Goal: Information Seeking & Learning: Learn about a topic

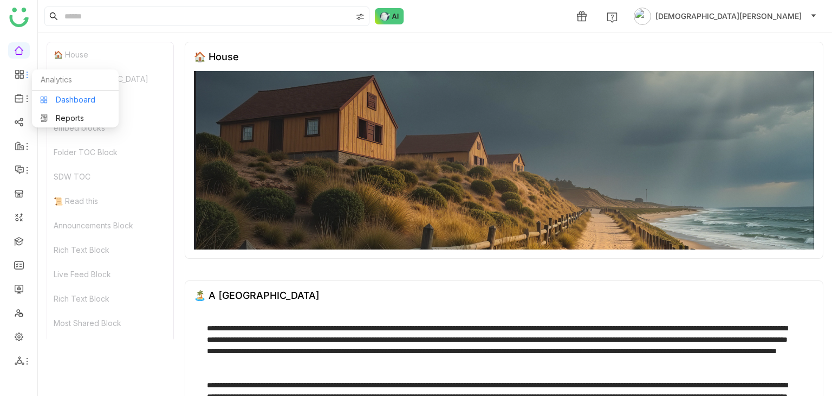
click at [67, 100] on link "Dashboard" at bounding box center [75, 100] width 70 height 8
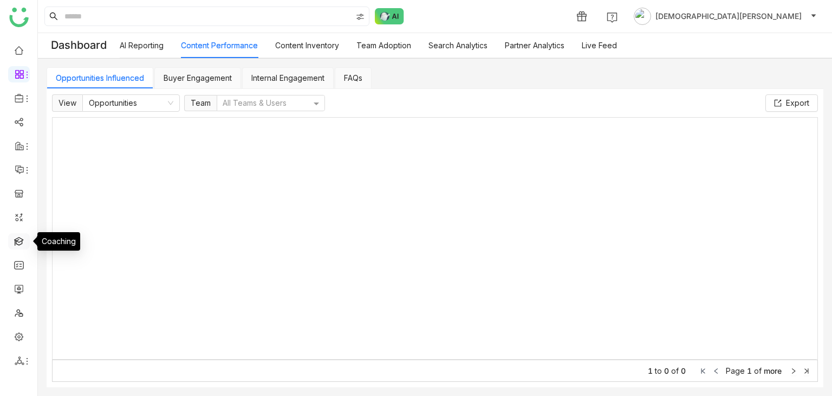
click at [20, 239] on link at bounding box center [19, 240] width 10 height 9
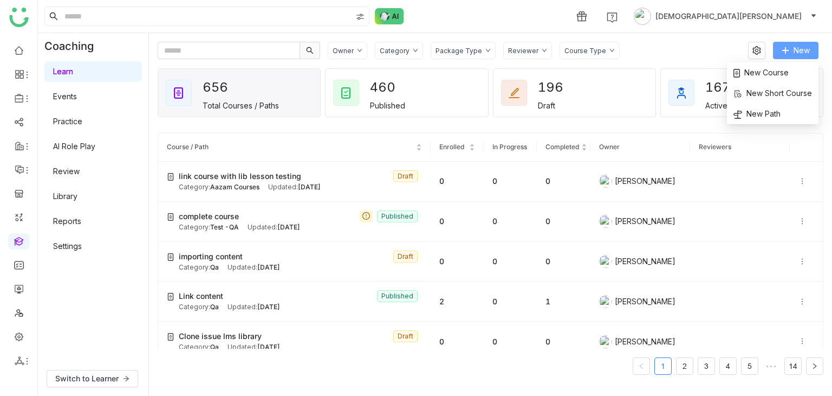
click at [797, 49] on span "New" at bounding box center [802, 50] width 16 height 12
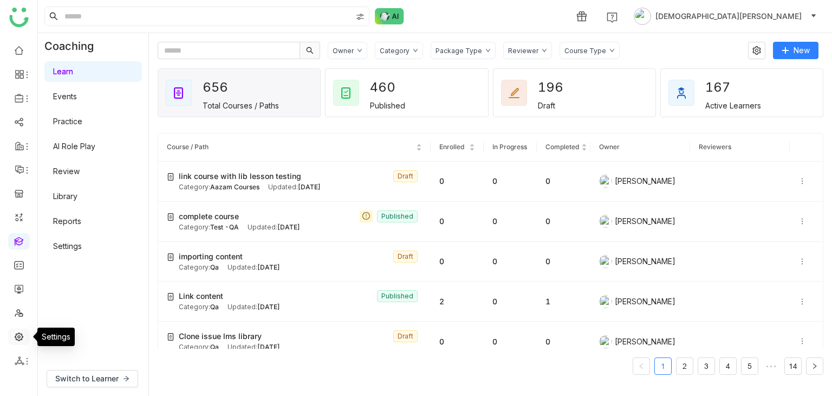
click at [20, 332] on link at bounding box center [19, 335] width 10 height 9
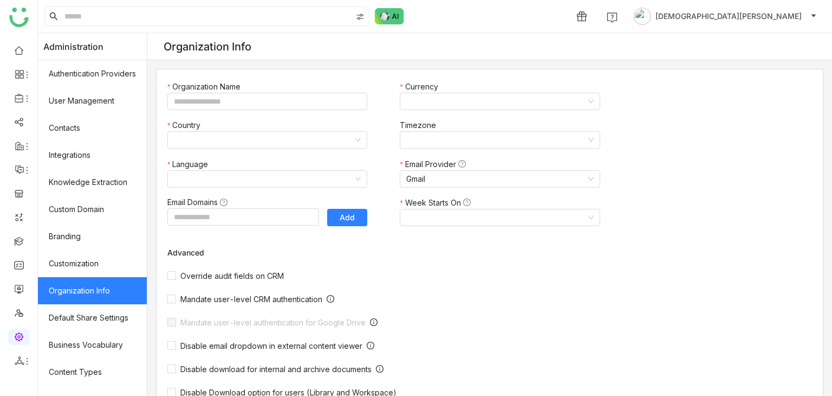
type input "*******"
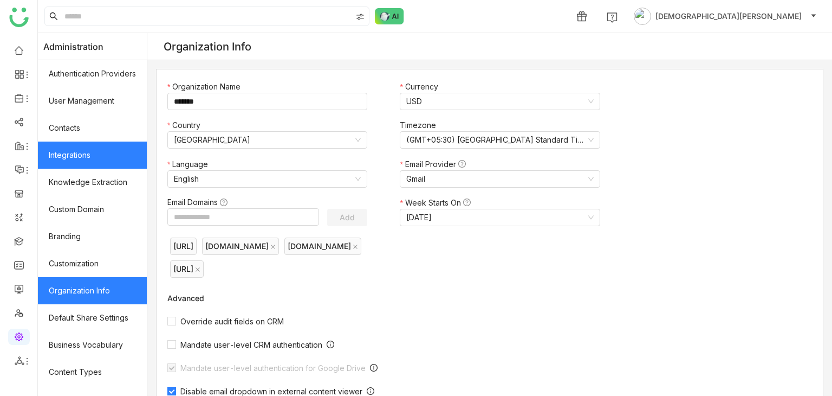
scroll to position [179, 0]
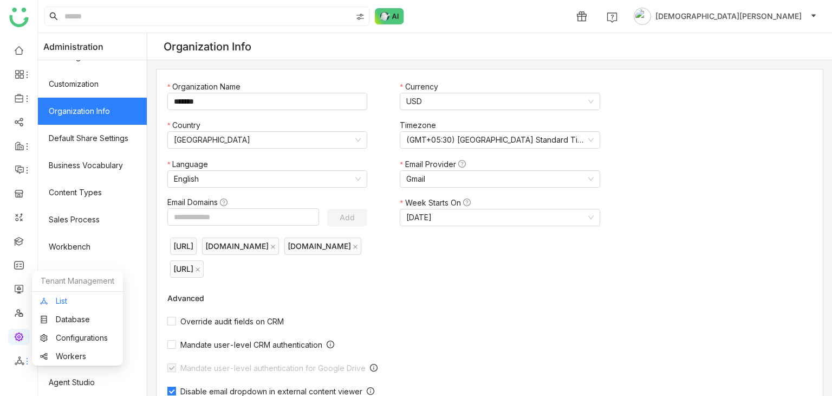
click at [68, 297] on link "List" at bounding box center [77, 301] width 75 height 8
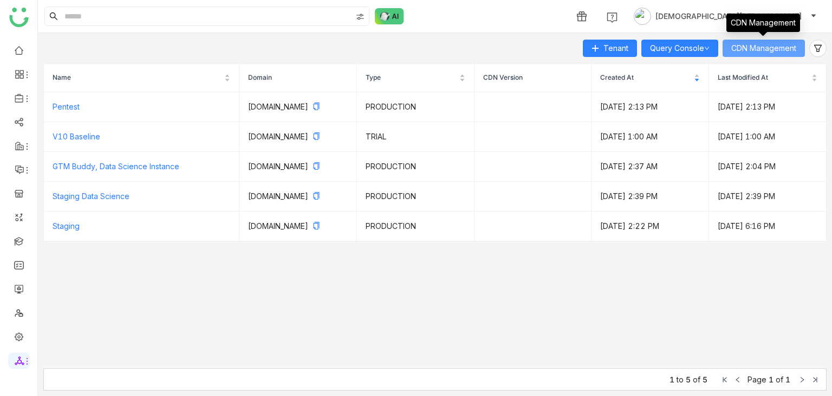
click at [753, 46] on span "CDN Management" at bounding box center [763, 48] width 65 height 12
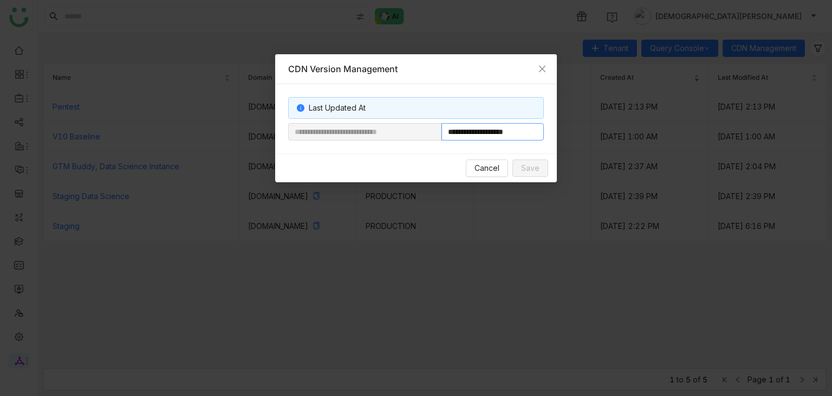
drag, startPoint x: 478, startPoint y: 133, endPoint x: 537, endPoint y: 133, distance: 59.1
click at [537, 133] on input "**********" at bounding box center [493, 131] width 102 height 17
click at [542, 68] on icon "Close" at bounding box center [542, 69] width 7 height 7
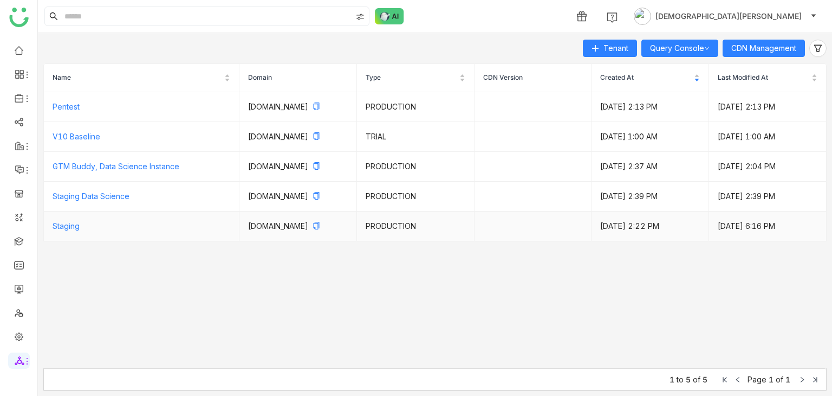
click at [82, 239] on td "Staging" at bounding box center [142, 226] width 196 height 30
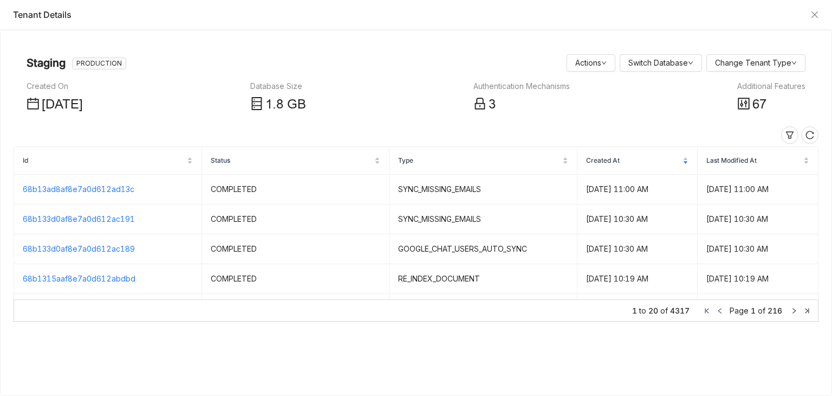
click at [775, 87] on div "Additional Features" at bounding box center [771, 86] width 68 height 12
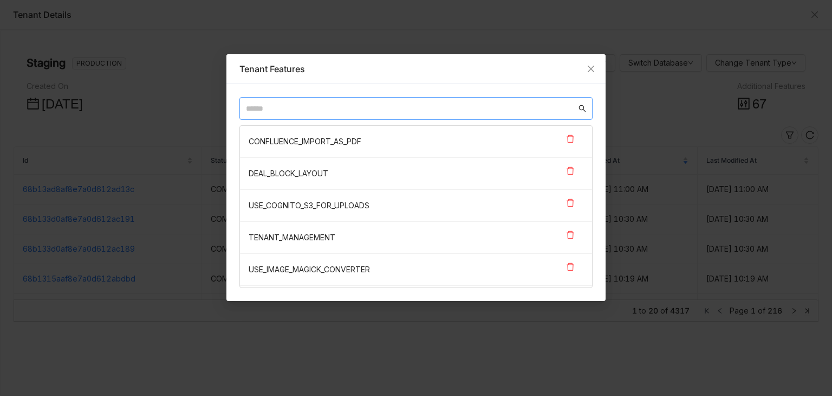
click at [319, 106] on input "text" at bounding box center [411, 108] width 331 height 12
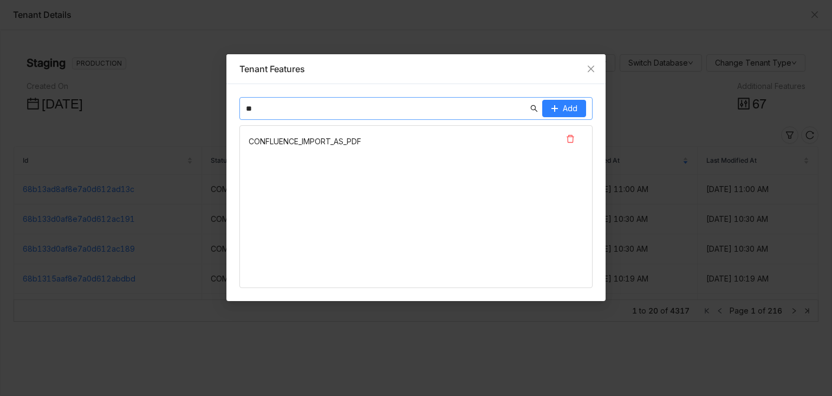
type input "*"
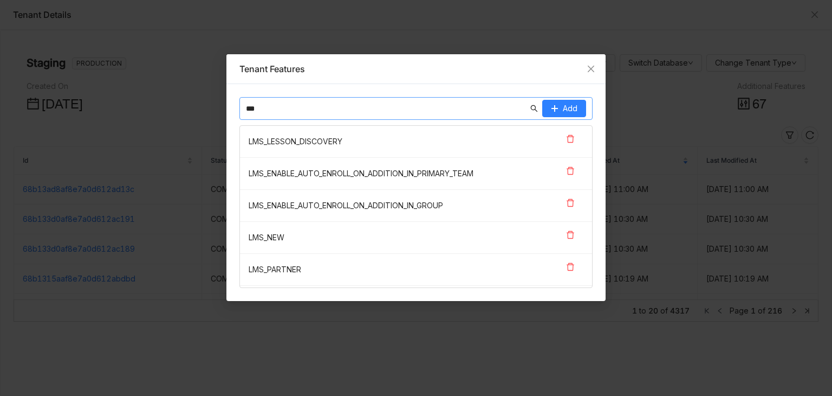
paste input "**********"
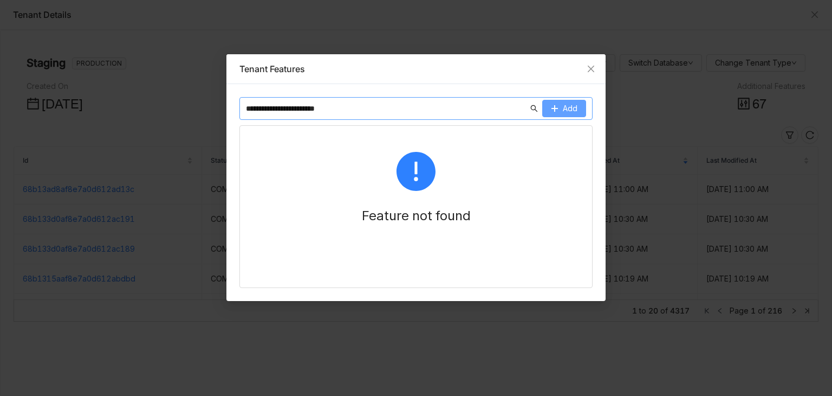
type input "**********"
click at [557, 112] on span at bounding box center [555, 109] width 8 height 9
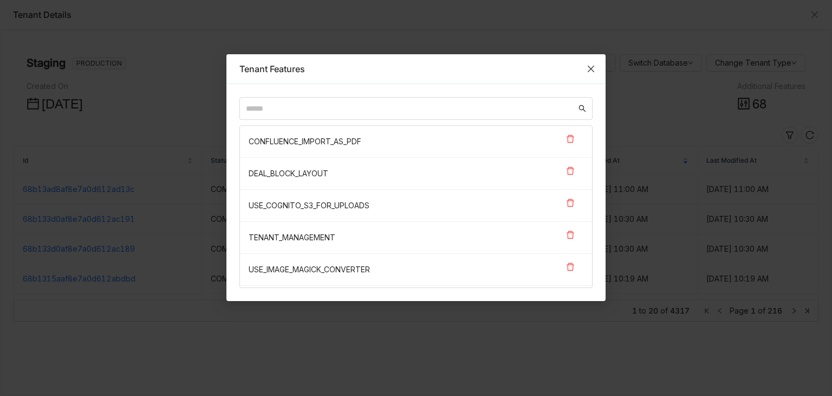
click at [592, 65] on icon "Close" at bounding box center [591, 68] width 9 height 9
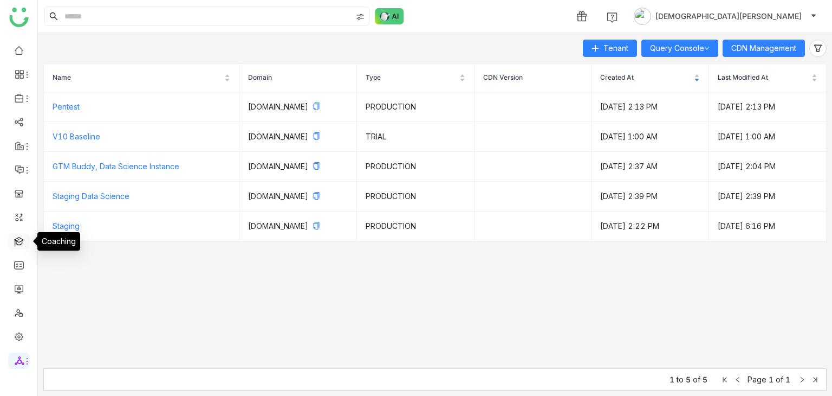
click at [20, 236] on link at bounding box center [19, 240] width 10 height 9
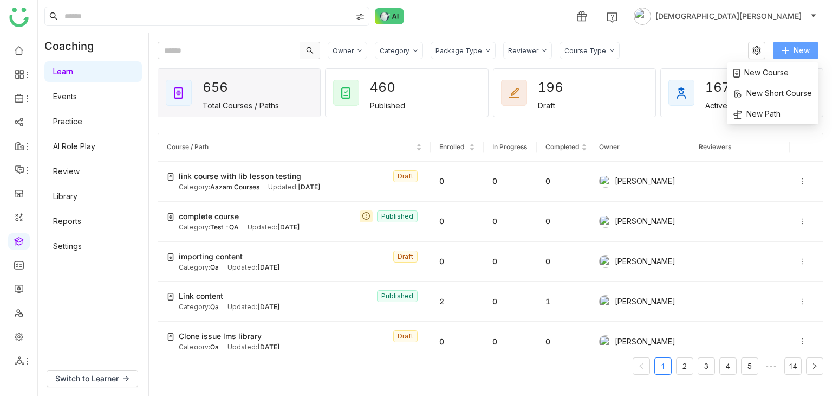
click at [789, 53] on icon at bounding box center [786, 51] width 8 height 8
click at [769, 68] on span "New Course" at bounding box center [761, 73] width 55 height 12
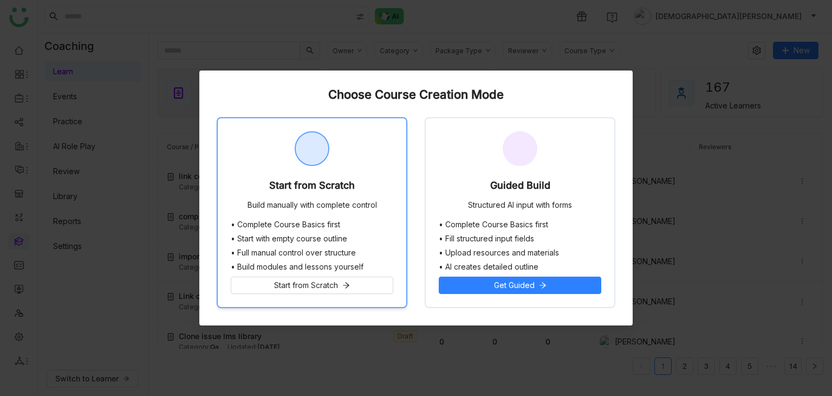
click at [267, 204] on div "Build manually with complete control" at bounding box center [312, 205] width 129 height 11
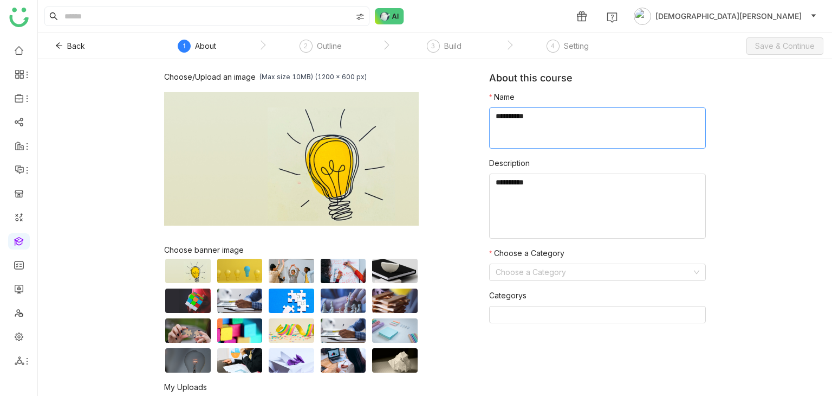
click at [512, 120] on textarea at bounding box center [597, 127] width 217 height 41
type textarea "**********"
drag, startPoint x: 521, startPoint y: 171, endPoint x: 520, endPoint y: 182, distance: 10.4
click at [520, 182] on nz-form-item "Description" at bounding box center [597, 197] width 217 height 81
click at [520, 182] on textarea "To enrich screen reader interactions, please activate Accessibility in Grammarl…" at bounding box center [597, 205] width 217 height 65
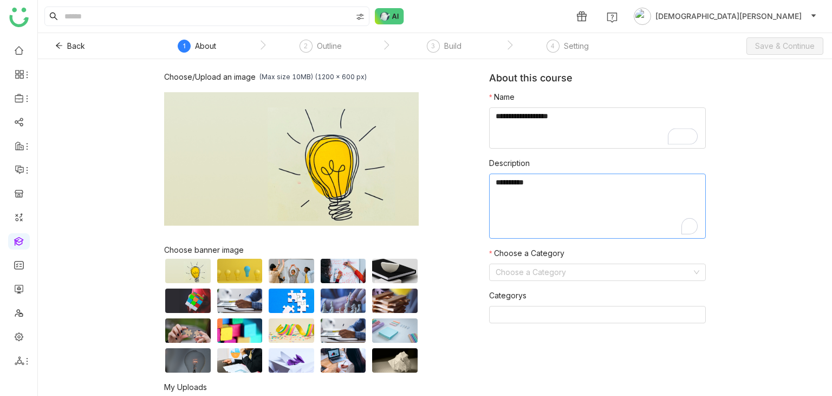
paste textarea "**********"
type textarea "**********"
click at [513, 275] on input at bounding box center [594, 272] width 196 height 16
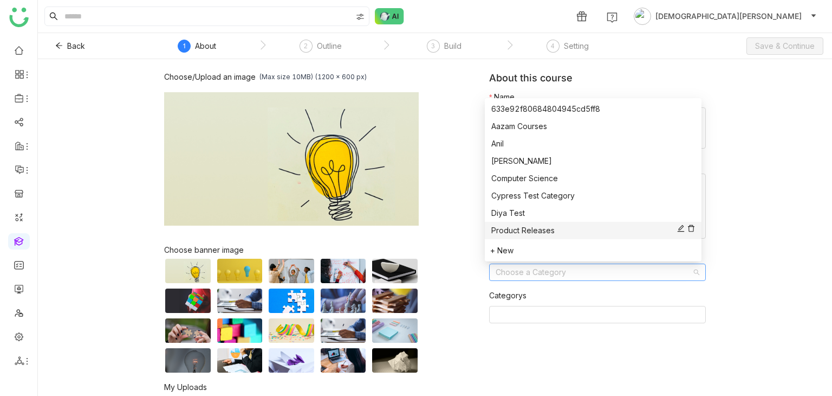
click at [516, 228] on div "Product Releases" at bounding box center [593, 230] width 204 height 12
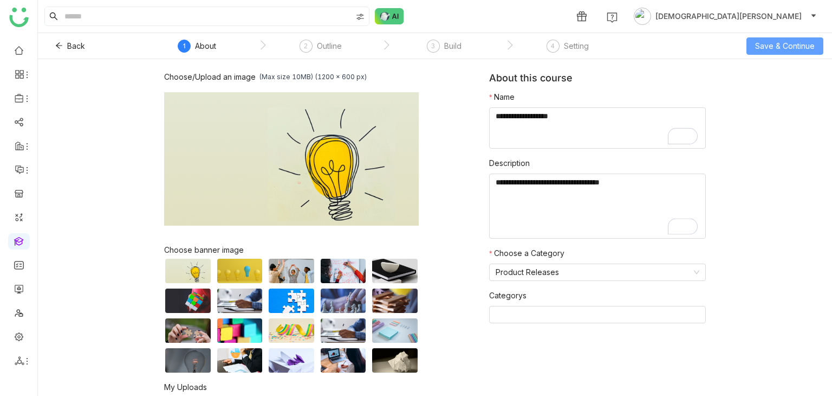
click at [781, 44] on span "Save & Continue" at bounding box center [785, 46] width 60 height 12
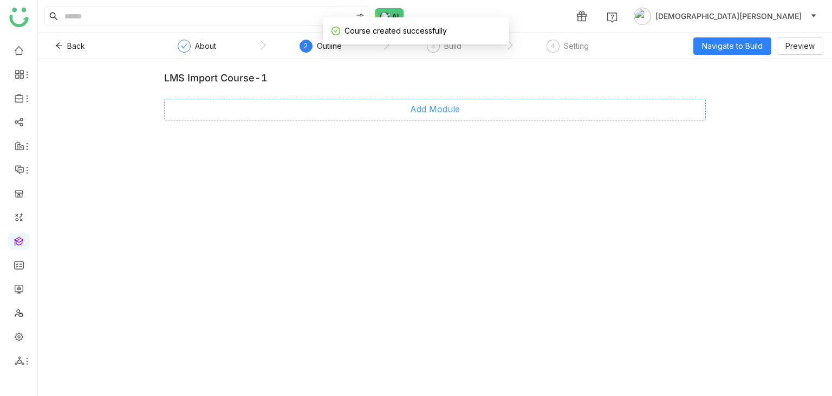
click at [423, 116] on button "Add Module" at bounding box center [435, 110] width 542 height 22
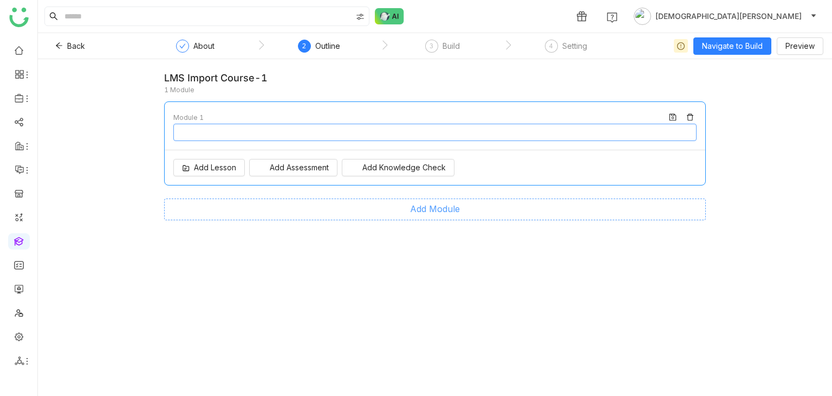
type input "********"
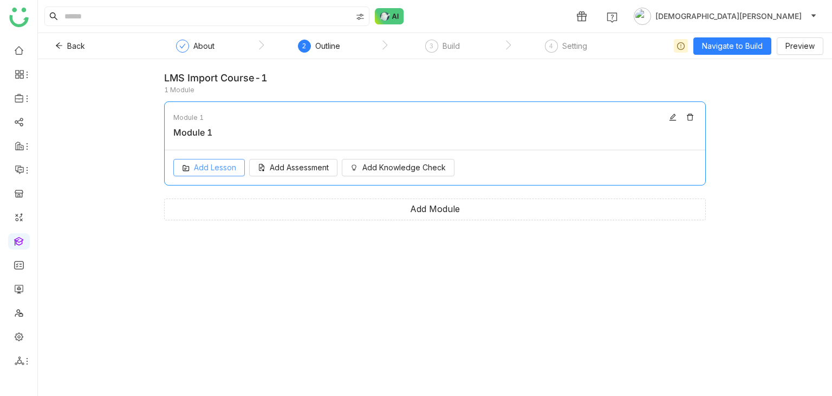
click at [219, 170] on span "Add Lesson" at bounding box center [215, 167] width 42 height 12
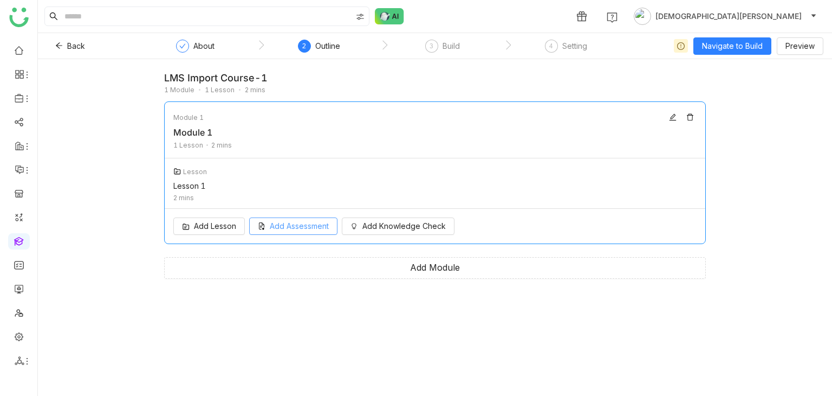
click at [274, 241] on div "Add Lesson Add Assessment Add Knowledge Check" at bounding box center [435, 226] width 541 height 35
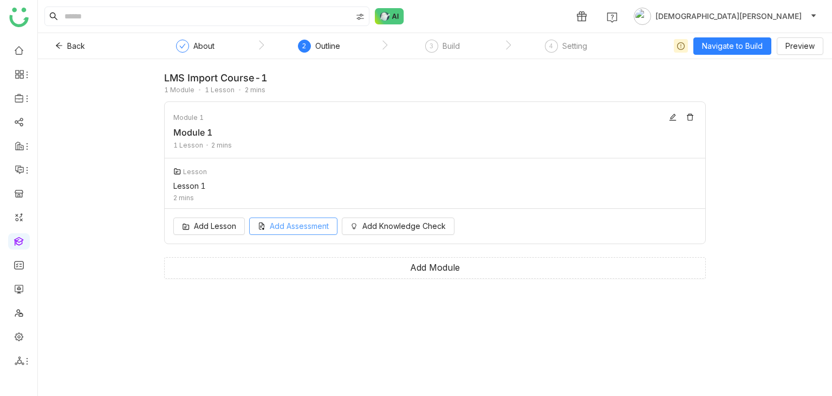
click at [288, 225] on span "Add Assessment" at bounding box center [299, 226] width 59 height 12
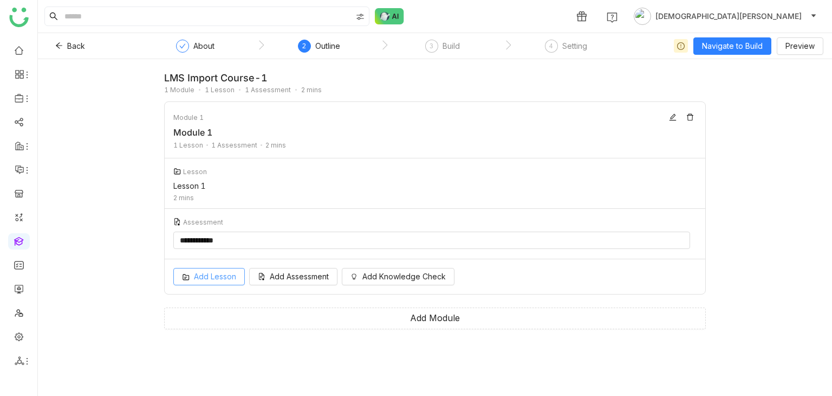
click at [214, 275] on button "Add Lesson" at bounding box center [209, 276] width 72 height 17
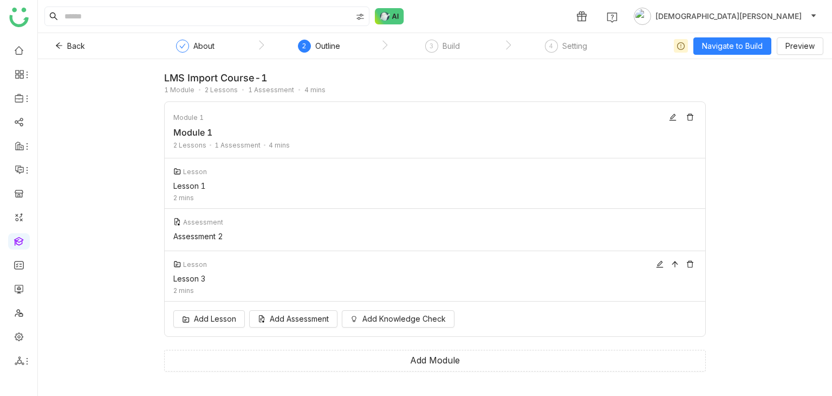
click at [293, 256] on div "Lesson Lesson 3 2 mins" at bounding box center [435, 276] width 541 height 50
click at [735, 48] on span "Navigate to Build" at bounding box center [732, 46] width 61 height 12
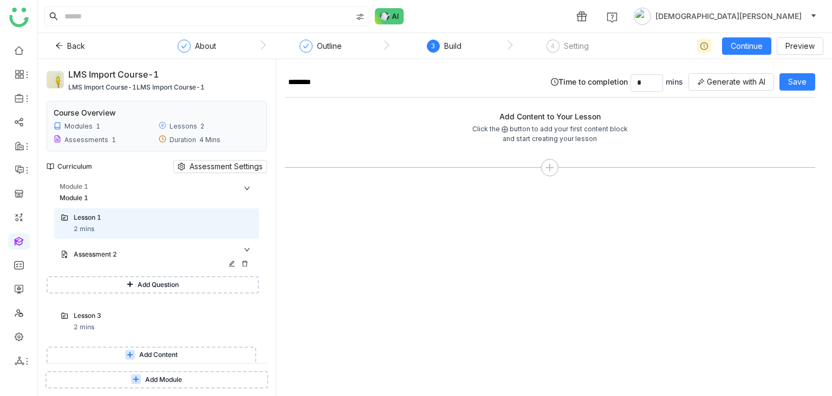
click at [121, 252] on div "Assessment 2" at bounding box center [152, 254] width 157 height 10
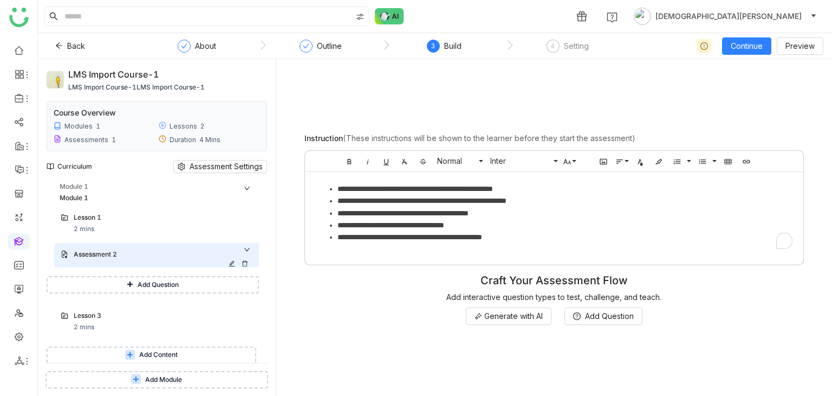
click at [129, 257] on div "Assessment 2" at bounding box center [152, 254] width 157 height 10
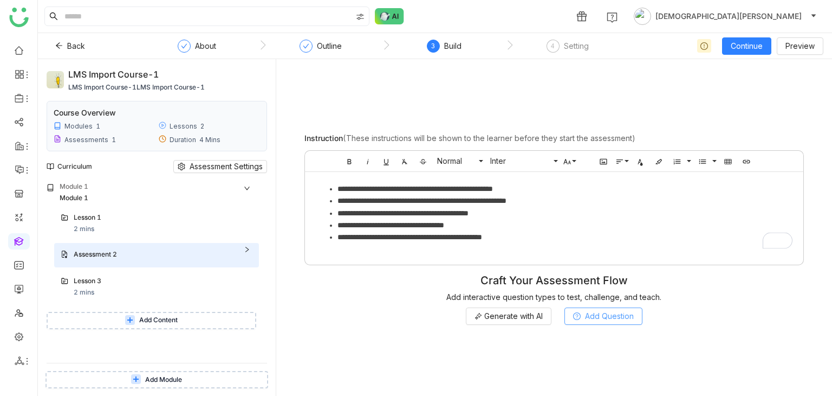
click at [615, 314] on span "Add Question" at bounding box center [609, 316] width 49 height 12
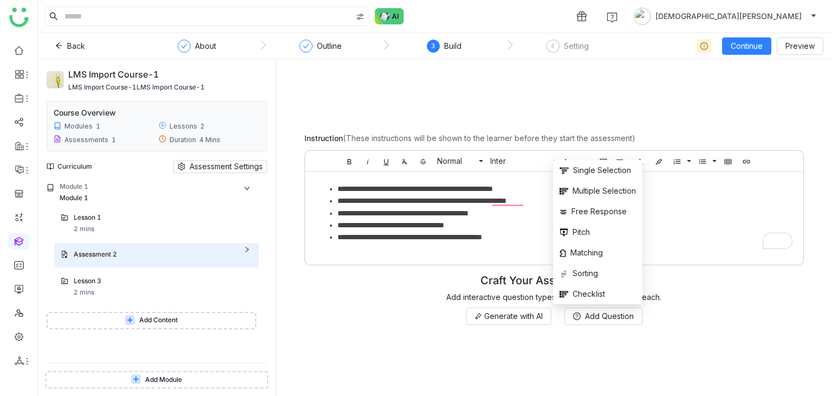
click at [142, 319] on span "Add Content" at bounding box center [158, 320] width 38 height 10
click at [181, 316] on button "Add Content" at bounding box center [152, 320] width 210 height 17
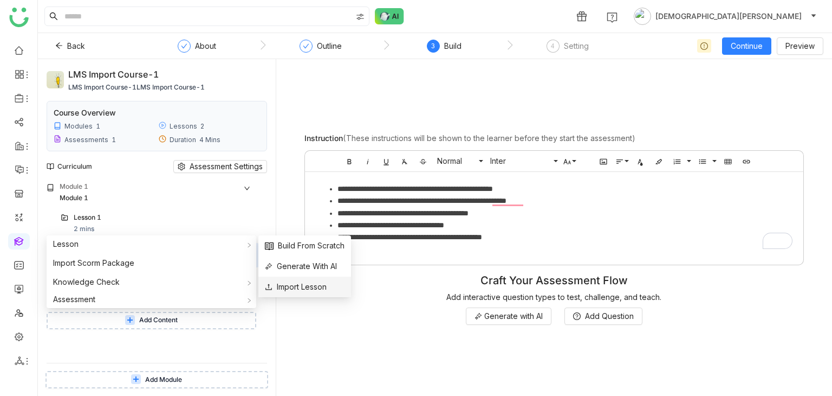
click at [297, 282] on span "Import Lesson" at bounding box center [296, 287] width 62 height 12
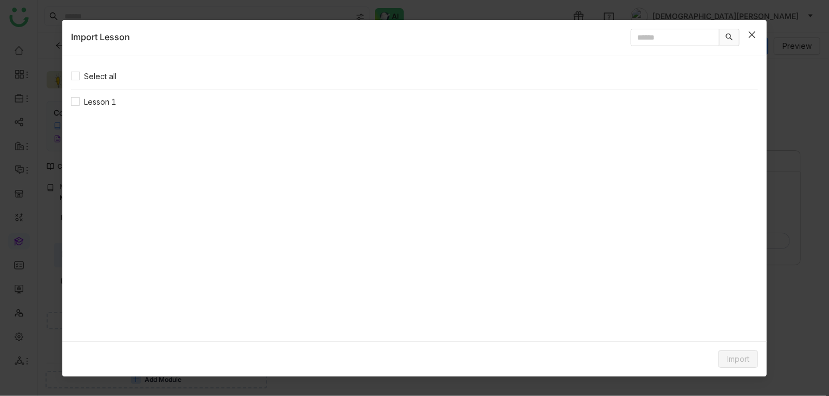
click at [754, 34] on icon "Close" at bounding box center [752, 34] width 9 height 9
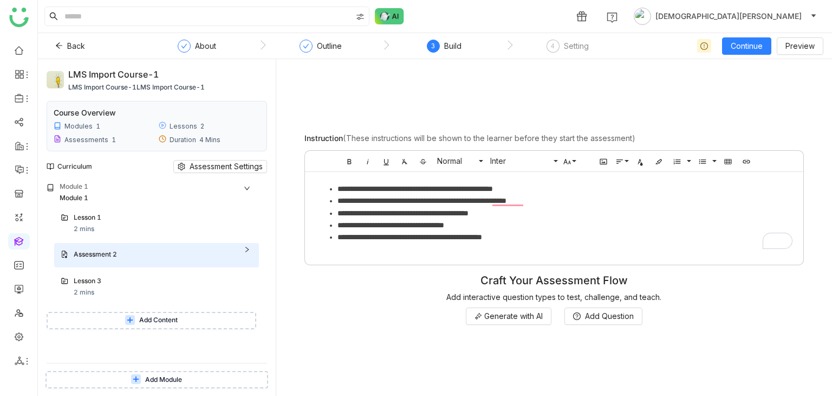
click at [169, 315] on span "Add Content" at bounding box center [158, 320] width 38 height 10
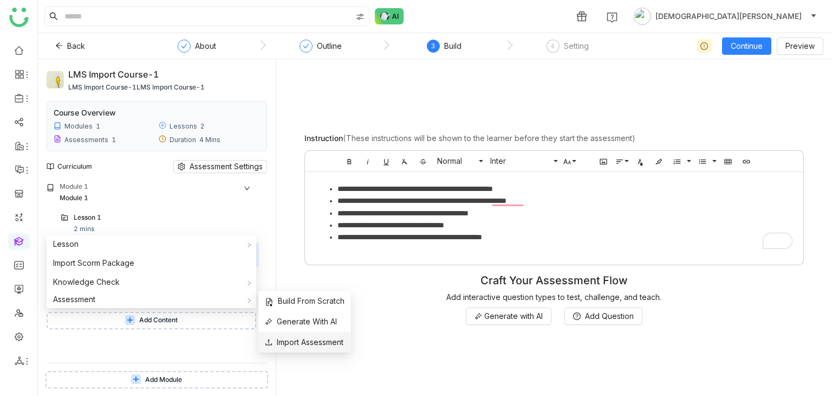
click at [318, 339] on span "Import Assessment" at bounding box center [304, 342] width 79 height 12
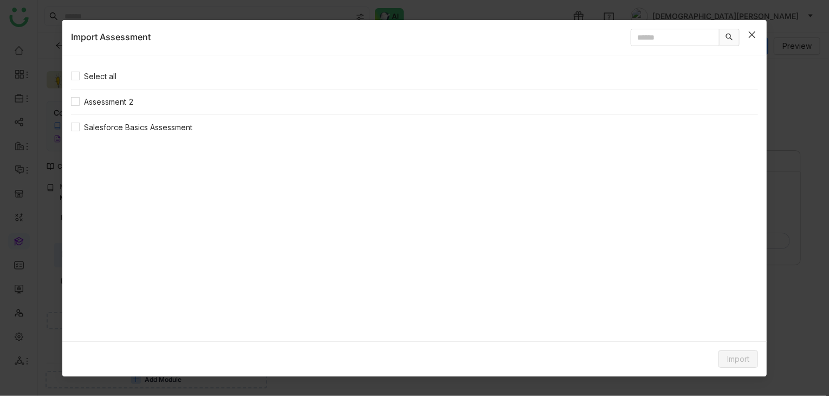
click at [754, 32] on icon "Close" at bounding box center [752, 34] width 7 height 7
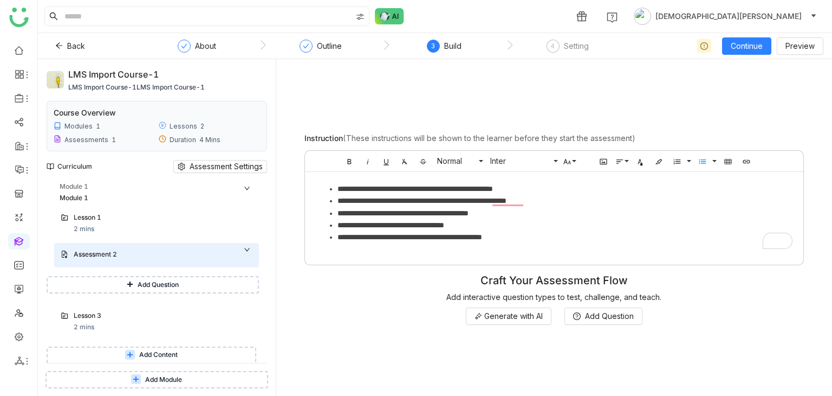
click at [160, 353] on span "Add Content" at bounding box center [158, 354] width 38 height 10
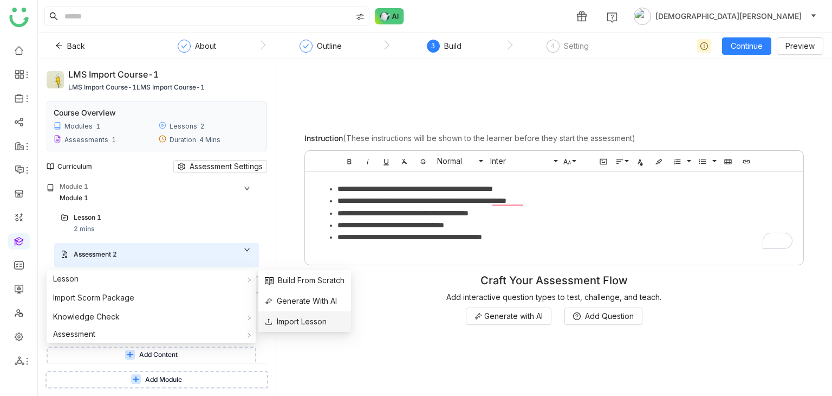
click at [289, 317] on span "Import Lesson" at bounding box center [296, 321] width 62 height 12
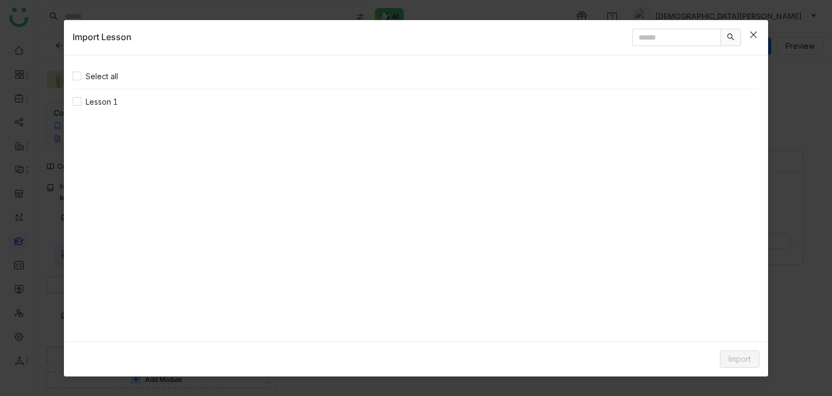
click at [761, 36] on span "Close" at bounding box center [753, 34] width 29 height 29
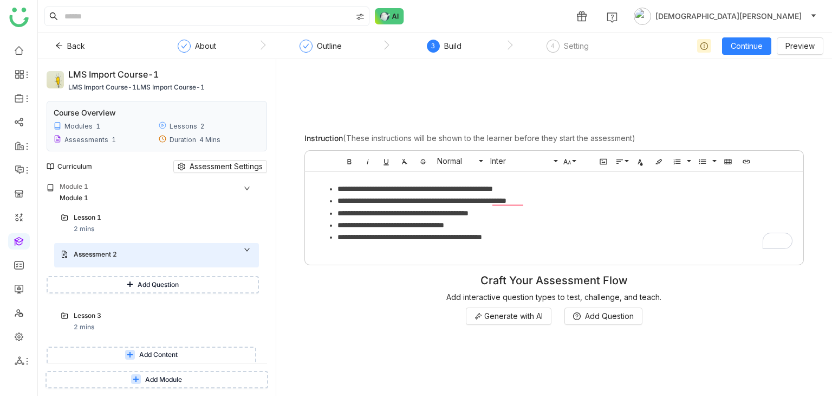
click at [165, 378] on span "Add Module" at bounding box center [163, 379] width 37 height 10
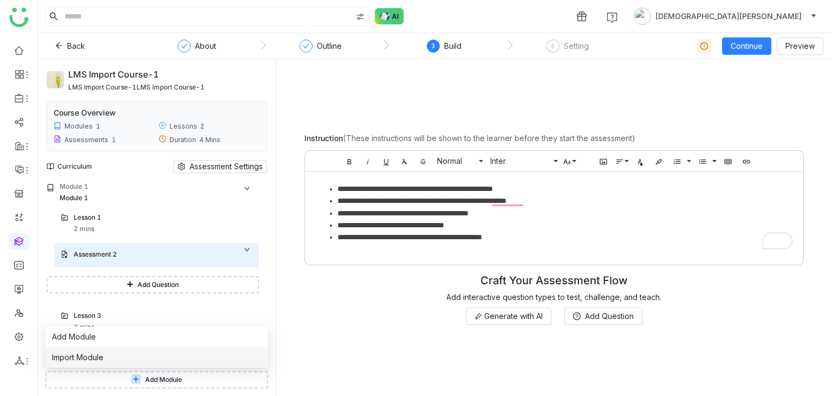
click at [164, 356] on li "Import Module" at bounding box center [157, 357] width 223 height 21
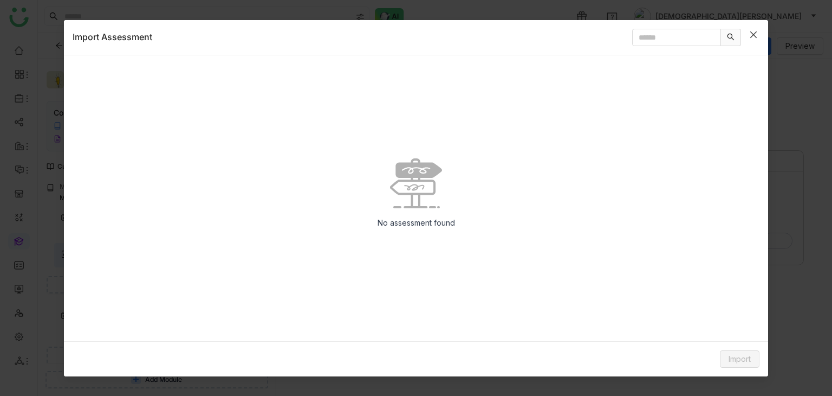
click at [749, 33] on icon "Close" at bounding box center [753, 34] width 9 height 9
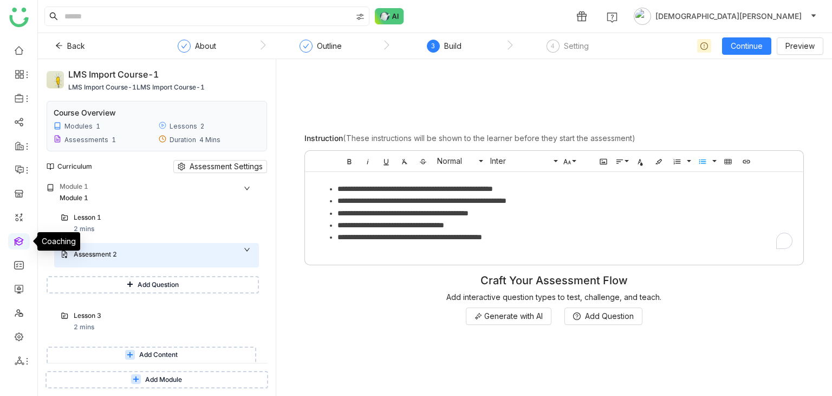
click at [21, 237] on link at bounding box center [19, 240] width 10 height 9
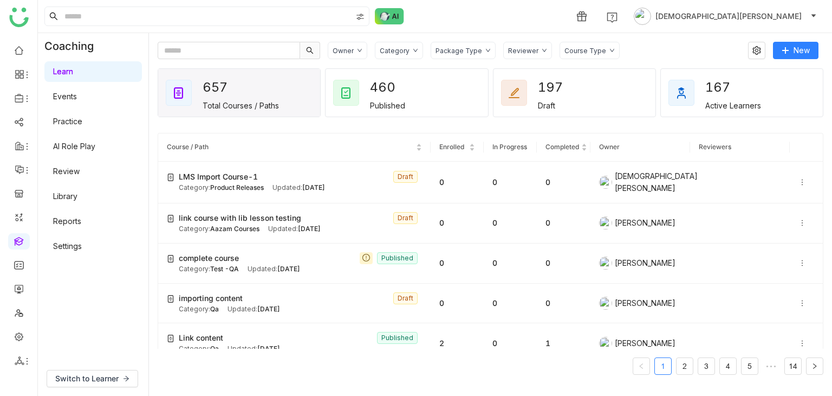
click at [77, 194] on link "Library" at bounding box center [65, 195] width 24 height 9
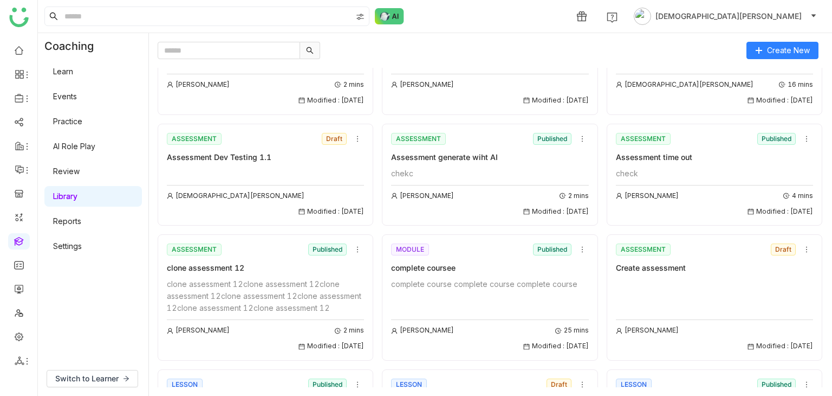
scroll to position [147, 0]
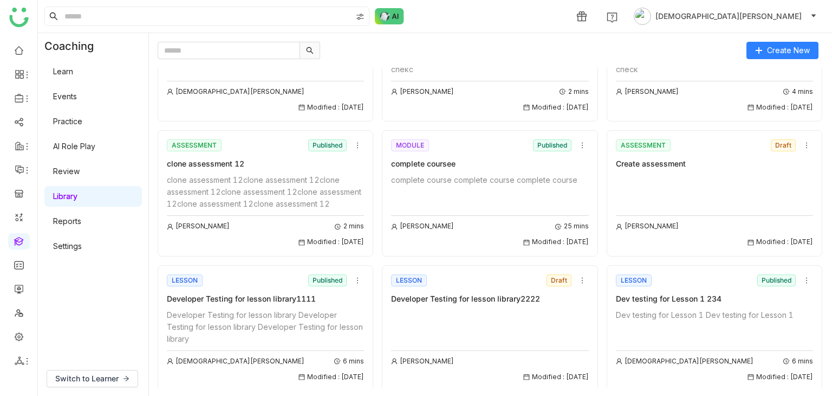
click at [18, 368] on ul at bounding box center [18, 205] width 37 height 341
click at [77, 300] on link "List" at bounding box center [77, 301] width 75 height 8
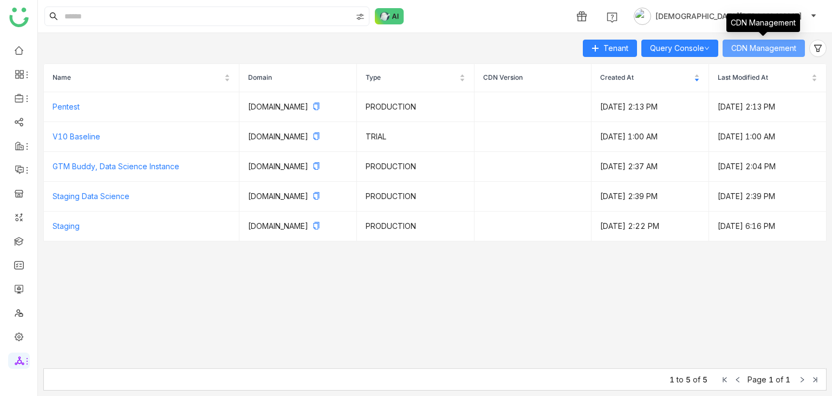
click at [765, 44] on span "CDN Management" at bounding box center [763, 48] width 65 height 12
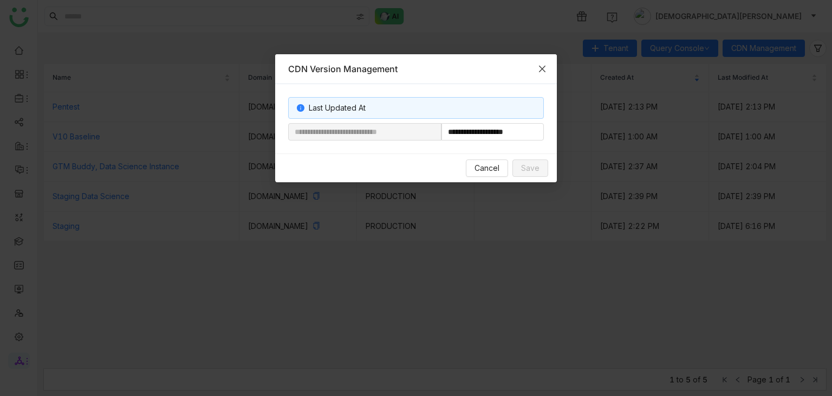
click at [542, 66] on icon "Close" at bounding box center [542, 68] width 9 height 9
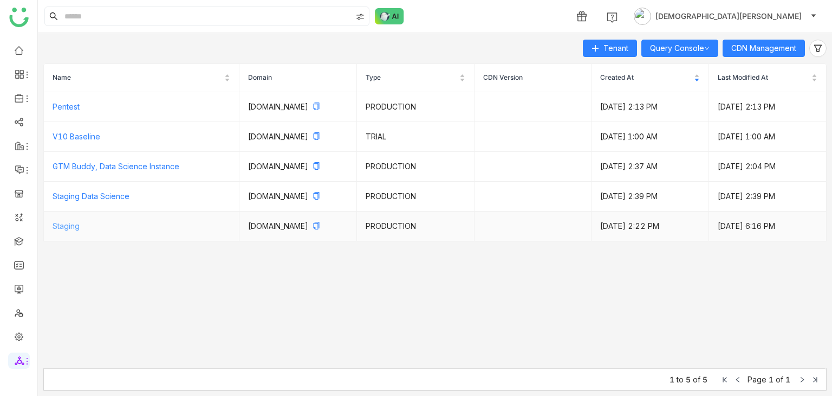
click at [57, 230] on link "Staging" at bounding box center [66, 225] width 27 height 9
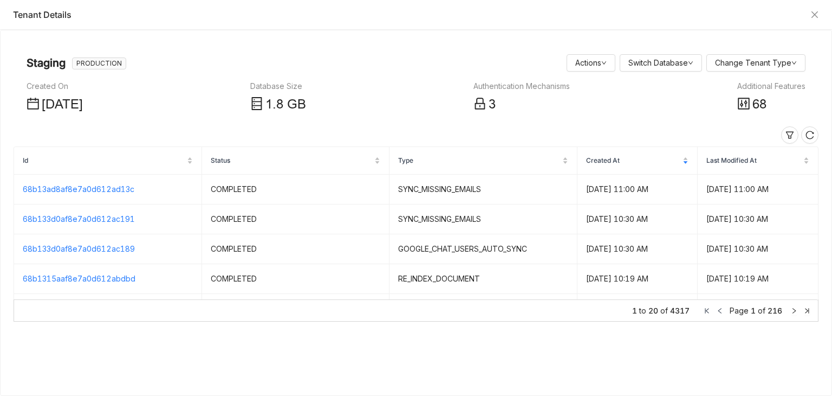
click at [785, 83] on div "Additional Features" at bounding box center [771, 86] width 68 height 12
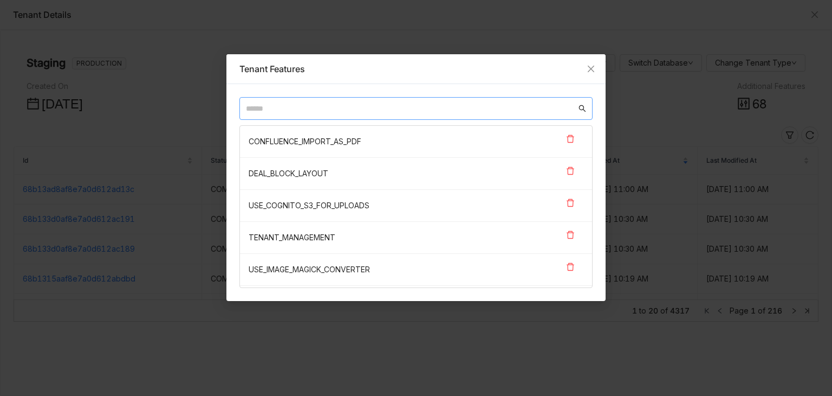
click at [278, 112] on input "text" at bounding box center [411, 108] width 331 height 12
paste input "**********"
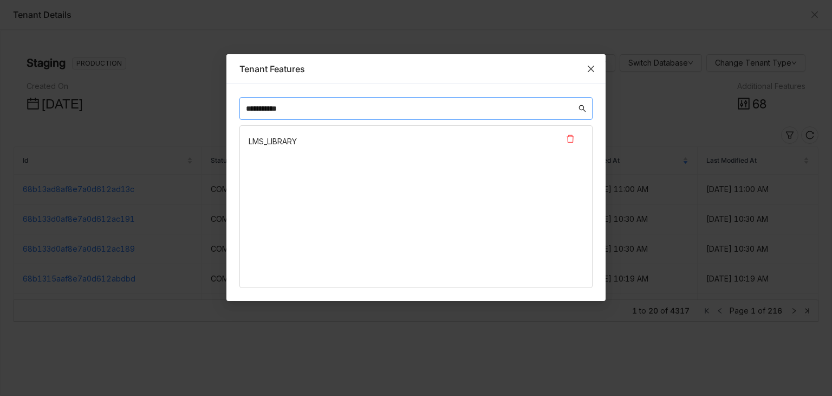
type input "**********"
click at [591, 69] on icon "Close" at bounding box center [591, 68] width 9 height 9
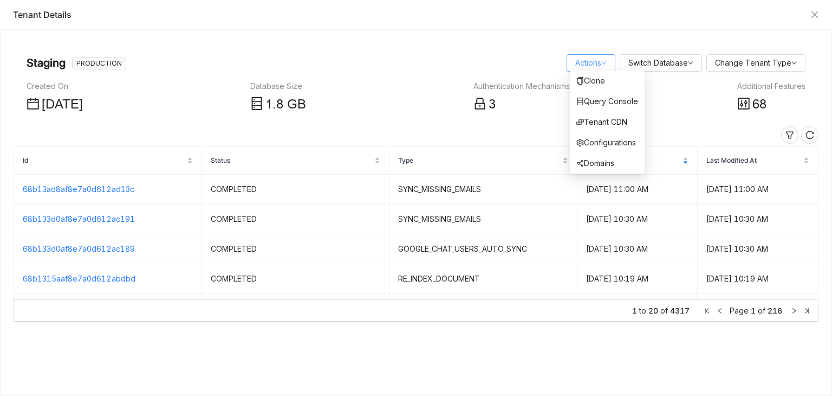
click at [589, 70] on div "Clone Query Console Tenant CDN Configurations Domains" at bounding box center [607, 121] width 75 height 103
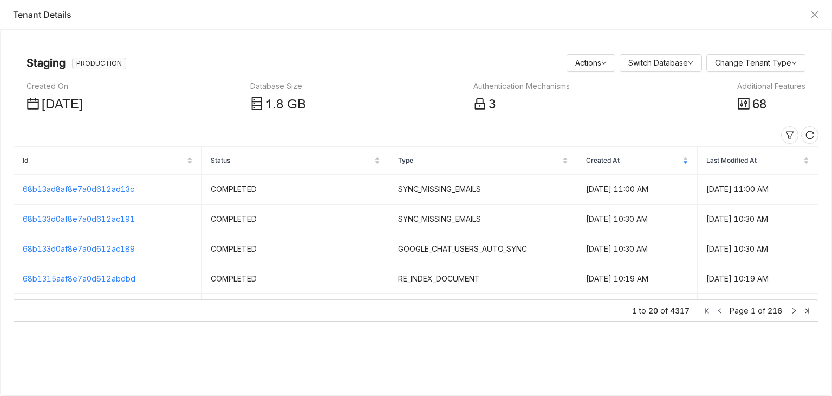
click at [778, 82] on div "Additional Features" at bounding box center [771, 86] width 68 height 12
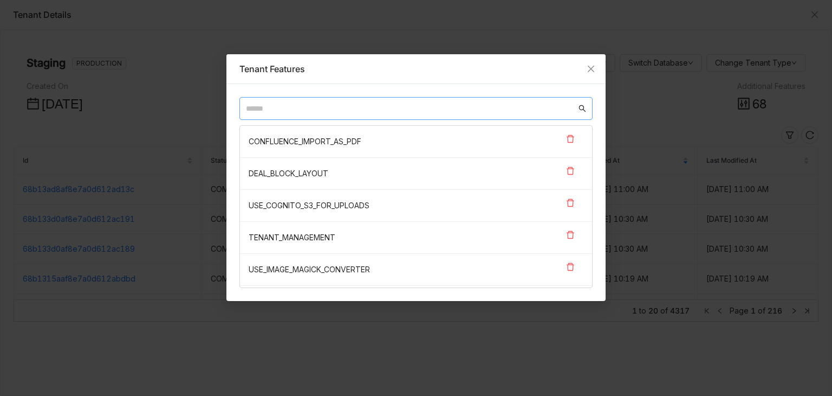
click at [379, 103] on input "text" at bounding box center [411, 108] width 331 height 12
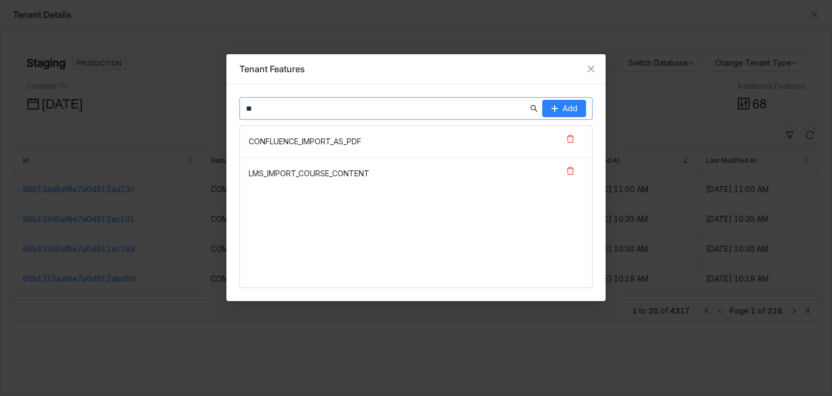
type input "*"
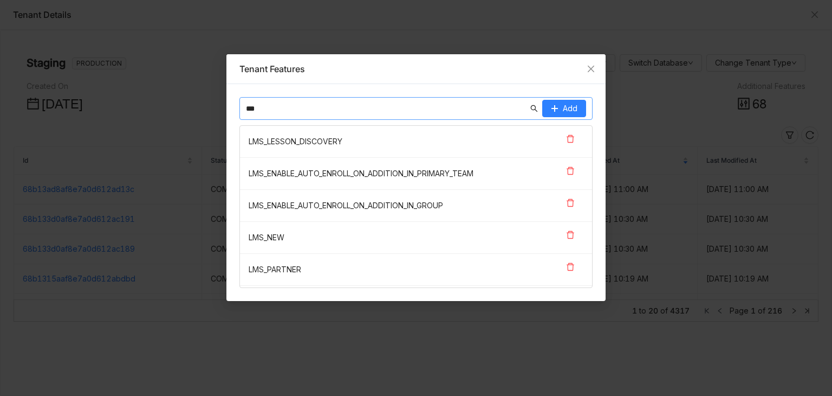
scroll to position [93, 0]
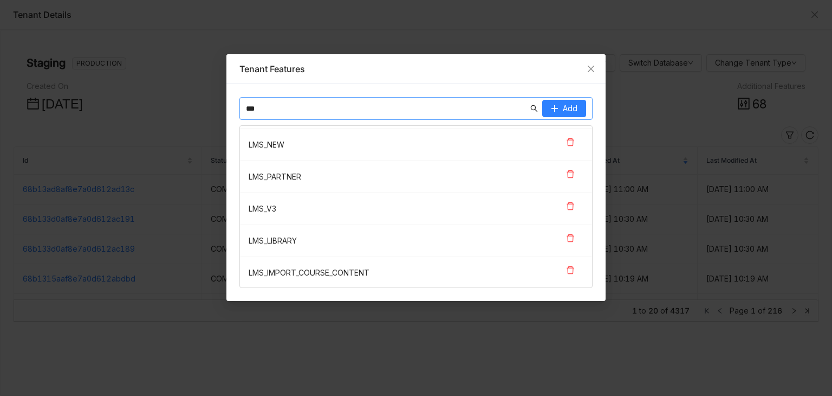
type input "***"
click at [566, 269] on icon at bounding box center [570, 269] width 9 height 9
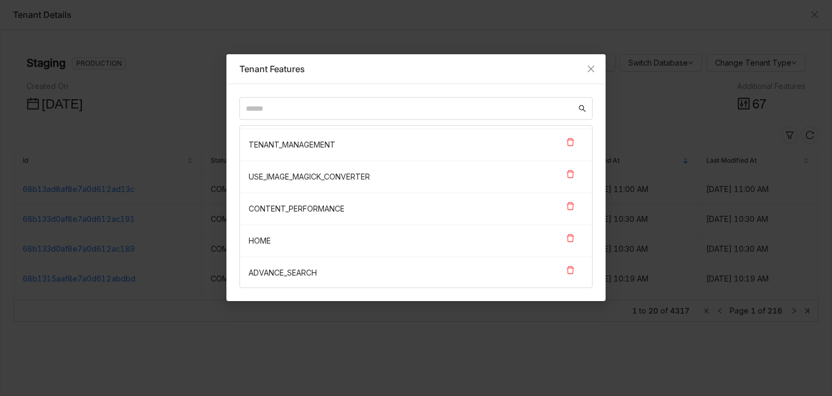
scroll to position [1176, 0]
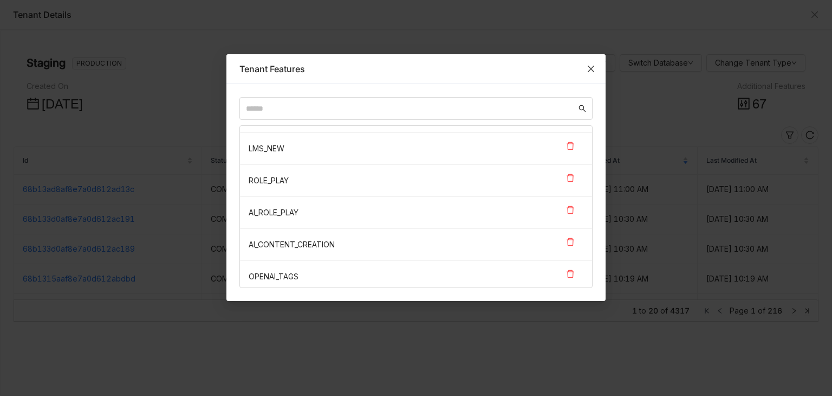
click at [596, 64] on span "Close" at bounding box center [590, 68] width 29 height 29
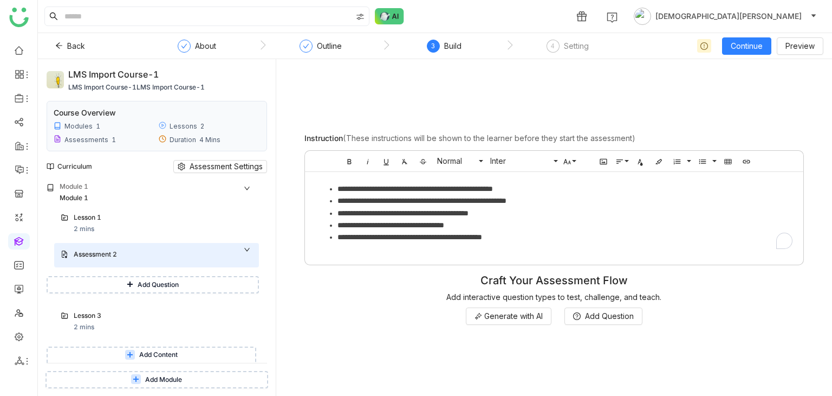
click at [161, 379] on span "Add Module" at bounding box center [163, 379] width 37 height 10
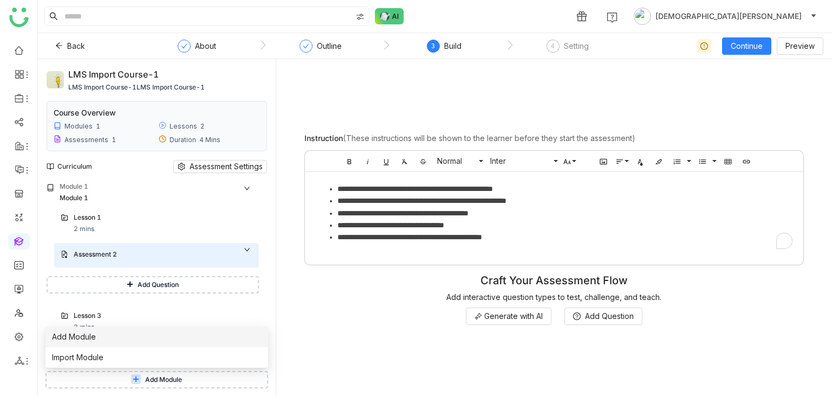
click at [177, 336] on li "Add Module" at bounding box center [157, 336] width 223 height 21
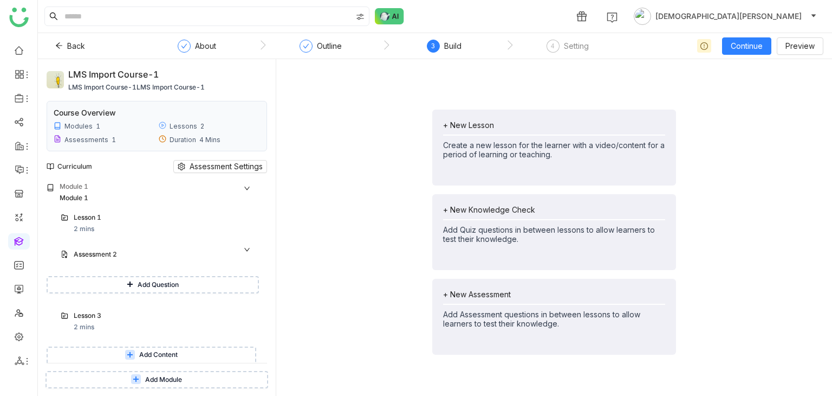
scroll to position [56, 0]
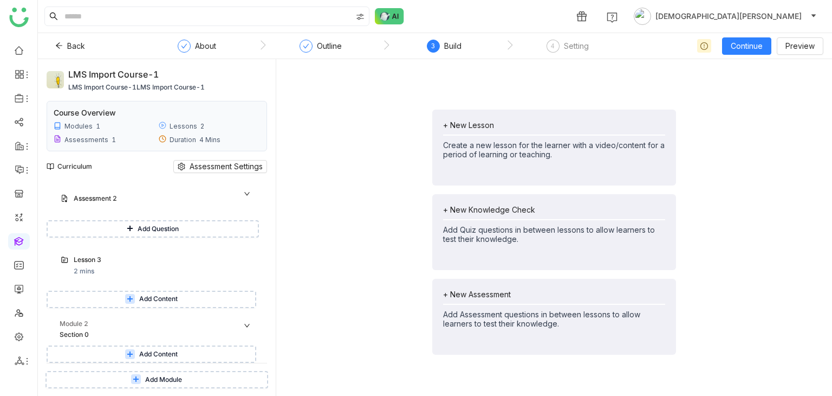
click at [171, 382] on span "Add Module" at bounding box center [163, 379] width 37 height 10
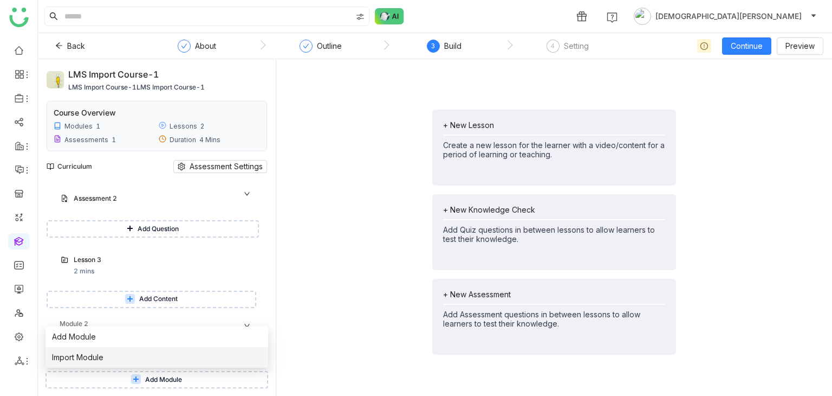
click at [120, 360] on li "Import Module" at bounding box center [157, 357] width 223 height 21
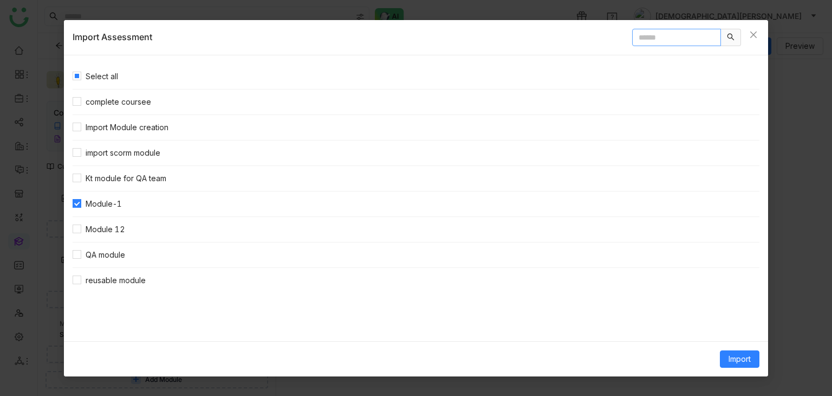
click at [650, 33] on input "text" at bounding box center [676, 37] width 89 height 17
type input "******"
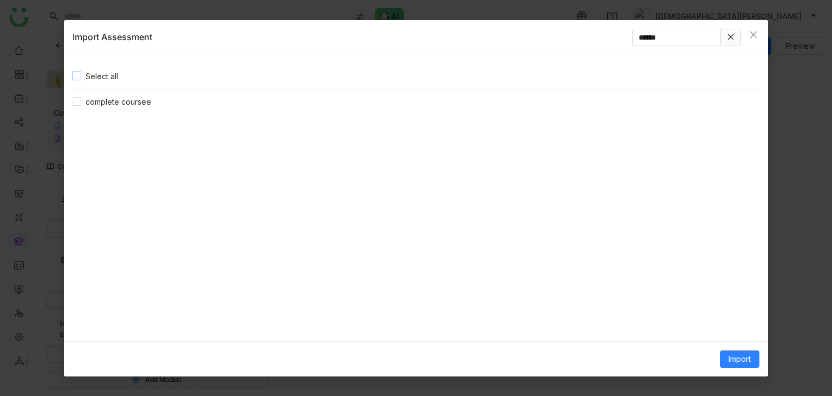
click at [94, 72] on span "Select all" at bounding box center [101, 76] width 41 height 12
click at [735, 358] on span "Import" at bounding box center [740, 359] width 22 height 12
click at [733, 317] on span "Clone Content" at bounding box center [723, 315] width 60 height 12
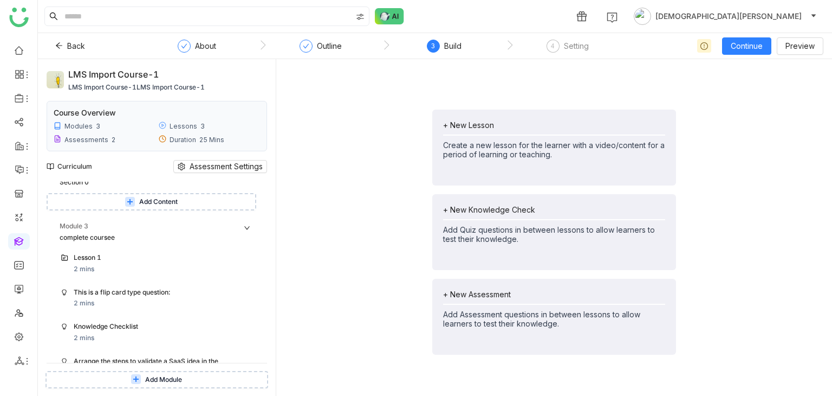
scroll to position [210, 0]
click at [243, 220] on div "Module 3" at bounding box center [159, 224] width 199 height 11
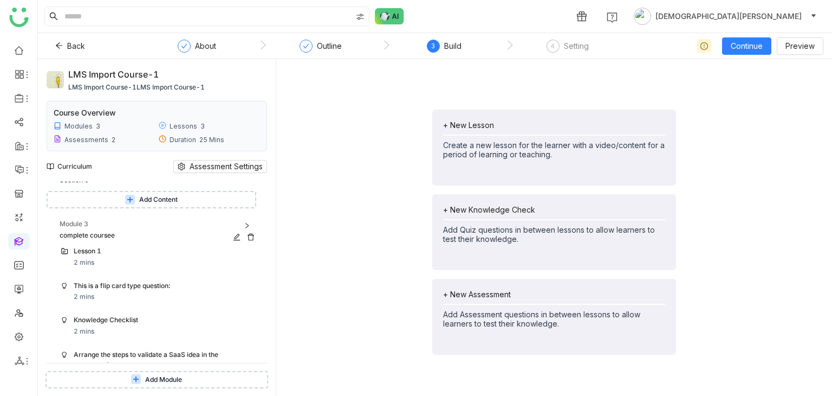
scroll to position [89, 0]
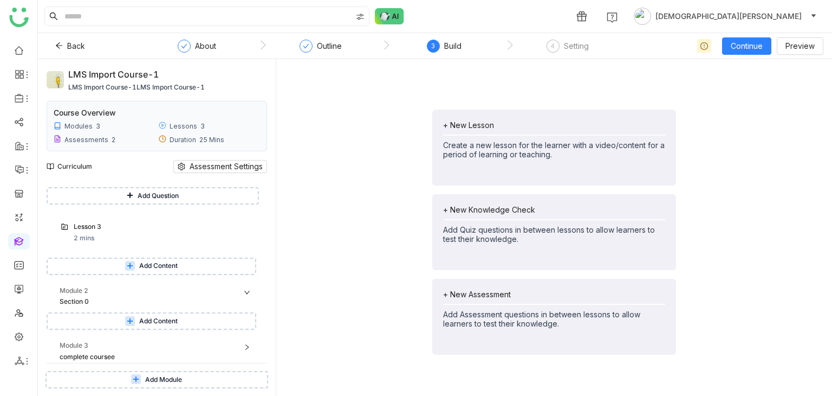
click at [244, 291] on icon at bounding box center [247, 292] width 7 height 7
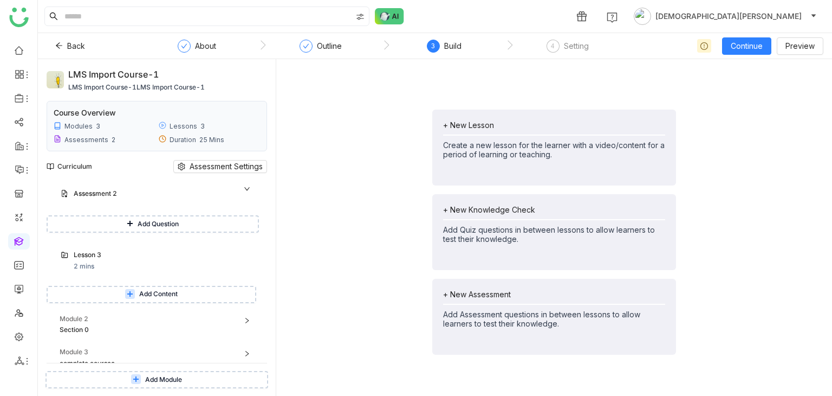
scroll to position [67, 0]
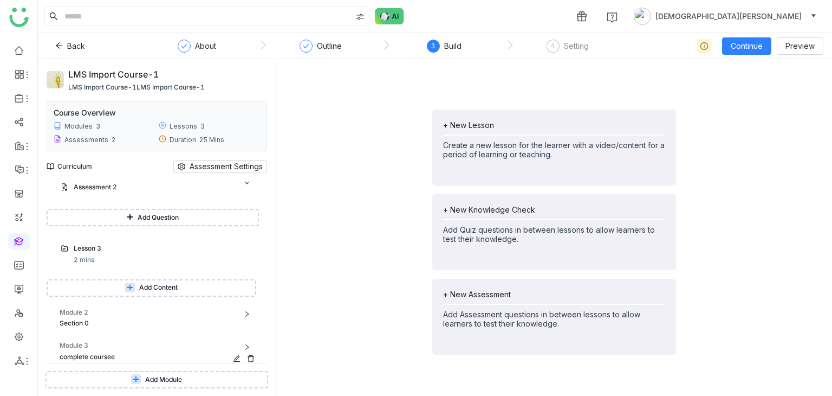
click at [103, 349] on div "Module 3" at bounding box center [159, 345] width 199 height 11
click at [124, 243] on div "Lesson 3" at bounding box center [152, 248] width 157 height 10
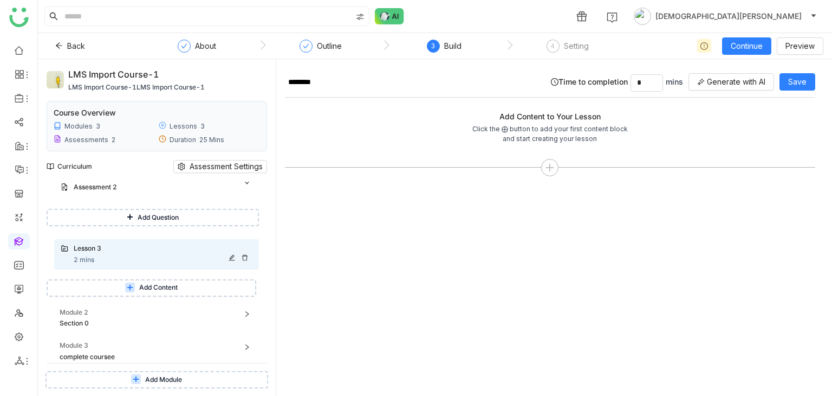
click at [124, 243] on div "Lesson 3" at bounding box center [152, 248] width 157 height 10
click at [134, 356] on div "complete coursee" at bounding box center [148, 357] width 176 height 10
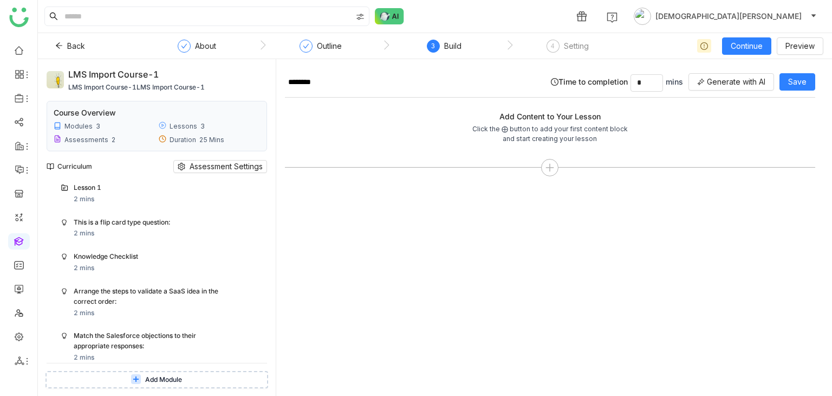
scroll to position [209, 0]
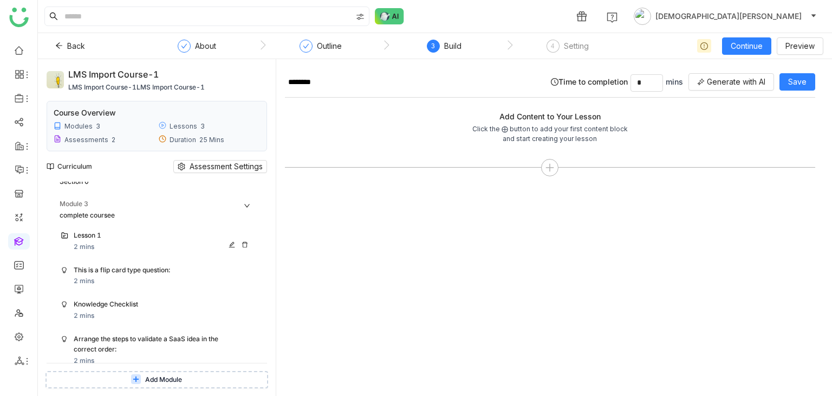
click at [129, 250] on div "Lesson 1 2 mins" at bounding box center [163, 241] width 179 height 22
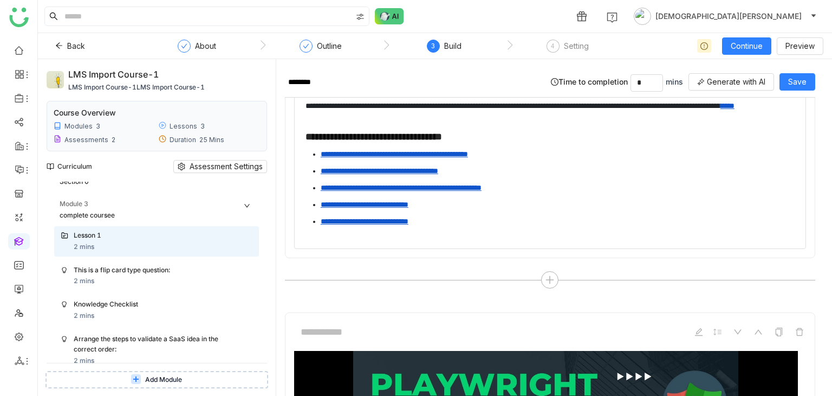
type input "*"
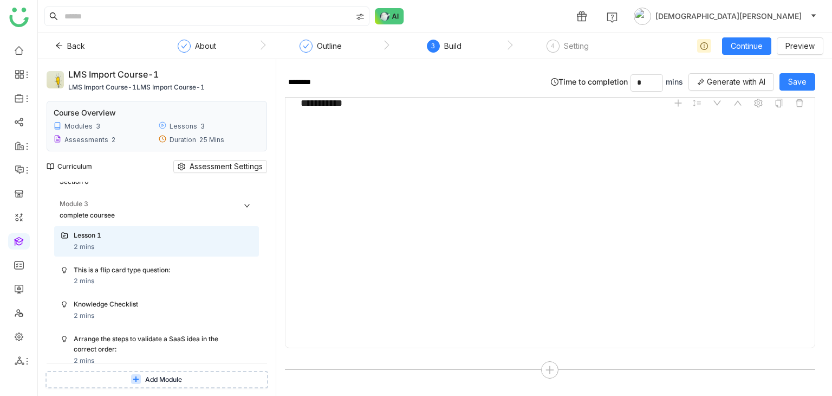
scroll to position [1763, 0]
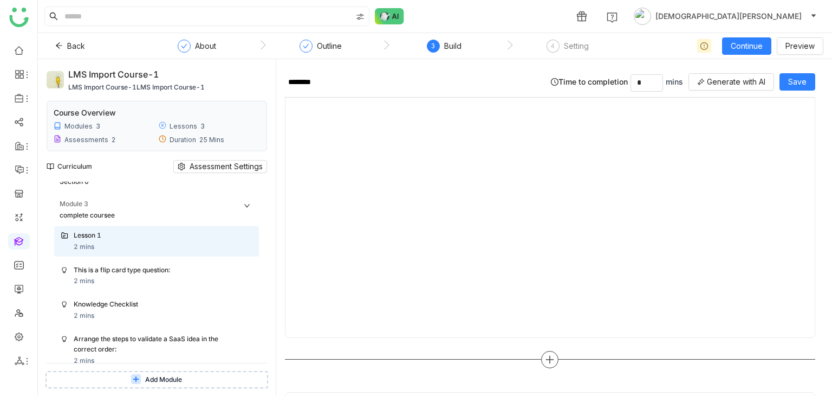
click at [545, 354] on icon at bounding box center [550, 359] width 10 height 10
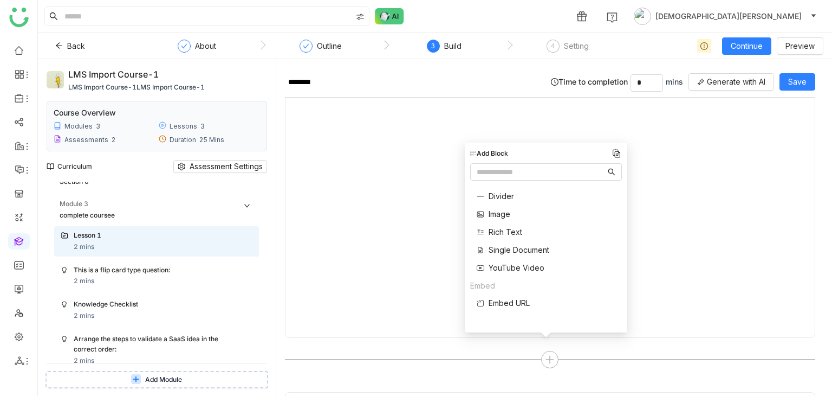
click at [520, 250] on span "Single Document" at bounding box center [519, 249] width 61 height 11
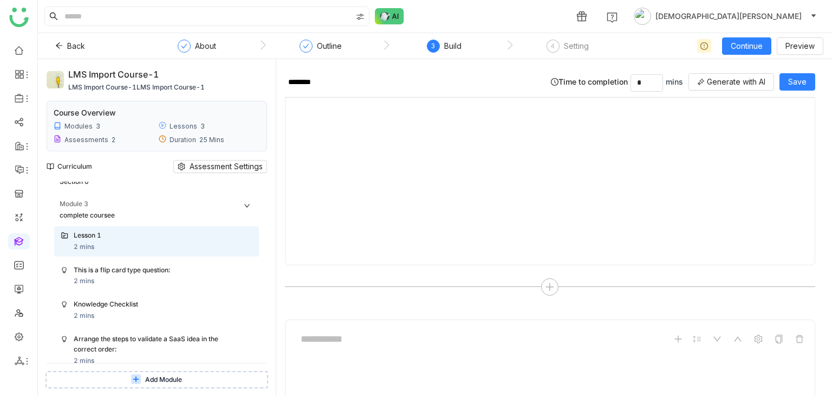
scroll to position [2062, 0]
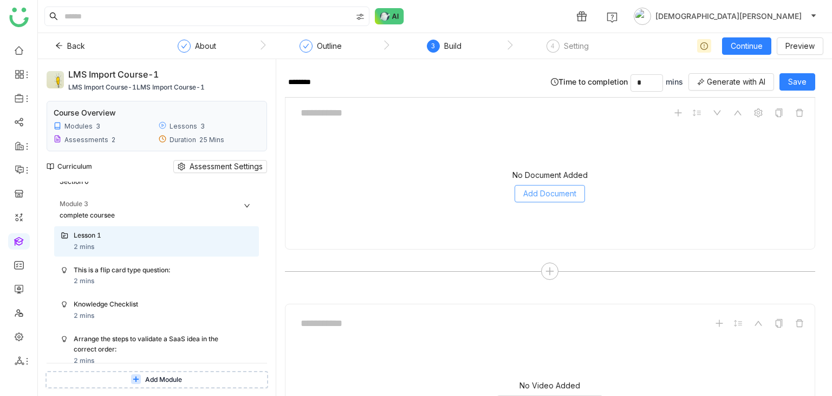
click at [552, 187] on span "Add Document" at bounding box center [549, 193] width 53 height 12
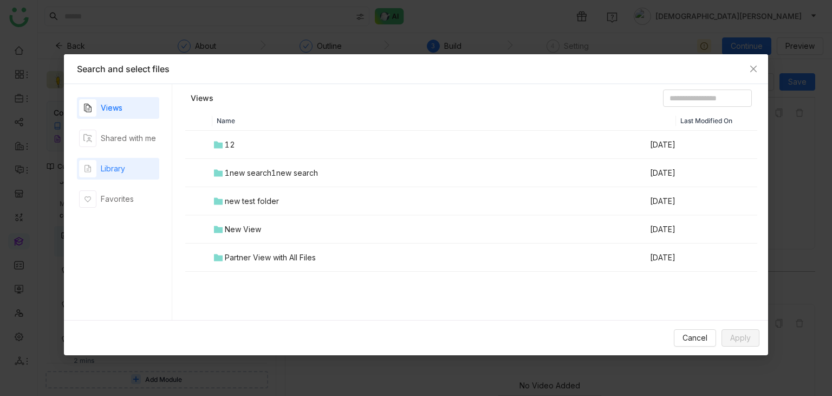
click at [128, 165] on div "Library" at bounding box center [118, 169] width 82 height 22
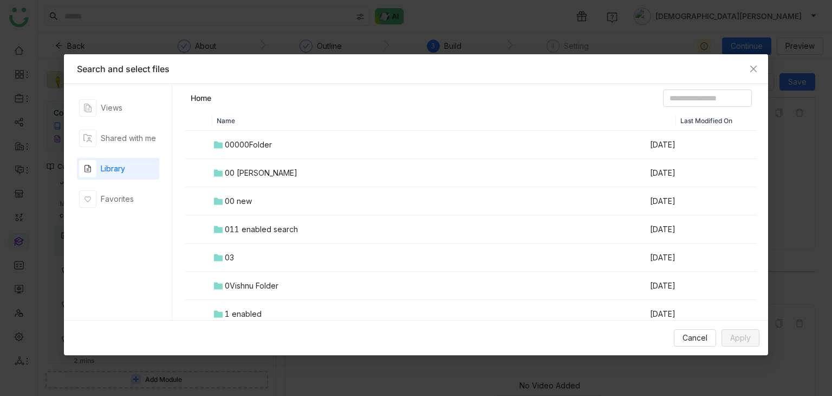
click at [261, 229] on div "011 enabled search" at bounding box center [261, 229] width 73 height 12
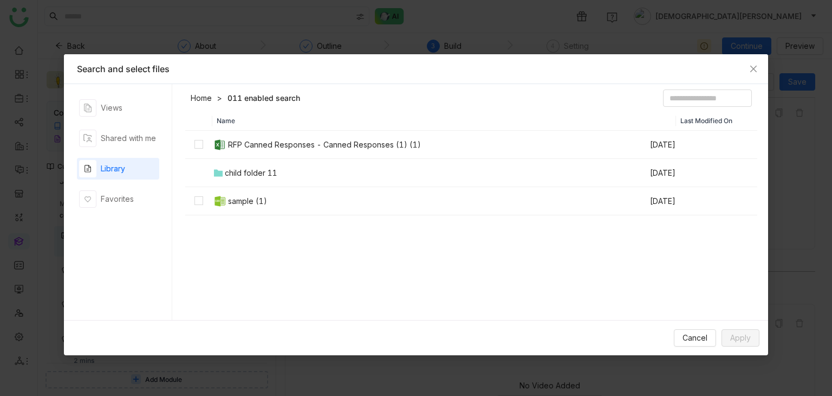
click at [204, 97] on link "Home" at bounding box center [201, 98] width 21 height 11
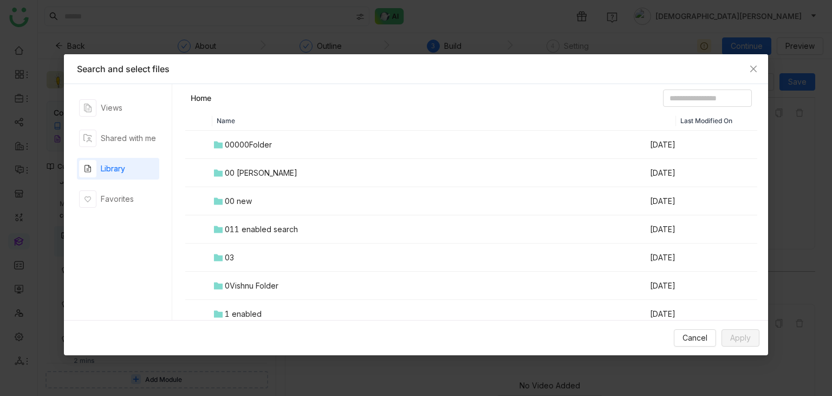
click at [253, 290] on div "0Vishnu Folder" at bounding box center [252, 286] width 54 height 12
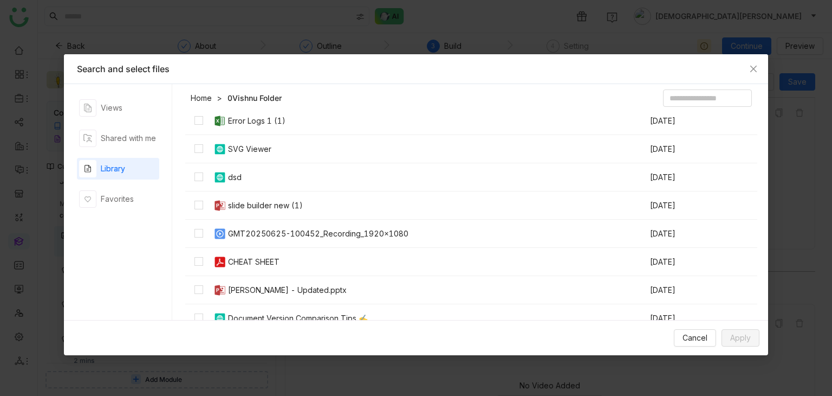
scroll to position [195, 0]
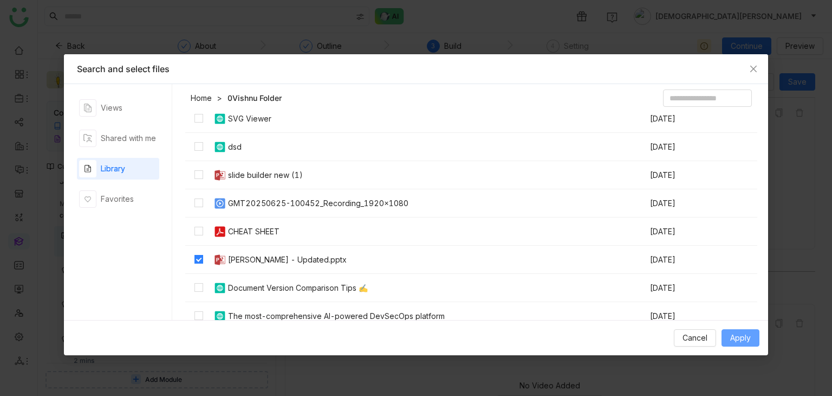
click at [753, 337] on button "Apply" at bounding box center [741, 337] width 38 height 17
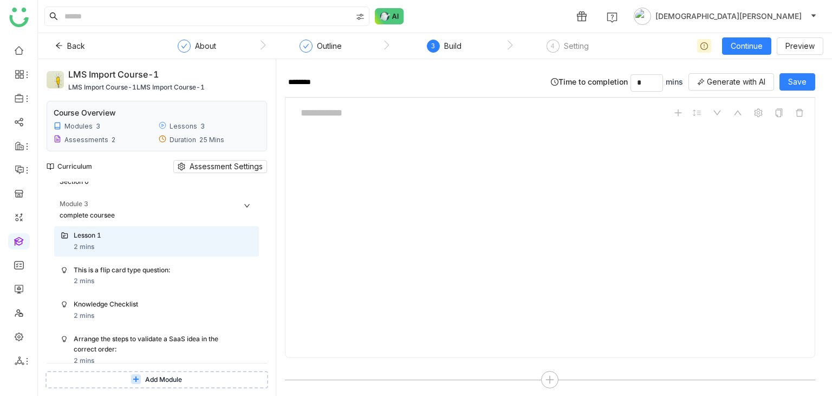
drag, startPoint x: 170, startPoint y: 74, endPoint x: 67, endPoint y: 73, distance: 103.0
click at [67, 73] on div "LMS Import Course-1 LMS Import Course-1LMS Import Course-1" at bounding box center [157, 80] width 221 height 24
copy div "LMS Import Course-1"
click at [752, 42] on span "Continue" at bounding box center [747, 46] width 32 height 12
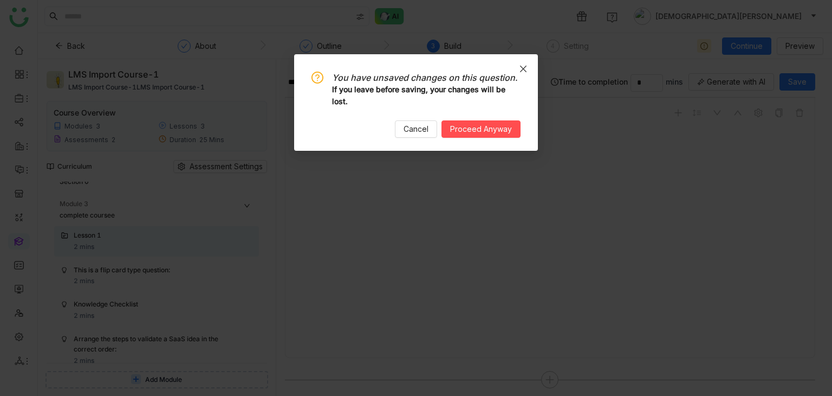
click at [521, 63] on span "Close" at bounding box center [523, 68] width 29 height 29
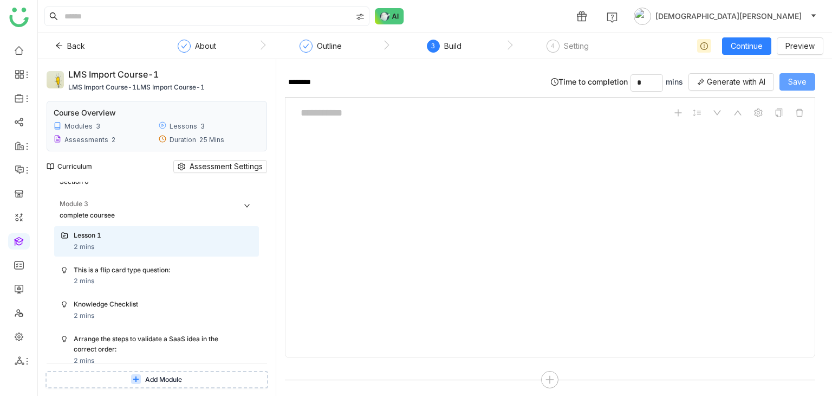
click at [796, 79] on span "Save" at bounding box center [797, 82] width 18 height 12
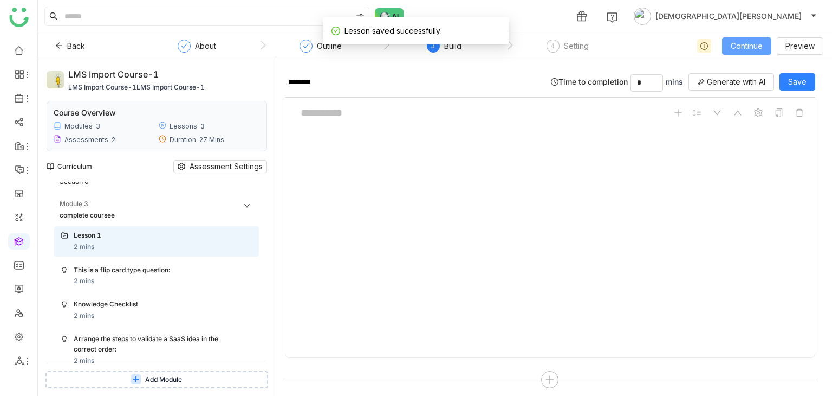
click at [747, 50] on span "Continue" at bounding box center [747, 46] width 32 height 12
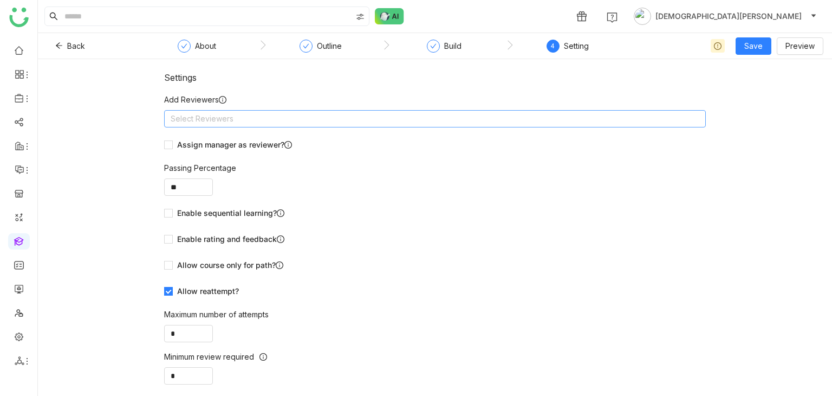
click at [242, 112] on nz-select-top-control "Select Reviewers" at bounding box center [435, 118] width 542 height 17
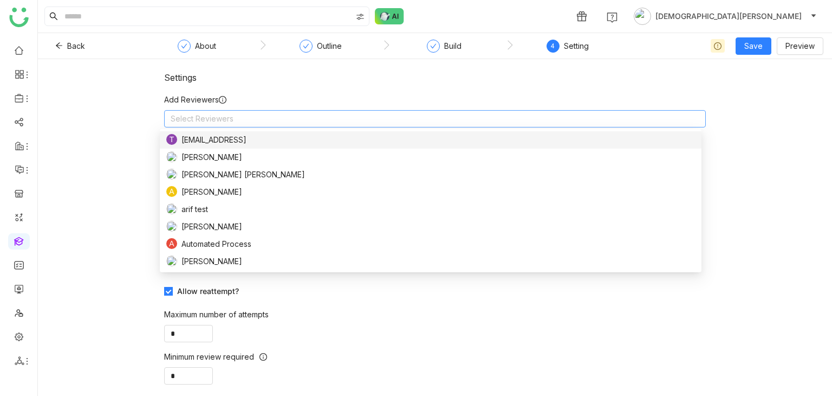
click at [242, 112] on nz-select-top-control "Select Reviewers" at bounding box center [435, 118] width 542 height 17
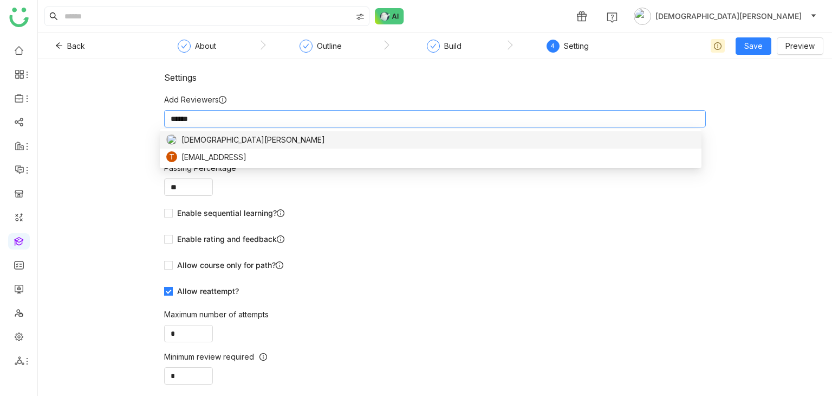
type input "******"
click at [219, 135] on span "[DEMOGRAPHIC_DATA][PERSON_NAME]" at bounding box center [254, 140] width 144 height 12
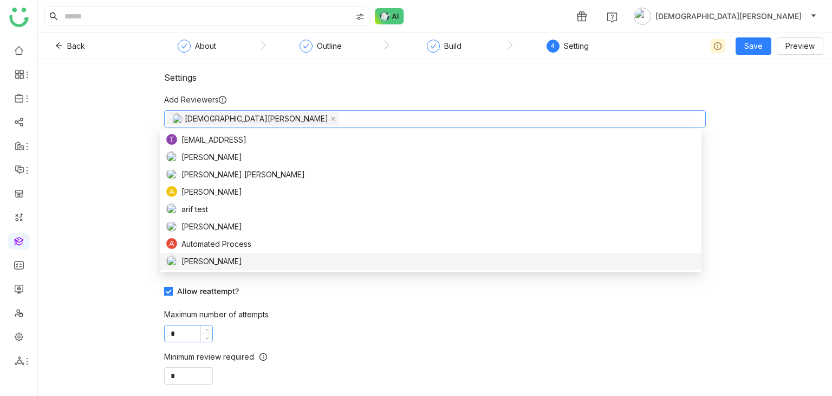
click at [182, 329] on input "*" at bounding box center [189, 333] width 48 height 16
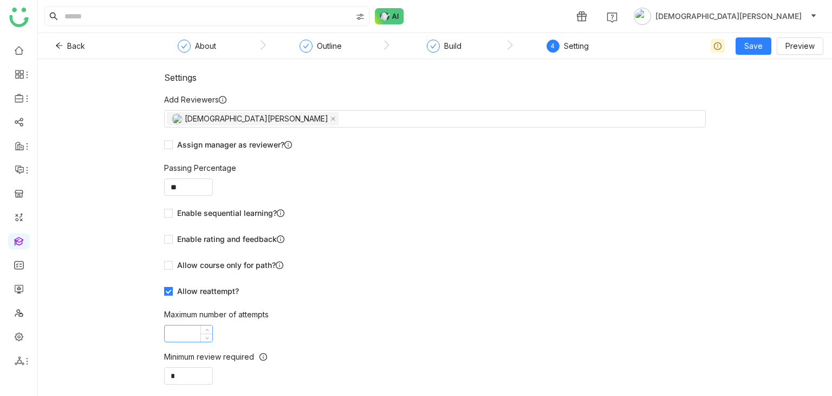
type input "*"
click at [573, 191] on nz-form-item "Passing Percentage **" at bounding box center [435, 179] width 542 height 34
click at [780, 85] on span "Save & Publish" at bounding box center [770, 88] width 53 height 12
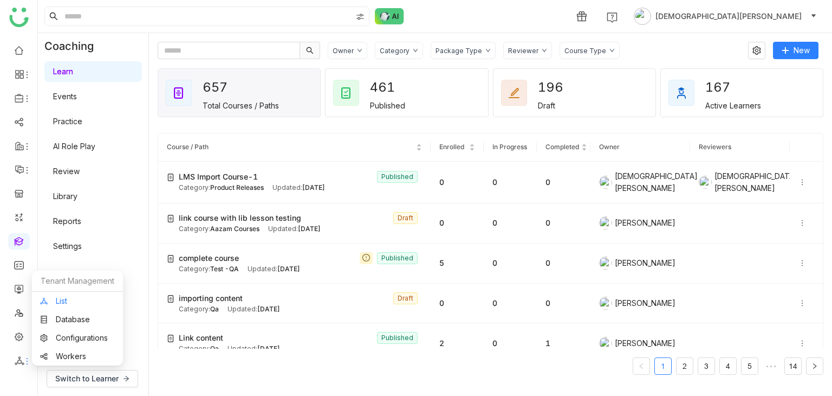
click at [70, 302] on link "List" at bounding box center [77, 301] width 75 height 8
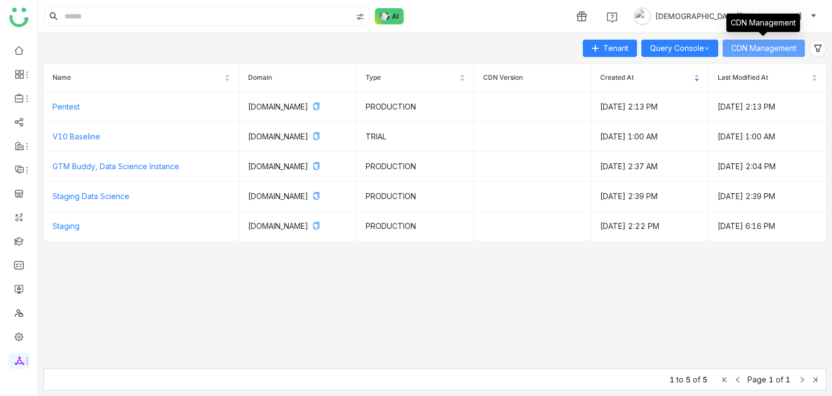
click at [759, 44] on span "CDN Management" at bounding box center [763, 48] width 65 height 12
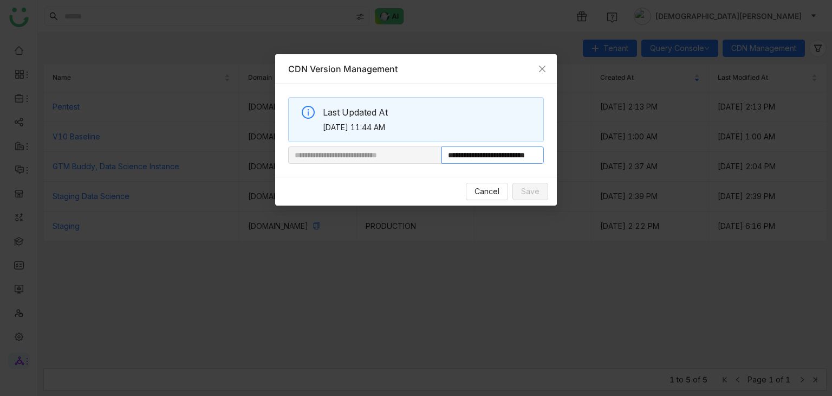
scroll to position [0, 35]
drag, startPoint x: 546, startPoint y: 148, endPoint x: 615, endPoint y: 142, distance: 69.1
click at [615, 142] on nz-modal-container "**********" at bounding box center [416, 198] width 832 height 396
paste input "**********"
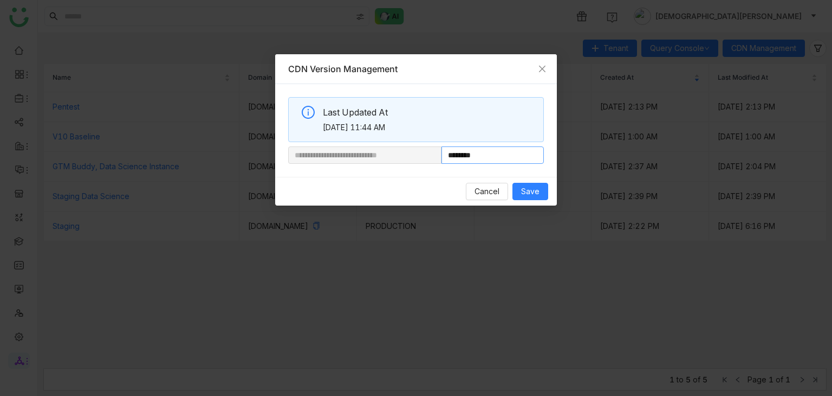
type input "**********"
click at [535, 190] on span "Save" at bounding box center [530, 191] width 18 height 12
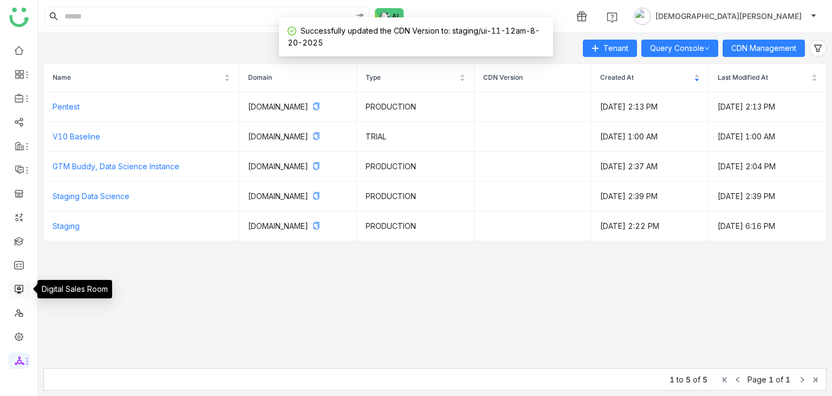
click at [21, 287] on link at bounding box center [19, 287] width 10 height 9
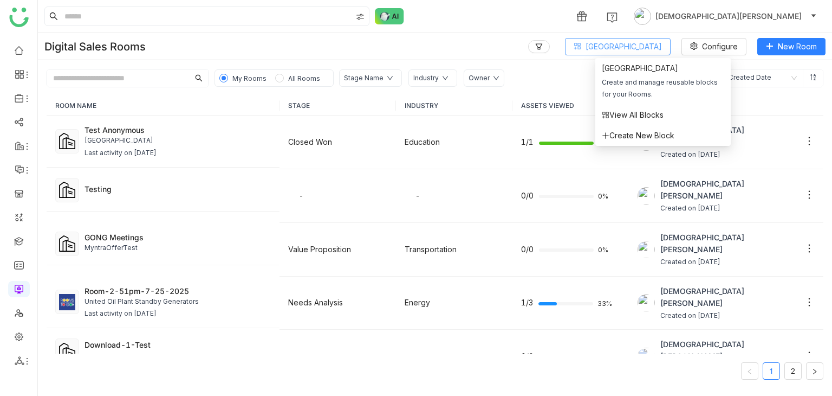
click at [625, 47] on span "Block Library" at bounding box center [624, 47] width 76 height 12
click at [634, 115] on span "View All Blocks" at bounding box center [633, 115] width 62 height 12
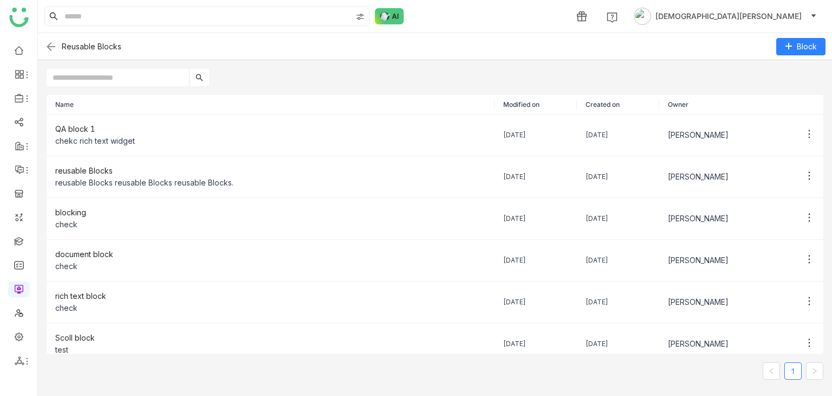
click at [49, 45] on img at bounding box center [50, 46] width 13 height 13
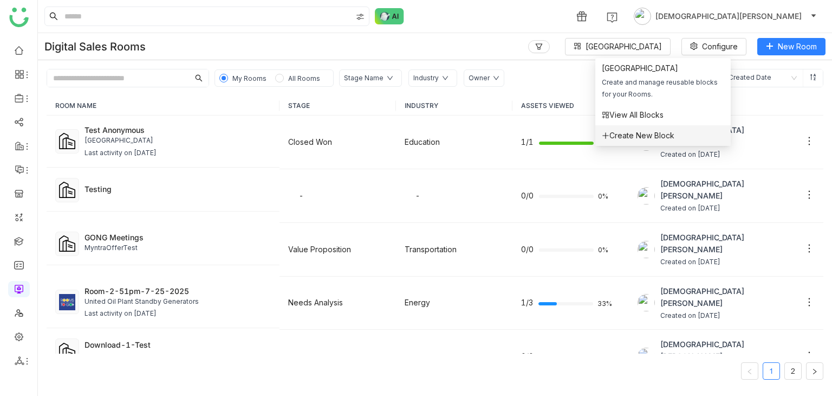
click at [622, 133] on span "Create New Block" at bounding box center [638, 135] width 73 height 12
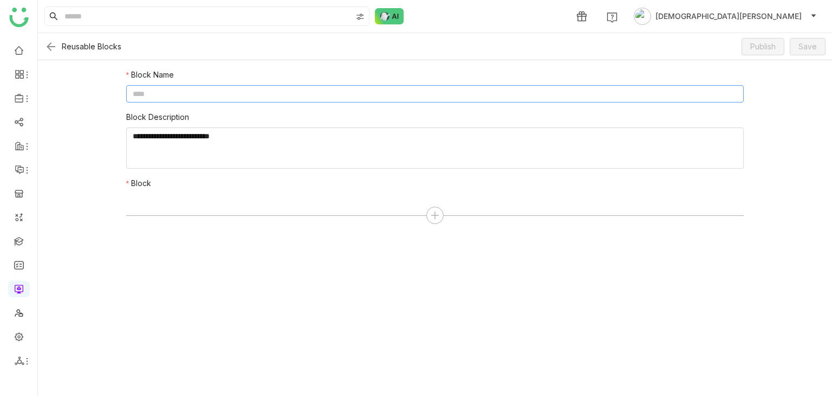
click at [409, 100] on input at bounding box center [435, 93] width 618 height 17
type input "*"
type input "**********"
click at [433, 216] on icon at bounding box center [435, 215] width 10 height 10
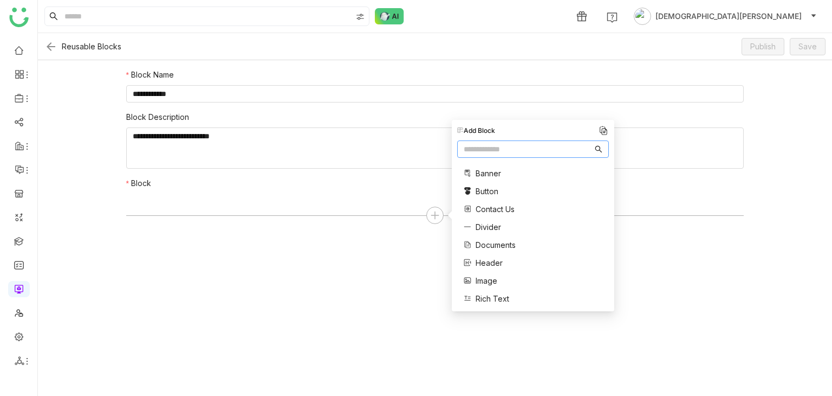
scroll to position [147, 0]
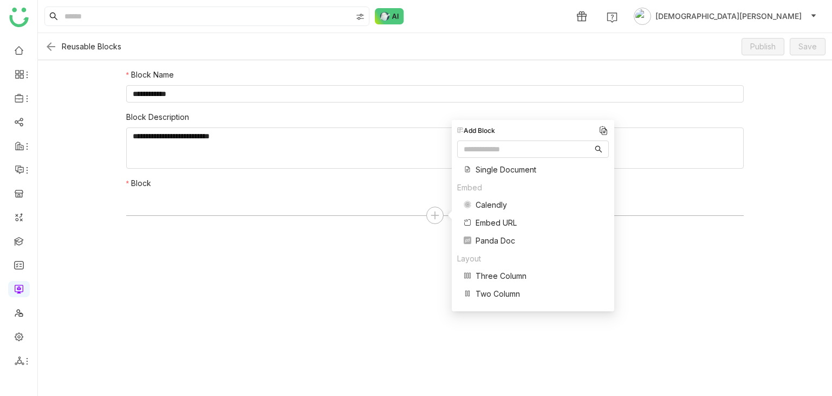
click at [505, 276] on span "Three Column" at bounding box center [501, 275] width 51 height 11
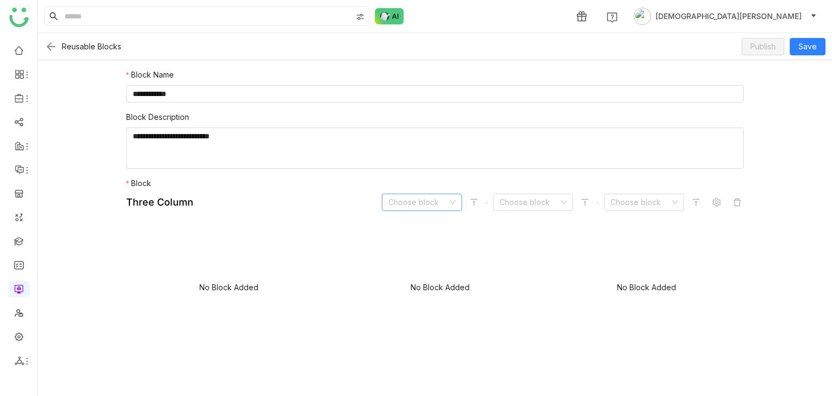
click at [410, 204] on input at bounding box center [418, 202] width 60 height 16
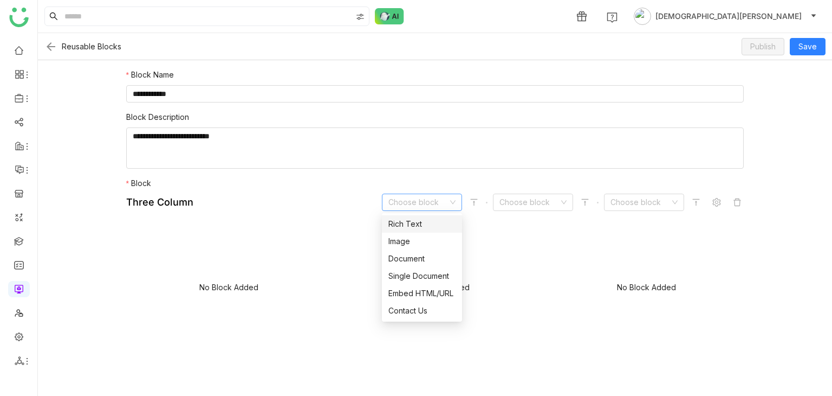
click at [412, 230] on nz-option-item "Rich Text" at bounding box center [422, 223] width 80 height 17
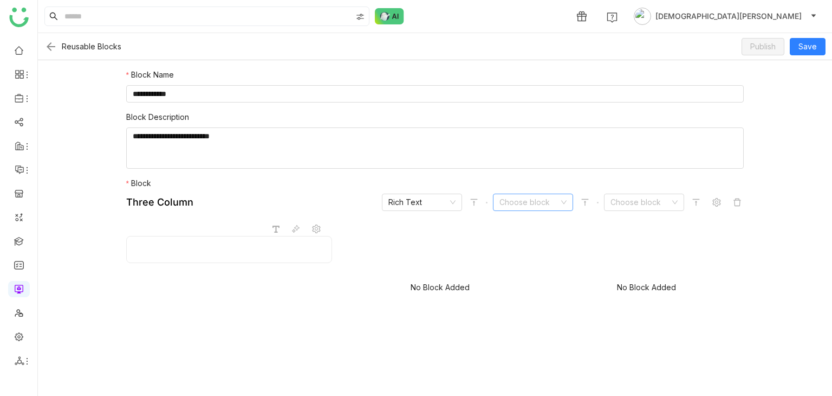
click at [546, 208] on input at bounding box center [530, 202] width 60 height 16
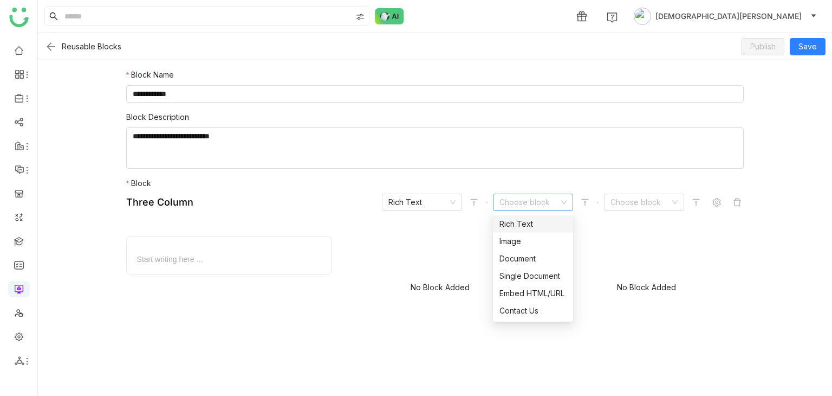
click at [545, 227] on div "Rich Text" at bounding box center [533, 224] width 67 height 12
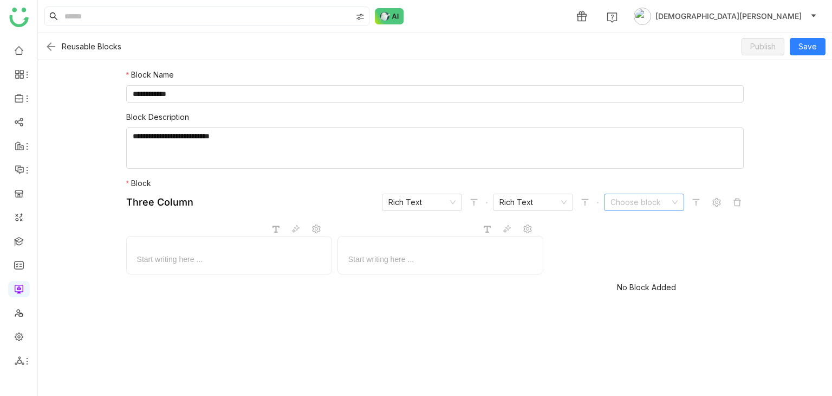
click at [642, 204] on input at bounding box center [641, 202] width 60 height 16
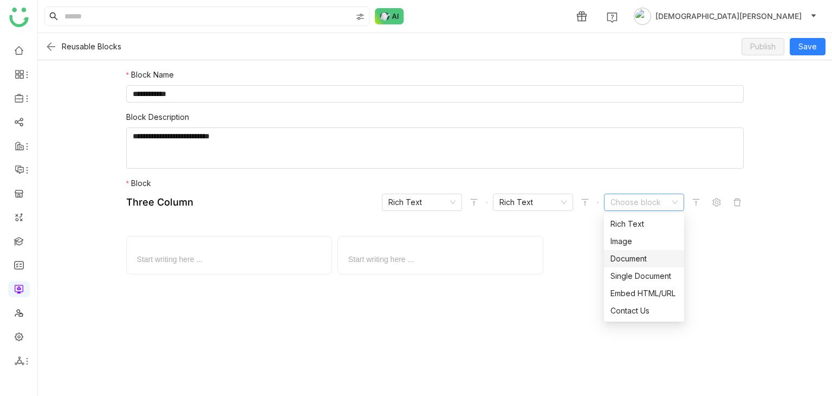
click at [630, 252] on div "Document" at bounding box center [644, 258] width 67 height 12
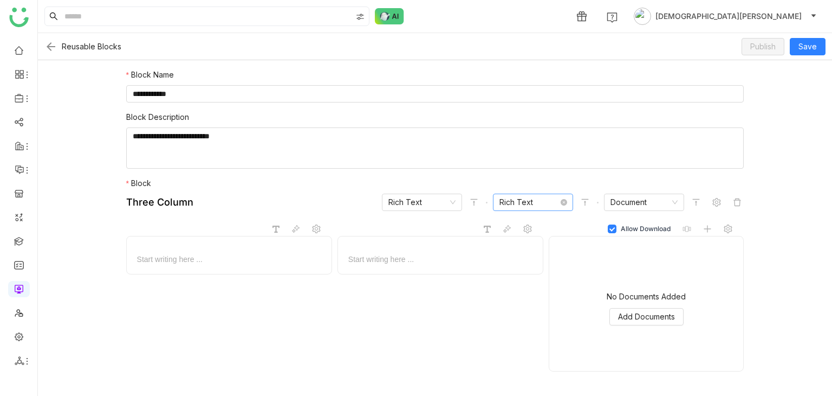
click at [532, 208] on nz-select-item "Rich Text" at bounding box center [533, 202] width 67 height 16
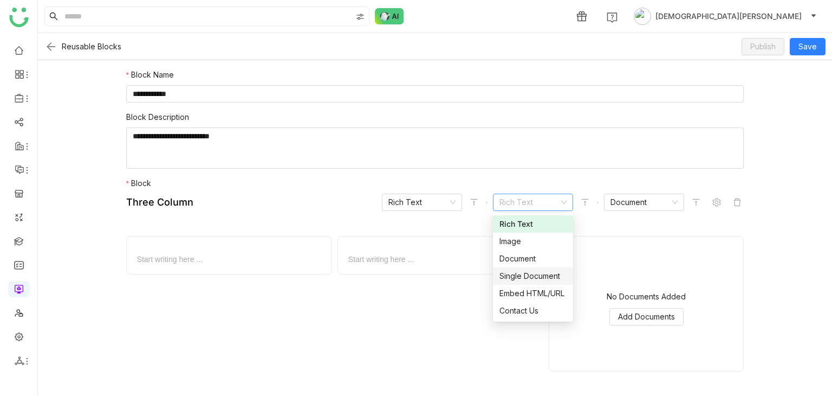
click at [523, 271] on div "Single Document" at bounding box center [533, 276] width 67 height 12
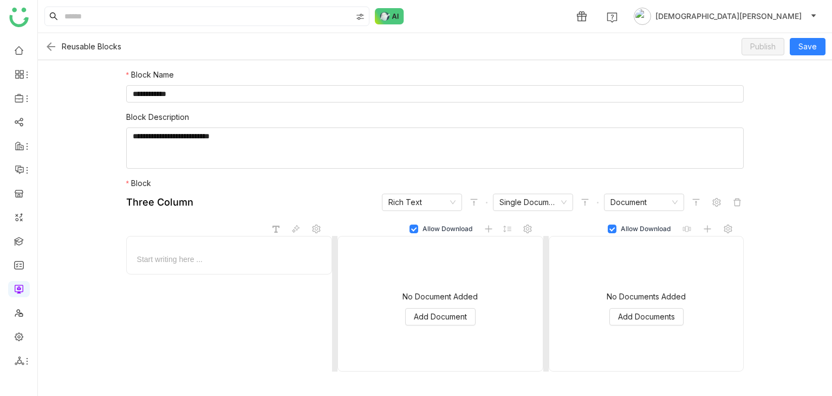
click at [169, 260] on div at bounding box center [228, 259] width 187 height 11
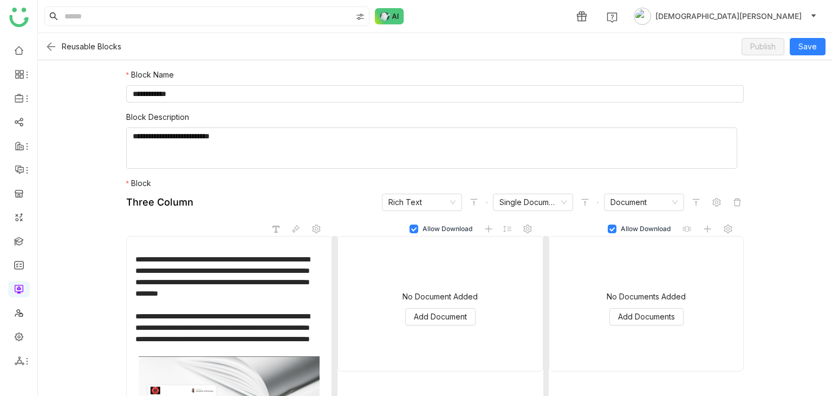
scroll to position [46, 0]
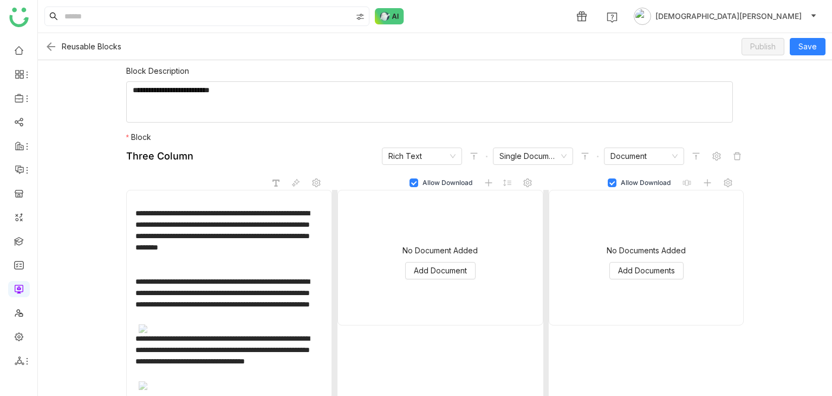
click at [236, 333] on img at bounding box center [229, 328] width 182 height 9
click at [430, 274] on span "Add Document" at bounding box center [440, 270] width 53 height 12
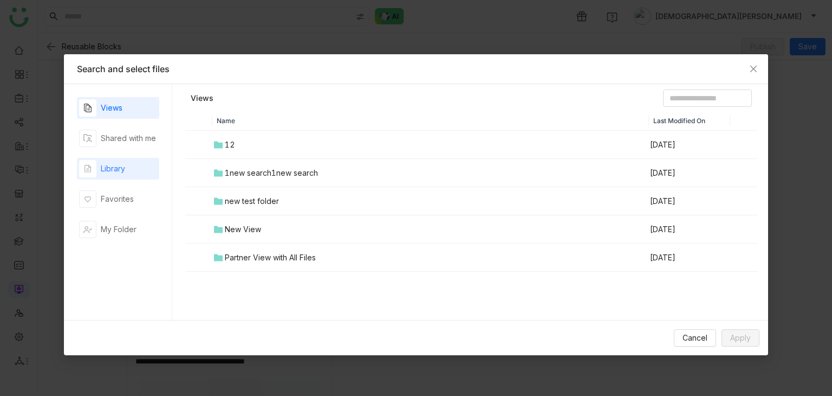
click at [112, 169] on div "Library" at bounding box center [113, 169] width 24 height 12
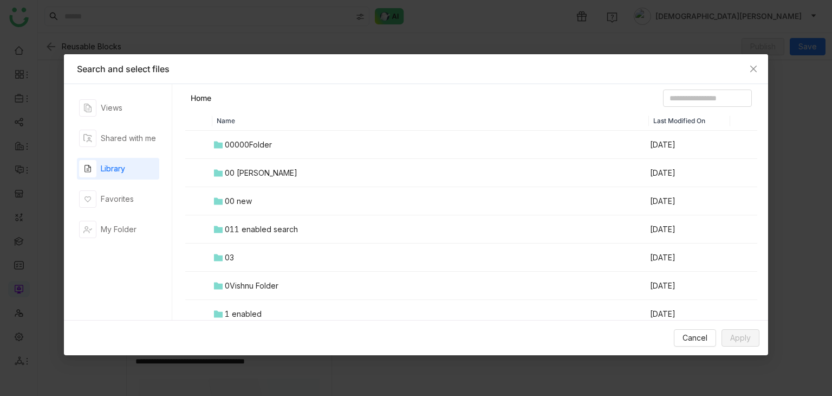
click at [243, 289] on div "0Vishnu Folder" at bounding box center [252, 286] width 54 height 12
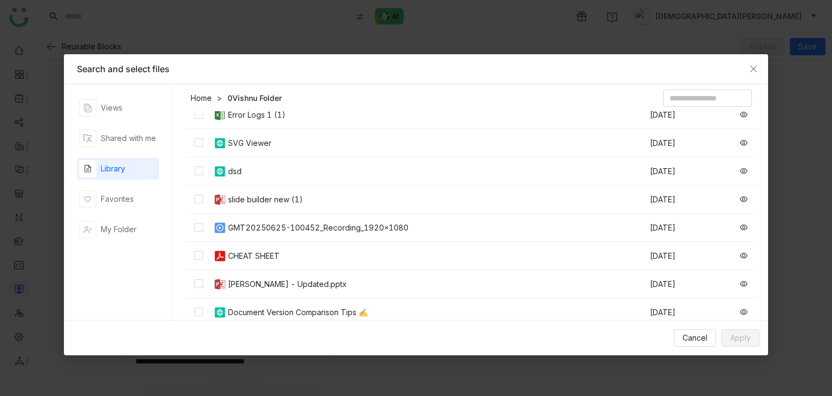
scroll to position [180, 0]
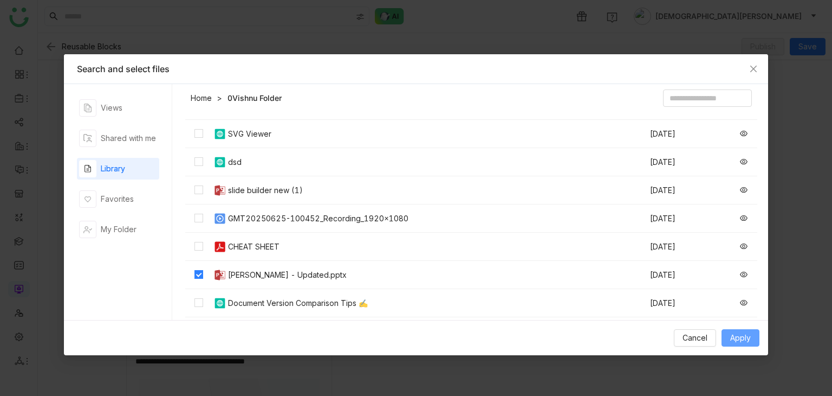
click at [738, 333] on span "Apply" at bounding box center [740, 338] width 21 height 12
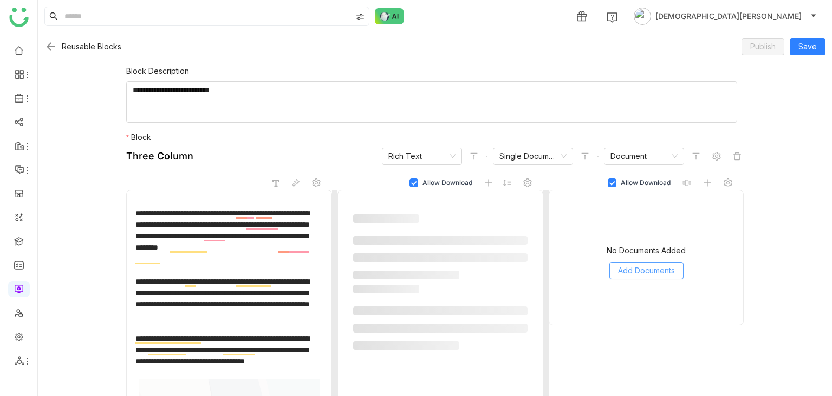
click at [638, 269] on span "Add Documents" at bounding box center [646, 270] width 57 height 12
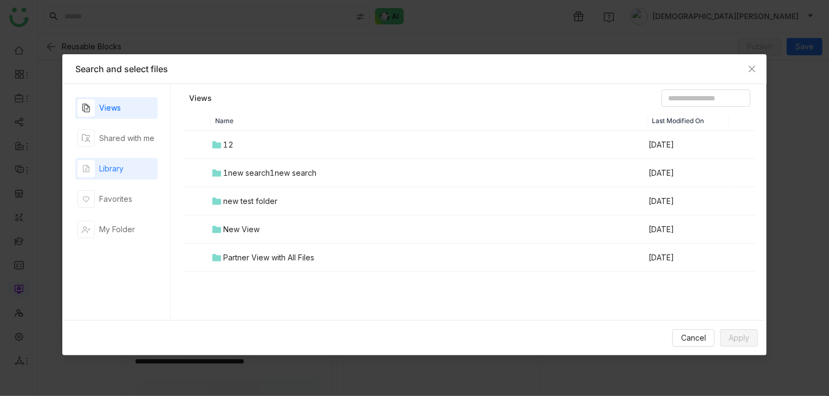
click at [100, 170] on div "Library" at bounding box center [111, 169] width 24 height 12
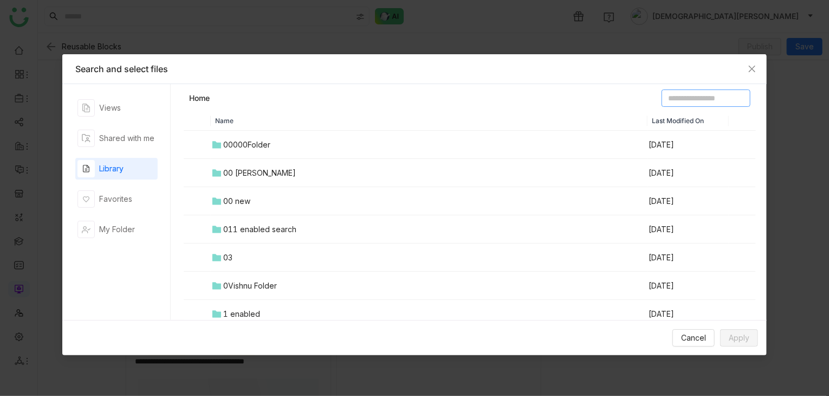
click at [662, 98] on input at bounding box center [706, 97] width 89 height 17
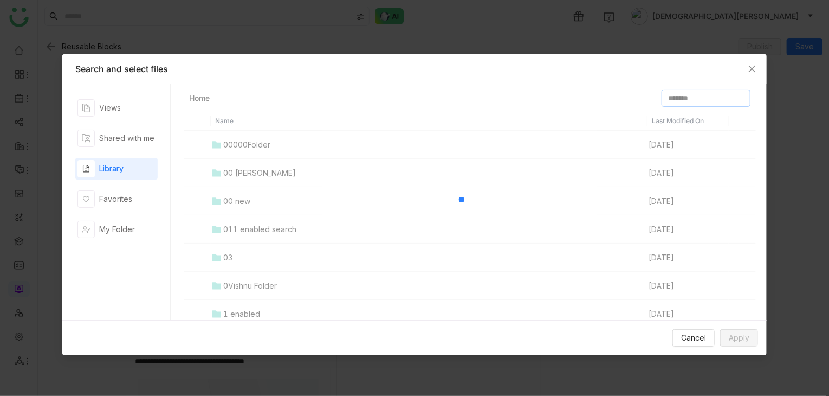
type input "*******"
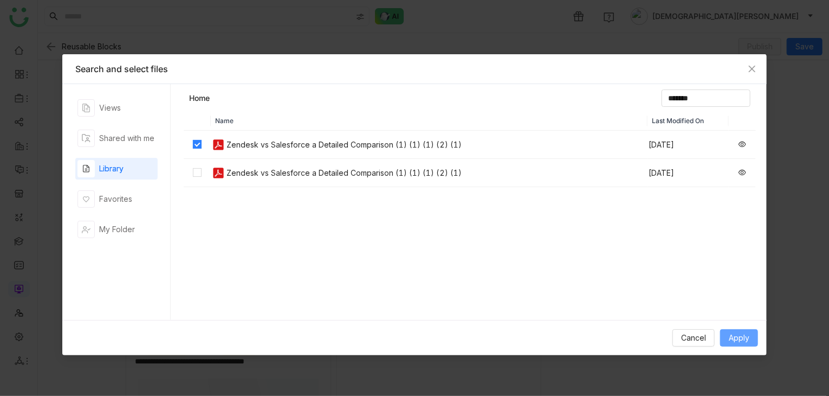
click at [735, 339] on span "Apply" at bounding box center [739, 338] width 21 height 12
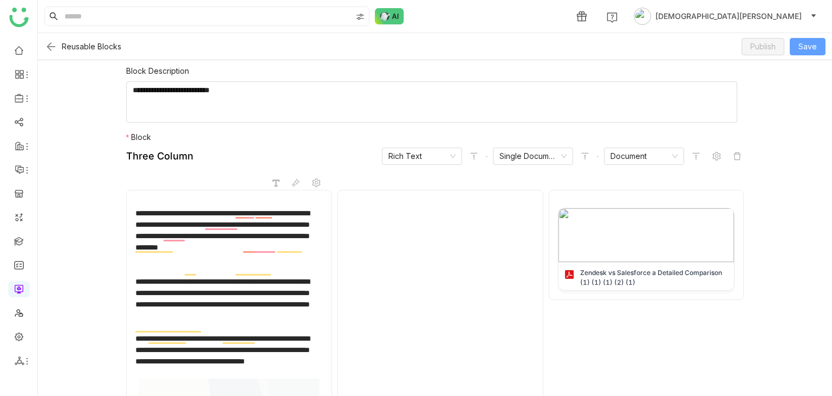
click at [806, 42] on span "Save" at bounding box center [808, 47] width 18 height 12
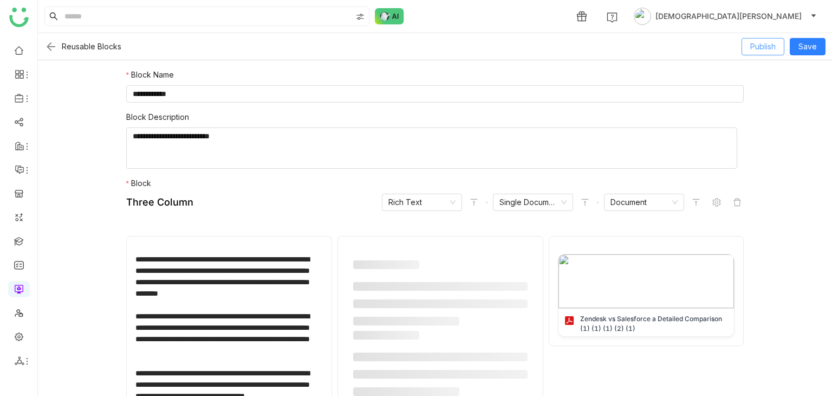
click at [758, 46] on span "Publish" at bounding box center [762, 47] width 25 height 12
click at [47, 41] on img at bounding box center [50, 46] width 13 height 13
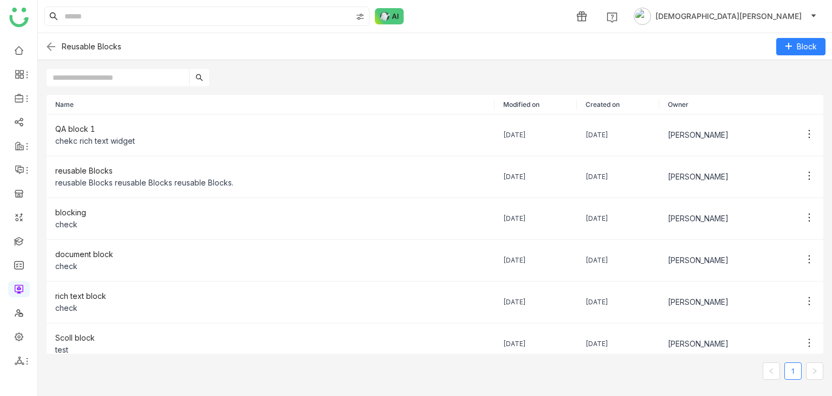
click at [608, 107] on th "Created on" at bounding box center [618, 105] width 82 height 20
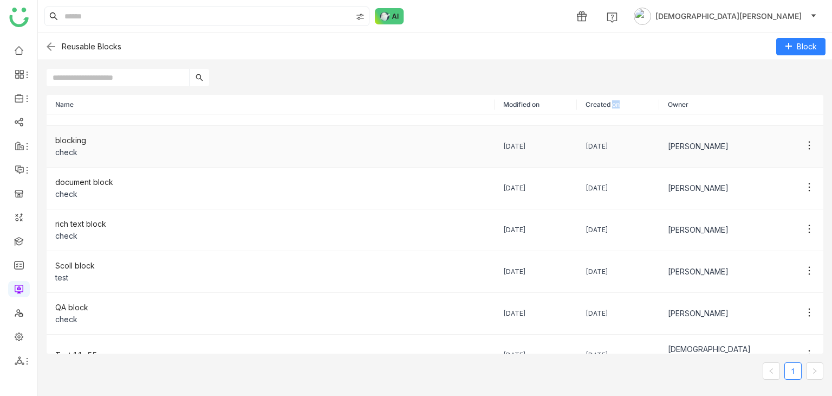
scroll to position [82, 0]
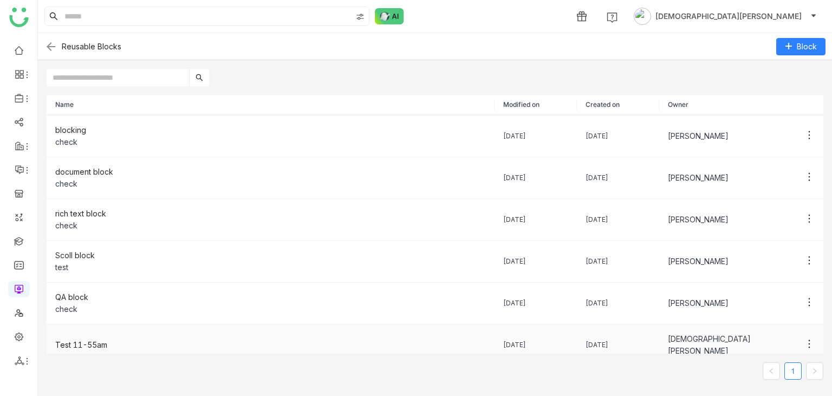
click at [108, 340] on div "Test 11-55am" at bounding box center [270, 345] width 431 height 12
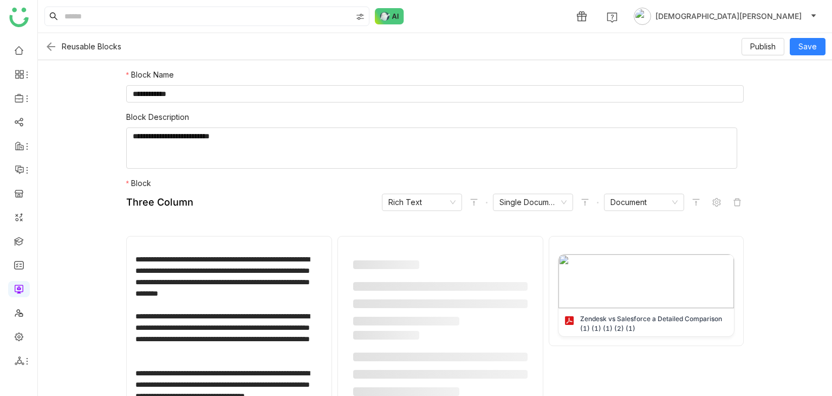
click at [48, 44] on img at bounding box center [50, 46] width 13 height 13
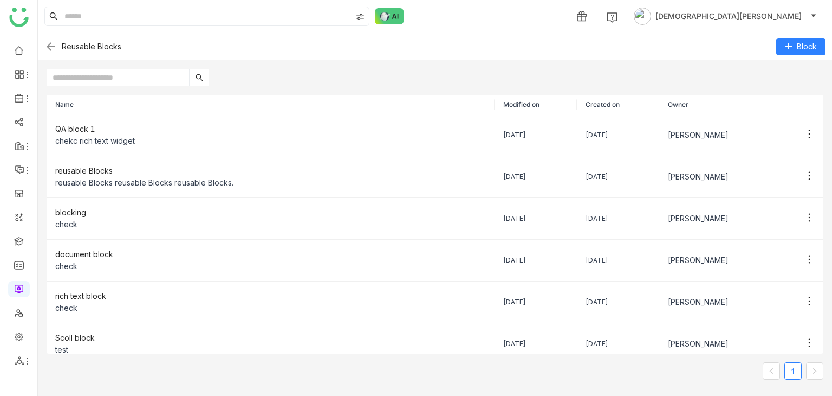
click at [54, 45] on img at bounding box center [50, 46] width 13 height 13
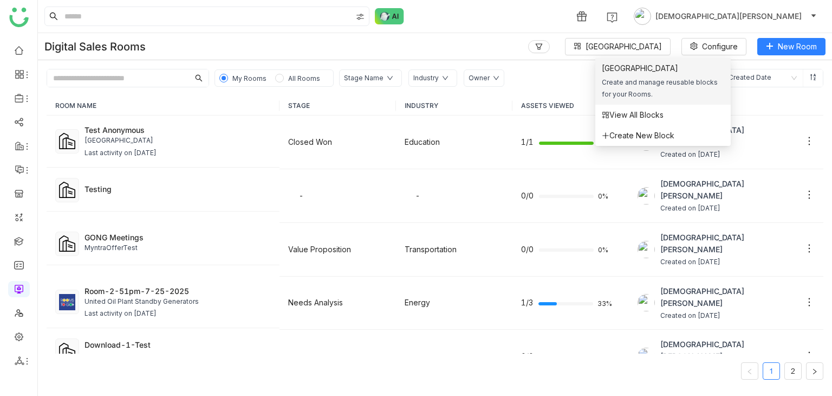
click at [637, 85] on div "Create and manage reusable blocks for your Rooms." at bounding box center [663, 88] width 122 height 24
click at [646, 74] on div "Block Library" at bounding box center [663, 68] width 122 height 12
click at [618, 75] on div "Block Library Create and manage reusable blocks for your Rooms." at bounding box center [663, 81] width 122 height 38
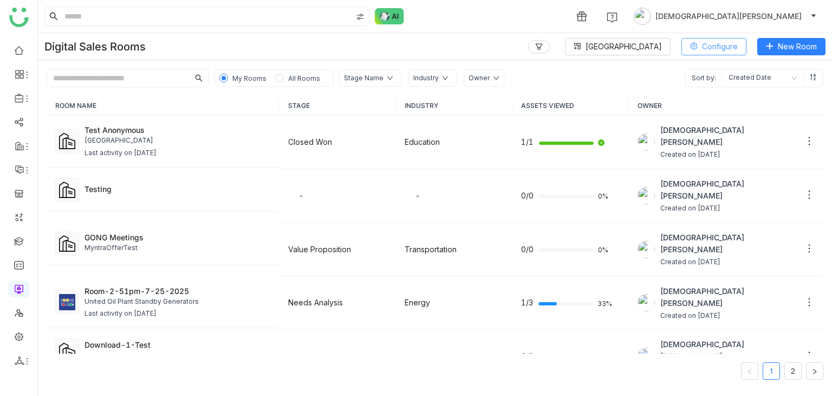
click at [703, 46] on span "Configure" at bounding box center [720, 47] width 36 height 12
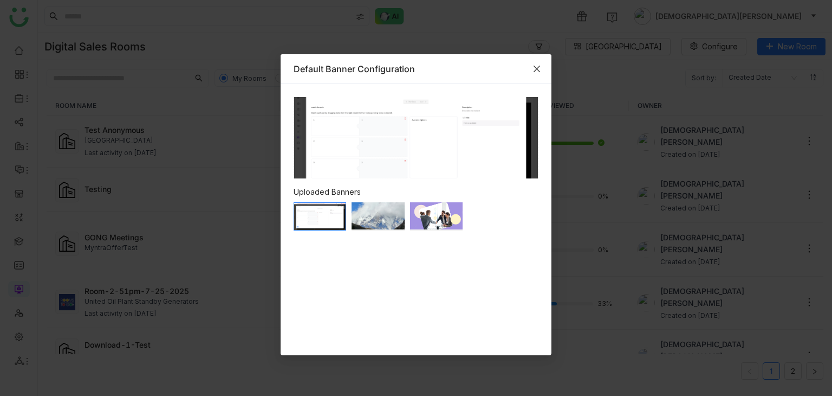
click at [537, 70] on icon "Close" at bounding box center [537, 68] width 9 height 9
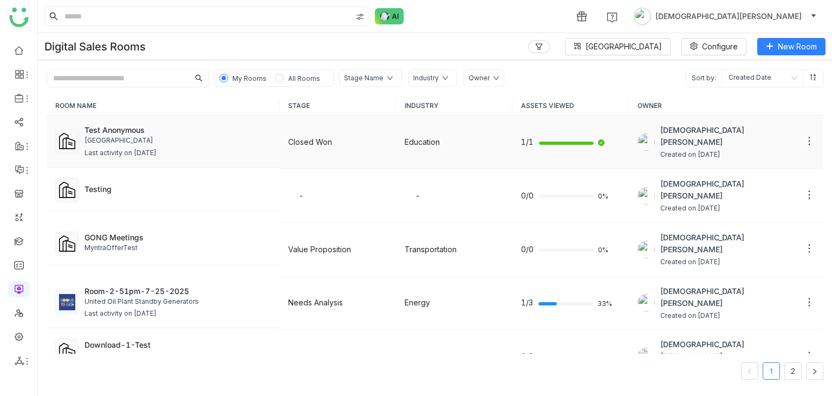
click at [140, 138] on div "University of AZ SLA" at bounding box center [178, 140] width 186 height 10
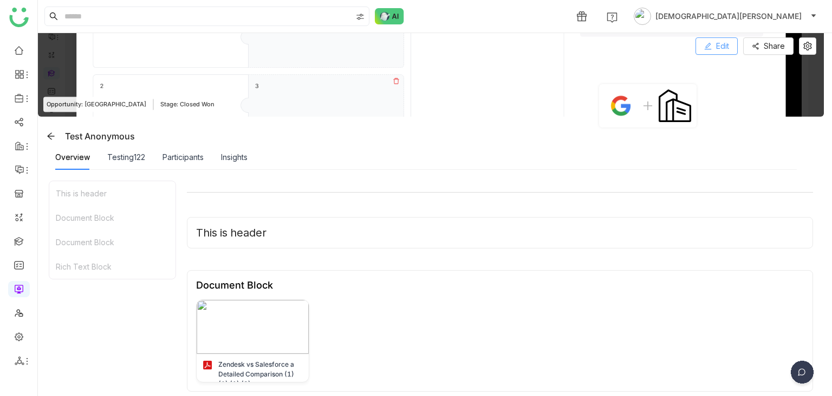
click at [715, 40] on button "Edit" at bounding box center [717, 45] width 42 height 17
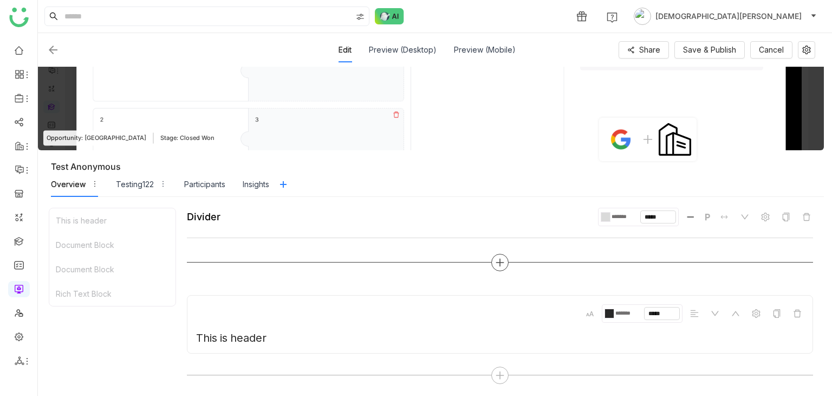
click at [500, 260] on icon at bounding box center [500, 262] width 1 height 8
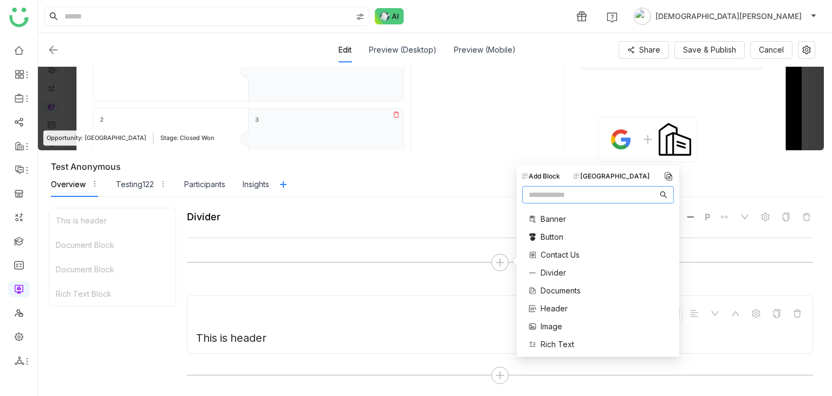
scroll to position [217, 0]
click at [608, 176] on div "Block Library" at bounding box center [612, 176] width 76 height 10
click at [563, 197] on input "text" at bounding box center [593, 195] width 129 height 12
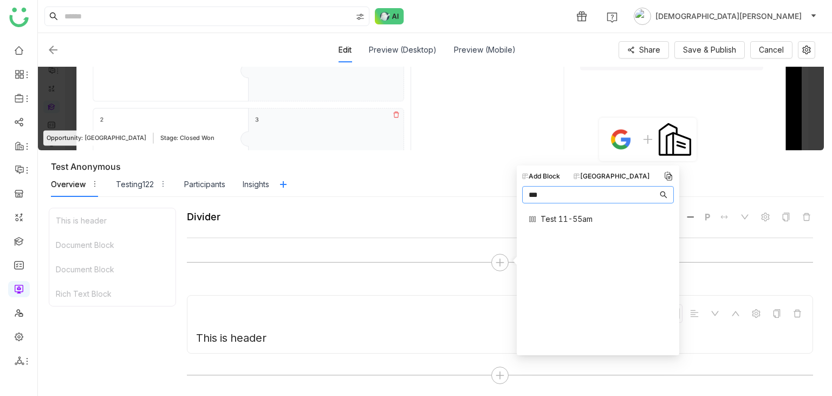
type input "***"
click at [562, 215] on span "Test 11-55am" at bounding box center [567, 218] width 52 height 11
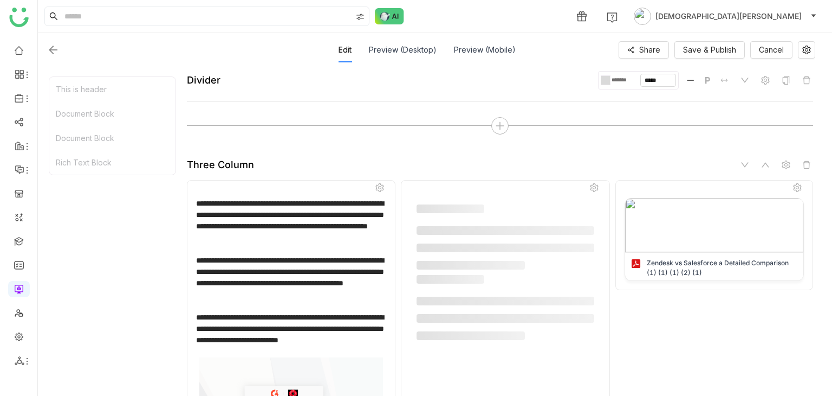
scroll to position [137, 0]
click at [799, 183] on icon at bounding box center [797, 187] width 8 height 9
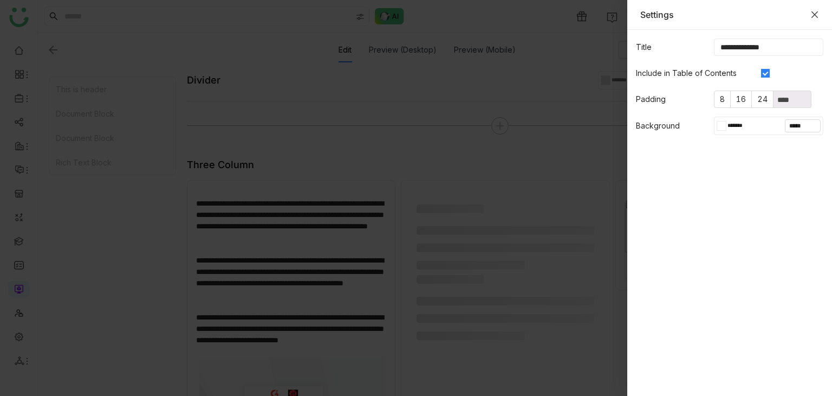
click at [817, 12] on icon "Close" at bounding box center [815, 14] width 7 height 7
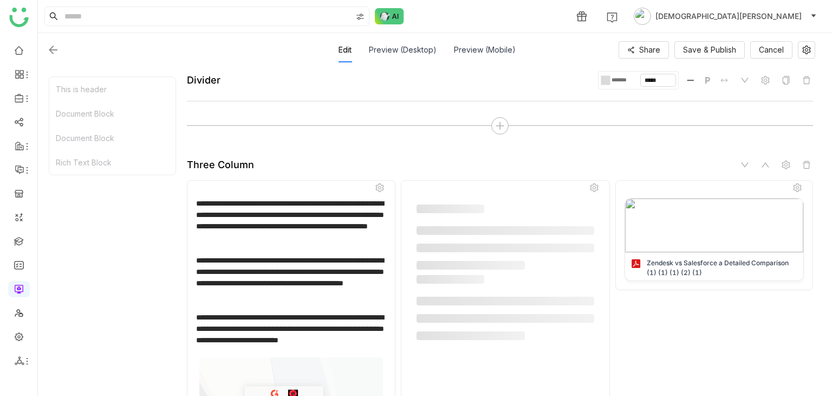
click at [317, 243] on div at bounding box center [291, 248] width 191 height 11
click at [381, 187] on icon at bounding box center [380, 187] width 8 height 9
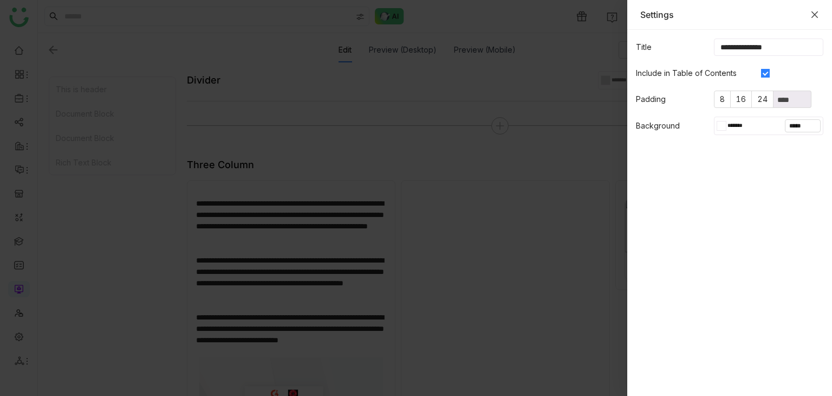
click at [815, 14] on icon "Close" at bounding box center [815, 14] width 7 height 7
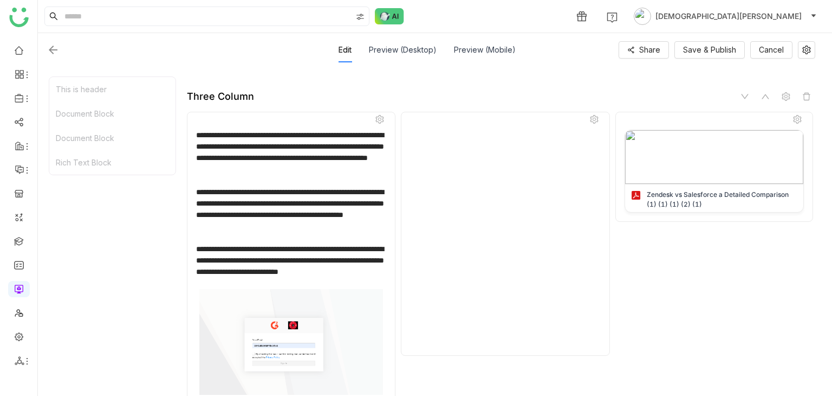
type input "*"
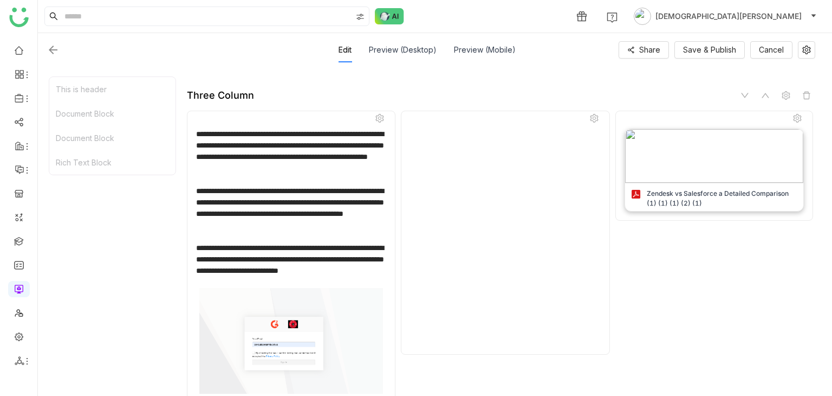
click at [702, 180] on img at bounding box center [714, 156] width 178 height 54
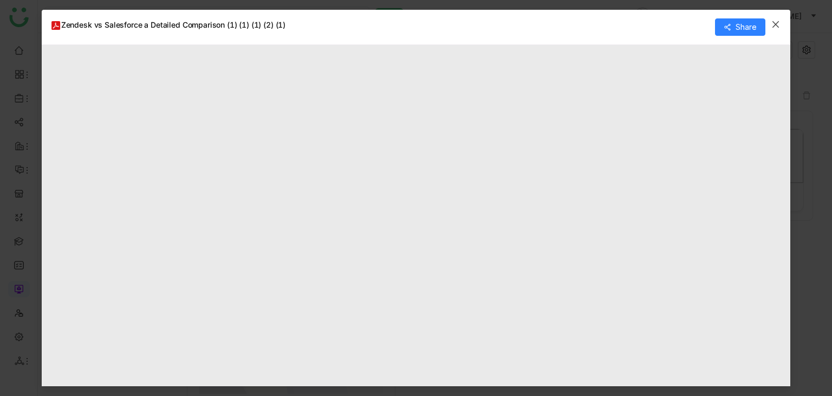
click at [775, 24] on icon "Close" at bounding box center [776, 24] width 9 height 9
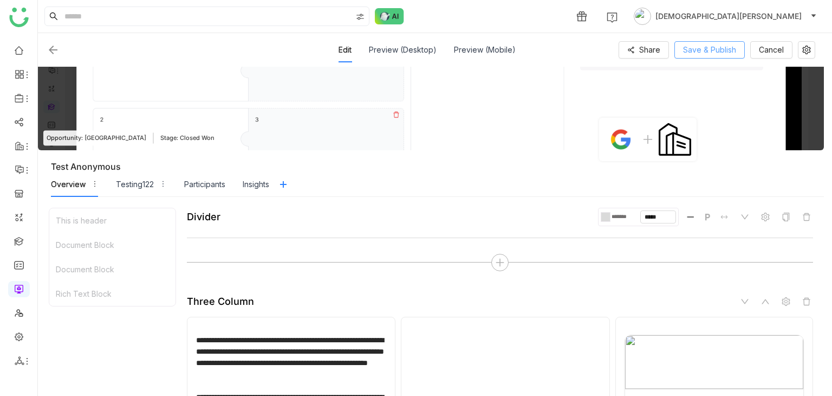
click at [712, 54] on span "Save & Publish" at bounding box center [709, 50] width 53 height 12
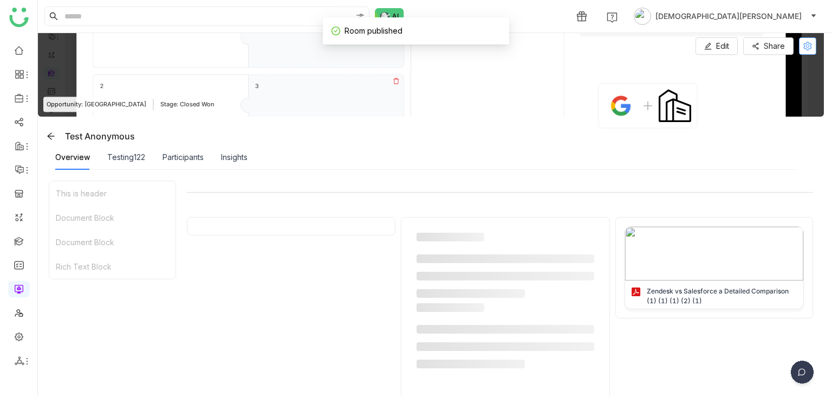
click at [806, 42] on icon at bounding box center [807, 46] width 9 height 9
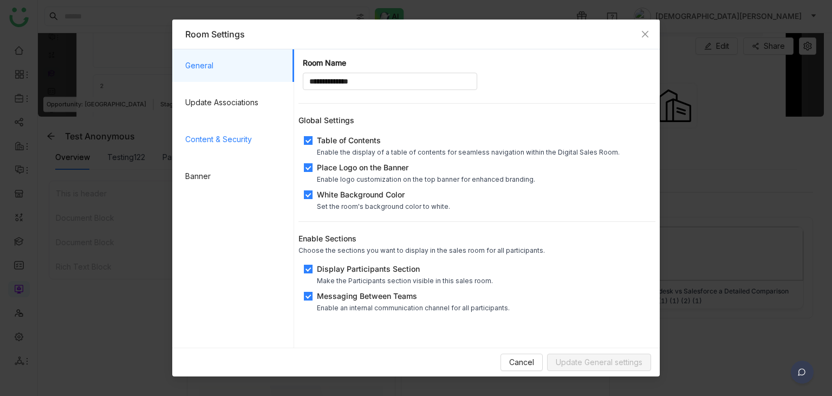
click at [233, 137] on span "Content & Security" at bounding box center [235, 139] width 100 height 33
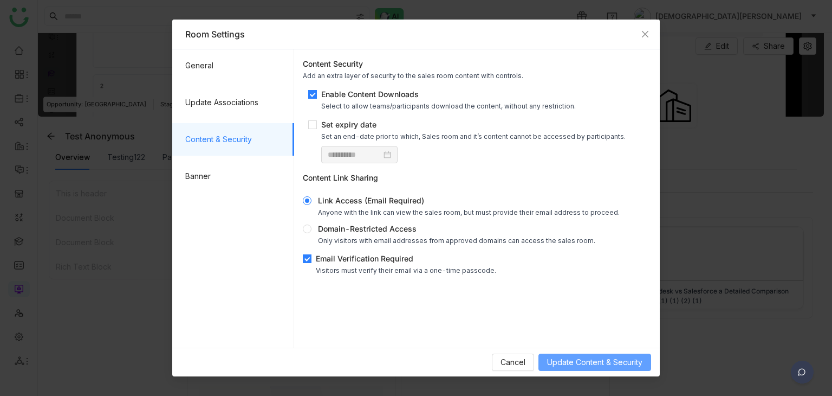
click at [581, 359] on span "Update Content & Security" at bounding box center [594, 362] width 95 height 12
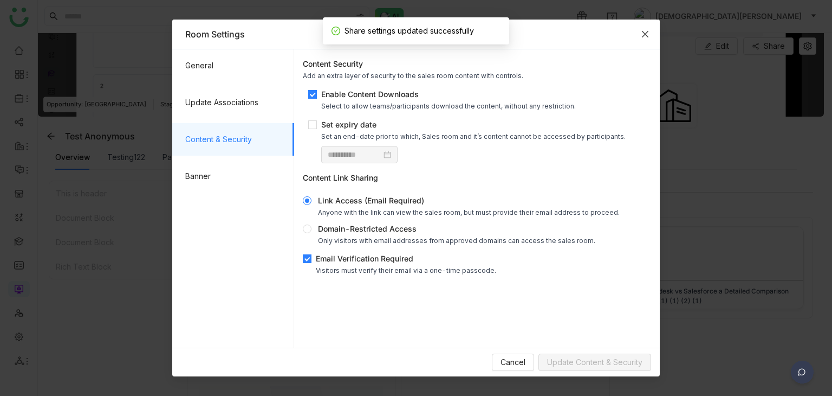
click at [644, 31] on icon "Close" at bounding box center [645, 34] width 9 height 9
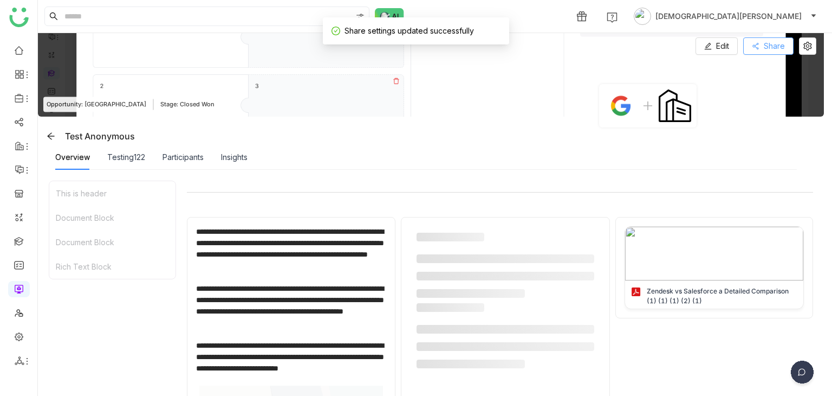
click at [764, 41] on span "Share" at bounding box center [774, 46] width 21 height 12
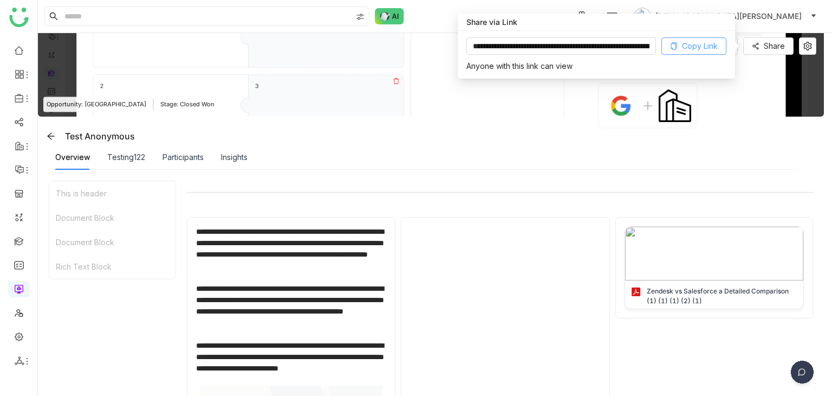
click at [692, 46] on span "Copy Link" at bounding box center [700, 46] width 36 height 12
click at [691, 38] on button "Copy Link" at bounding box center [694, 45] width 65 height 17
click at [695, 42] on span "Copy Link" at bounding box center [700, 46] width 36 height 12
drag, startPoint x: 627, startPoint y: 175, endPoint x: 230, endPoint y: 229, distance: 401.3
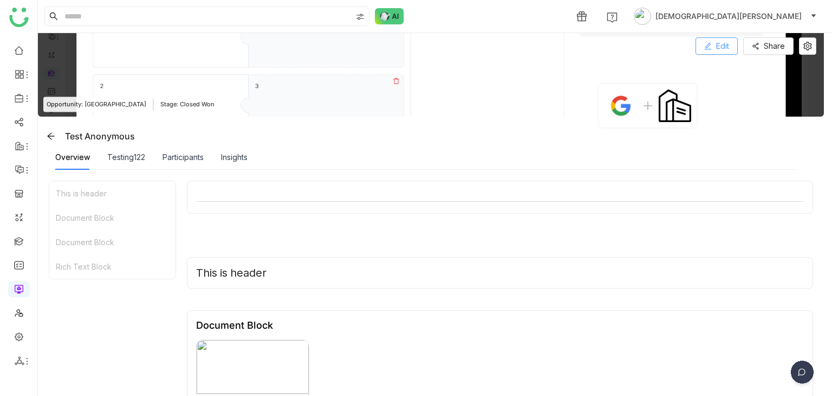
click at [710, 50] on button "Edit" at bounding box center [717, 45] width 42 height 17
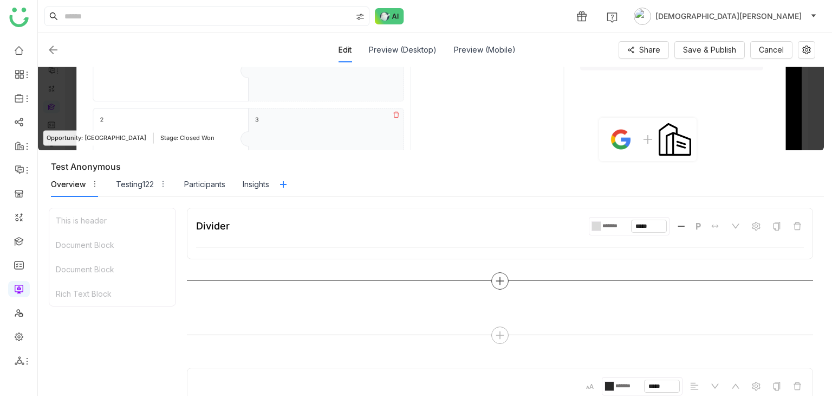
click at [501, 278] on icon at bounding box center [500, 281] width 10 height 10
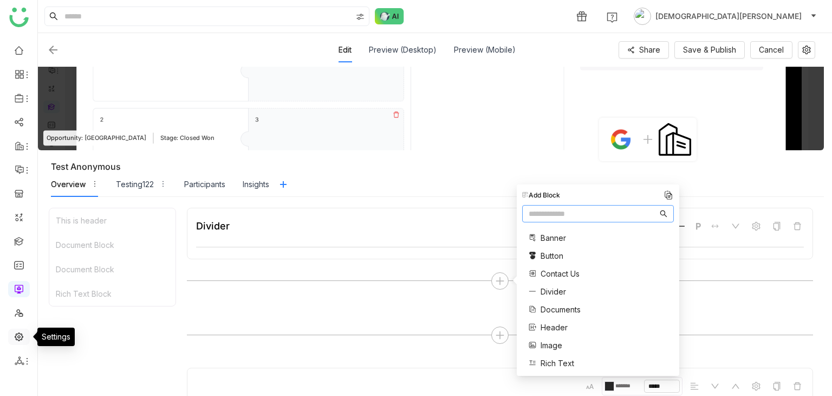
click at [21, 340] on link at bounding box center [19, 335] width 10 height 9
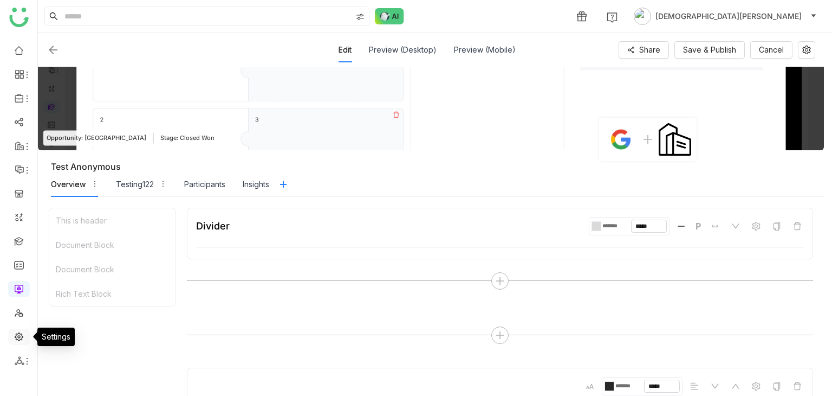
click at [21, 340] on link at bounding box center [19, 335] width 10 height 9
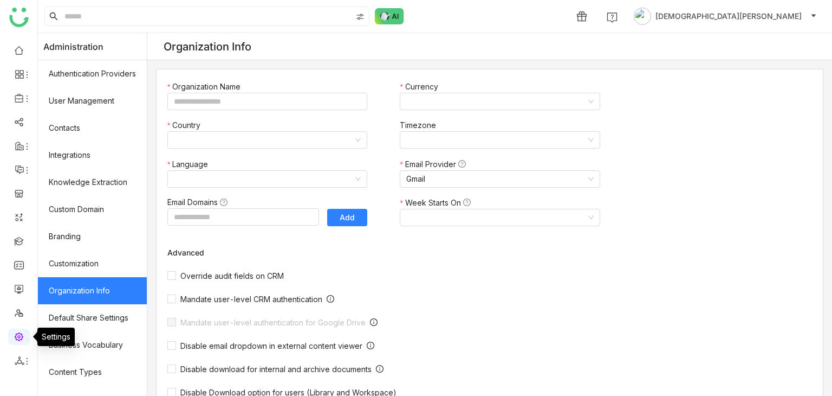
click at [21, 340] on link at bounding box center [19, 335] width 10 height 9
type input "*******"
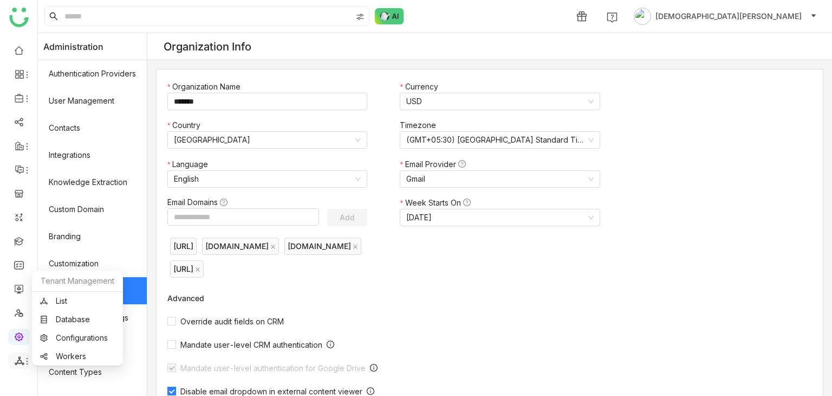
click at [20, 360] on icon at bounding box center [20, 360] width 10 height 10
click at [76, 297] on link "List" at bounding box center [77, 301] width 75 height 8
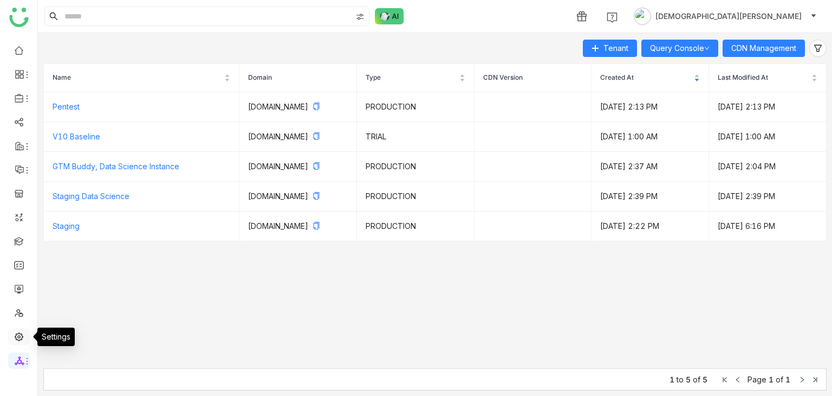
click at [15, 336] on link at bounding box center [19, 335] width 10 height 9
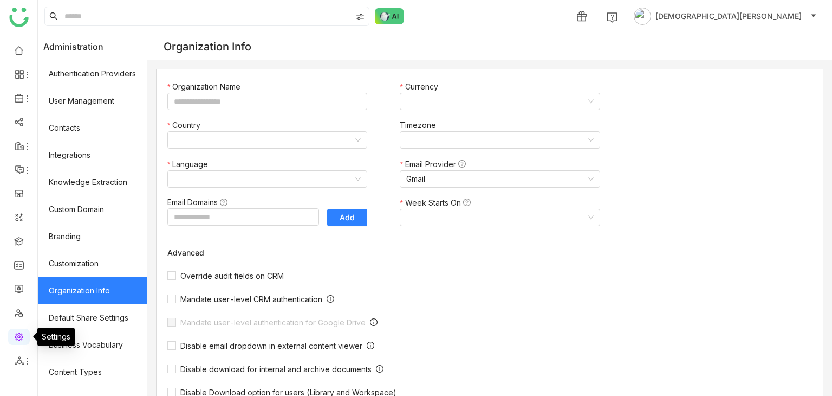
type input "*******"
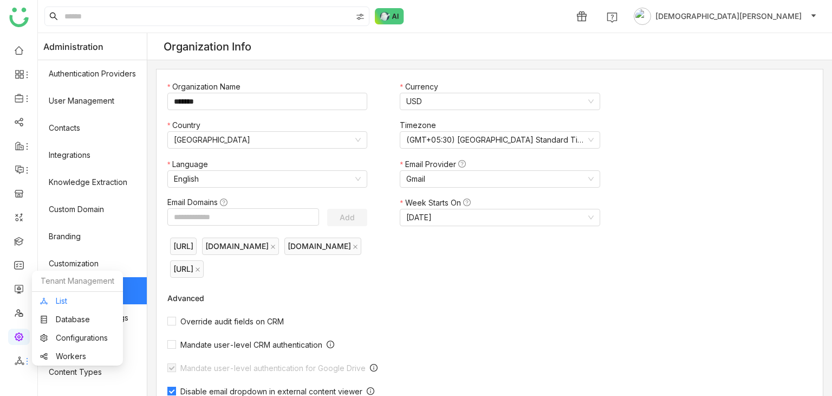
click at [89, 297] on link "List" at bounding box center [77, 301] width 75 height 8
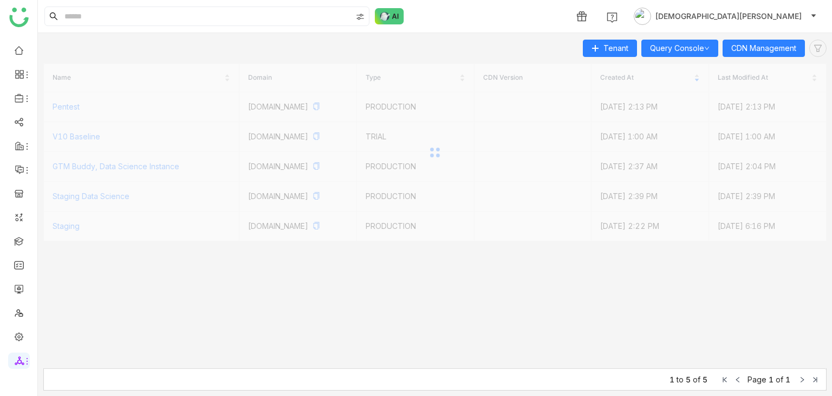
click at [74, 299] on body "1 Vishnu Vardhan Tenant Query Console CDN Management Name Domain Type CDN Versi…" at bounding box center [416, 198] width 832 height 396
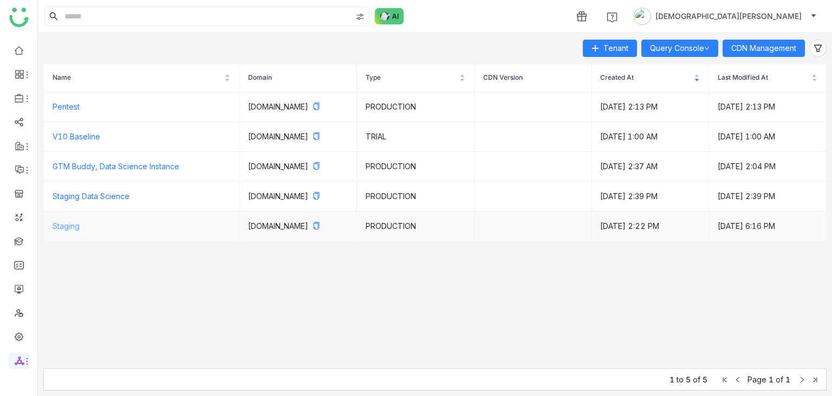
click at [67, 230] on link "Staging" at bounding box center [66, 225] width 27 height 9
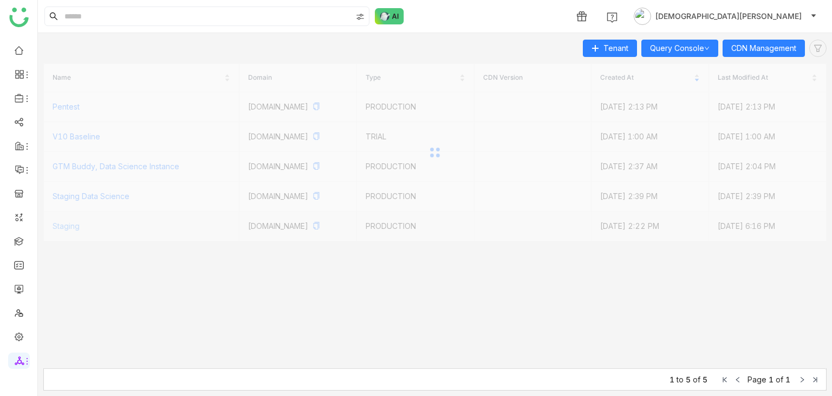
click at [67, 236] on div at bounding box center [434, 152] width 783 height 178
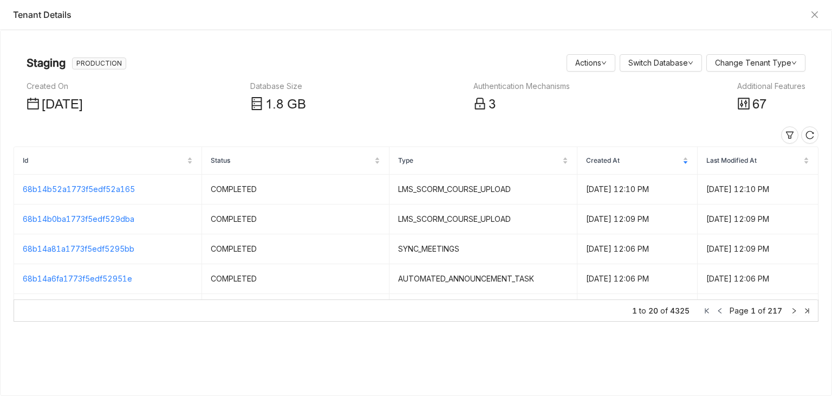
click at [783, 89] on div "Additional Features" at bounding box center [771, 86] width 68 height 12
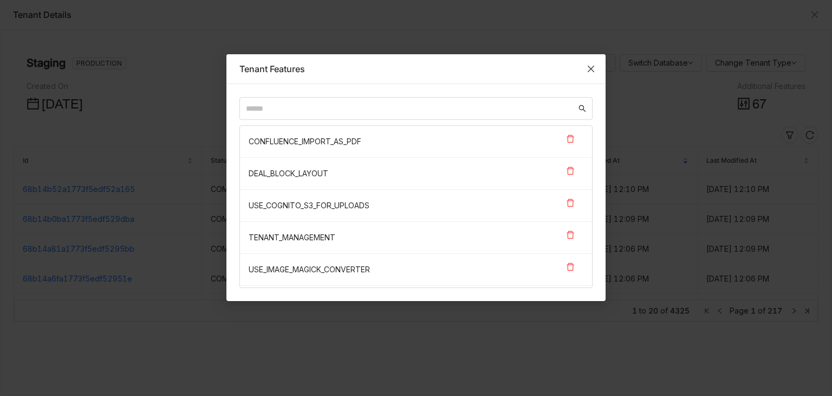
click at [582, 66] on span "Close" at bounding box center [590, 68] width 29 height 29
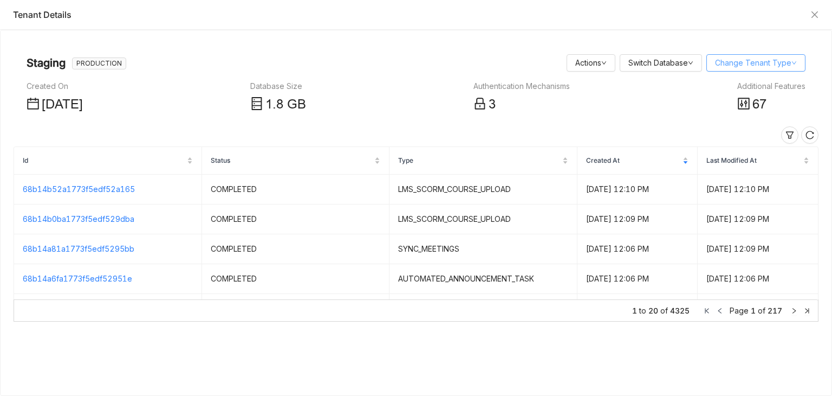
click at [742, 61] on link "Change Tenant Type" at bounding box center [756, 62] width 82 height 9
click at [815, 10] on icon "Close" at bounding box center [815, 14] width 9 height 9
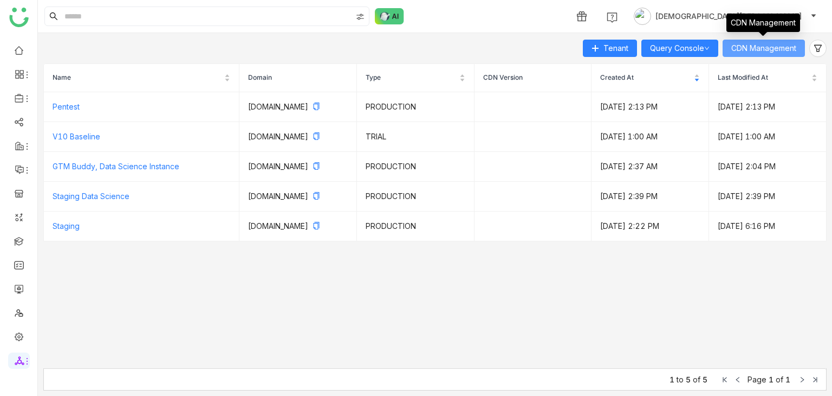
click at [749, 46] on span "CDN Management" at bounding box center [763, 48] width 65 height 12
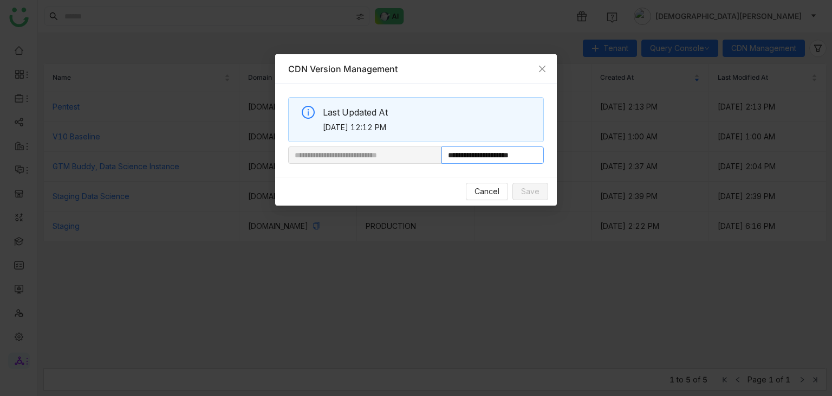
drag, startPoint x: 479, startPoint y: 155, endPoint x: 559, endPoint y: 158, distance: 79.1
click at [559, 158] on nz-modal-container "**********" at bounding box center [416, 198] width 832 height 396
paste input "**********"
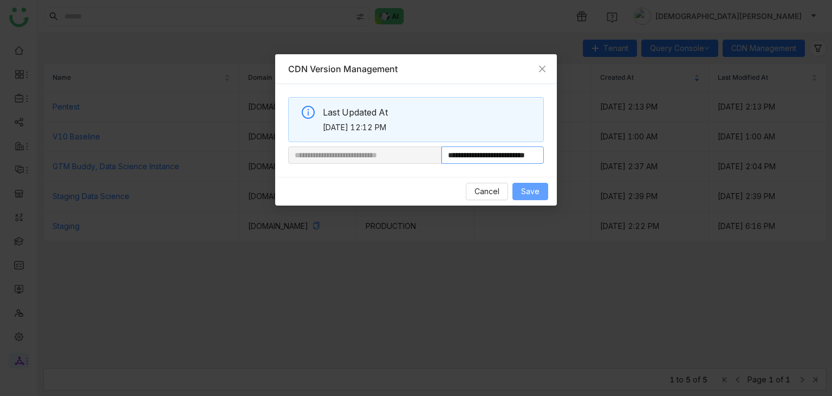
type input "**********"
click at [533, 190] on span "Save" at bounding box center [530, 191] width 18 height 12
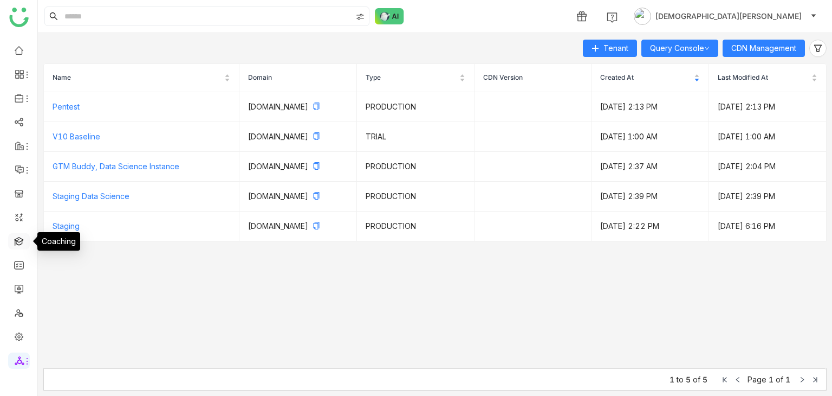
click at [22, 241] on link at bounding box center [19, 240] width 10 height 9
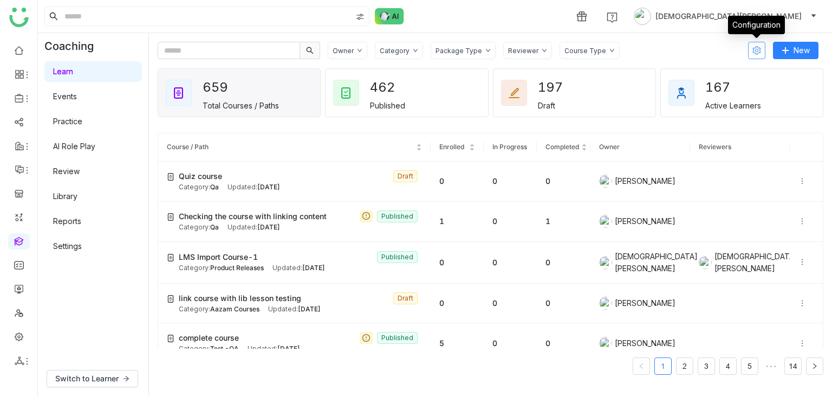
click at [750, 53] on icon at bounding box center [757, 50] width 16 height 9
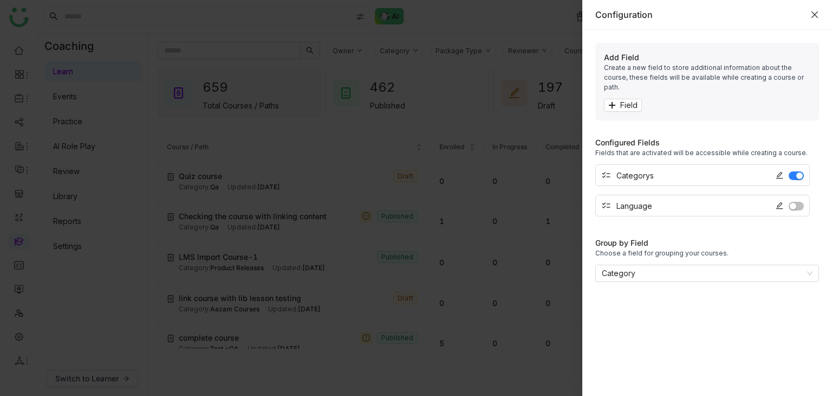
click at [817, 16] on icon "Close" at bounding box center [815, 14] width 7 height 7
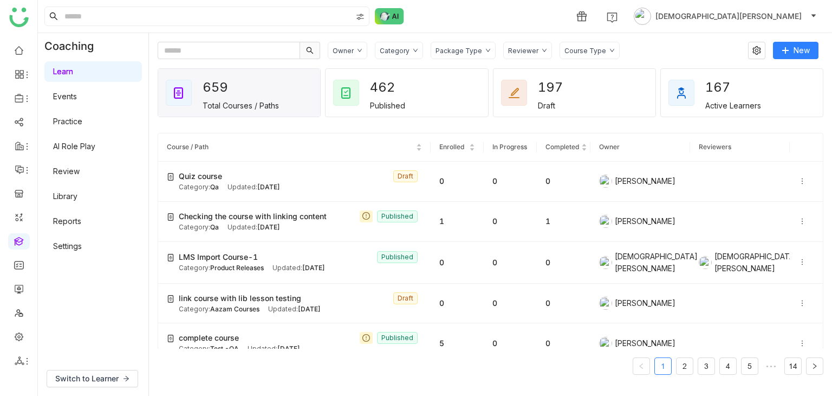
click at [73, 100] on link "Events" at bounding box center [65, 96] width 24 height 9
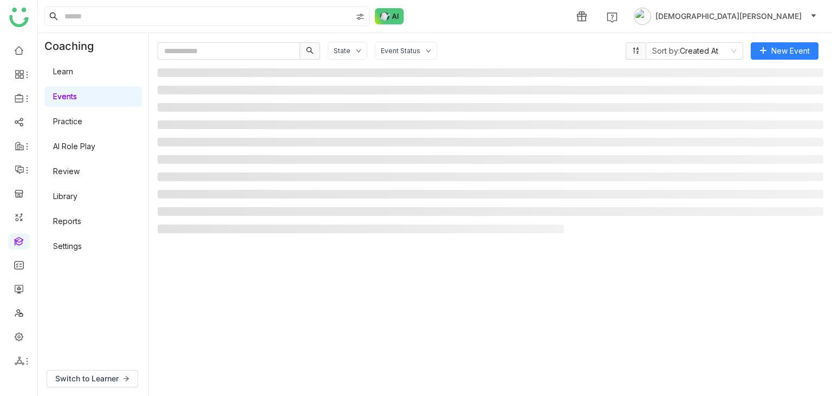
click at [73, 100] on link "Events" at bounding box center [65, 96] width 24 height 9
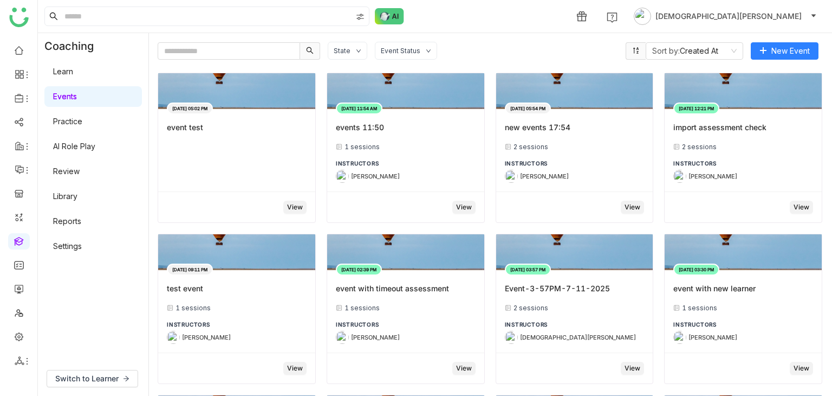
click at [72, 83] on div "Learn Events Practice AI Role Play Review Library Reports Settings" at bounding box center [93, 158] width 111 height 199
click at [73, 75] on link "Learn" at bounding box center [63, 71] width 20 height 9
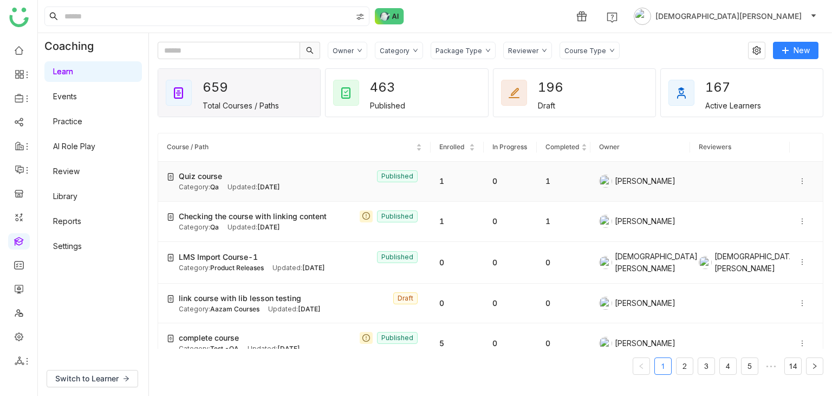
click at [322, 179] on div "Quiz course Published" at bounding box center [300, 176] width 243 height 12
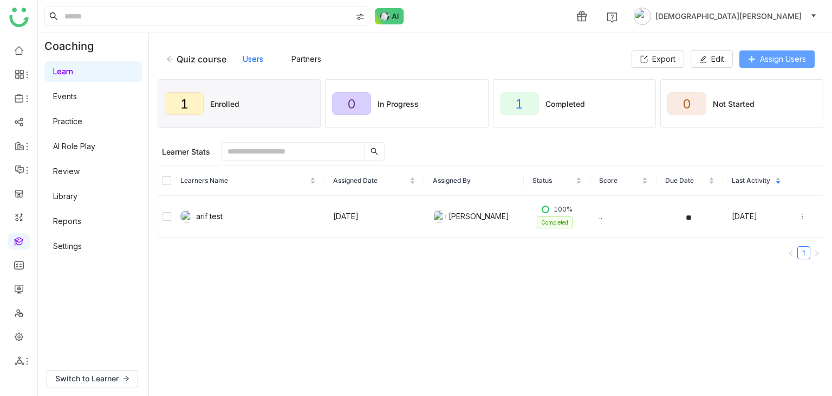
click at [767, 62] on span "Assign Users" at bounding box center [783, 59] width 46 height 12
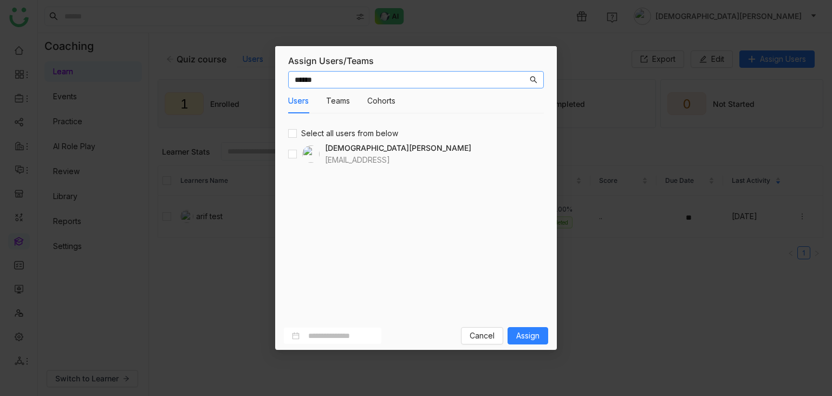
type input "******"
click at [321, 79] on input "******" at bounding box center [411, 80] width 233 height 12
type input "*****"
click at [527, 340] on span "Assign" at bounding box center [527, 335] width 23 height 12
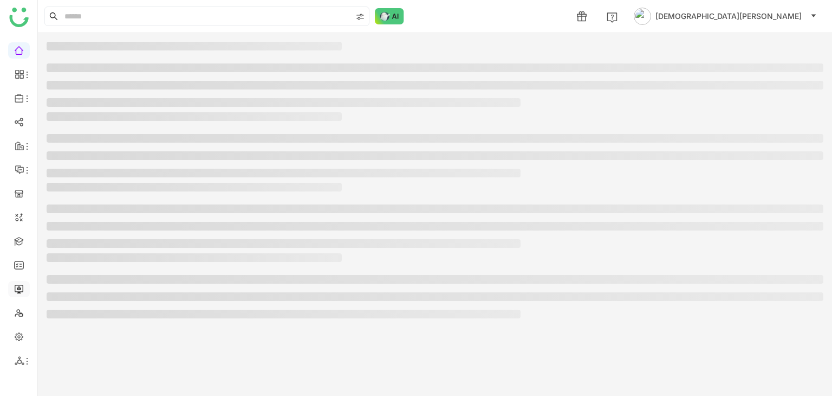
click at [22, 291] on link at bounding box center [19, 287] width 10 height 9
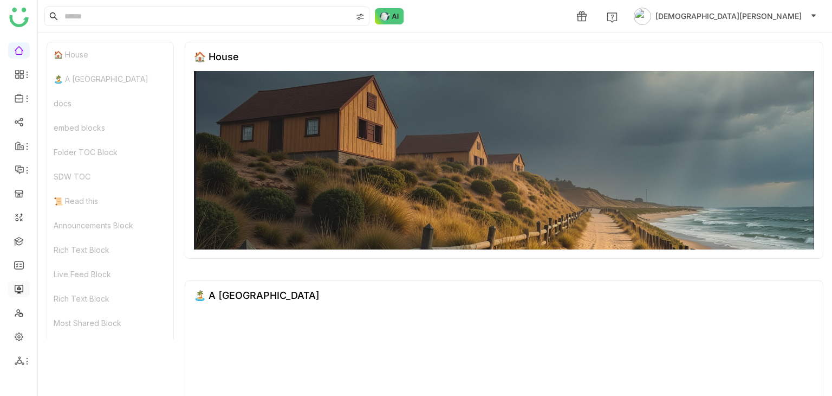
click at [22, 291] on link at bounding box center [19, 287] width 10 height 9
click at [17, 288] on link at bounding box center [19, 287] width 10 height 9
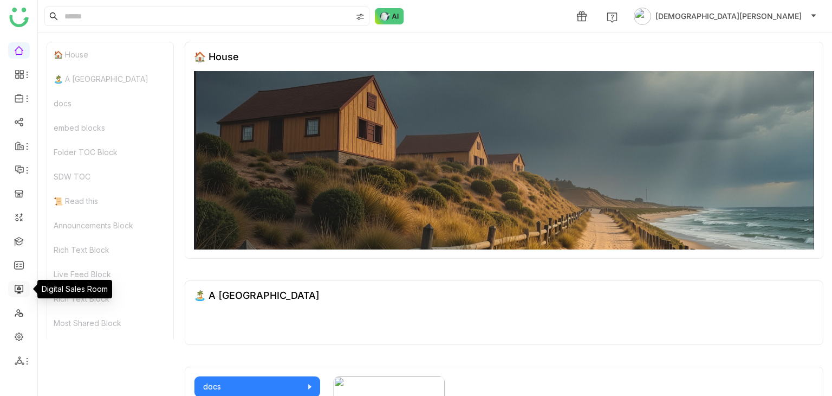
click at [17, 288] on link at bounding box center [19, 287] width 10 height 9
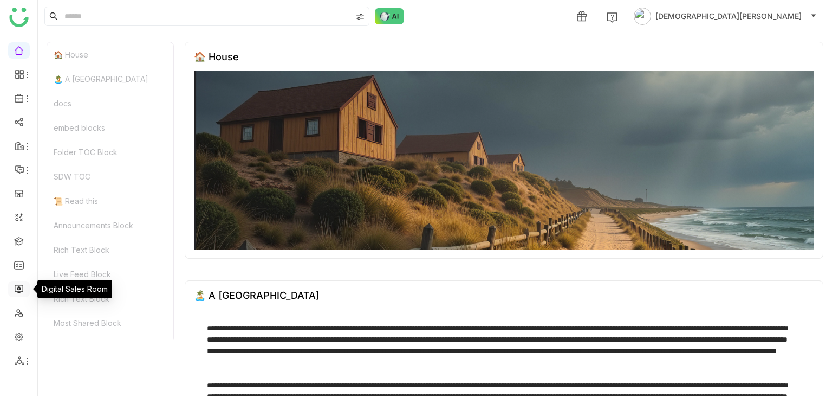
click at [17, 288] on link at bounding box center [19, 287] width 10 height 9
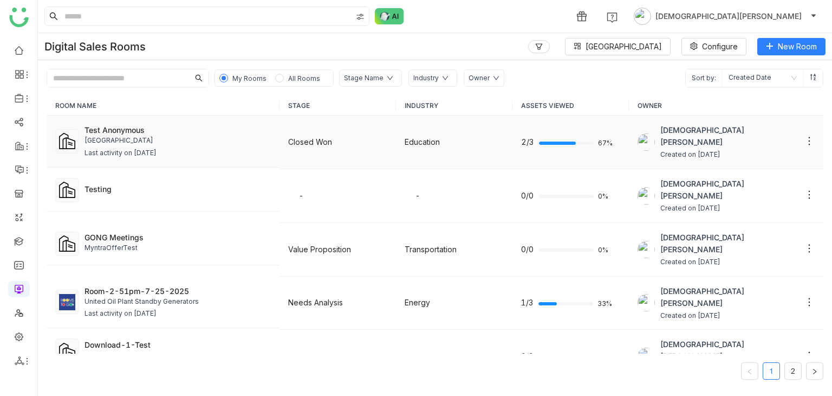
click at [152, 138] on div "University of AZ SLA" at bounding box center [178, 140] width 186 height 10
click at [100, 137] on div "University of AZ SLA" at bounding box center [178, 140] width 186 height 10
click at [120, 129] on div "Test Anonymous" at bounding box center [178, 129] width 186 height 11
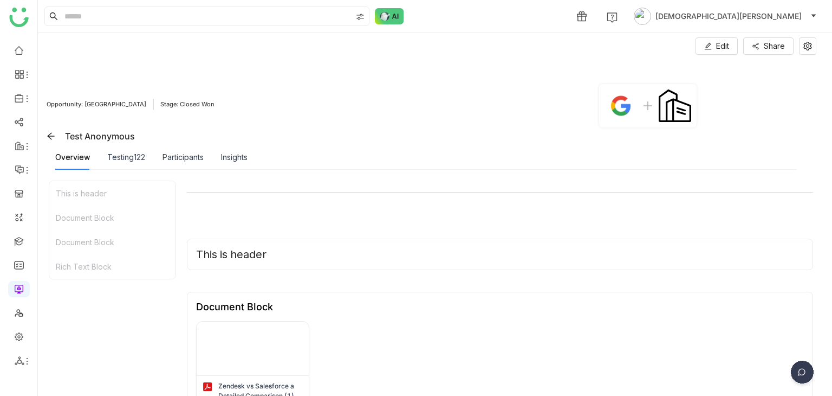
click at [232, 158] on div "Insights" at bounding box center [234, 157] width 27 height 12
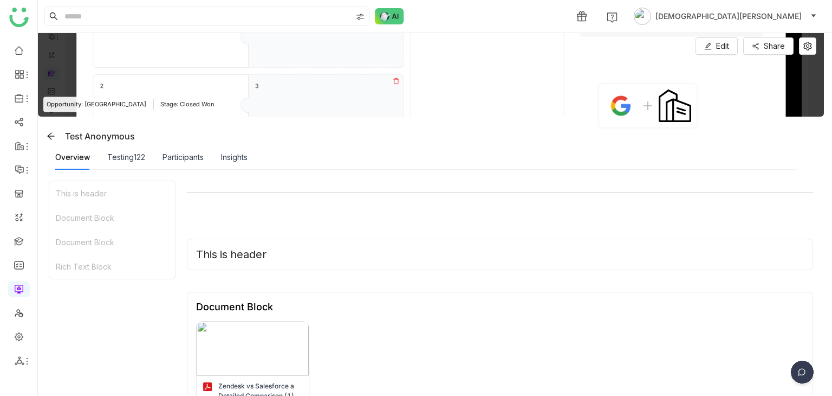
click at [232, 158] on div "Insights" at bounding box center [234, 157] width 27 height 12
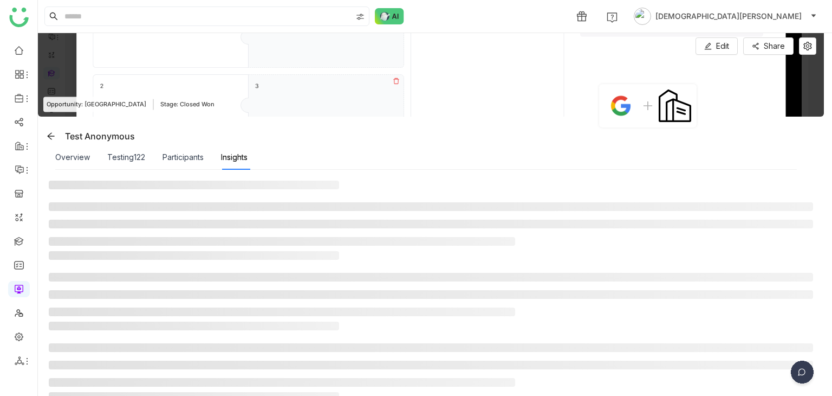
click at [232, 158] on div "Insights" at bounding box center [234, 157] width 27 height 12
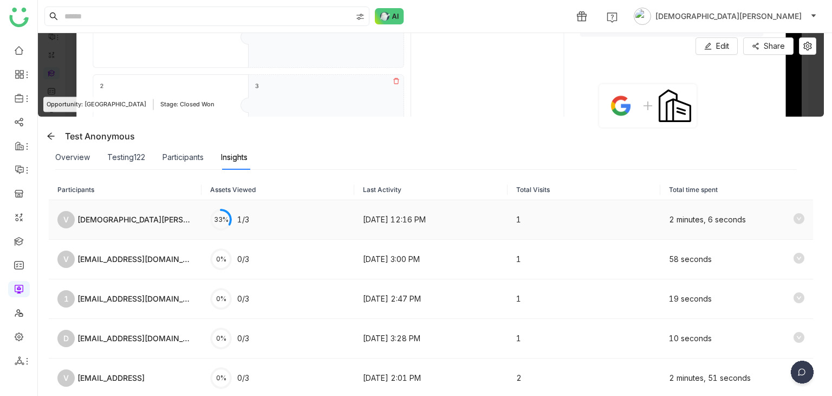
click at [794, 218] on icon at bounding box center [799, 218] width 11 height 11
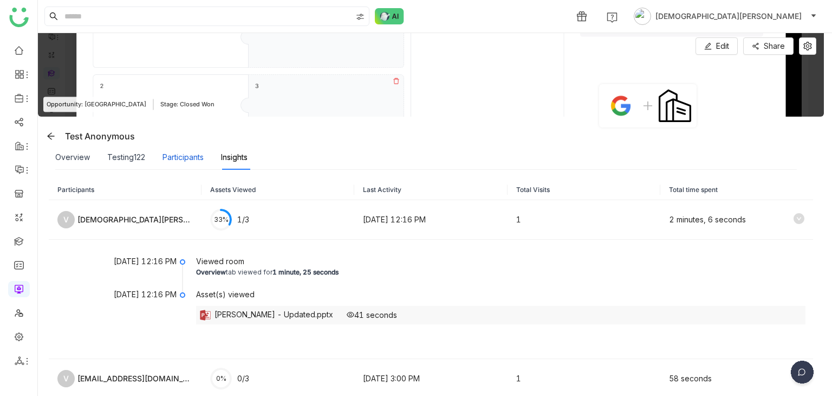
click at [171, 159] on div "Participants" at bounding box center [183, 157] width 41 height 12
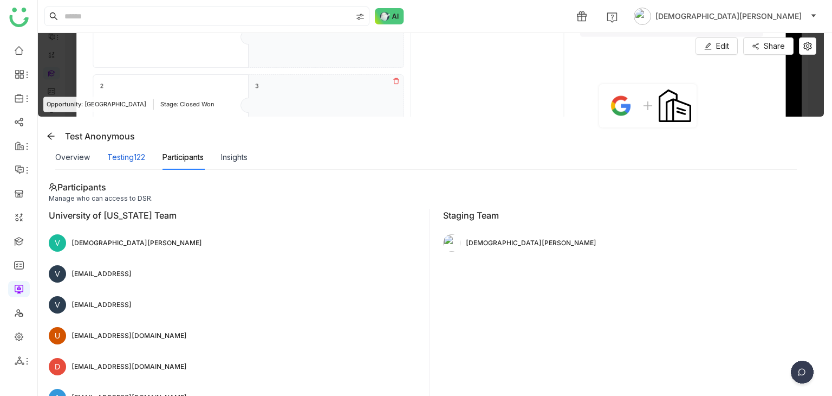
click at [124, 152] on div "Testing122" at bounding box center [126, 157] width 38 height 12
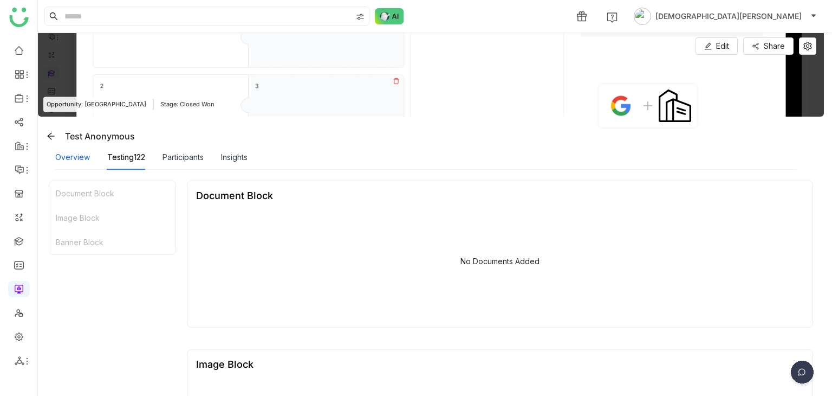
click at [75, 158] on div "Overview" at bounding box center [72, 157] width 35 height 12
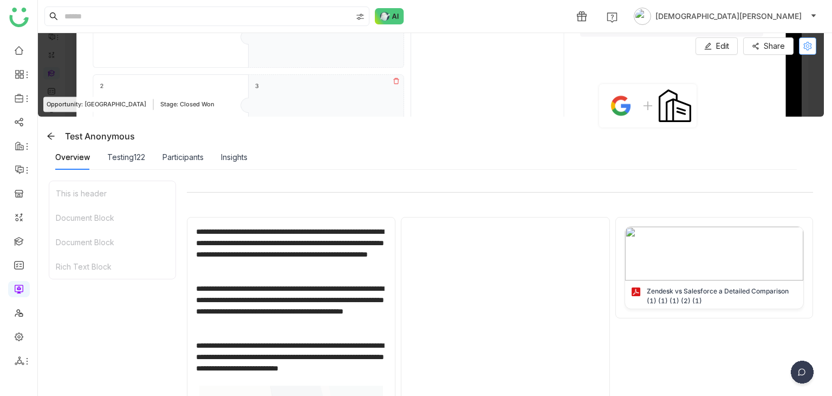
click at [803, 49] on icon at bounding box center [807, 46] width 9 height 9
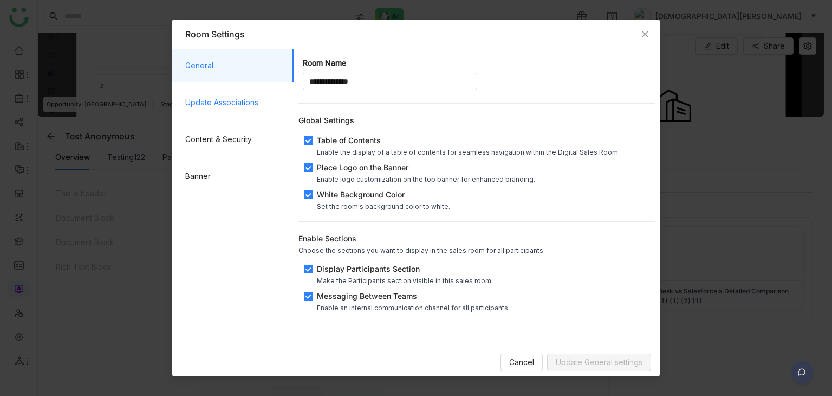
click at [232, 94] on span "Update Associations" at bounding box center [235, 102] width 100 height 33
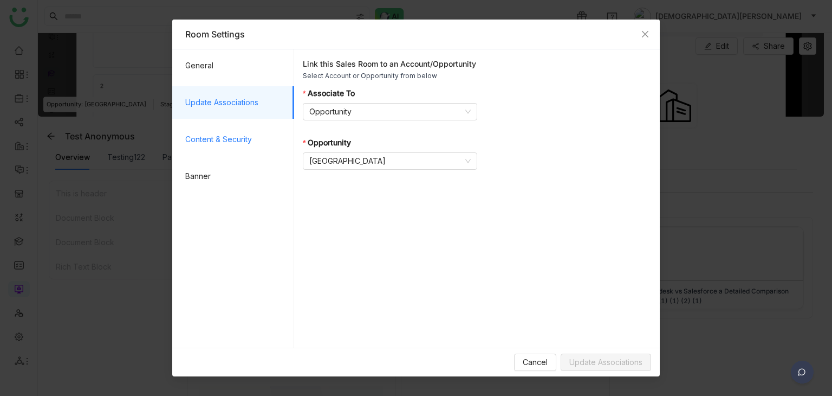
click at [231, 148] on span "Content & Security" at bounding box center [235, 139] width 100 height 33
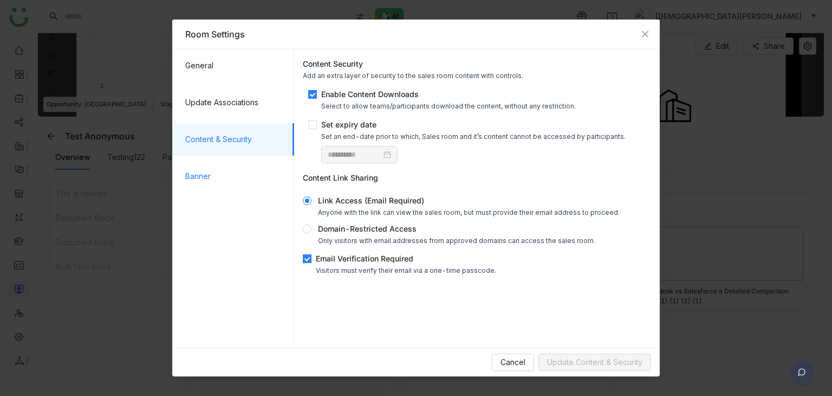
click at [222, 188] on span "Banner" at bounding box center [235, 176] width 100 height 33
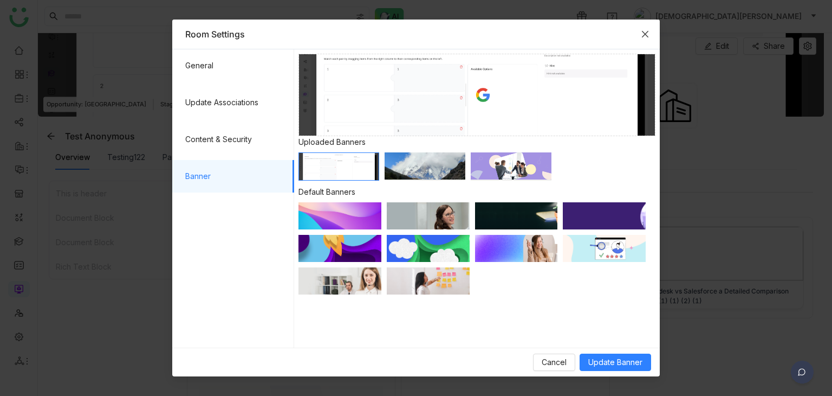
click at [641, 34] on icon "Close" at bounding box center [645, 34] width 9 height 9
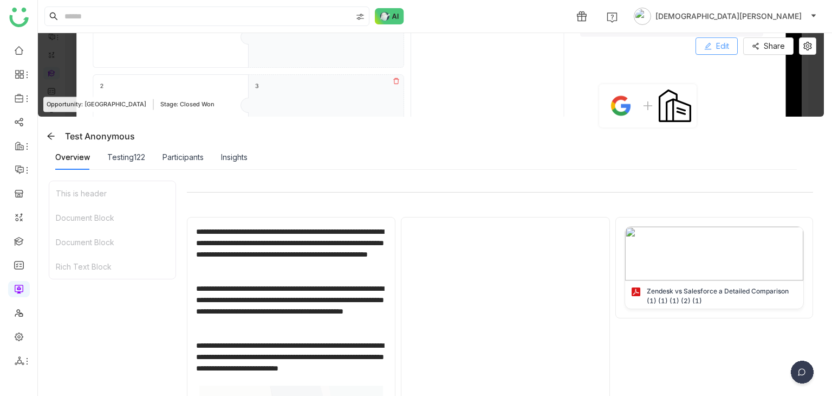
click at [714, 49] on button "Edit" at bounding box center [717, 45] width 42 height 17
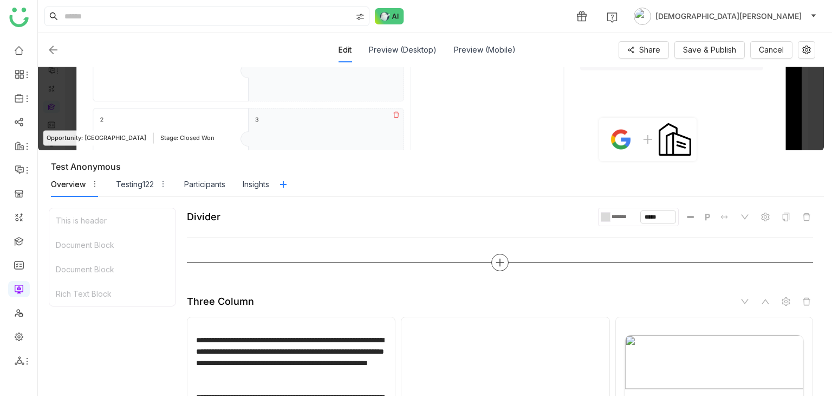
click at [502, 257] on icon at bounding box center [500, 262] width 10 height 10
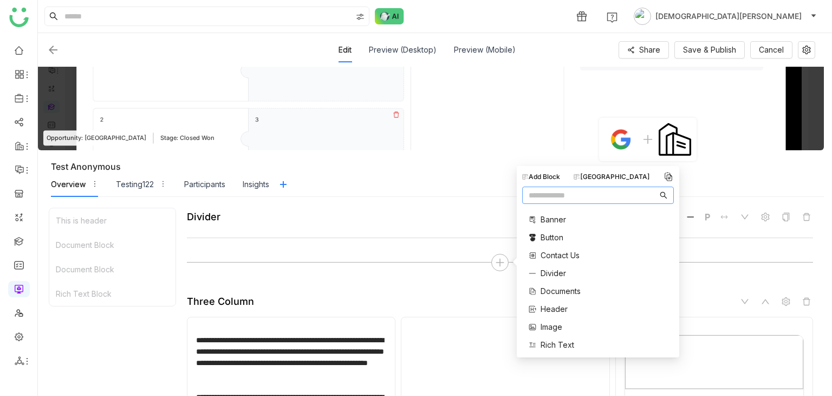
click at [615, 173] on div "Block Library" at bounding box center [612, 177] width 76 height 10
click at [556, 339] on span "Test 11-55am" at bounding box center [567, 339] width 52 height 11
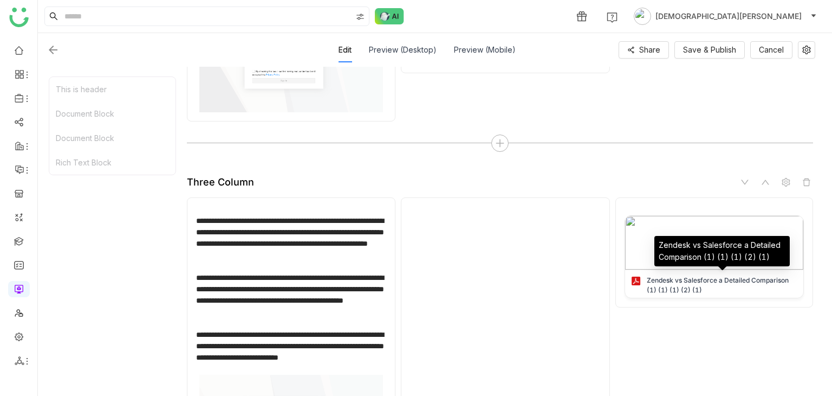
scroll to position [511, 0]
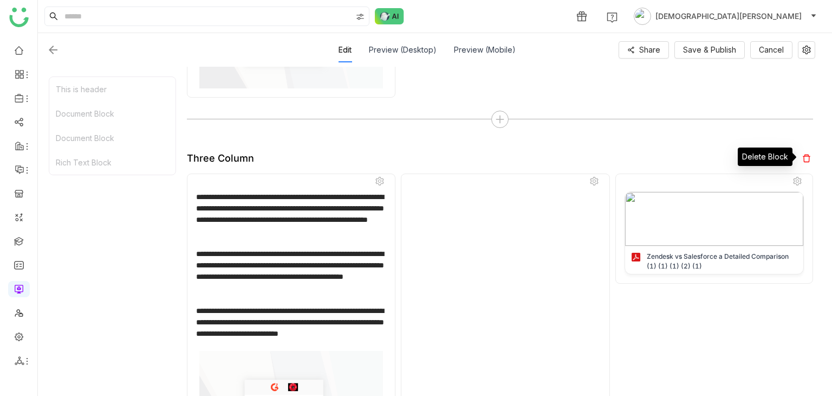
click at [806, 155] on icon at bounding box center [806, 158] width 9 height 9
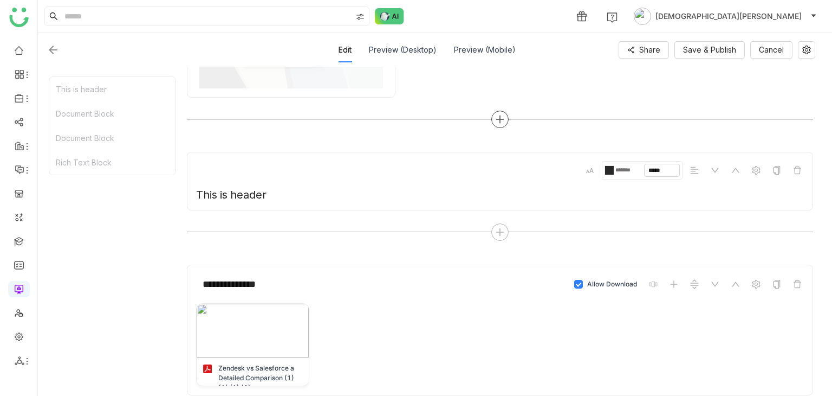
click at [498, 115] on icon at bounding box center [500, 119] width 10 height 10
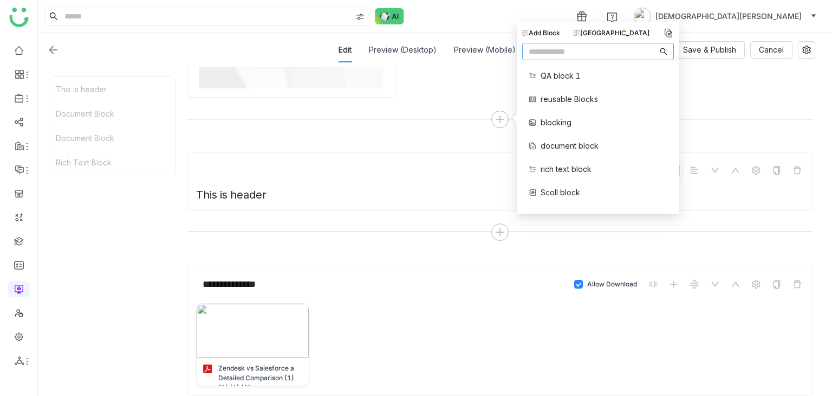
scroll to position [42, 0]
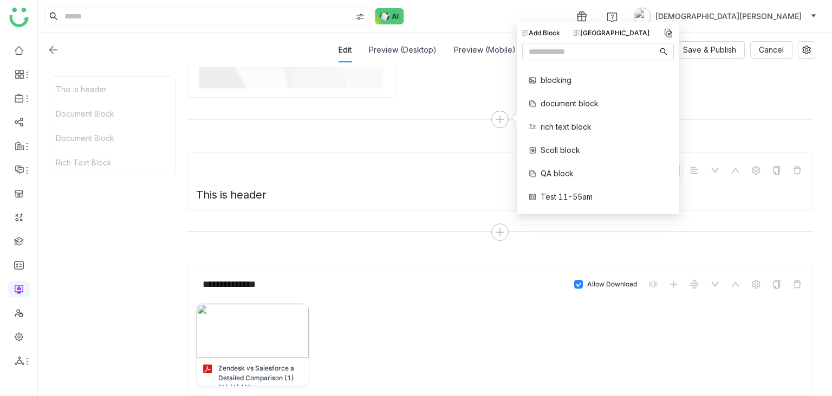
click at [558, 145] on span "Scoll block" at bounding box center [561, 149] width 40 height 11
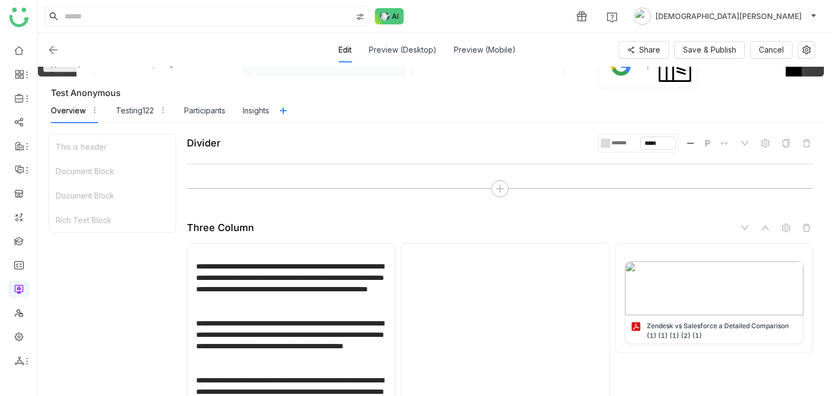
scroll to position [0, 0]
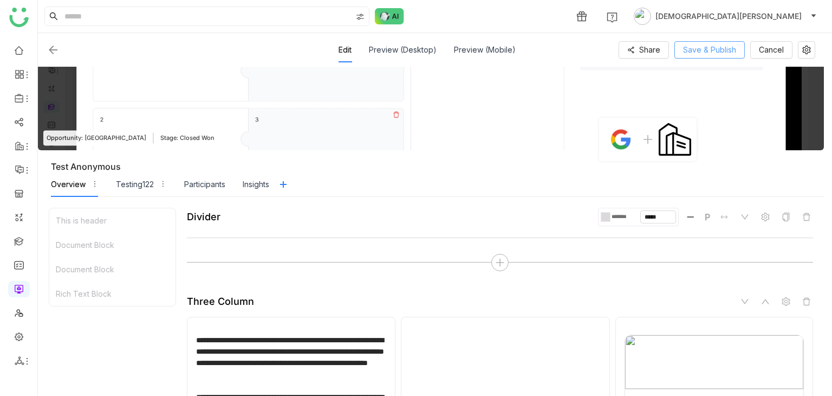
click at [707, 51] on span "Save & Publish" at bounding box center [709, 50] width 53 height 12
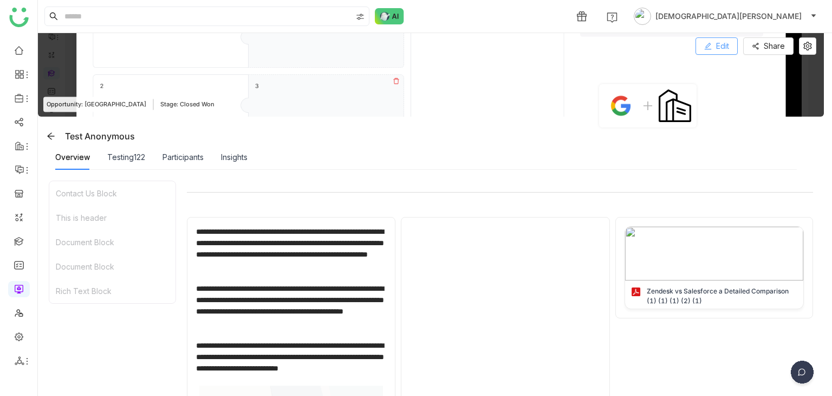
click at [713, 48] on button "Edit" at bounding box center [717, 45] width 42 height 17
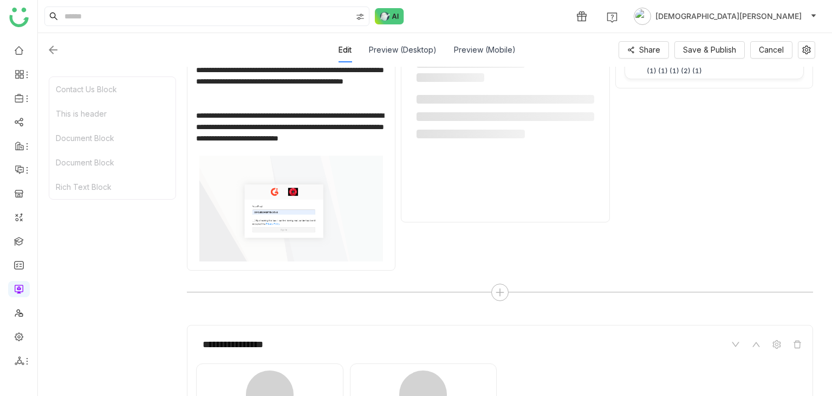
scroll to position [385, 0]
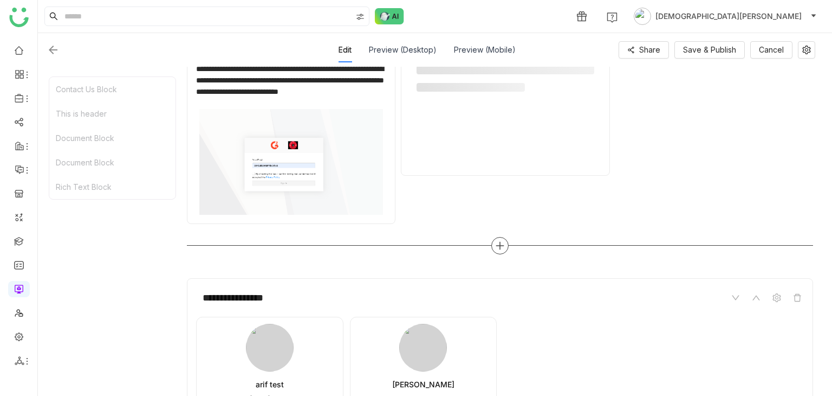
click at [502, 245] on icon at bounding box center [500, 246] width 10 height 10
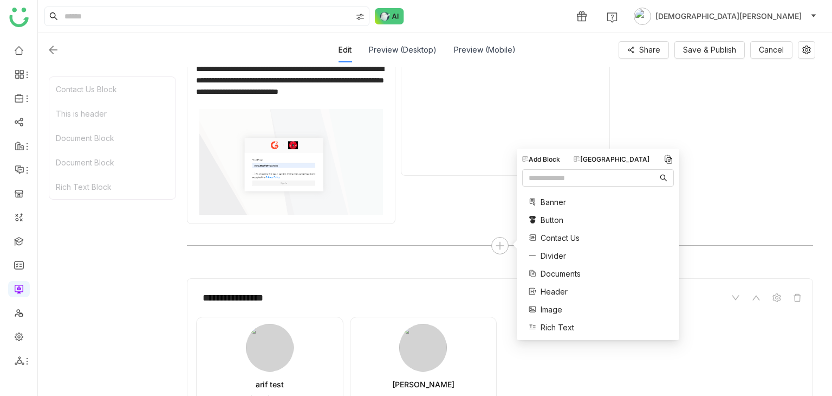
click at [606, 159] on div "Block Library" at bounding box center [612, 159] width 76 height 10
click at [563, 201] on span "QA block 1" at bounding box center [561, 201] width 40 height 11
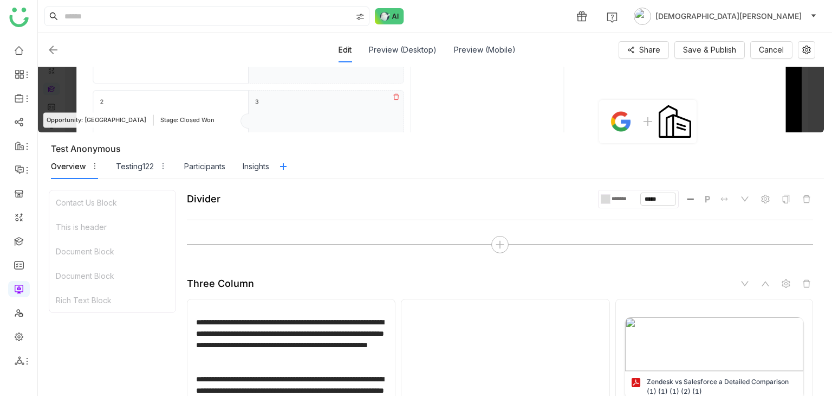
scroll to position [0, 0]
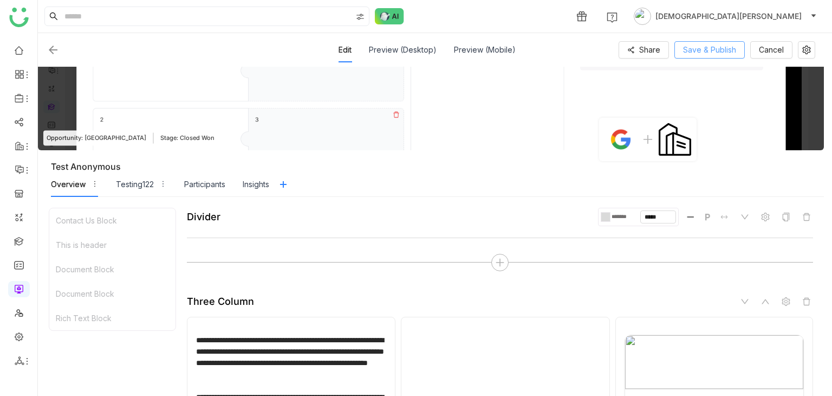
click at [708, 57] on button "Save & Publish" at bounding box center [710, 49] width 70 height 17
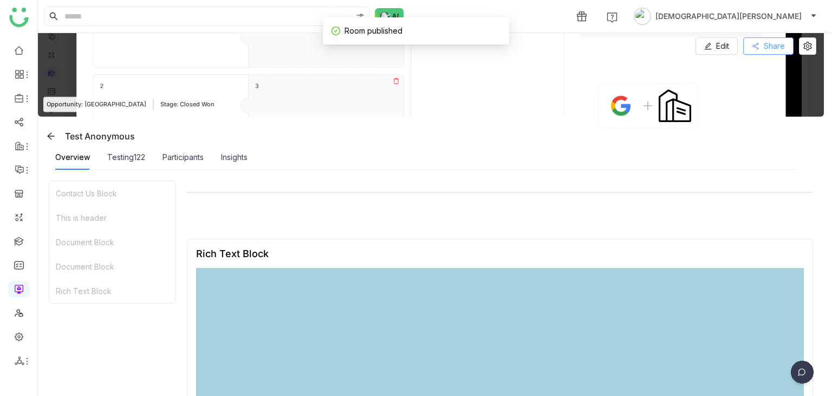
click at [774, 49] on span "Share" at bounding box center [774, 46] width 21 height 12
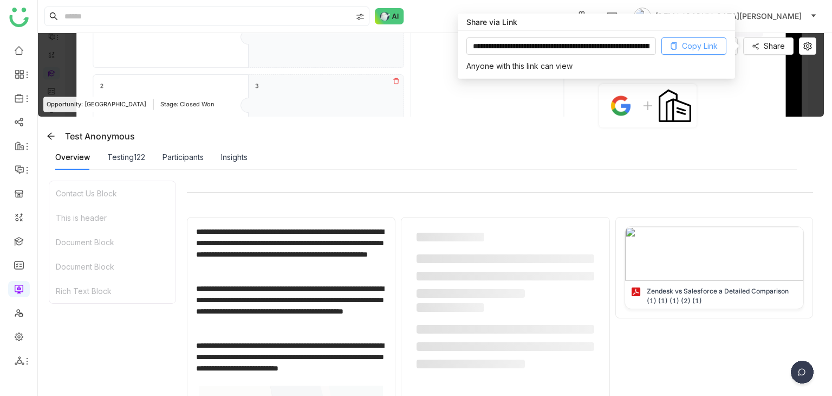
click at [704, 44] on span "Copy Link" at bounding box center [700, 46] width 36 height 12
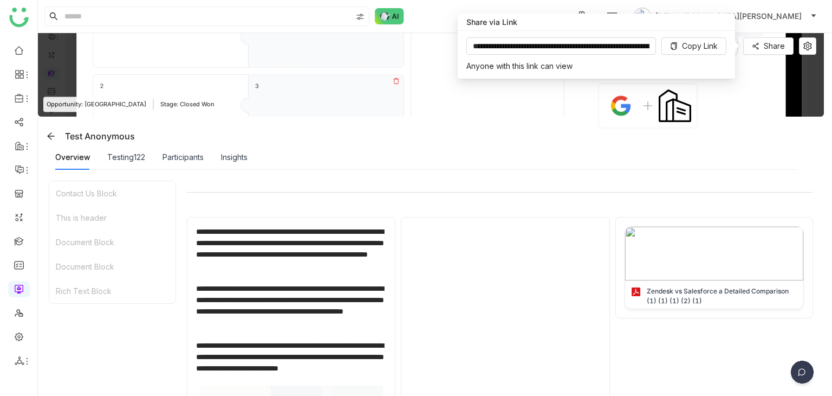
click at [724, 155] on div "Overview Testing122 Participants Insights" at bounding box center [426, 157] width 742 height 25
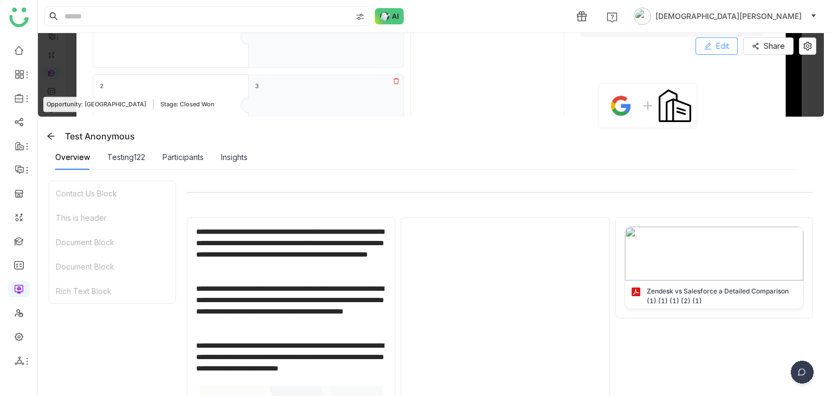
click at [715, 45] on button "Edit" at bounding box center [717, 45] width 42 height 17
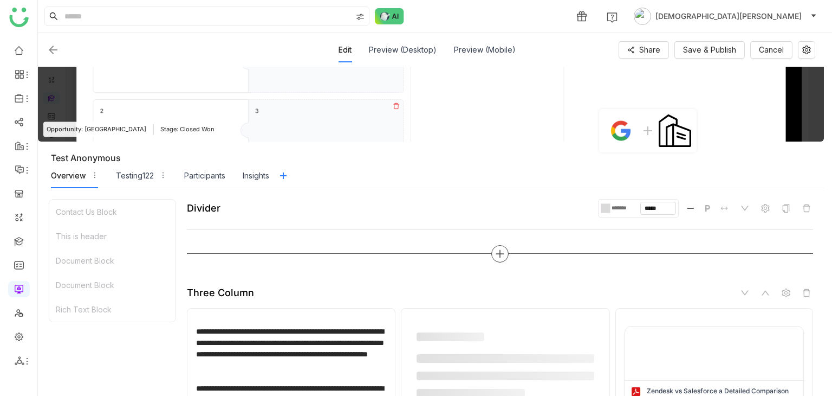
scroll to position [10, 0]
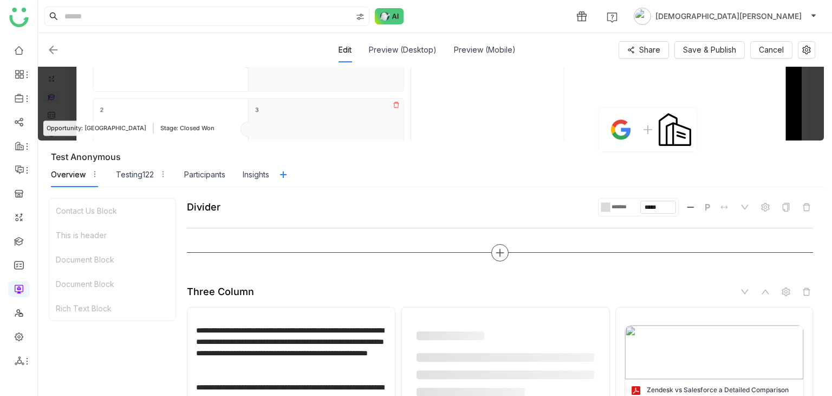
click at [497, 254] on icon at bounding box center [500, 253] width 10 height 10
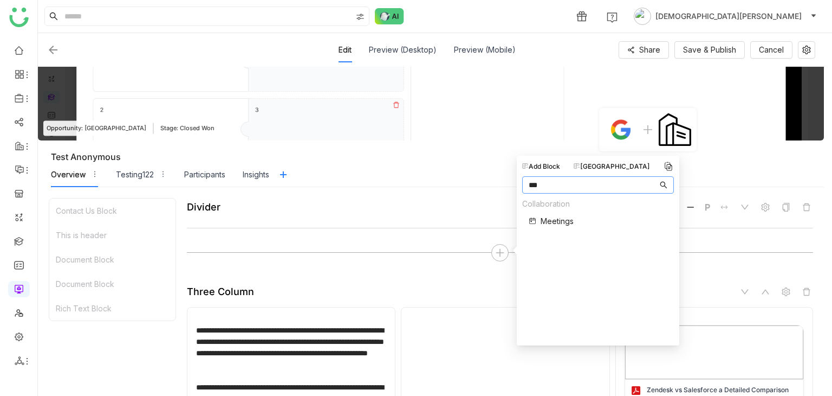
type input "***"
click at [553, 218] on span "Meetings" at bounding box center [557, 220] width 33 height 11
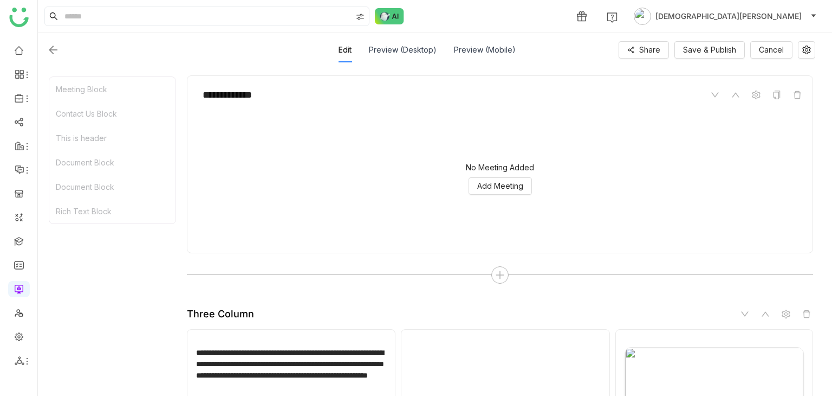
scroll to position [231, 0]
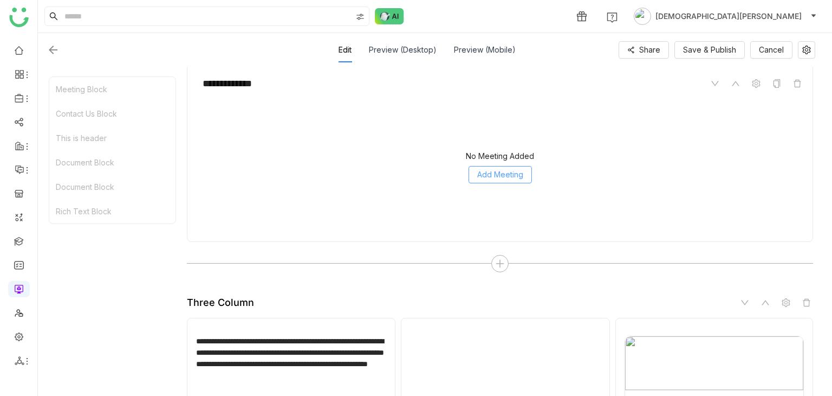
click at [501, 170] on span "Add Meeting" at bounding box center [500, 175] width 46 height 12
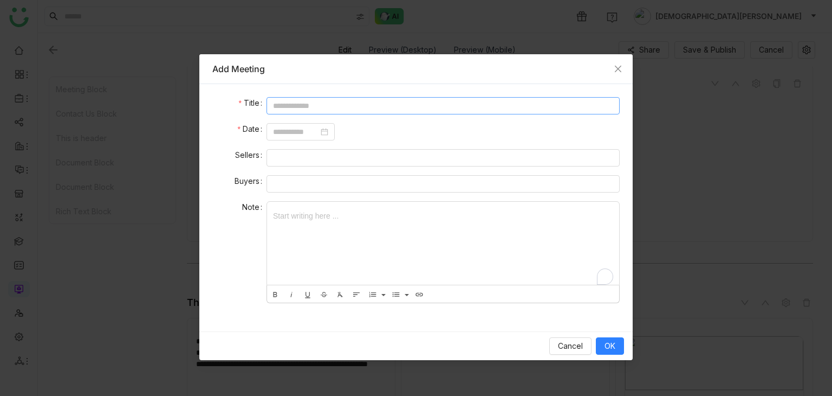
click at [291, 107] on input at bounding box center [443, 105] width 353 height 17
type input "*"
click at [291, 131] on input at bounding box center [296, 132] width 46 height 12
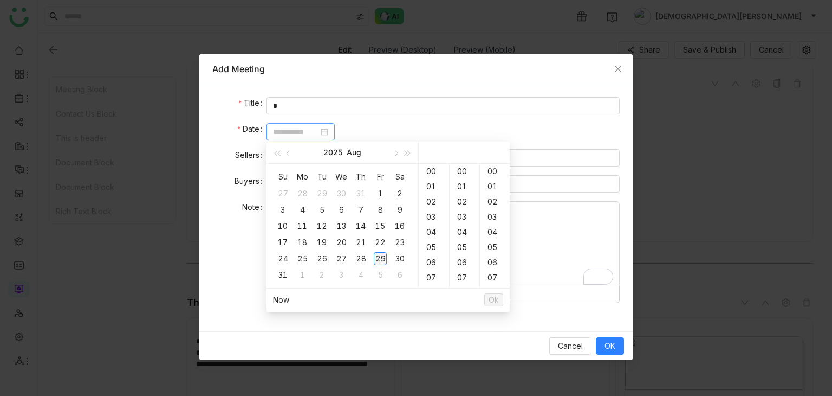
click at [377, 254] on div "29" at bounding box center [380, 258] width 13 height 13
type input "**********"
click at [493, 297] on span "Ok" at bounding box center [494, 300] width 10 height 12
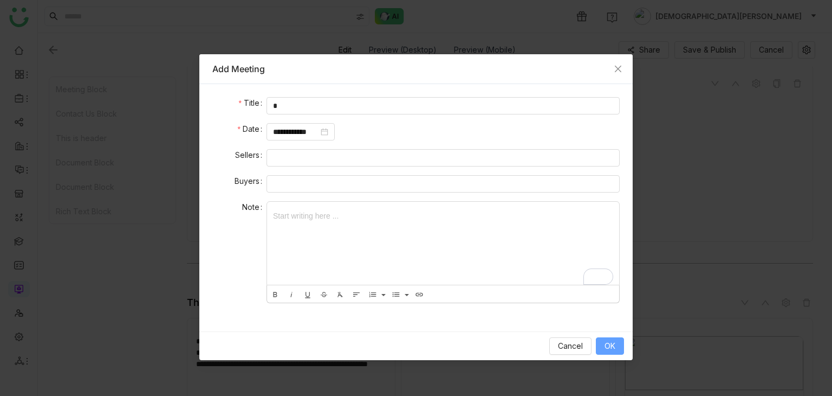
click at [607, 348] on span "OK" at bounding box center [610, 346] width 11 height 12
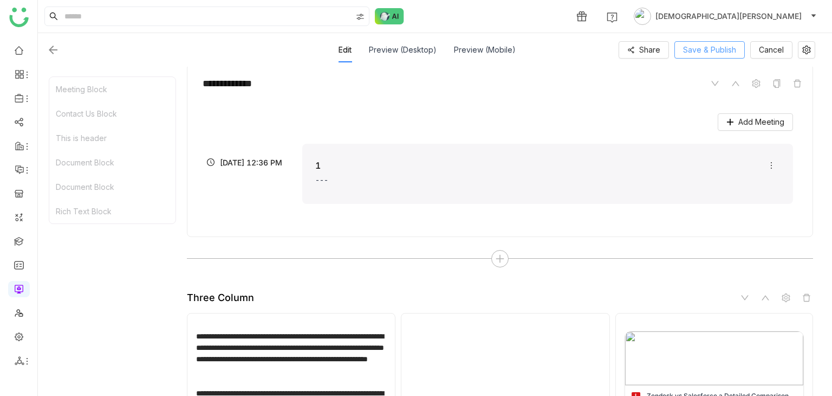
click at [699, 51] on span "Save & Publish" at bounding box center [709, 50] width 53 height 12
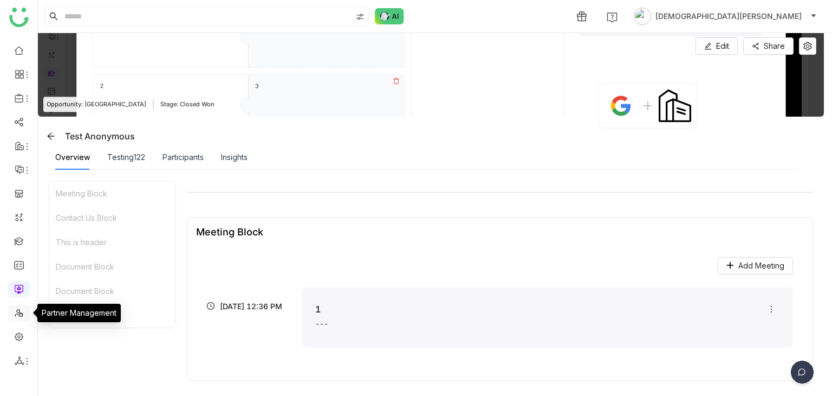
click at [17, 313] on link at bounding box center [19, 311] width 10 height 9
click at [21, 236] on link at bounding box center [19, 240] width 10 height 9
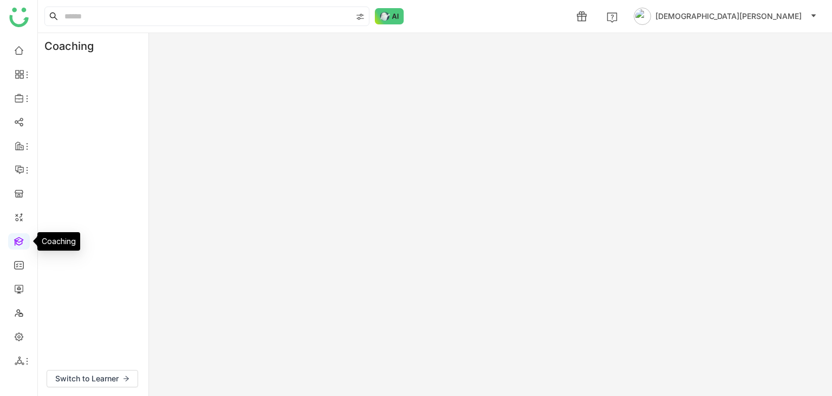
click at [21, 236] on link at bounding box center [19, 240] width 10 height 9
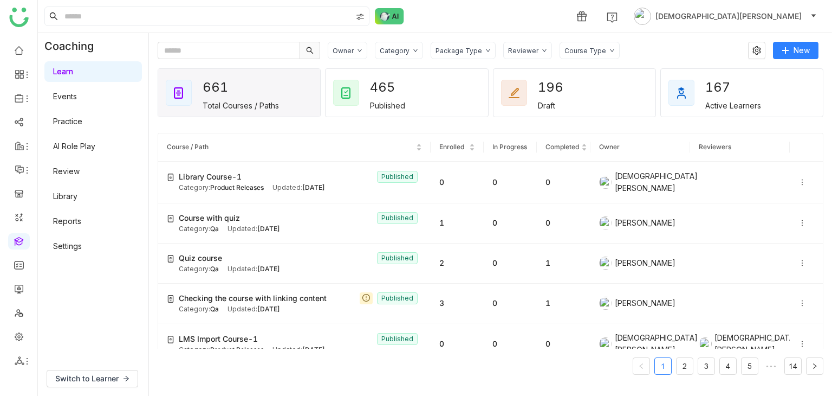
click at [61, 200] on link "Library" at bounding box center [65, 195] width 24 height 9
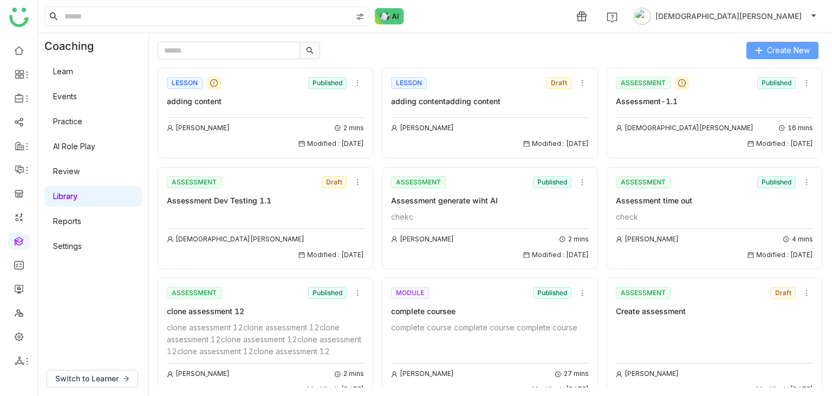
click at [775, 52] on span "Create New" at bounding box center [788, 50] width 43 height 12
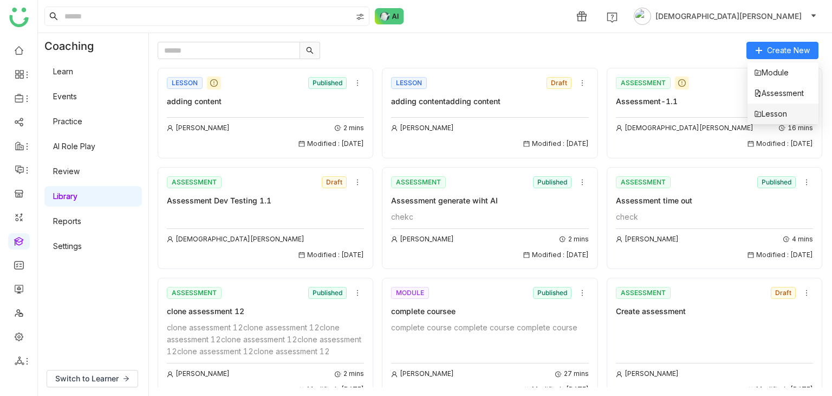
click at [768, 109] on span "Lesson" at bounding box center [770, 114] width 33 height 12
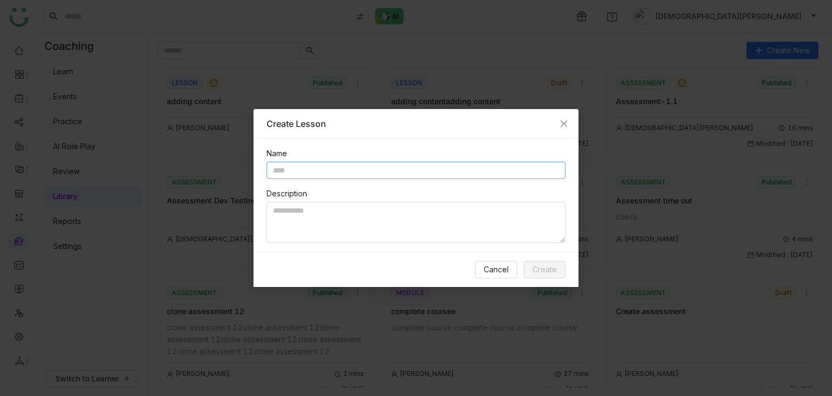
click at [300, 176] on input "text" at bounding box center [416, 169] width 299 height 17
type input "**********"
click at [307, 229] on textarea "To enrich screen reader interactions, please activate Accessibility in Grammarl…" at bounding box center [416, 222] width 299 height 41
type textarea "****"
click at [543, 274] on span "Create" at bounding box center [545, 269] width 24 height 12
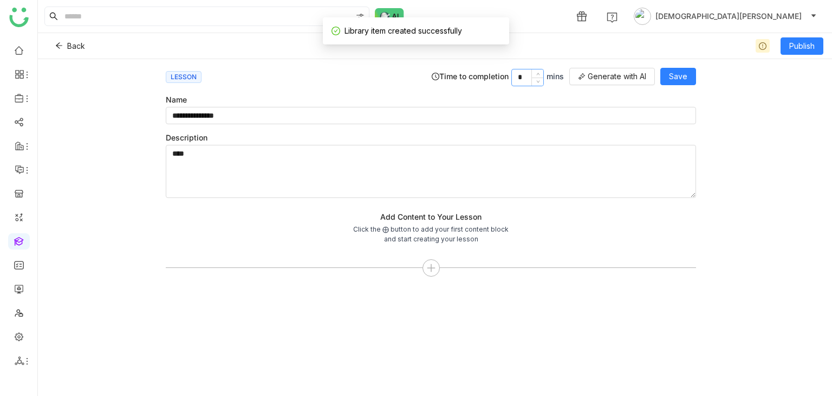
click at [522, 73] on input "*" at bounding box center [527, 77] width 31 height 16
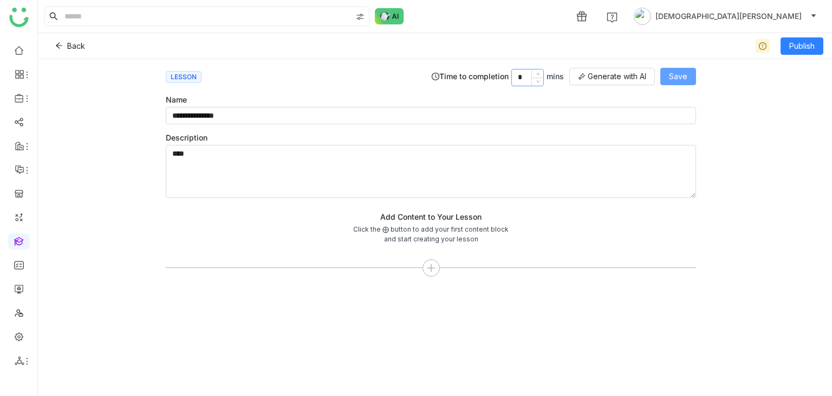
type input "*"
click at [668, 77] on button "Save" at bounding box center [678, 76] width 36 height 17
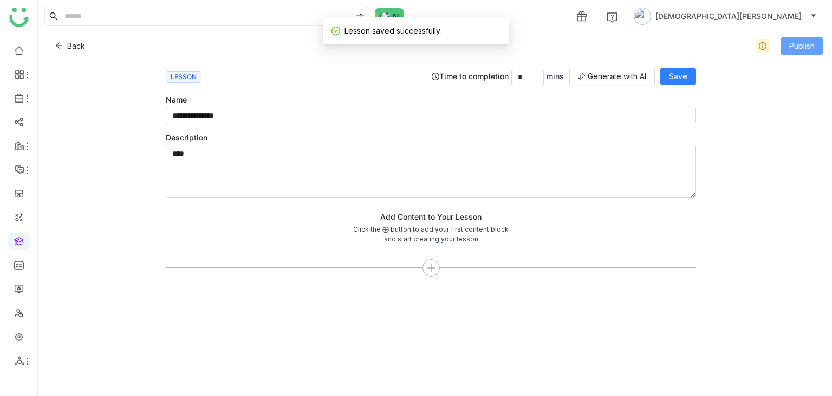
click at [804, 46] on span "Publish" at bounding box center [801, 46] width 25 height 12
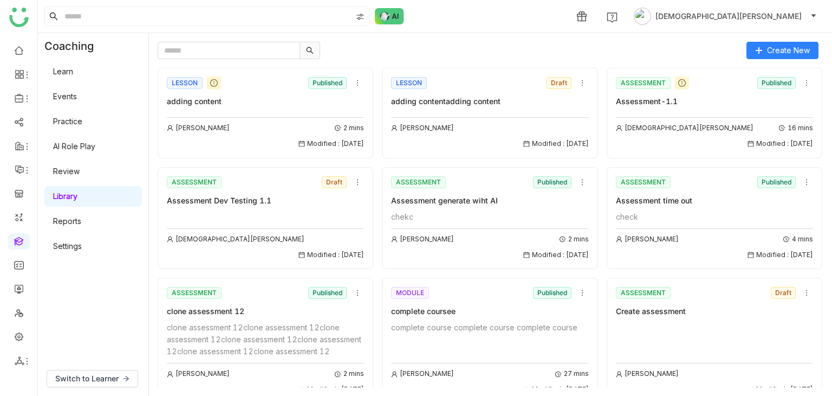
click at [73, 74] on link "Learn" at bounding box center [63, 71] width 20 height 9
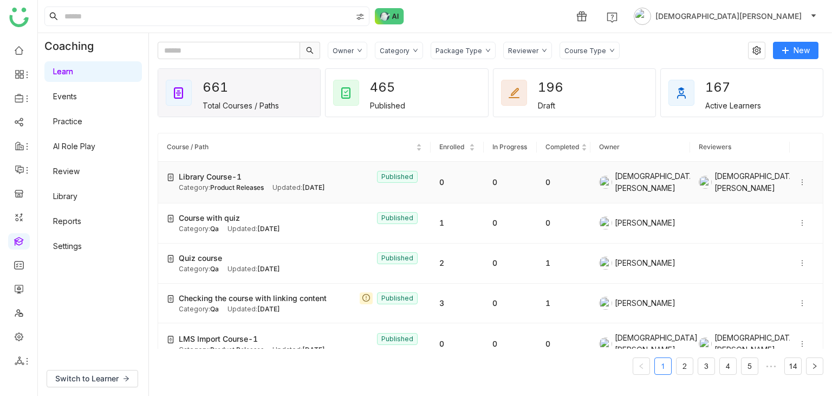
click at [799, 181] on icon at bounding box center [803, 182] width 8 height 8
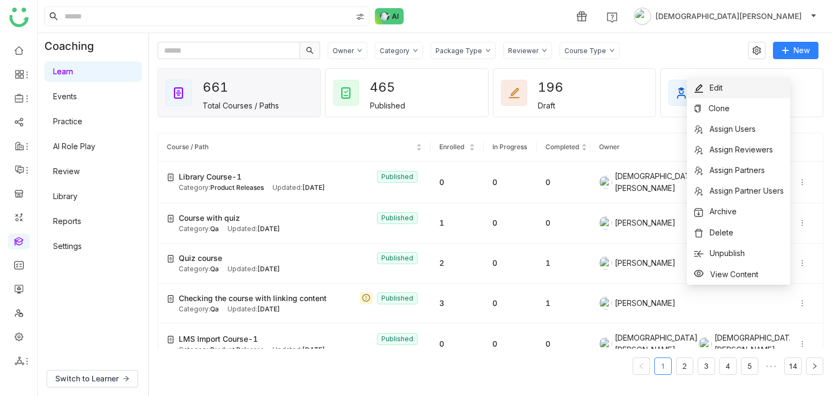
click at [721, 89] on span "Edit" at bounding box center [716, 87] width 13 height 9
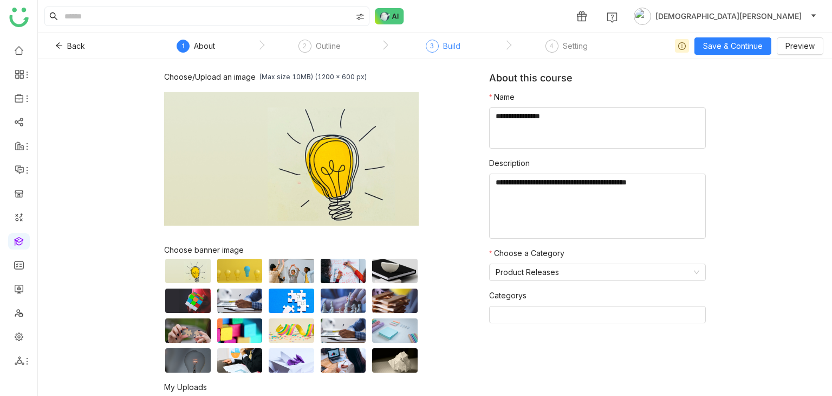
click at [440, 47] on div "3 Build" at bounding box center [443, 50] width 35 height 20
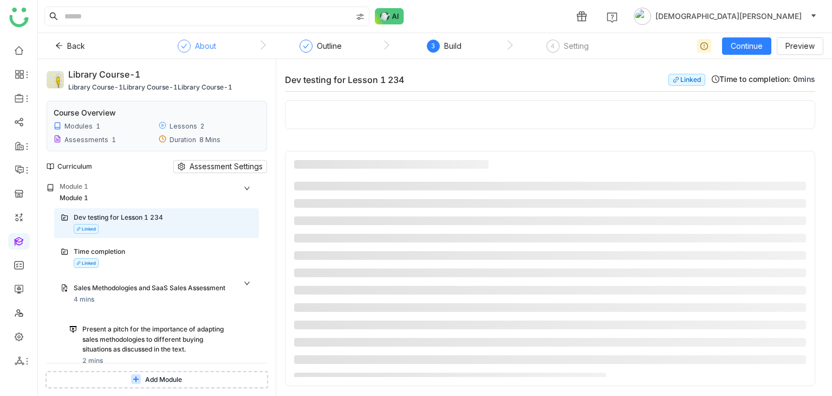
click at [212, 42] on div "About" at bounding box center [205, 46] width 21 height 13
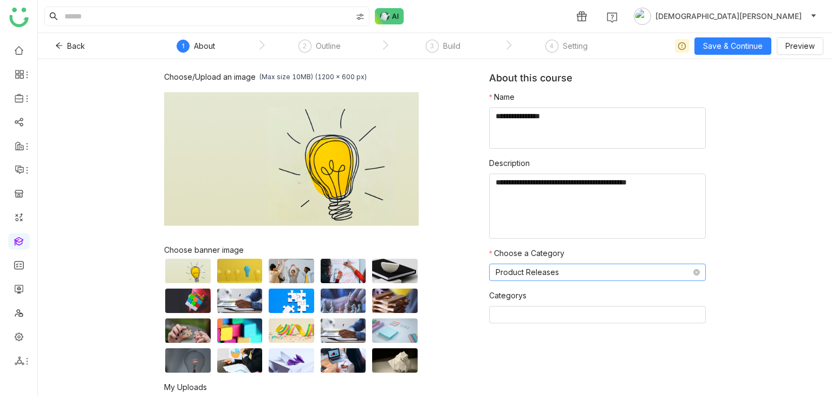
click at [556, 271] on nz-select-item "Product Releases" at bounding box center [598, 272] width 204 height 16
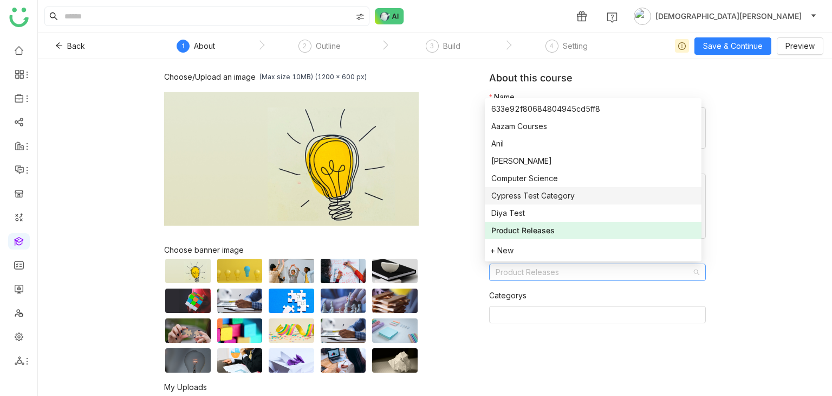
scroll to position [156, 0]
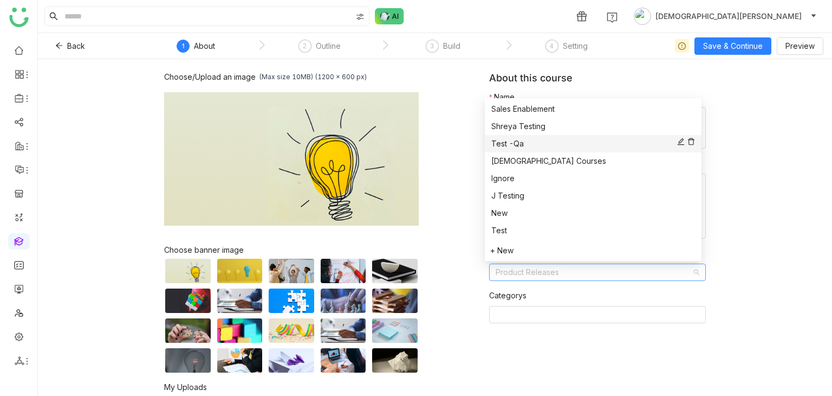
click at [678, 141] on icon at bounding box center [681, 141] width 7 height 7
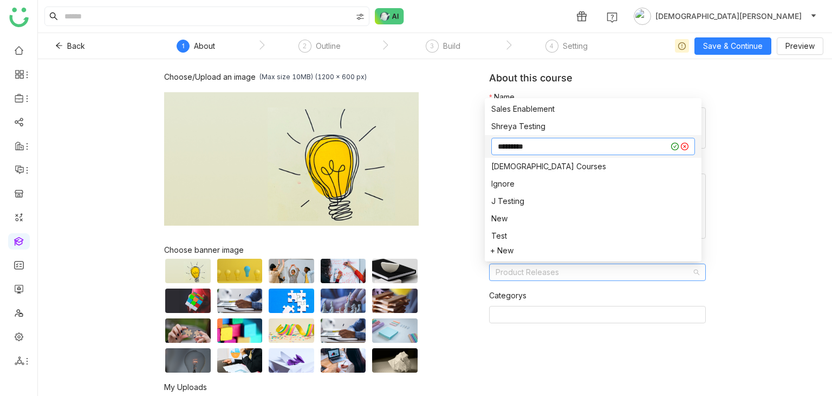
click at [571, 146] on input "*********" at bounding box center [583, 146] width 171 height 12
type input "**********"
click at [673, 146] on icon at bounding box center [674, 146] width 3 height 3
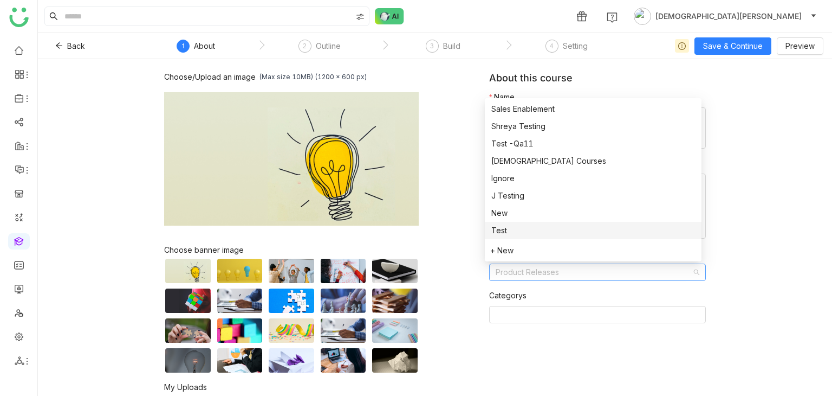
click at [778, 174] on div "Choose/Upload an image (Max size 10MB) (1200 x 600 px) Browse Image Choose bann…" at bounding box center [435, 227] width 794 height 336
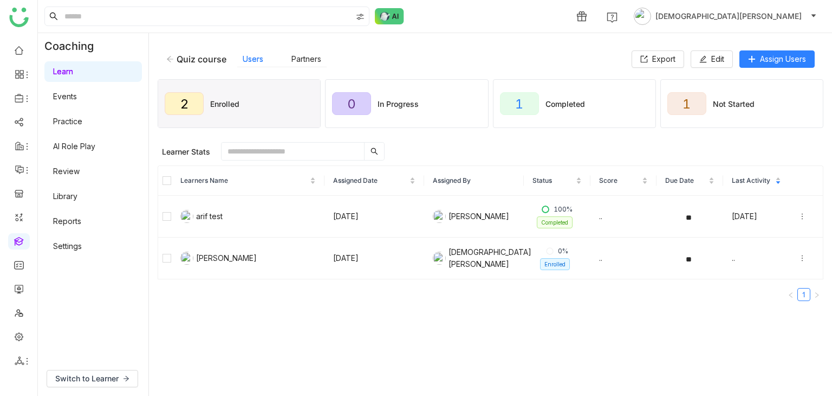
click at [169, 56] on icon at bounding box center [170, 59] width 8 height 8
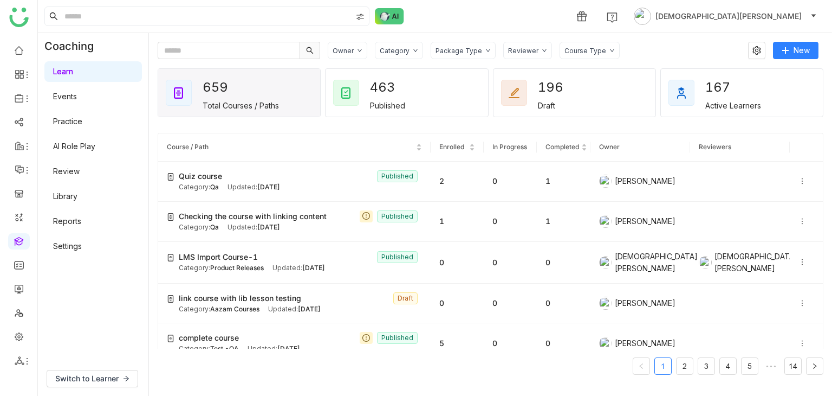
click at [449, 49] on div "Package Type" at bounding box center [459, 51] width 47 height 8
click at [451, 94] on span "Learning Path" at bounding box center [471, 93] width 57 height 12
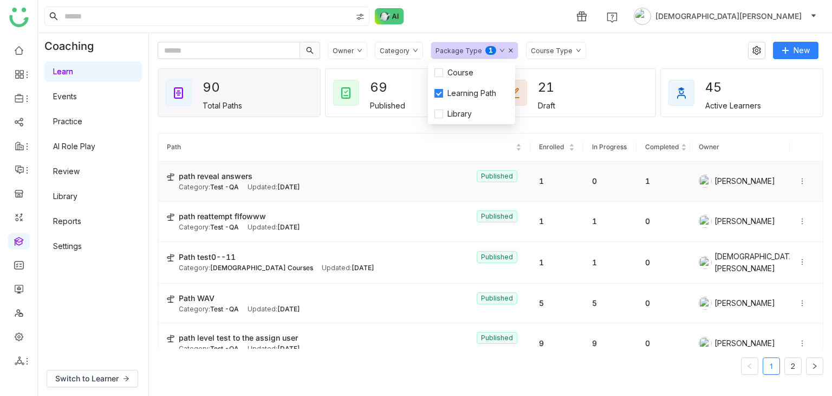
click at [274, 184] on div "Updated: [DATE]" at bounding box center [274, 187] width 53 height 10
click at [274, 184] on div "Updated: Aug 21, 2025" at bounding box center [274, 187] width 53 height 10
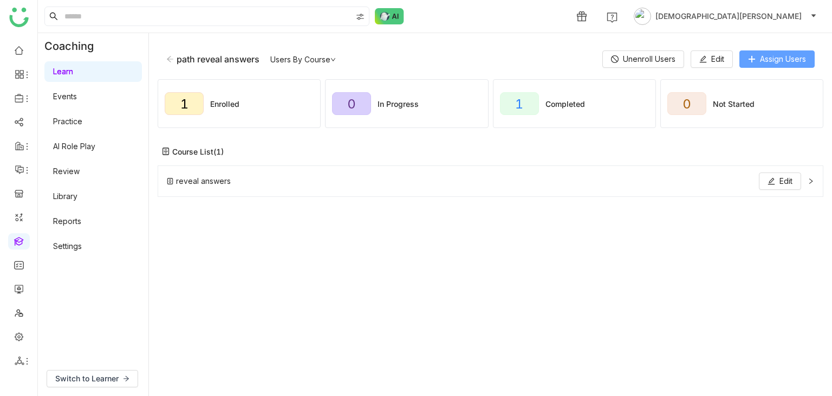
click at [779, 57] on span "Assign Users" at bounding box center [783, 59] width 46 height 12
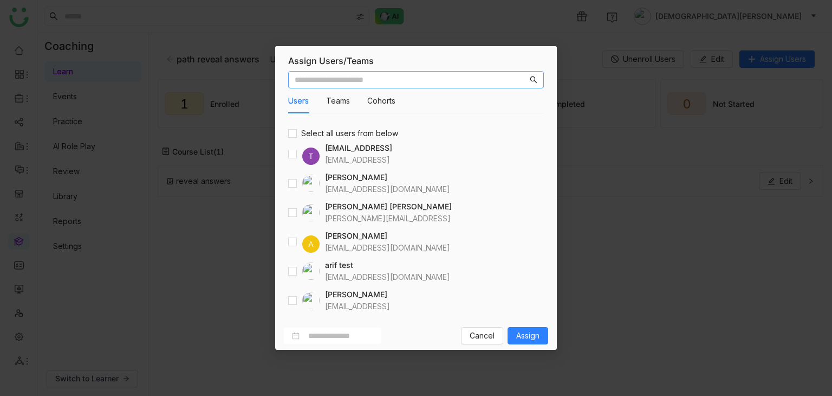
click at [344, 83] on input "text" at bounding box center [411, 80] width 233 height 12
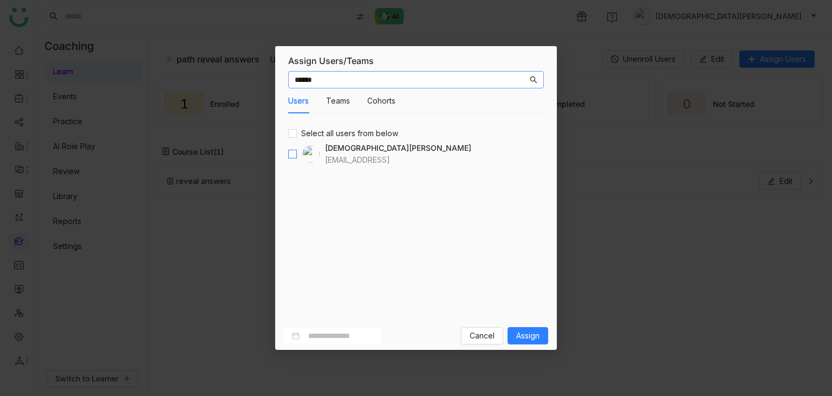
type input "******"
click at [315, 84] on input "******" at bounding box center [411, 80] width 233 height 12
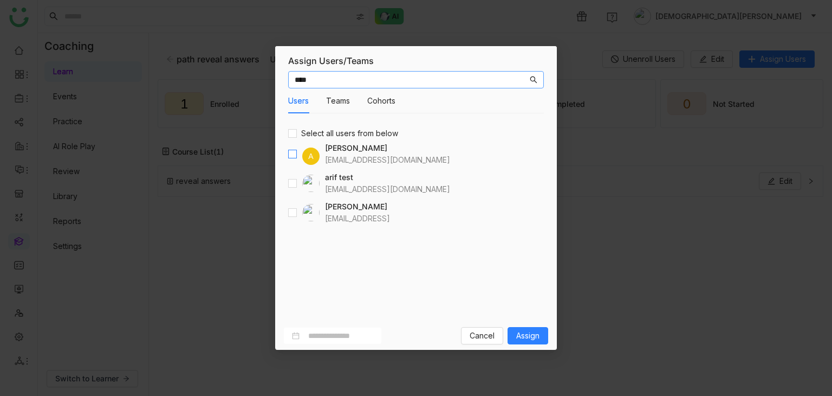
type input "****"
click at [520, 339] on span "Assign" at bounding box center [527, 335] width 23 height 12
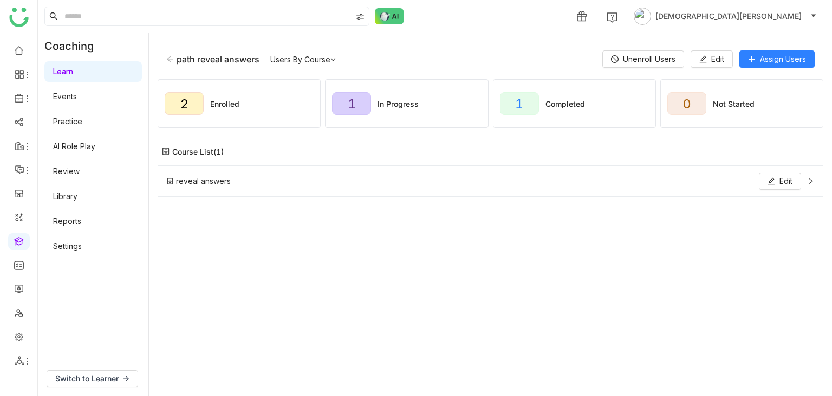
click at [608, 177] on div "reveal answers Edit" at bounding box center [484, 180] width 634 height 17
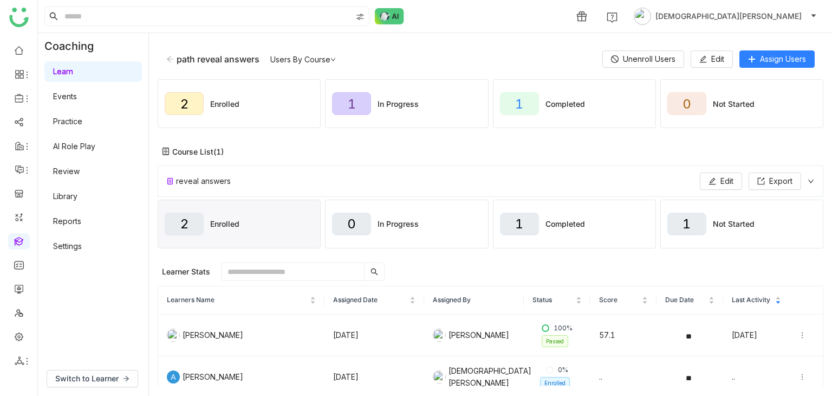
click at [171, 59] on icon at bounding box center [170, 59] width 8 height 8
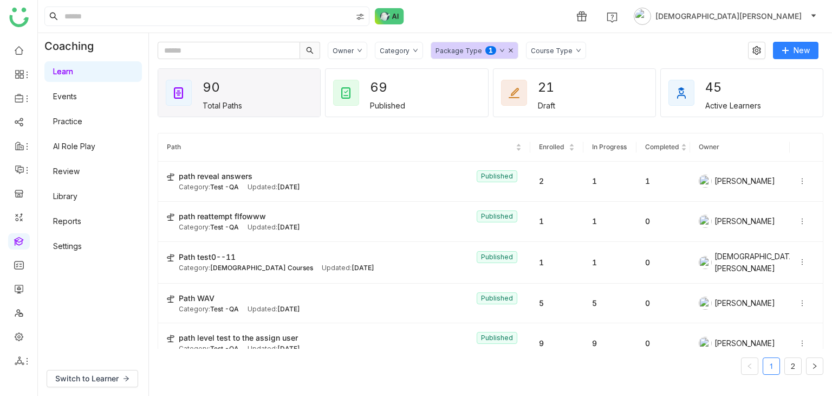
click at [508, 48] on icon at bounding box center [510, 50] width 5 height 5
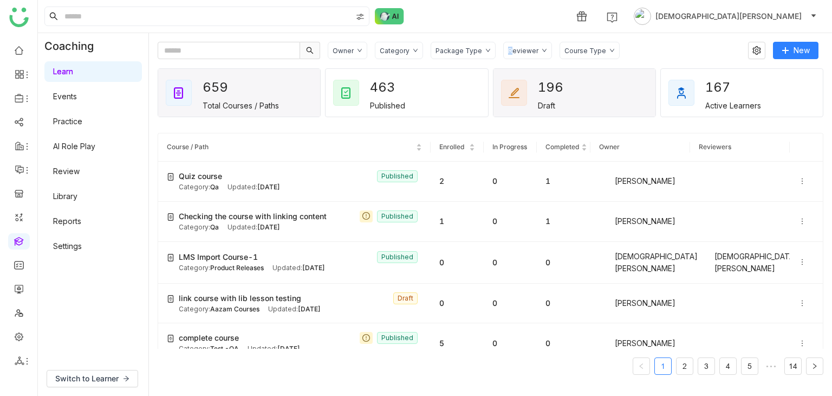
drag, startPoint x: 505, startPoint y: 48, endPoint x: 605, endPoint y: 113, distance: 119.0
click at [605, 113] on div "Owner Category Package Type Reviewer Course Type New 659 Total Courses / Paths …" at bounding box center [491, 214] width 666 height 345
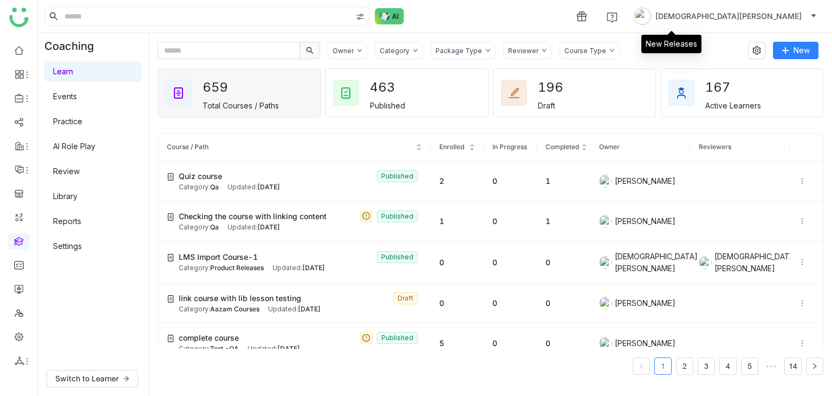
click at [641, 51] on div "New Releases" at bounding box center [671, 44] width 60 height 18
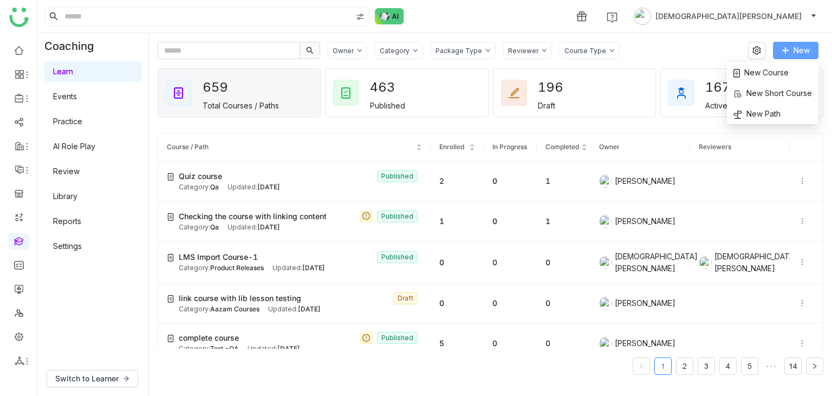
click at [807, 50] on span "New" at bounding box center [802, 50] width 16 height 12
click at [773, 69] on span "New Course" at bounding box center [761, 73] width 55 height 12
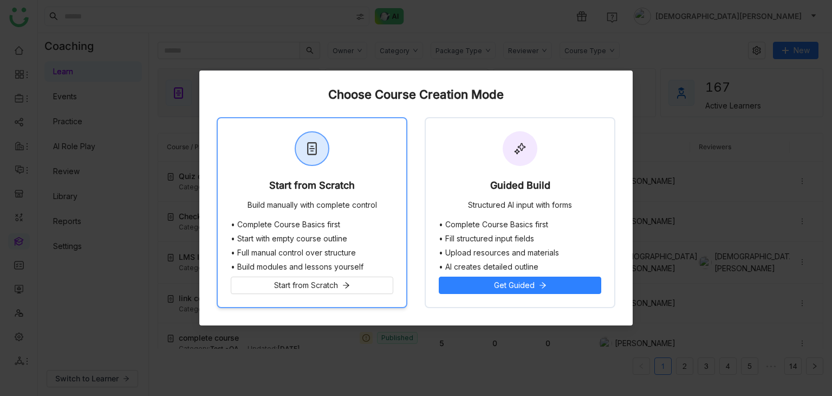
click at [339, 165] on div "Start from Scratch Build manually with complete control" at bounding box center [312, 169] width 189 height 102
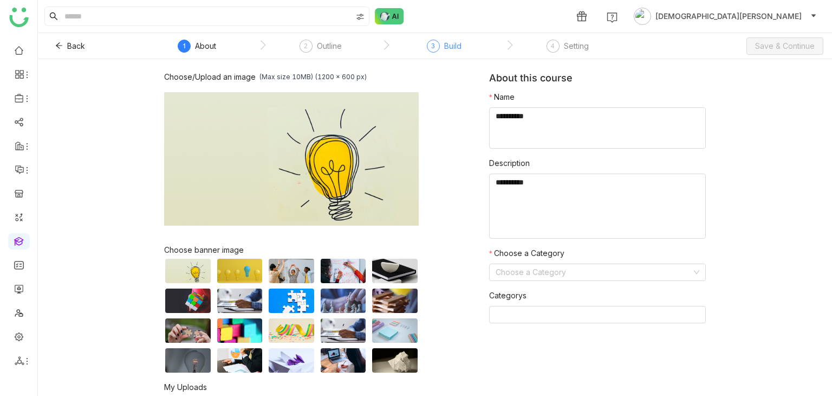
click at [445, 41] on div "Build" at bounding box center [452, 46] width 17 height 13
click at [529, 125] on textarea at bounding box center [597, 127] width 217 height 41
click at [500, 117] on textarea "To enrich screen reader interactions, please activate Accessibility in Grammarl…" at bounding box center [597, 127] width 217 height 41
type textarea "**********"
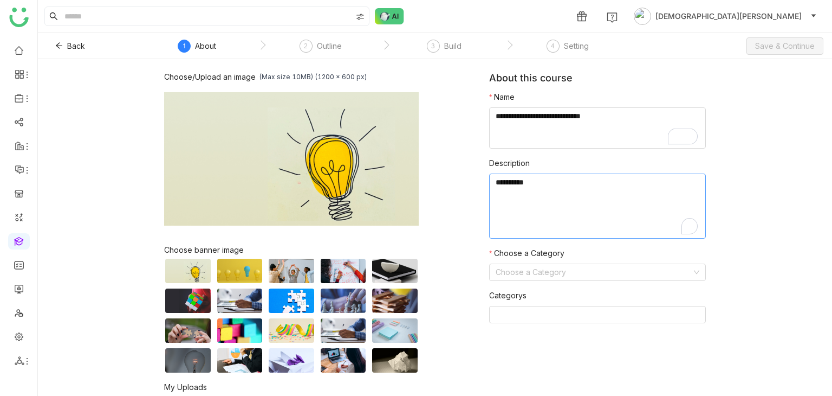
click at [517, 206] on textarea "To enrich screen reader interactions, please activate Accessibility in Grammarl…" at bounding box center [597, 205] width 217 height 65
paste textarea "**********"
type textarea "**********"
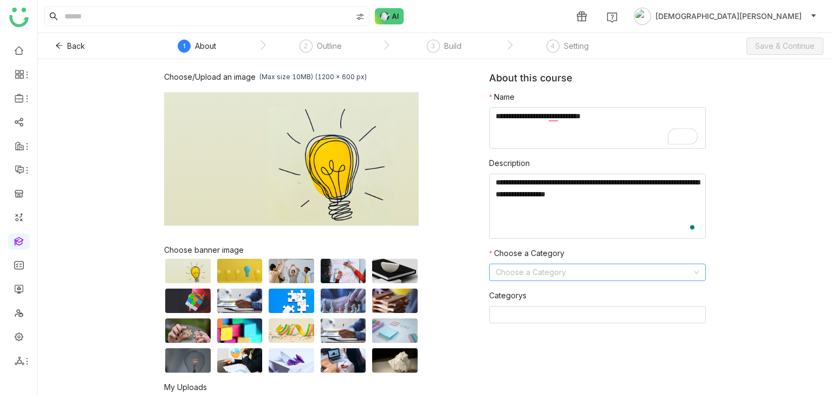
click at [515, 268] on input at bounding box center [594, 272] width 196 height 16
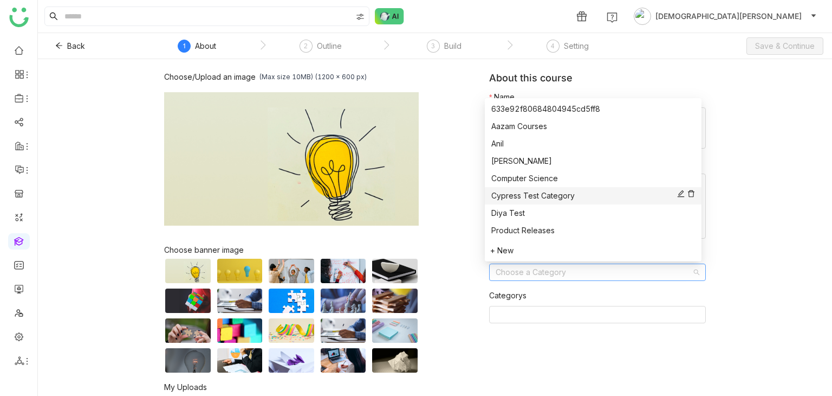
click at [536, 193] on div "Cypress Test Category" at bounding box center [593, 196] width 204 height 12
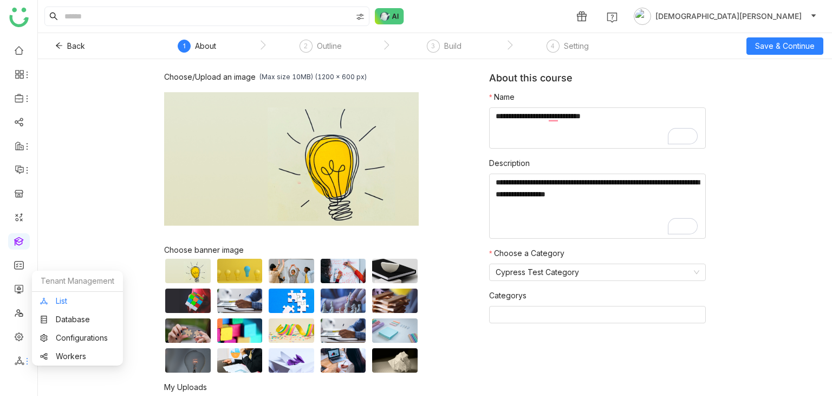
click at [66, 304] on link "List" at bounding box center [77, 301] width 75 height 8
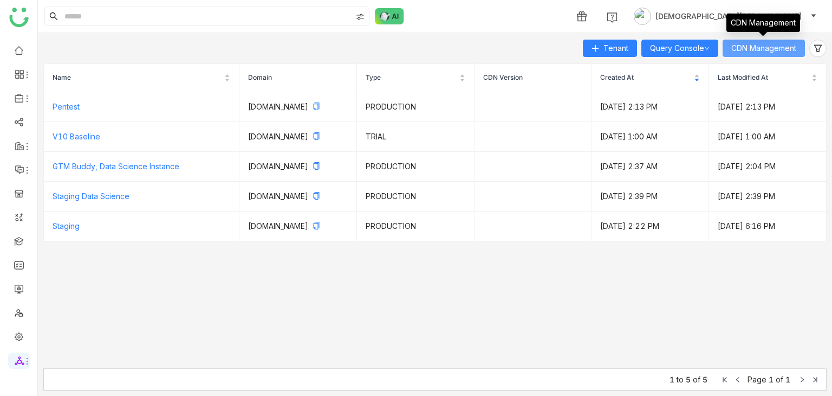
click at [755, 50] on span "CDN Management" at bounding box center [763, 48] width 65 height 12
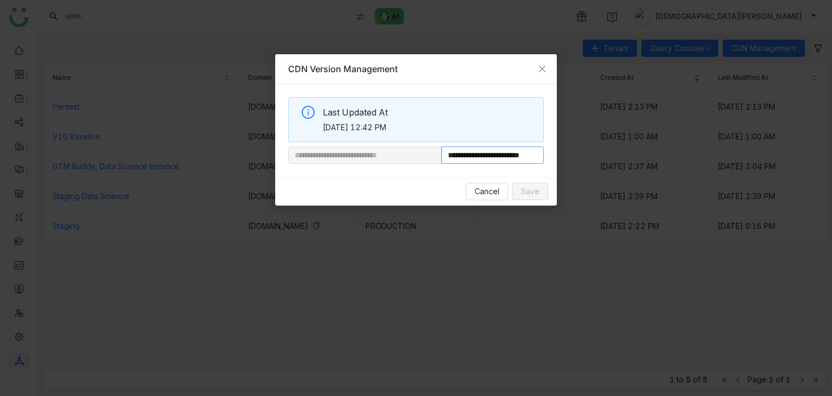
scroll to position [0, 26]
drag, startPoint x: 479, startPoint y: 155, endPoint x: 775, endPoint y: 119, distance: 298.5
click at [775, 119] on nz-modal-container "**********" at bounding box center [416, 198] width 832 height 396
click at [541, 74] on span "Close" at bounding box center [542, 68] width 29 height 29
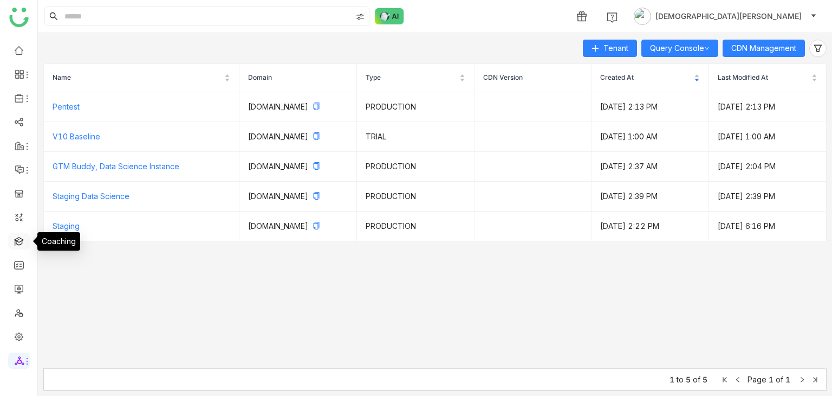
click at [17, 241] on link at bounding box center [19, 240] width 10 height 9
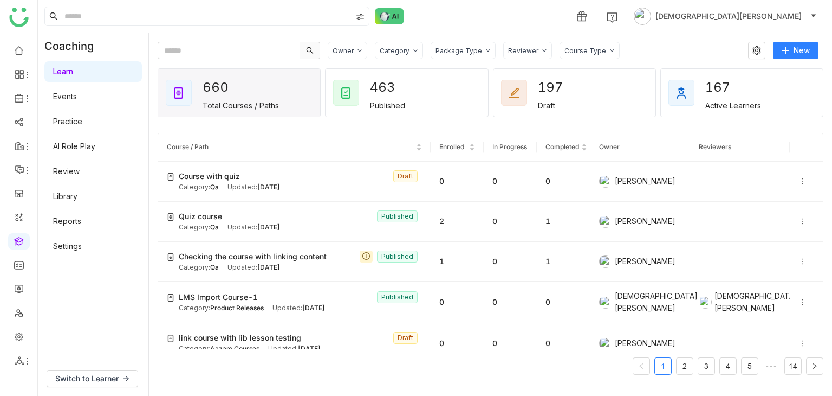
click at [453, 47] on div "Package Type" at bounding box center [459, 51] width 47 height 8
click at [464, 94] on span "Learning Path" at bounding box center [471, 93] width 57 height 12
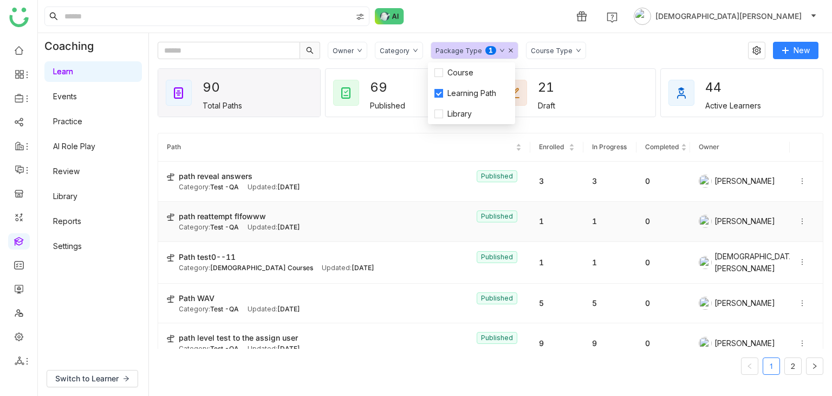
click at [289, 217] on div "path reattempt flfowww Published" at bounding box center [350, 216] width 343 height 12
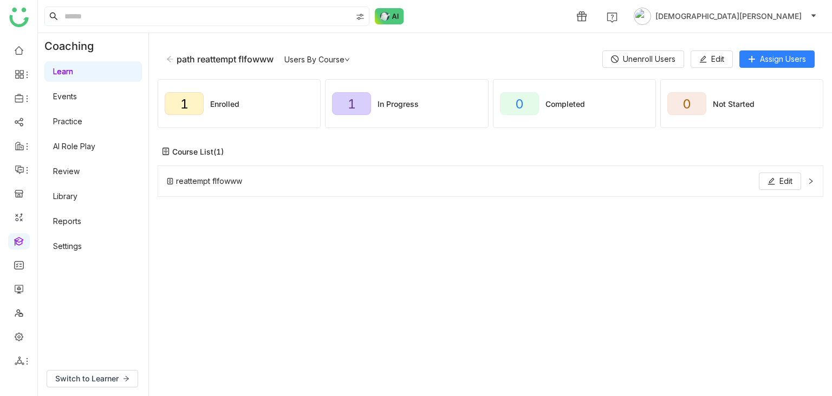
click at [310, 184] on div "reattempt flfowww Edit" at bounding box center [484, 180] width 634 height 17
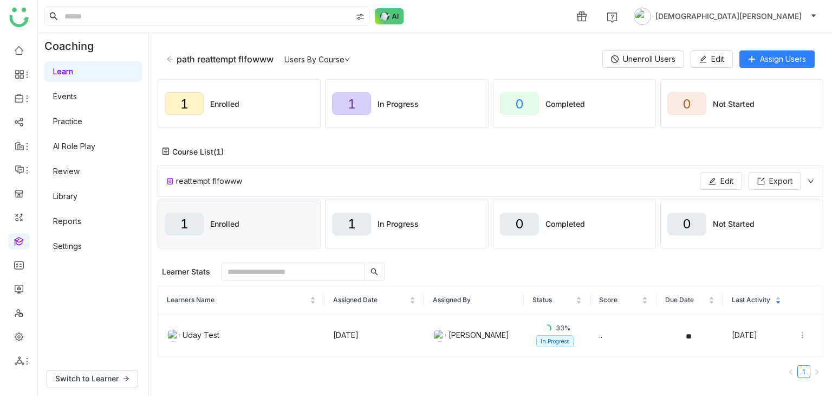
click at [310, 184] on div "reattempt flfowww Edit Export" at bounding box center [484, 180] width 634 height 17
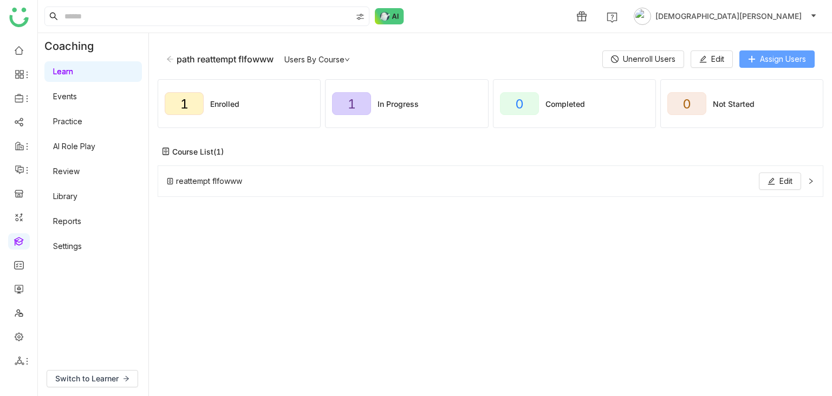
click at [769, 54] on span "Assign Users" at bounding box center [783, 59] width 46 height 12
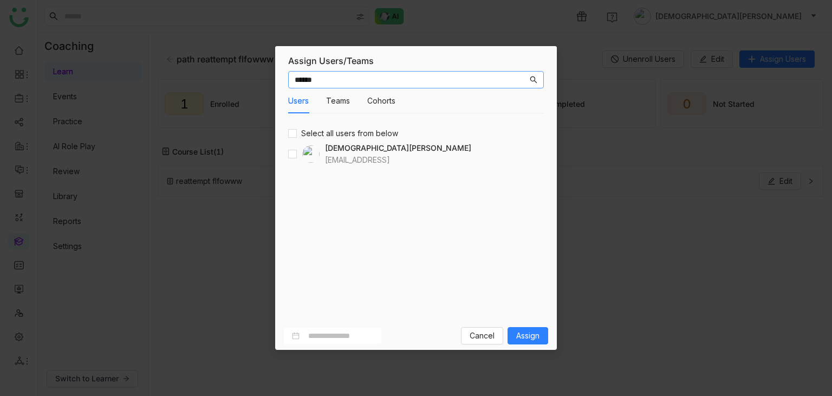
type input "******"
click at [320, 82] on input "******" at bounding box center [411, 80] width 233 height 12
type input "*****"
click at [532, 335] on span "Assign" at bounding box center [527, 335] width 23 height 12
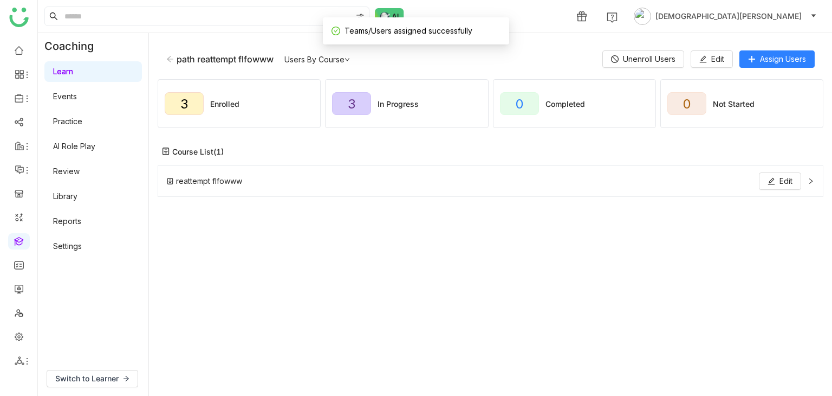
click at [257, 184] on div "reattempt flfowww Edit" at bounding box center [484, 180] width 634 height 17
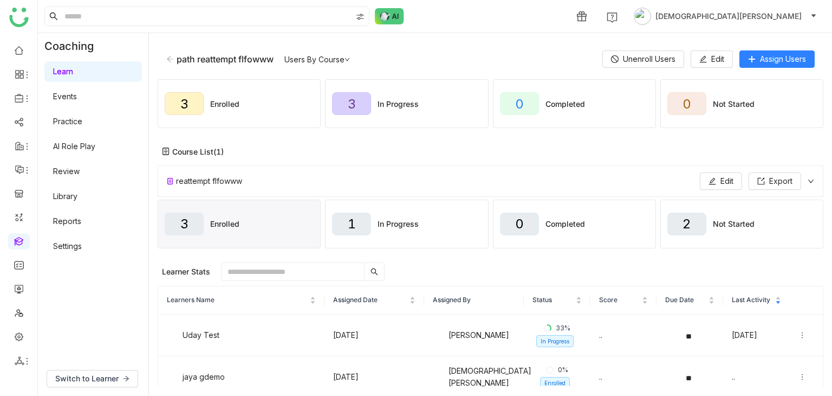
scroll to position [85, 0]
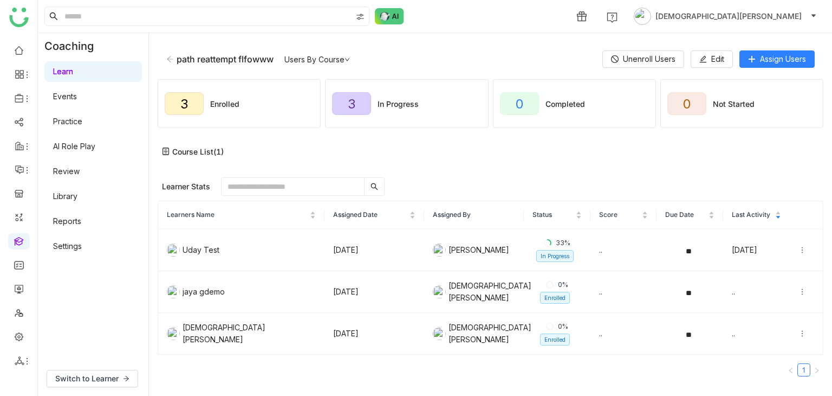
click at [170, 61] on icon at bounding box center [170, 59] width 7 height 6
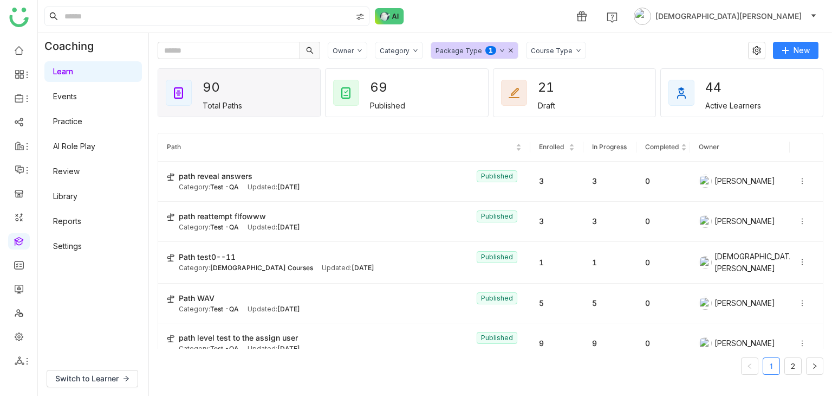
click at [509, 50] on icon at bounding box center [511, 50] width 4 height 4
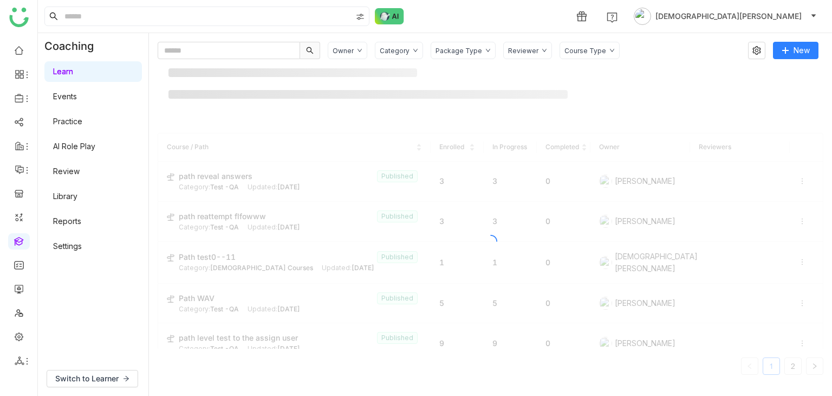
click at [465, 49] on div "Package Type" at bounding box center [459, 51] width 47 height 8
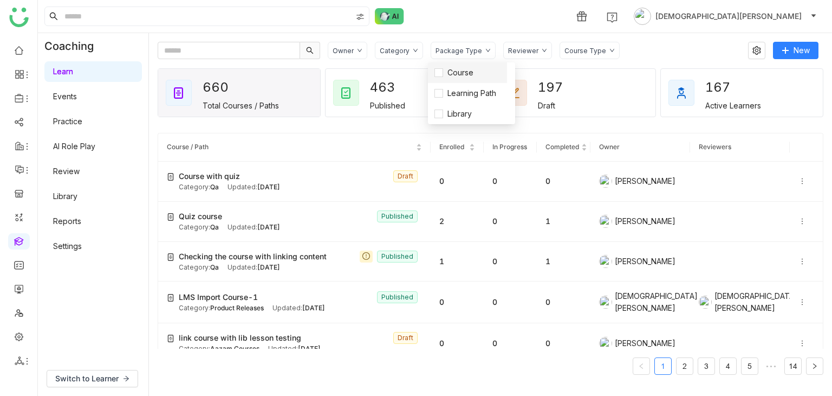
click at [451, 79] on li "Course" at bounding box center [467, 72] width 79 height 21
click at [483, 7] on div "1 [DEMOGRAPHIC_DATA][PERSON_NAME]" at bounding box center [435, 16] width 794 height 33
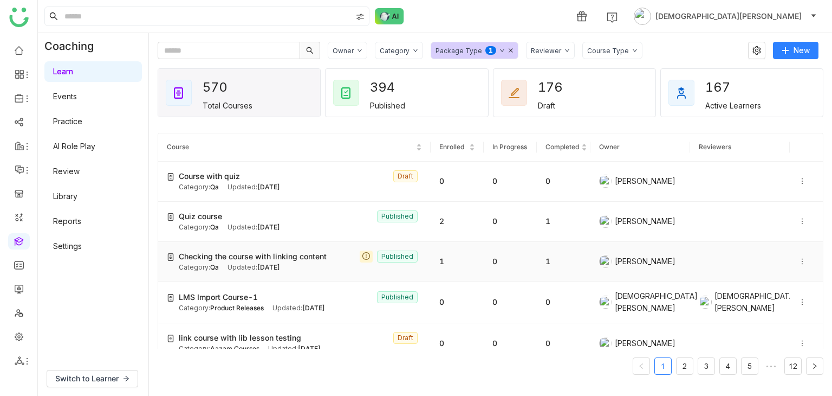
click at [269, 268] on span "[DATE]" at bounding box center [268, 267] width 23 height 8
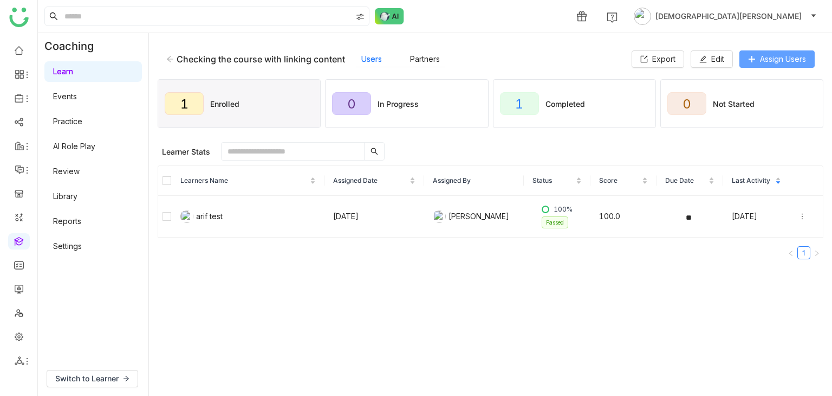
click at [787, 57] on span "Assign Users" at bounding box center [783, 59] width 46 height 12
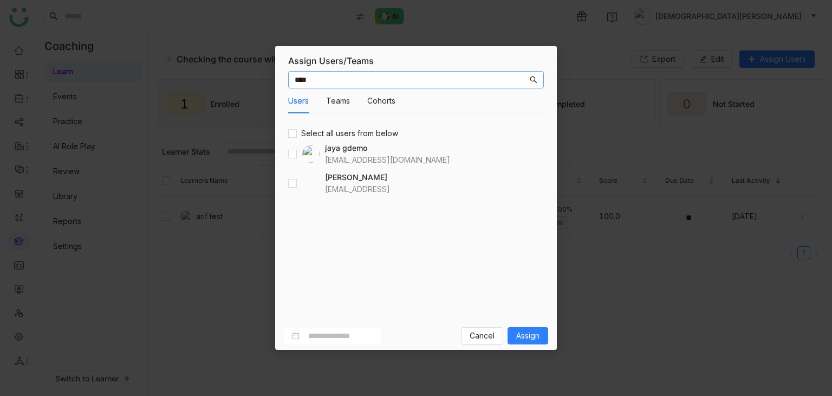
type input "****"
click at [334, 103] on button "Teams" at bounding box center [338, 101] width 24 height 12
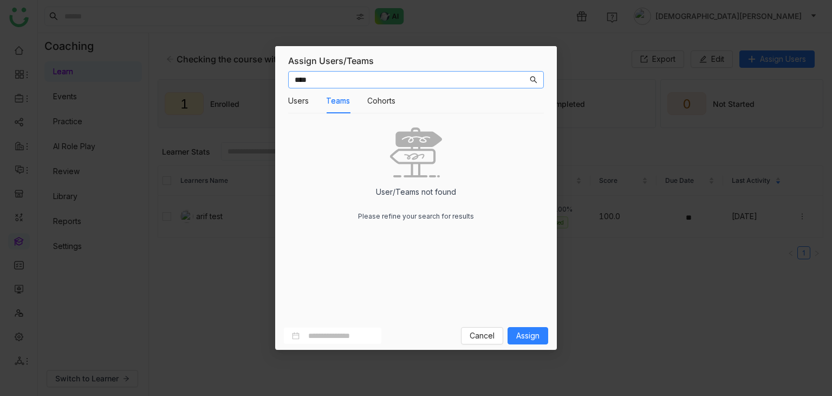
click at [315, 85] on input "****" at bounding box center [411, 80] width 233 height 12
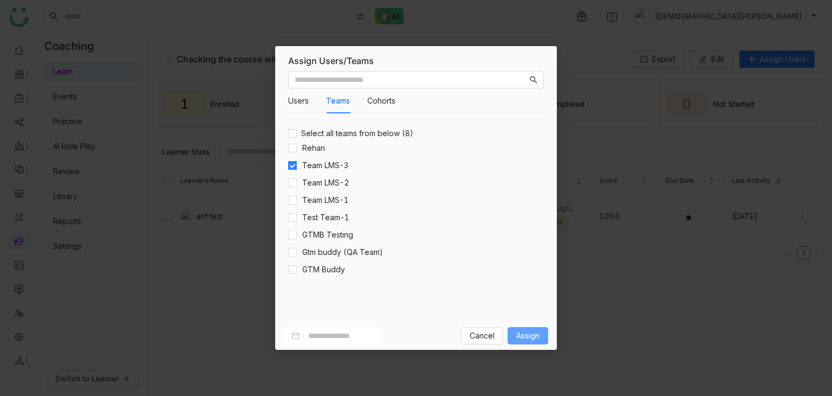
click at [534, 334] on span "Assign" at bounding box center [527, 335] width 23 height 12
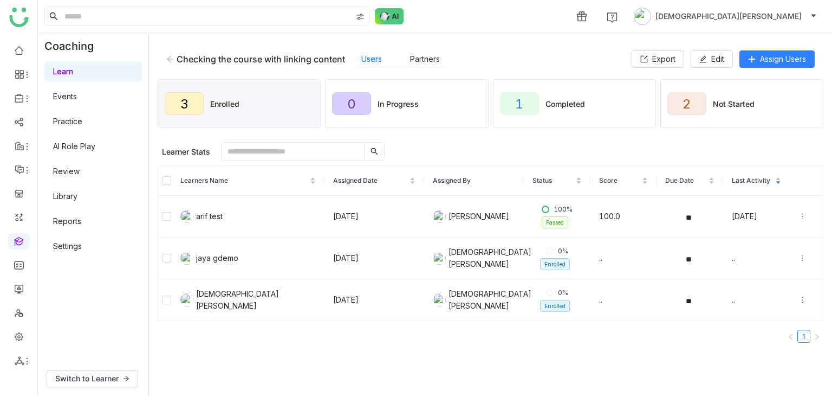
click at [171, 60] on icon at bounding box center [170, 59] width 8 height 8
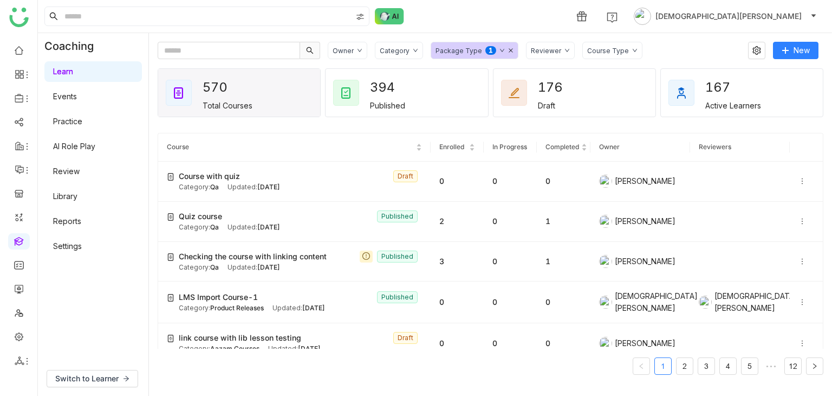
click at [509, 49] on icon at bounding box center [511, 50] width 4 height 4
click at [446, 50] on div "Package Type" at bounding box center [459, 51] width 47 height 8
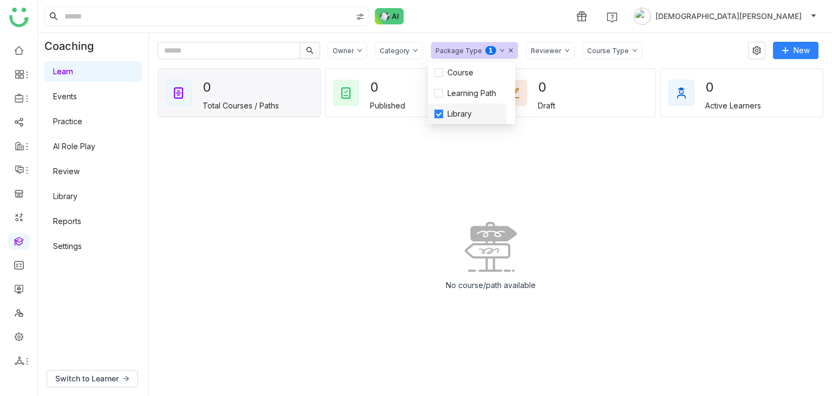
click at [435, 118] on label "Library" at bounding box center [468, 114] width 66 height 12
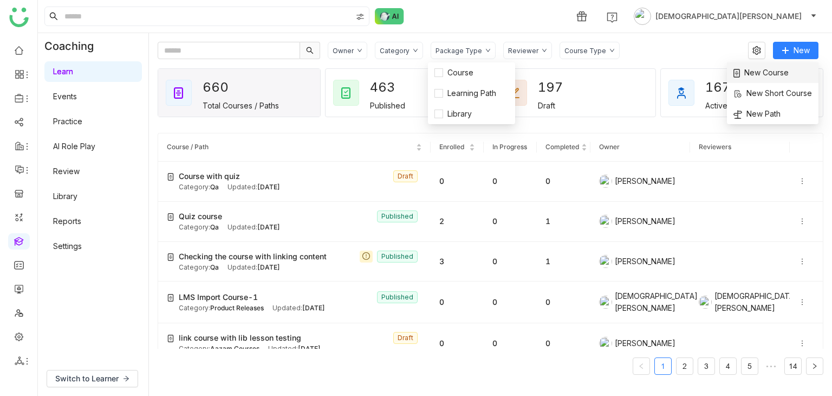
click at [757, 74] on span "New Course" at bounding box center [761, 73] width 55 height 12
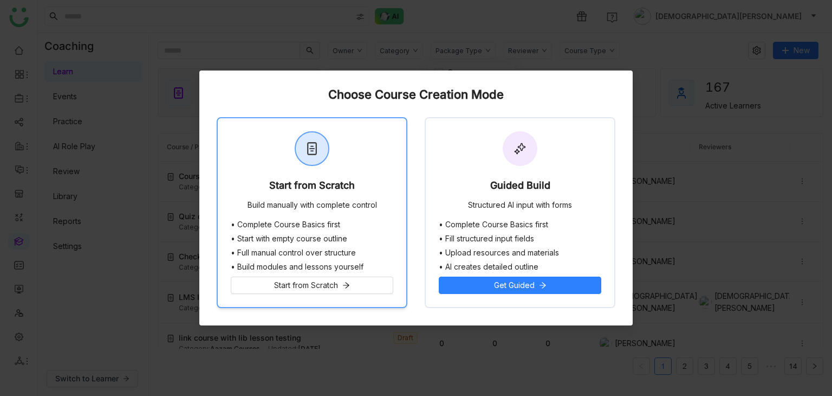
click at [286, 177] on div "Start from Scratch Build manually with complete control" at bounding box center [312, 169] width 189 height 102
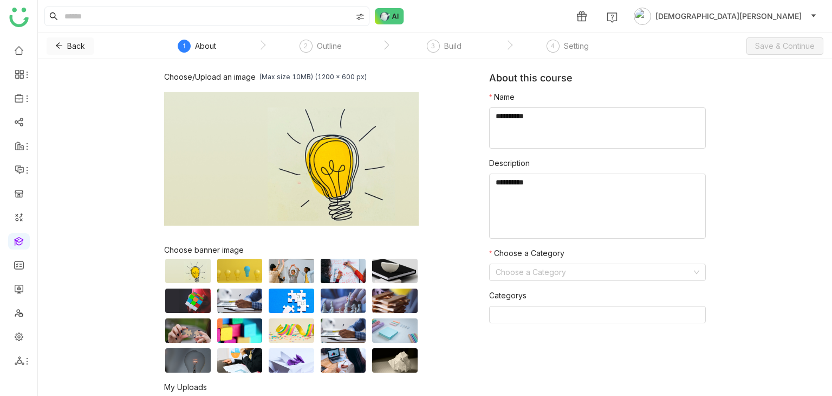
click at [58, 47] on icon at bounding box center [59, 46] width 7 height 6
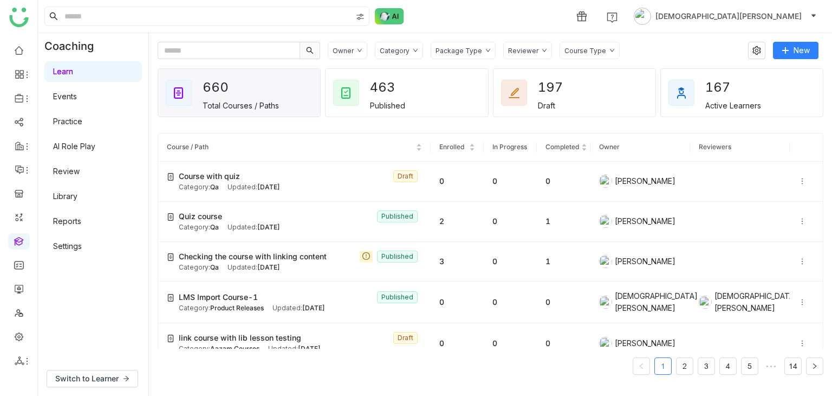
click at [449, 49] on div "Package Type" at bounding box center [459, 51] width 47 height 8
click at [449, 51] on div "Package Type" at bounding box center [459, 51] width 47 height 8
click at [72, 193] on link "Library" at bounding box center [65, 195] width 24 height 9
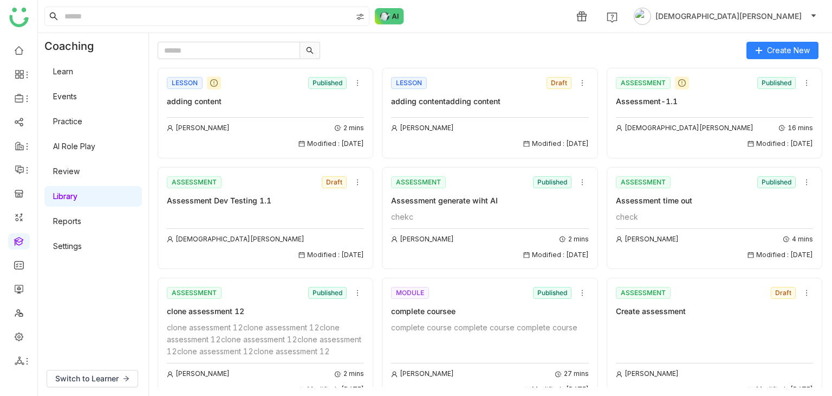
click at [73, 72] on link "Learn" at bounding box center [63, 71] width 20 height 9
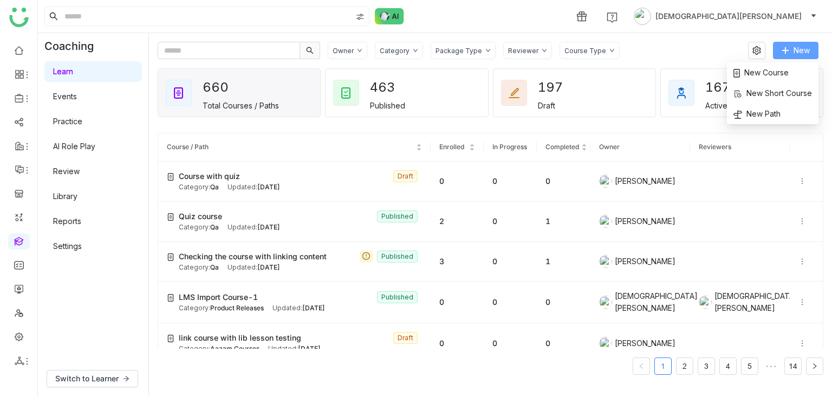
click at [792, 48] on button "New" at bounding box center [796, 50] width 46 height 17
click at [772, 73] on span "New Course" at bounding box center [761, 73] width 55 height 12
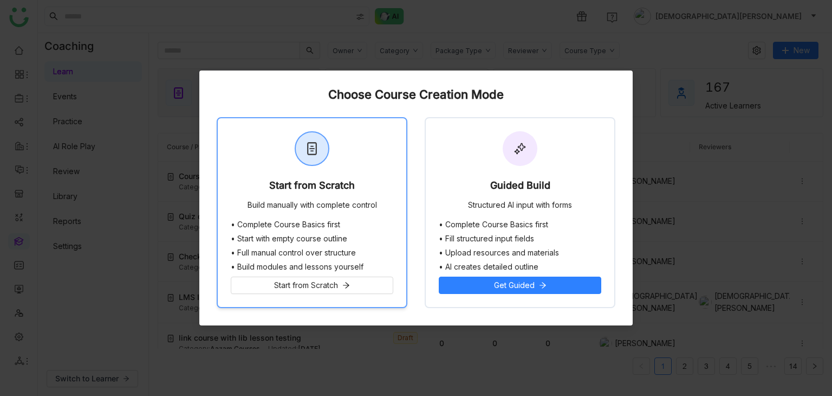
click at [280, 174] on div "Start from Scratch Build manually with complete control" at bounding box center [312, 169] width 189 height 102
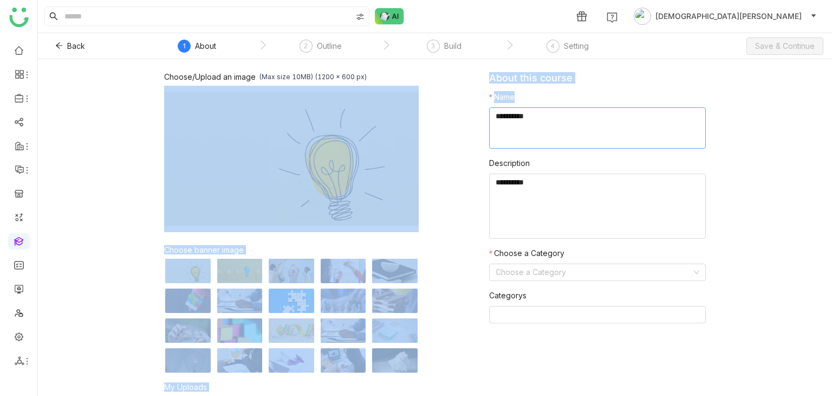
drag, startPoint x: 280, startPoint y: 174, endPoint x: 516, endPoint y: 141, distance: 239.1
click at [516, 141] on div "Choose/Upload an image (Max size 10MB) (1200 x 600 px) Browse Image Choose bann…" at bounding box center [435, 261] width 542 height 379
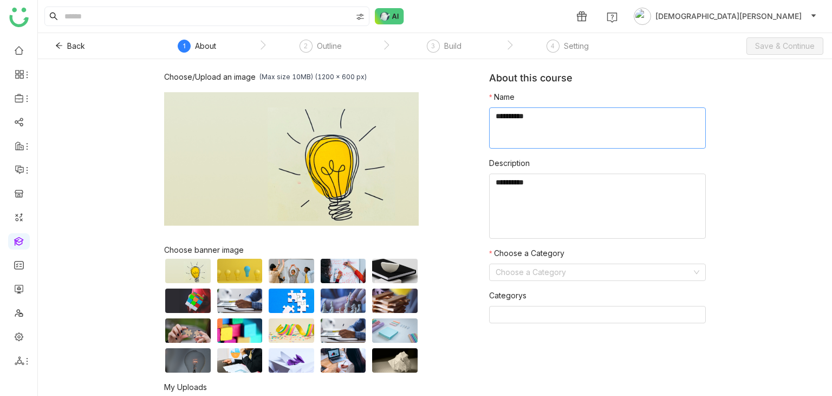
click at [516, 141] on textarea at bounding box center [597, 127] width 217 height 41
type textarea "**********"
click at [523, 202] on textarea "To enrich screen reader interactions, please activate Accessibility in Grammarl…" at bounding box center [597, 205] width 217 height 65
paste textarea "**********"
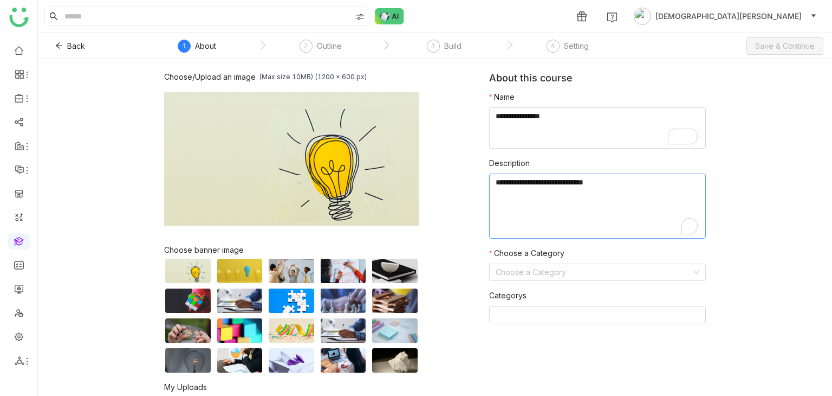
paste textarea "**********"
type textarea "**********"
click at [521, 276] on input at bounding box center [594, 272] width 196 height 16
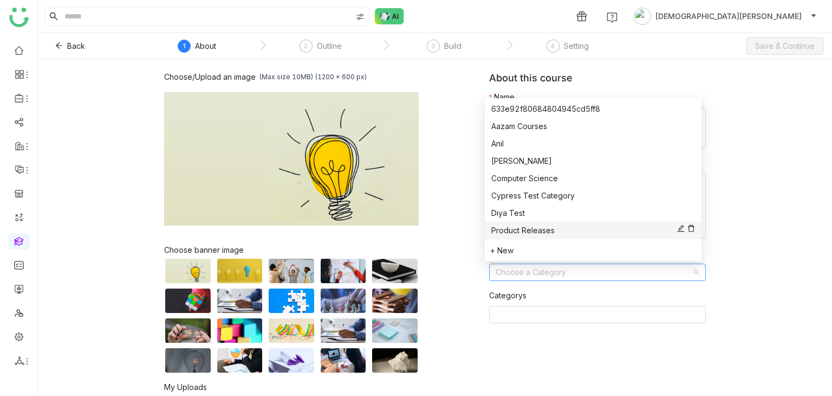
click at [509, 226] on div "Product Releases" at bounding box center [593, 230] width 204 height 12
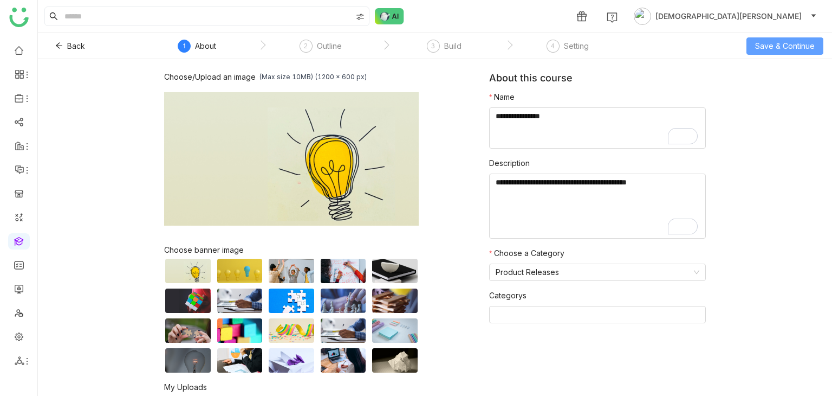
click at [760, 44] on span "Save & Continue" at bounding box center [785, 46] width 60 height 12
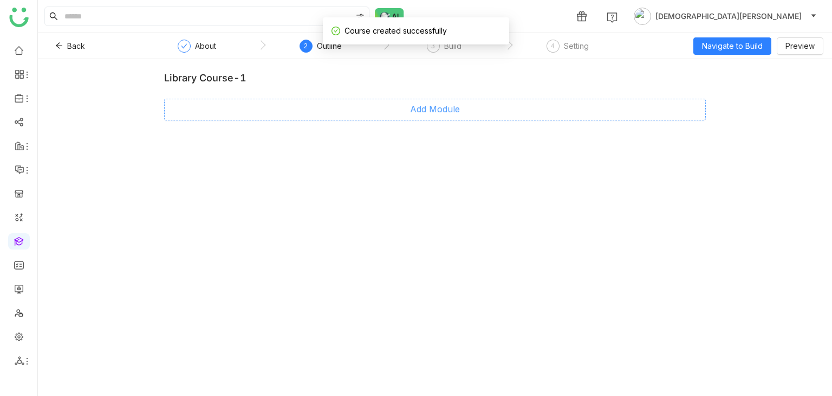
click at [410, 108] on span "Add Module" at bounding box center [435, 109] width 50 height 14
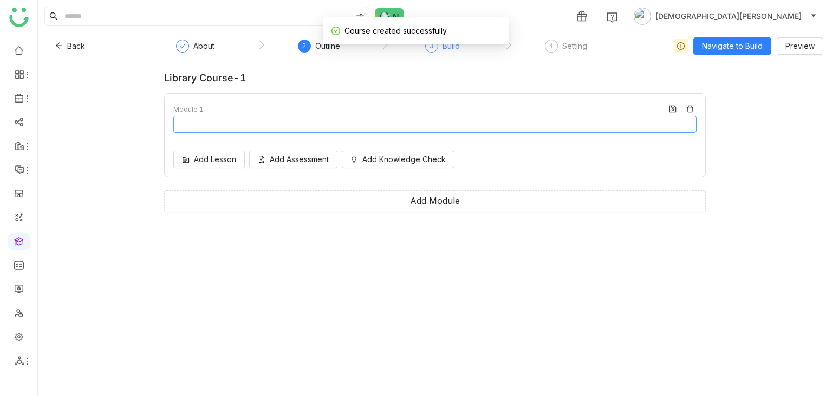
type input "********"
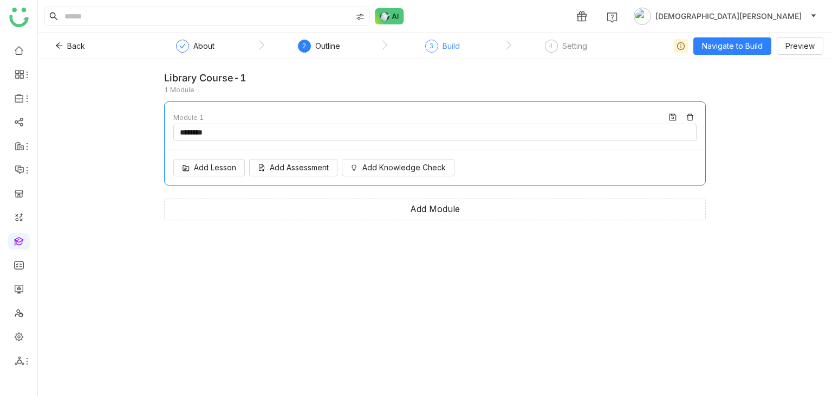
click at [439, 46] on div "3 Build" at bounding box center [442, 50] width 35 height 20
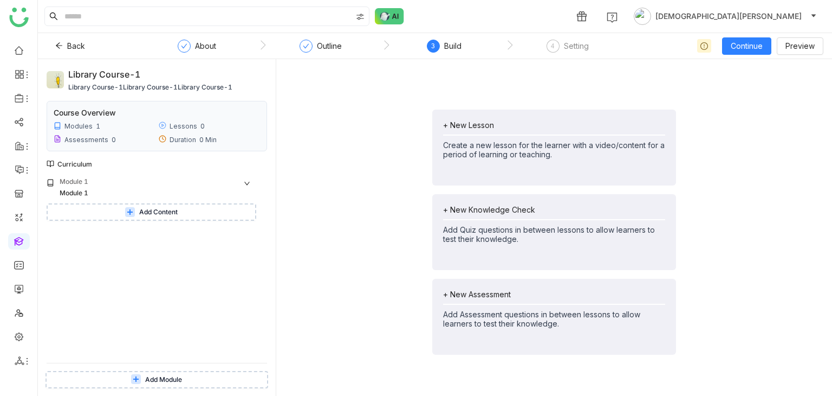
click at [166, 209] on span "Add Content" at bounding box center [158, 212] width 38 height 10
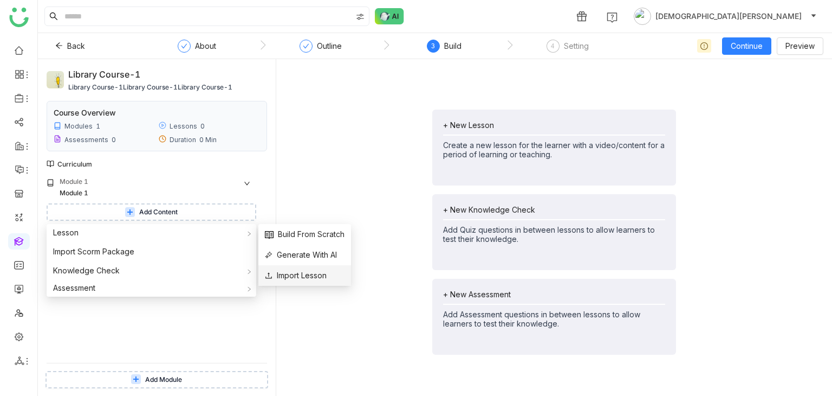
click at [299, 269] on li "Import Lesson" at bounding box center [304, 275] width 93 height 21
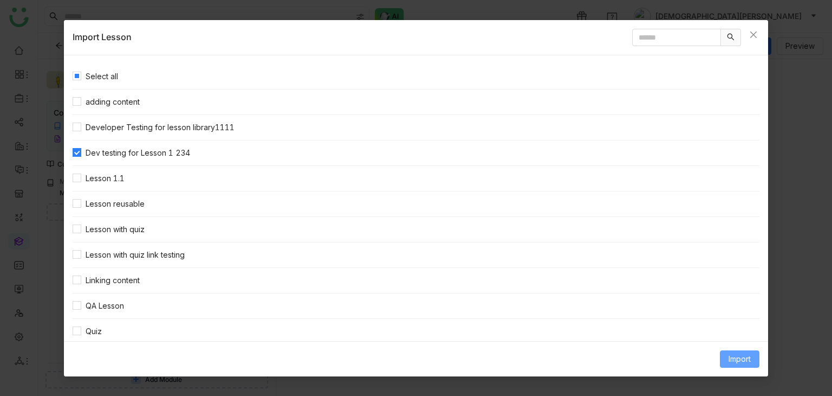
click at [735, 353] on span "Import" at bounding box center [740, 359] width 22 height 12
click at [715, 336] on span "Link Content" at bounding box center [719, 335] width 53 height 12
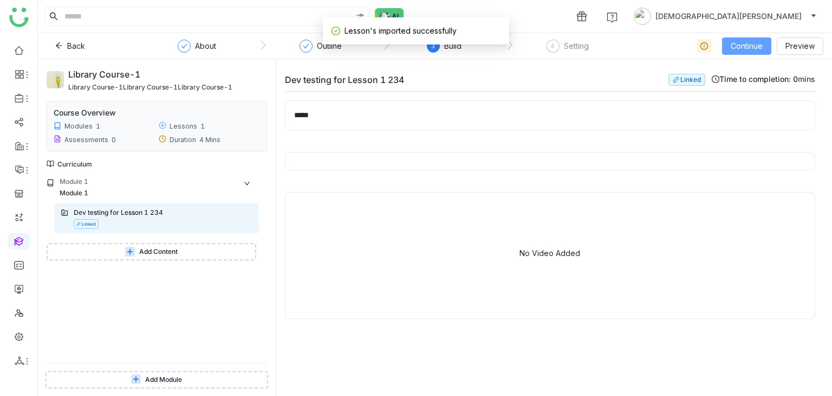
click at [753, 48] on span "Continue" at bounding box center [747, 46] width 32 height 12
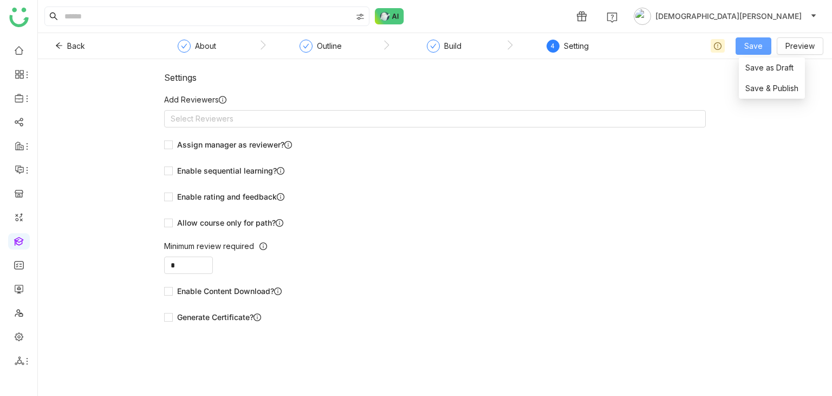
click at [753, 48] on span "Save" at bounding box center [753, 46] width 18 height 12
click at [754, 94] on span "Save & Publish" at bounding box center [772, 88] width 53 height 12
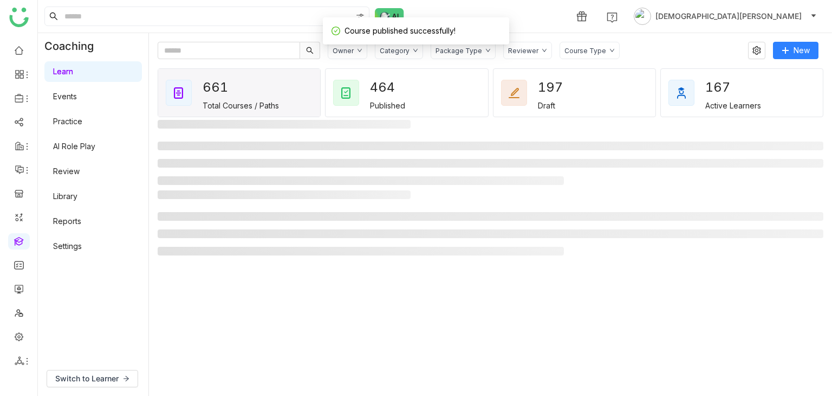
click at [466, 51] on div "Package Type" at bounding box center [459, 51] width 47 height 8
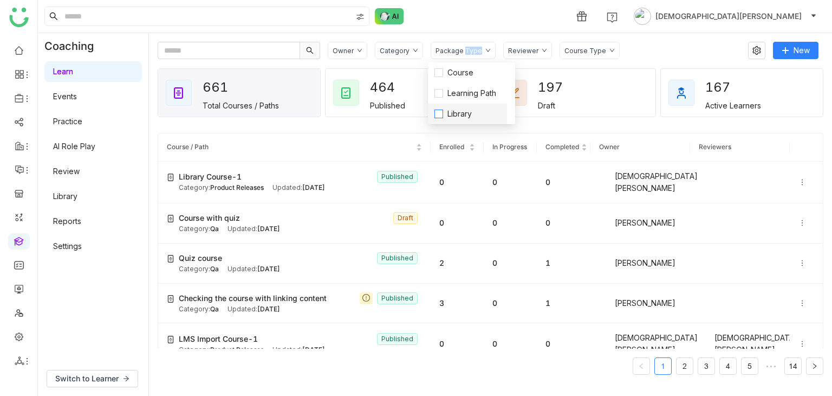
click at [437, 108] on label "Library" at bounding box center [468, 114] width 66 height 12
click at [77, 101] on link "Events" at bounding box center [65, 96] width 24 height 9
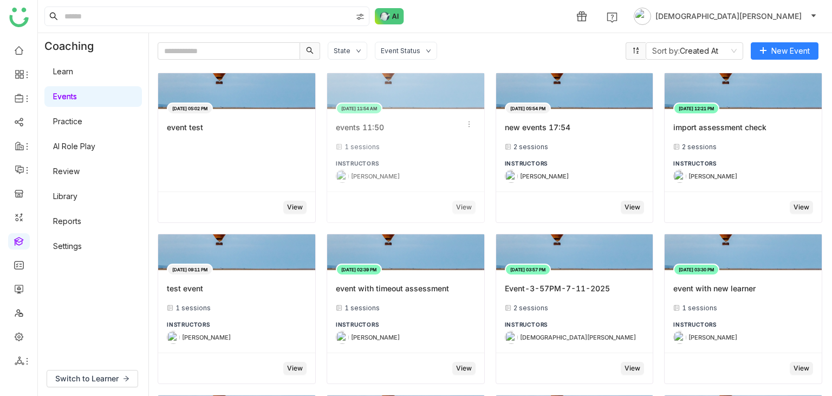
click at [448, 134] on div "events 11:50" at bounding box center [406, 127] width 140 height 19
click at [399, 152] on div "Aug 19, 2025 11:54 AM events 11:50 1 sessions INSTRUCTORS Uday Bhanu" at bounding box center [405, 150] width 157 height 83
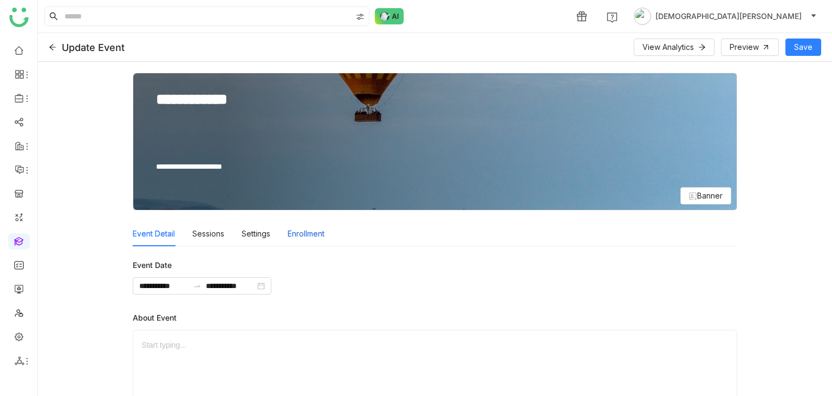
click at [314, 232] on div "Enrollment" at bounding box center [306, 233] width 37 height 25
click at [307, 236] on div "Enrollment" at bounding box center [306, 233] width 37 height 25
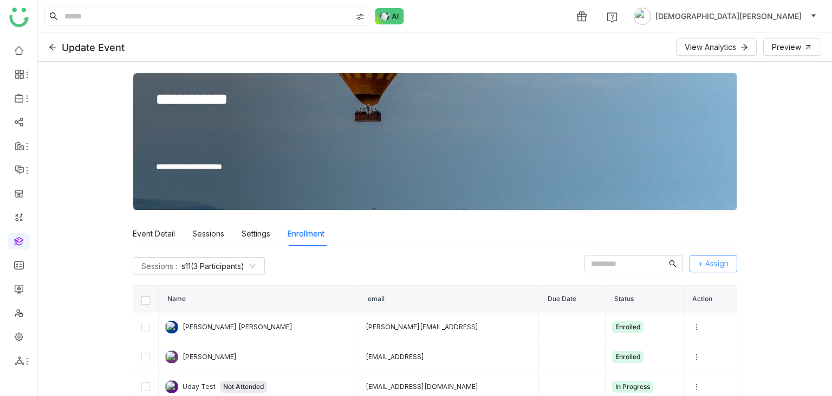
click at [698, 263] on span "+ Assign" at bounding box center [713, 263] width 30 height 12
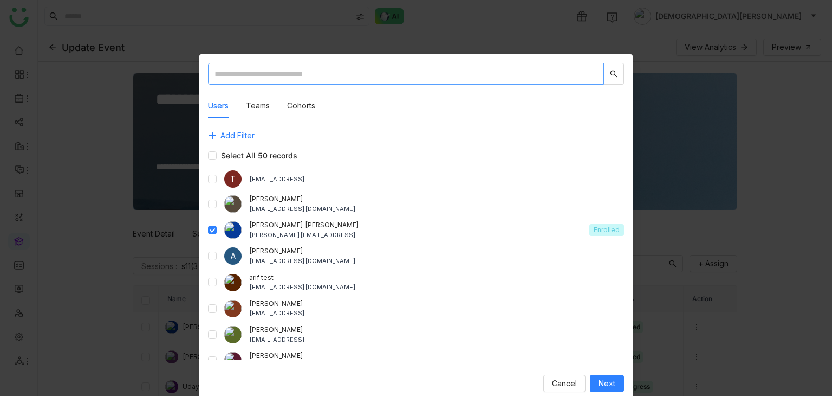
click at [243, 70] on input "text" at bounding box center [406, 74] width 396 height 22
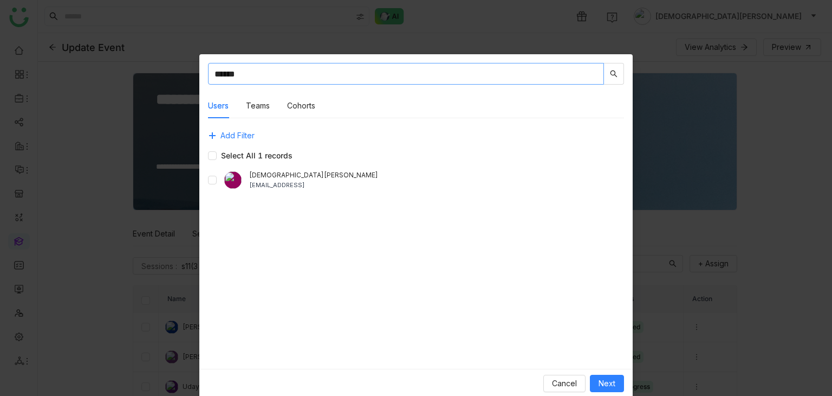
type input "******"
click at [232, 74] on input "******" at bounding box center [406, 74] width 396 height 22
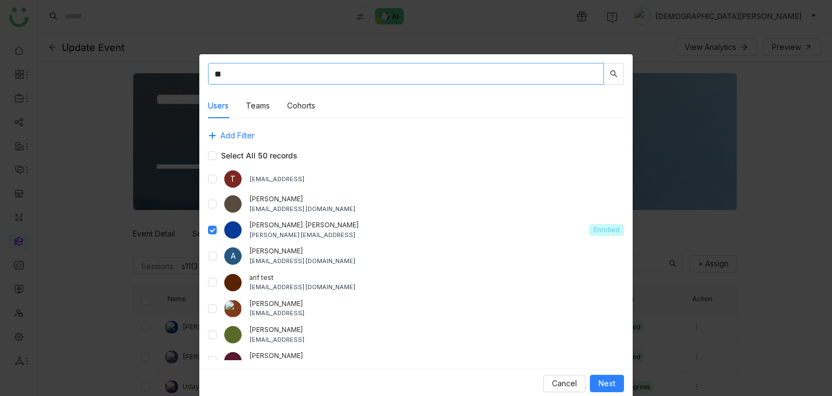
type input "*"
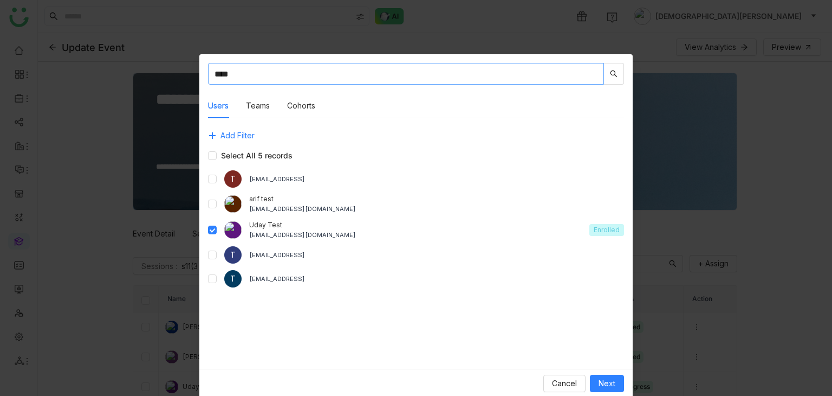
type input "****"
click at [604, 380] on span "Next" at bounding box center [607, 383] width 17 height 12
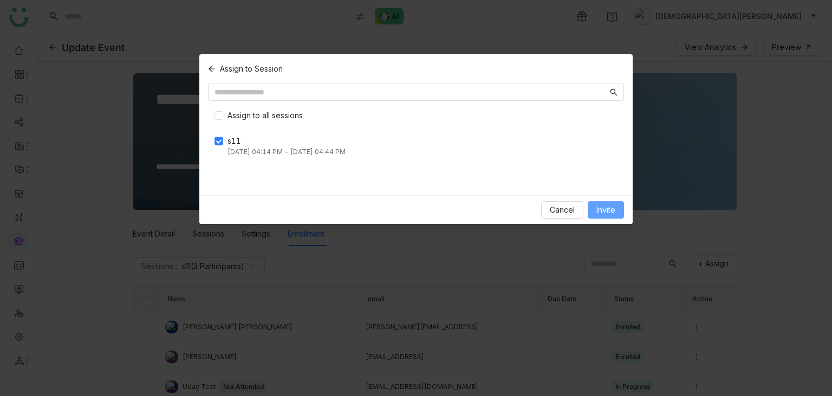
click at [601, 208] on span "Invite" at bounding box center [606, 210] width 19 height 12
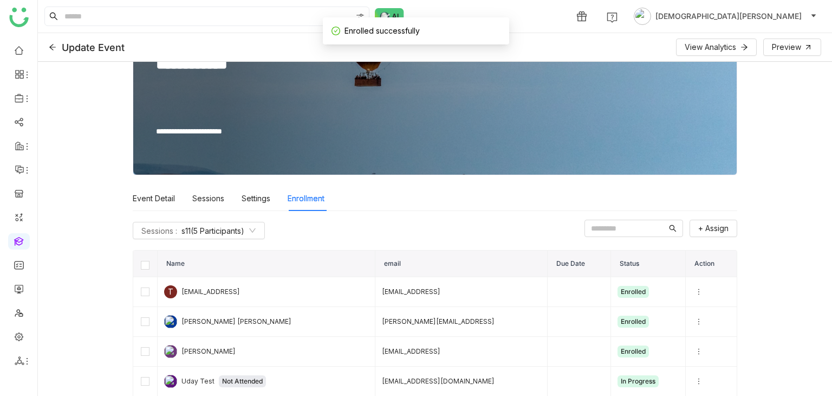
scroll to position [95, 0]
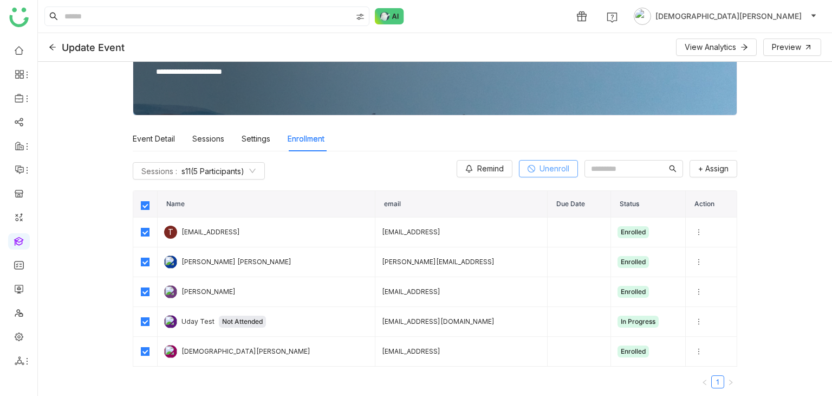
click at [519, 167] on button "Unenroll" at bounding box center [548, 168] width 59 height 17
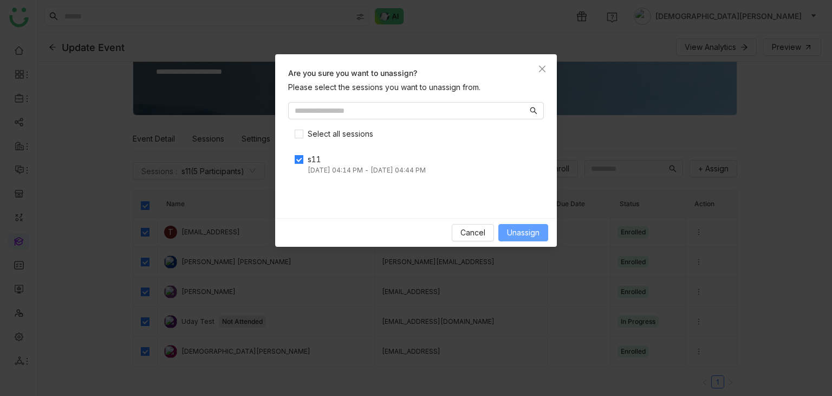
click at [519, 230] on span "Unassign" at bounding box center [523, 232] width 33 height 12
click at [476, 231] on span "Cancel" at bounding box center [473, 232] width 25 height 12
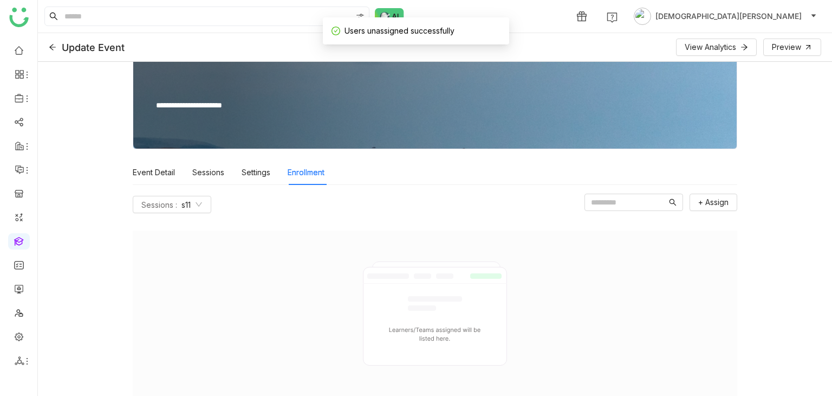
scroll to position [61, 0]
click at [710, 206] on span "+ Assign" at bounding box center [713, 203] width 30 height 12
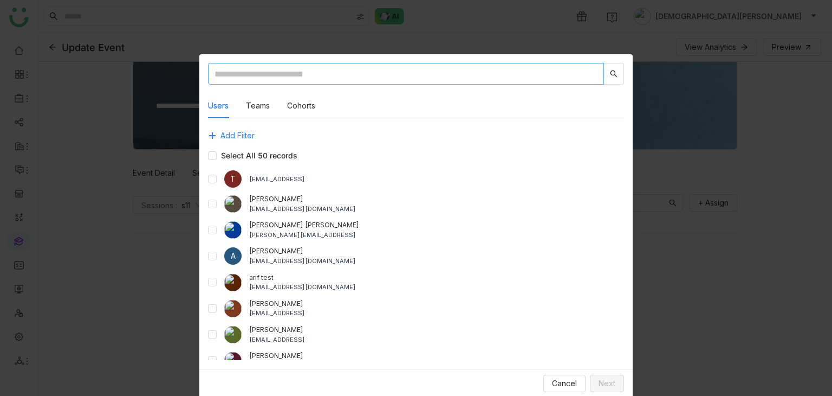
click at [256, 70] on input "text" at bounding box center [406, 74] width 396 height 22
type input "******"
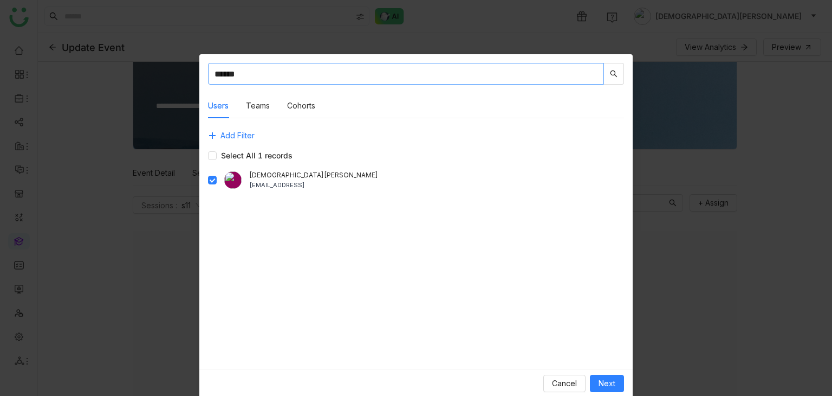
click at [243, 72] on input "******" at bounding box center [406, 74] width 396 height 22
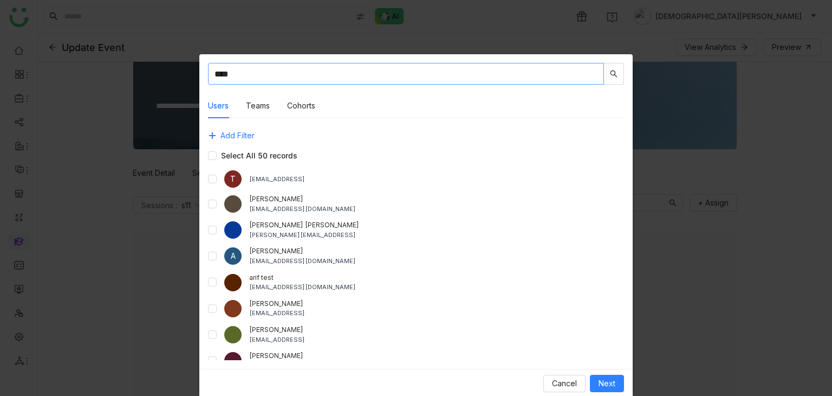
type input "****"
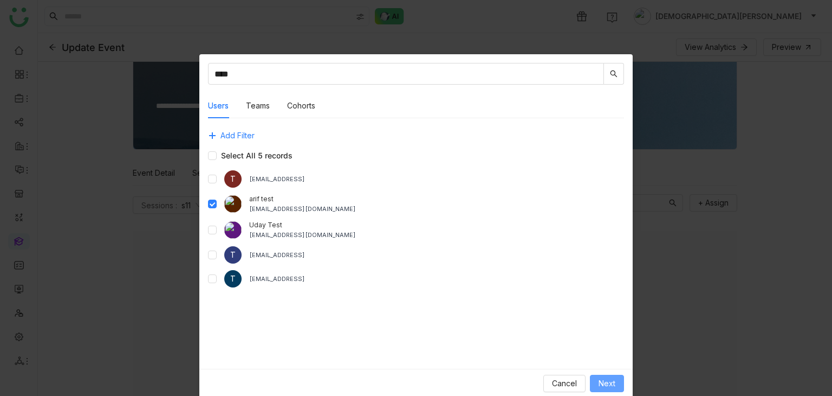
click at [601, 381] on span "Next" at bounding box center [607, 383] width 17 height 12
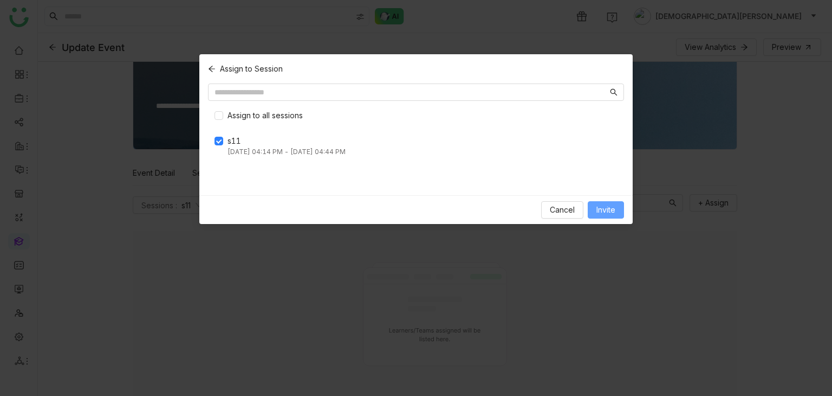
click at [600, 213] on span "Invite" at bounding box center [606, 210] width 19 height 12
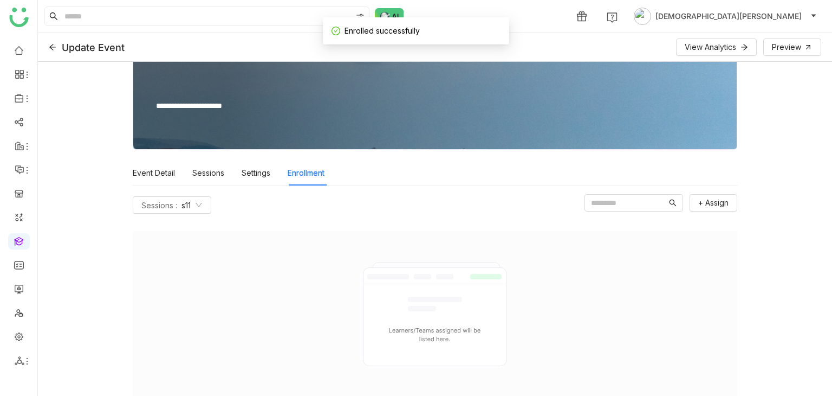
scroll to position [6, 0]
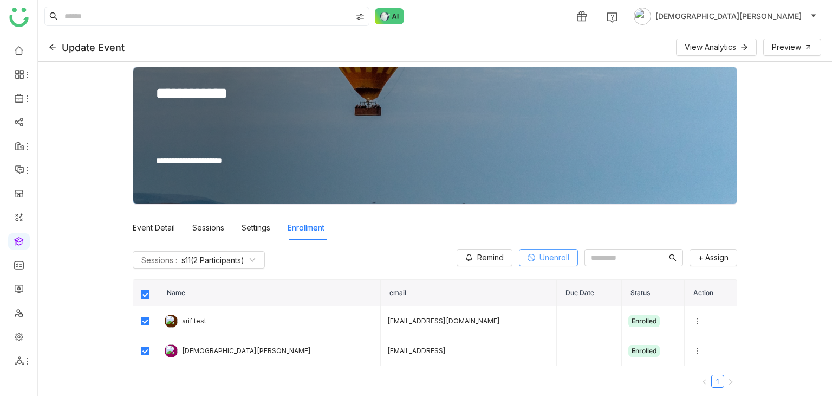
click at [540, 257] on span "Unenroll" at bounding box center [555, 257] width 30 height 12
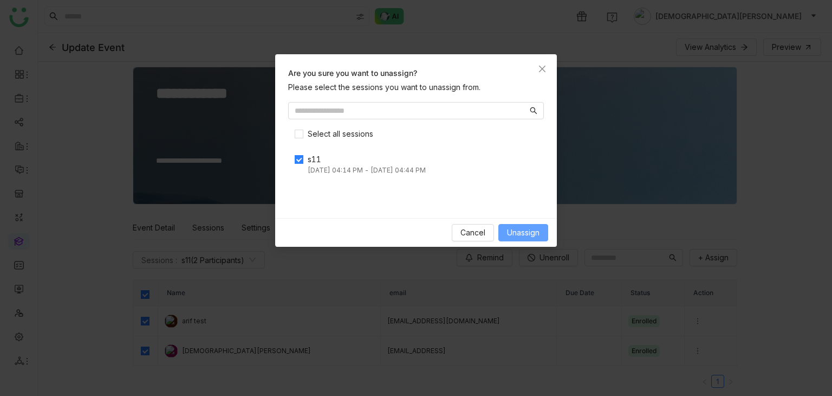
click at [522, 226] on span "Unassign" at bounding box center [523, 232] width 33 height 12
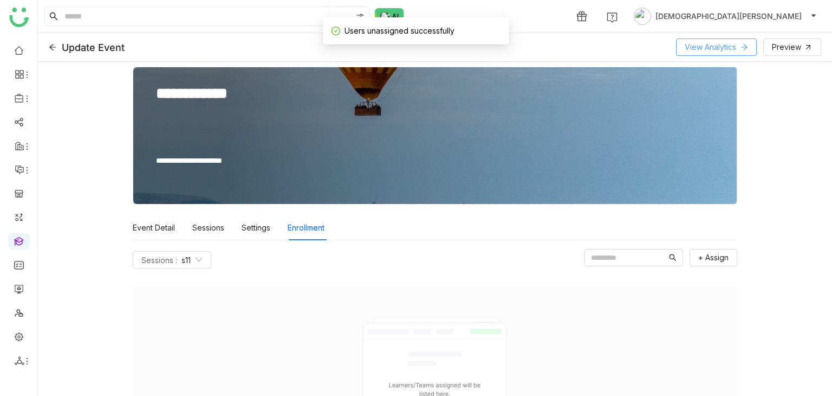
click at [716, 47] on span "View Analytics" at bounding box center [710, 47] width 51 height 12
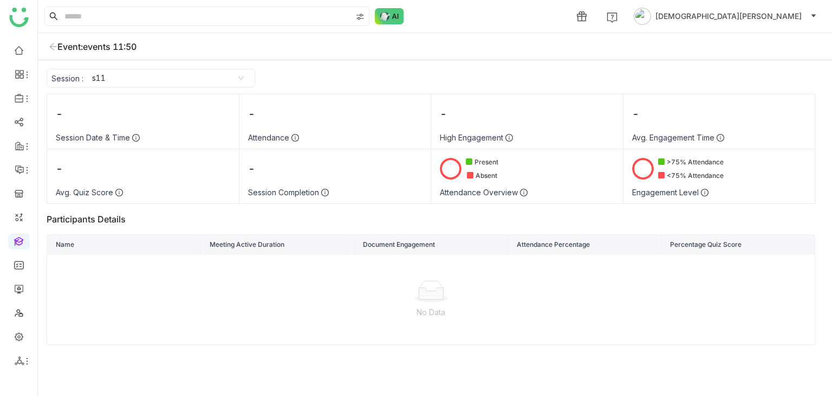
click at [52, 46] on icon at bounding box center [52, 46] width 7 height 7
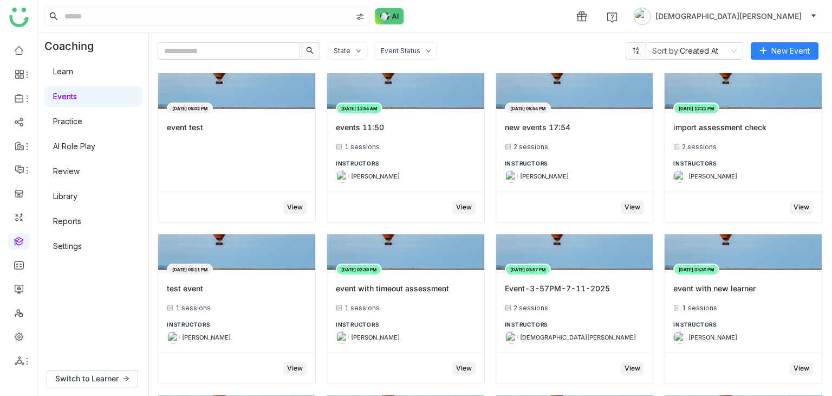
click at [80, 116] on link "Practice" at bounding box center [67, 120] width 29 height 9
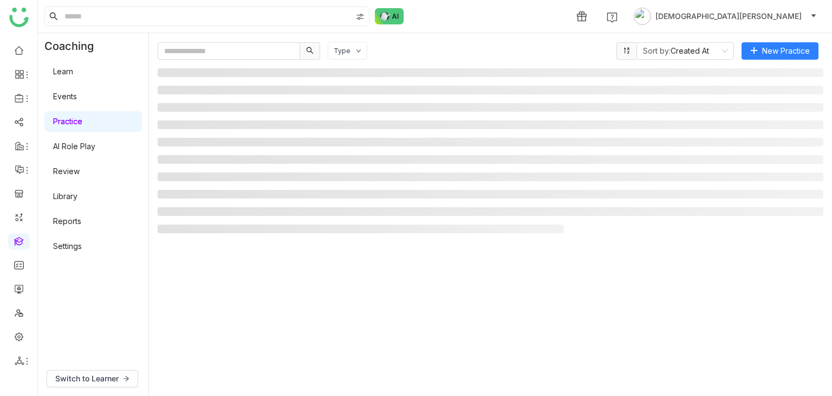
click at [80, 116] on link "Practice" at bounding box center [67, 120] width 29 height 9
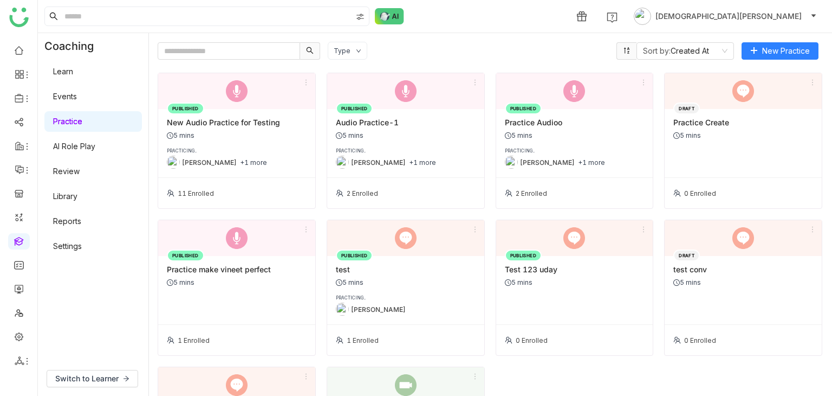
click at [231, 123] on div "New Audio Practice for Testing" at bounding box center [237, 122] width 140 height 9
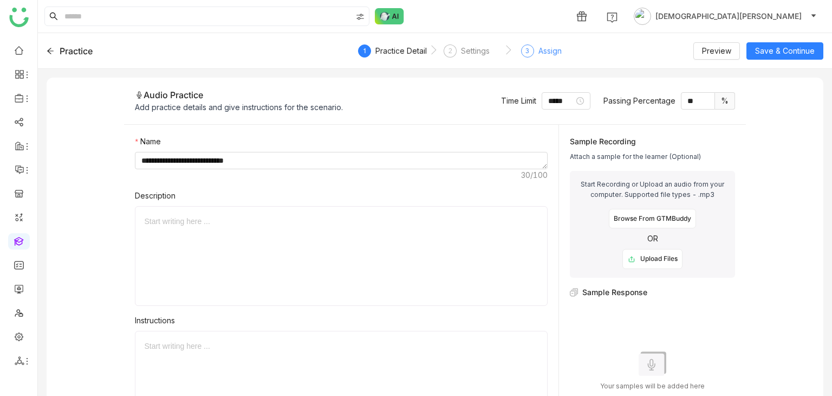
click at [533, 48] on div "3 Assign" at bounding box center [541, 54] width 41 height 20
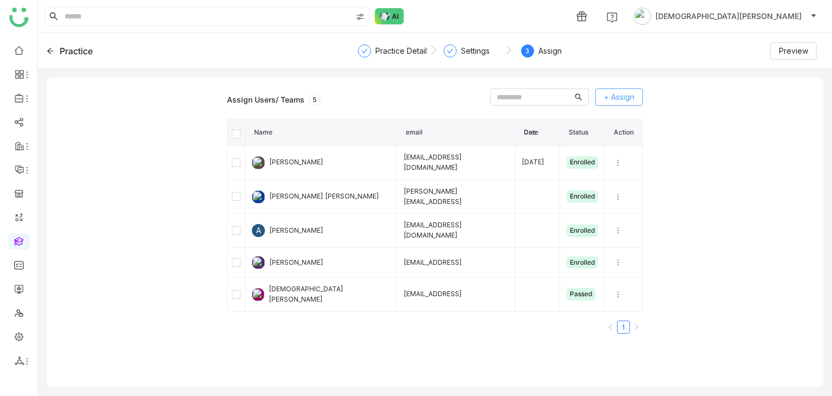
click at [620, 96] on span "+ Assign" at bounding box center [619, 97] width 30 height 12
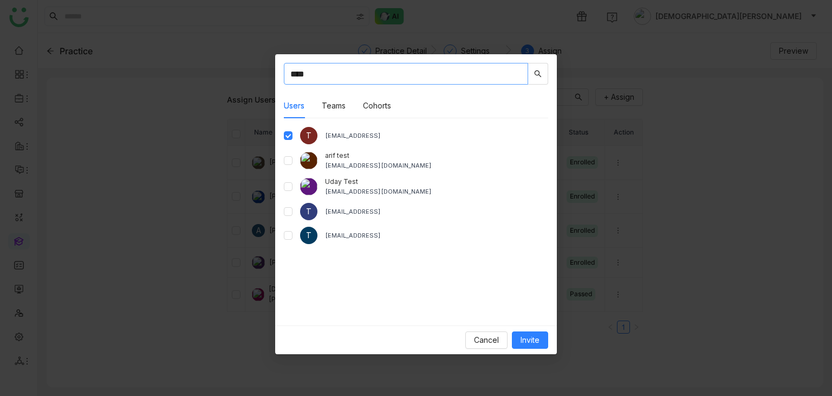
click at [307, 72] on input "****" at bounding box center [406, 74] width 244 height 22
type input "*"
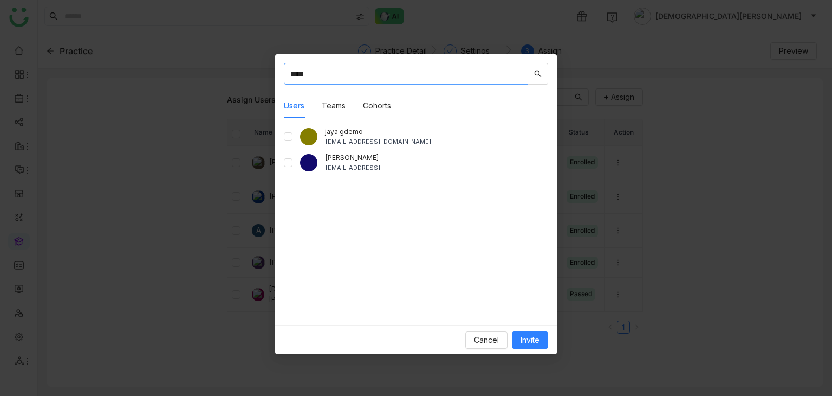
type input "****"
click at [528, 344] on span "Invite" at bounding box center [530, 340] width 19 height 12
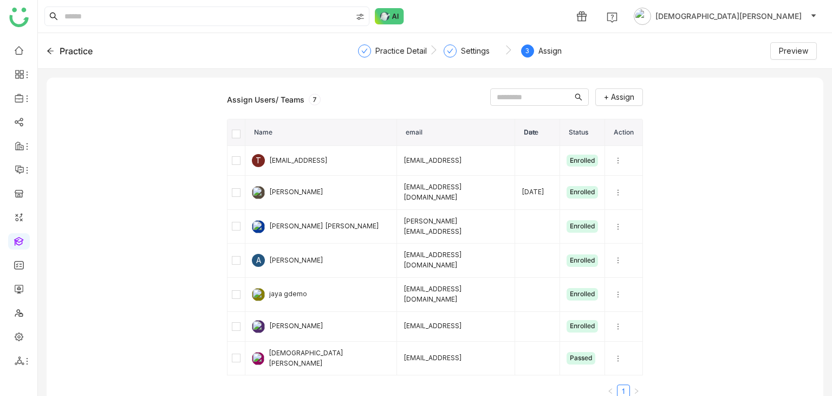
click at [52, 48] on icon at bounding box center [51, 51] width 8 height 8
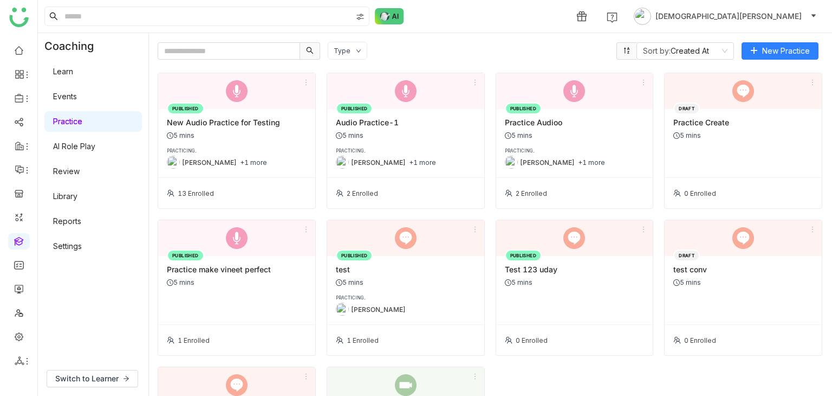
click at [76, 149] on link "AI Role Play" at bounding box center [74, 145] width 42 height 9
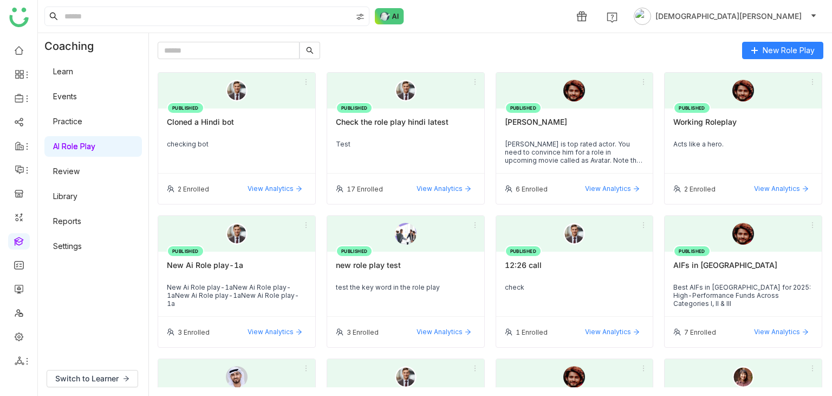
click at [78, 218] on link "Reports" at bounding box center [67, 220] width 28 height 9
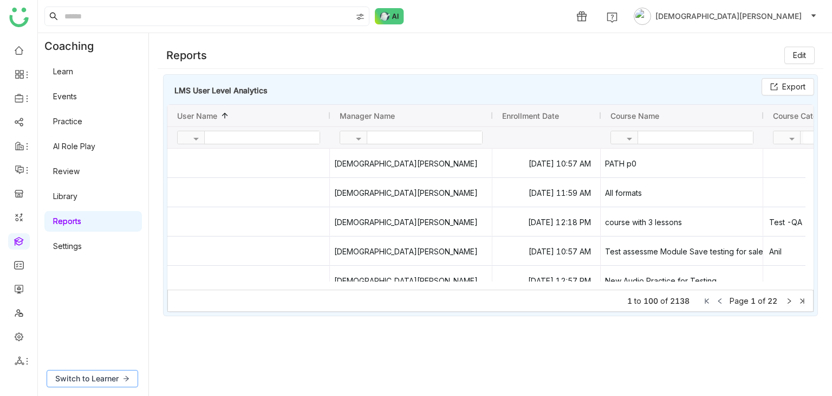
click at [104, 375] on span "Switch to Learner" at bounding box center [86, 378] width 63 height 12
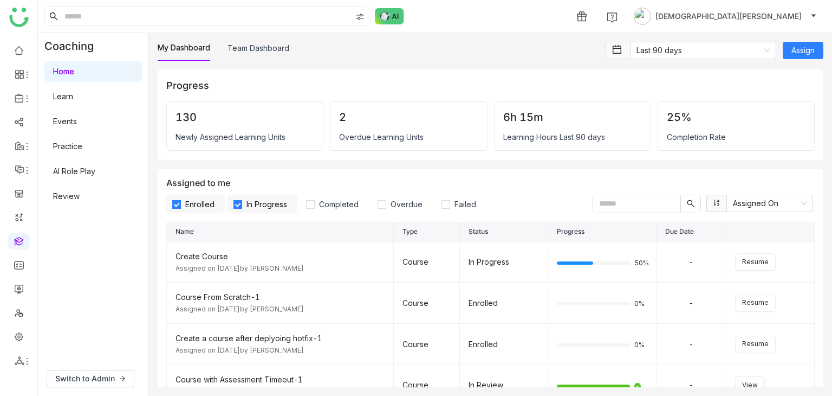
click at [72, 200] on link "Review" at bounding box center [66, 195] width 27 height 9
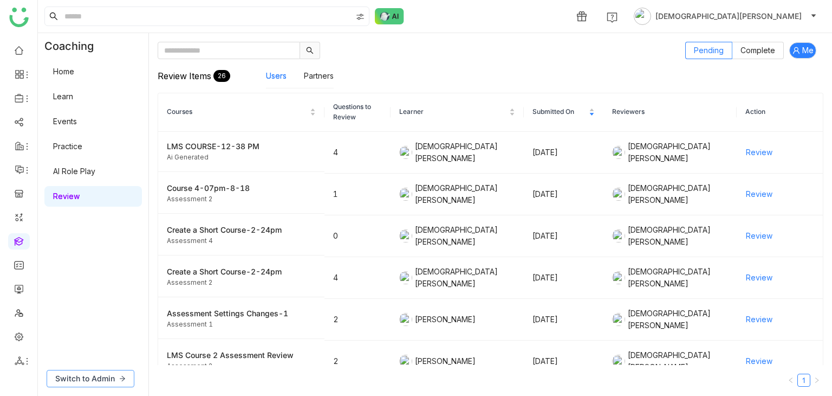
click at [102, 371] on button "Switch to Admin" at bounding box center [91, 378] width 88 height 17
click at [74, 191] on link "Library" at bounding box center [65, 195] width 24 height 9
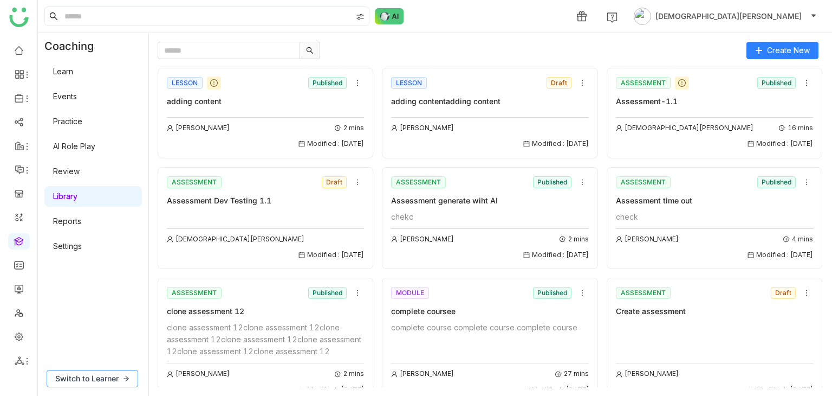
click at [88, 375] on span "Switch to Learner" at bounding box center [86, 378] width 63 height 12
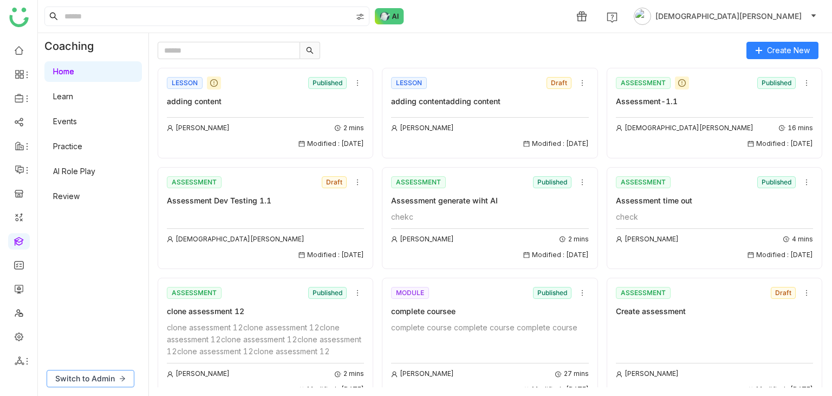
click at [98, 376] on span "Switch to Admin" at bounding box center [85, 378] width 60 height 12
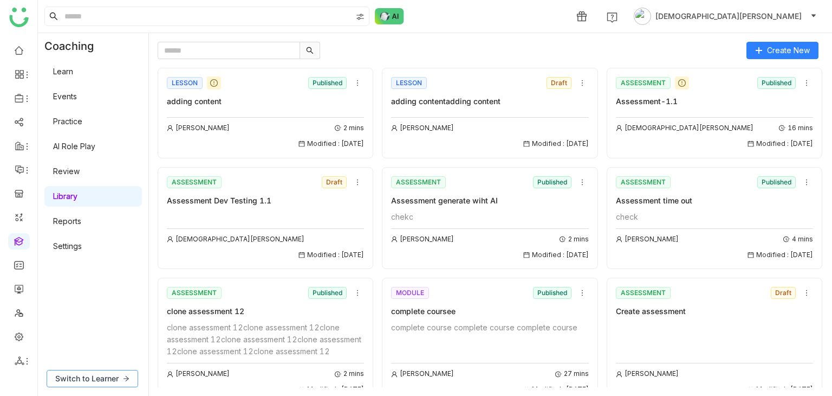
click at [102, 372] on span "Switch to Learner" at bounding box center [86, 378] width 63 height 12
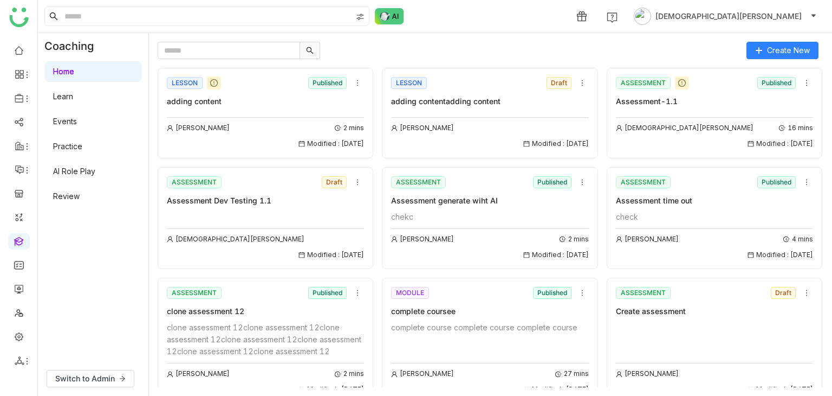
click at [77, 121] on link "Events" at bounding box center [65, 120] width 24 height 9
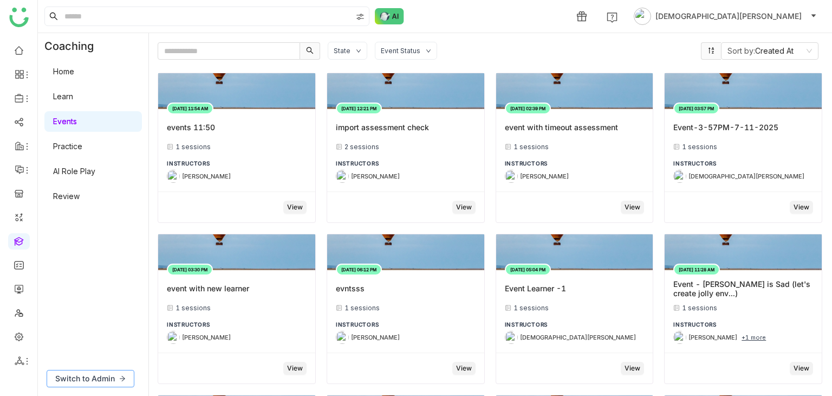
click at [95, 374] on span "Switch to Admin" at bounding box center [85, 378] width 60 height 12
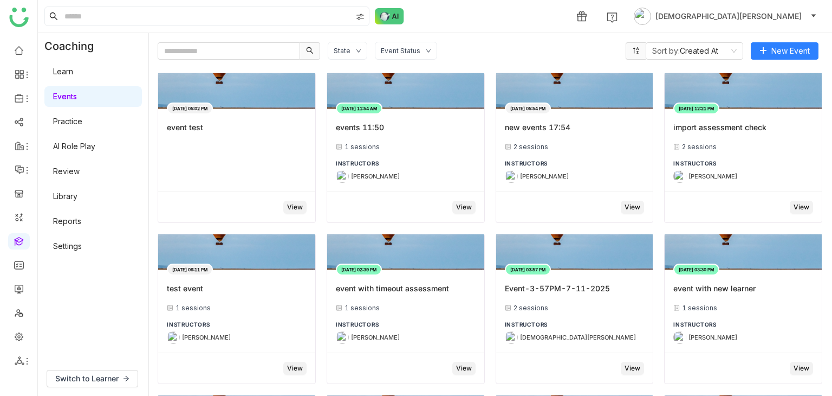
click at [73, 68] on link "Learn" at bounding box center [63, 71] width 20 height 9
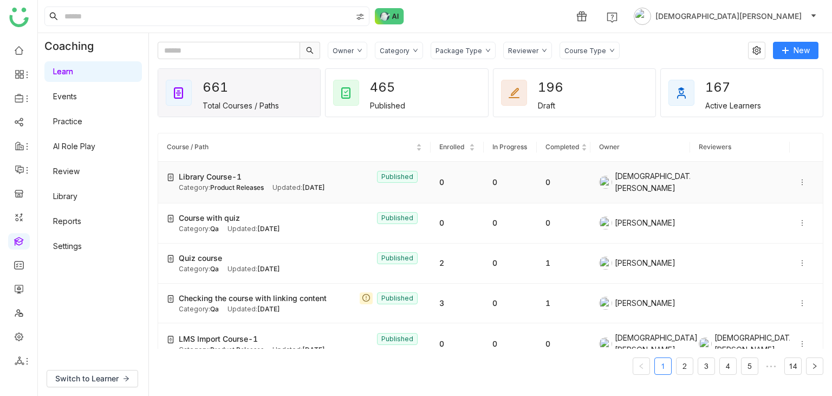
click at [325, 188] on span "Aug 29, 2025" at bounding box center [313, 187] width 23 height 8
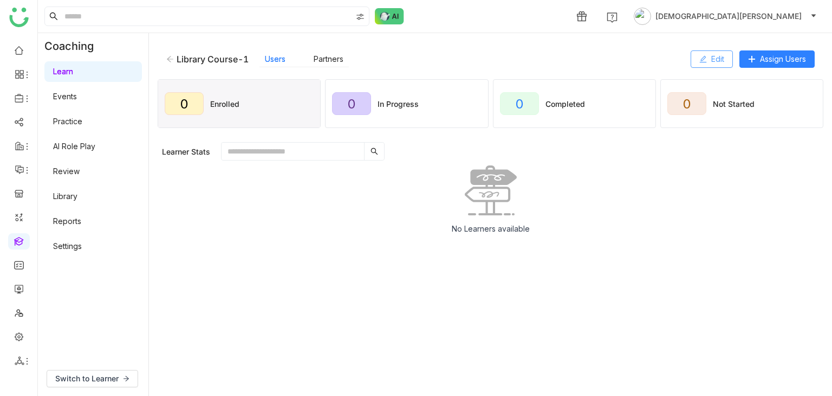
click at [711, 59] on span "Edit" at bounding box center [717, 59] width 13 height 12
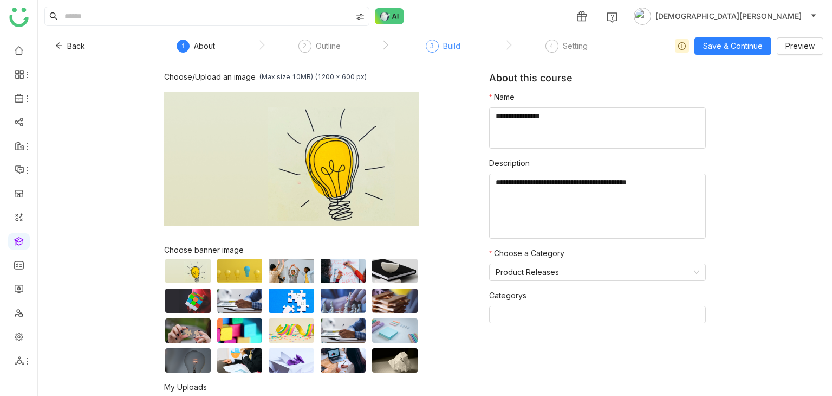
click at [438, 51] on div "3 Build" at bounding box center [443, 50] width 35 height 20
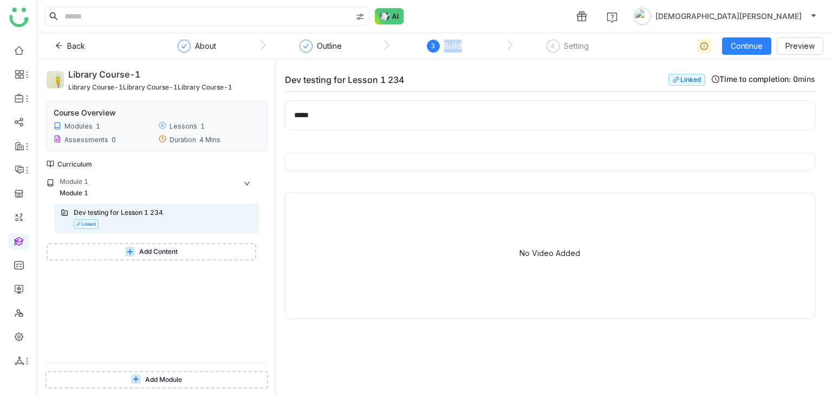
click at [161, 248] on span "Add Content" at bounding box center [158, 252] width 38 height 10
click at [90, 224] on nz-tag "Linked" at bounding box center [86, 224] width 25 height 10
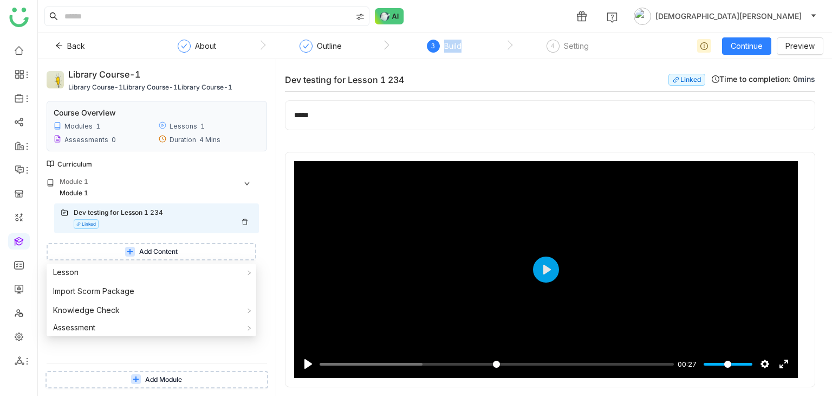
click at [91, 224] on nz-tag "Linked" at bounding box center [86, 224] width 25 height 10
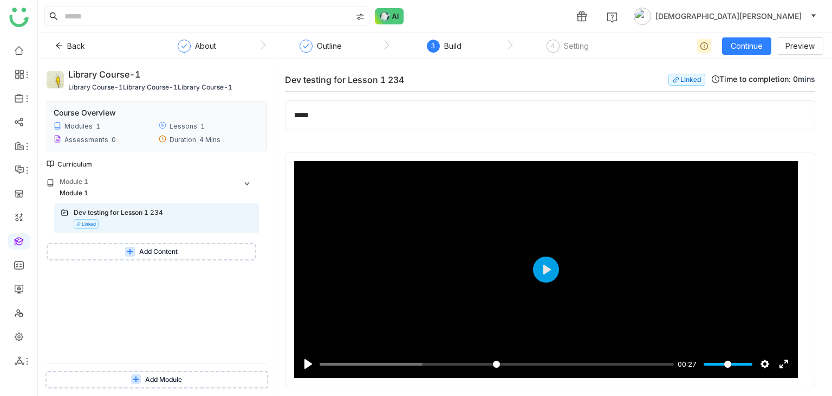
click at [405, 79] on div "Dev testing for Lesson 1 234" at bounding box center [472, 79] width 375 height 11
click at [397, 79] on div "Dev testing for Lesson 1 234" at bounding box center [472, 79] width 375 height 11
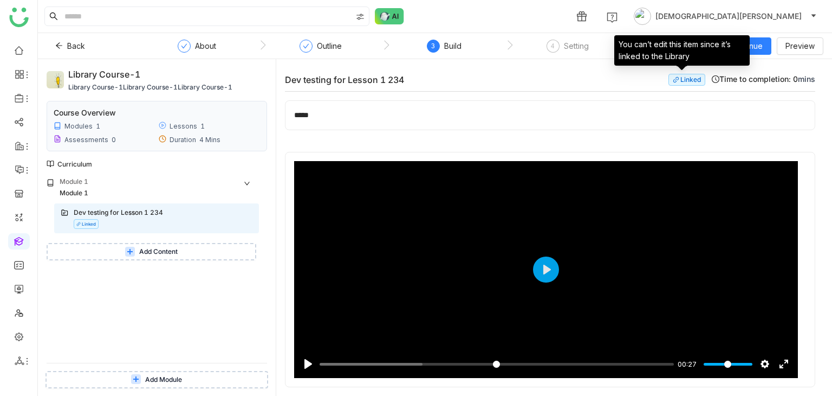
click at [681, 81] on nz-tag "Linked" at bounding box center [687, 80] width 37 height 12
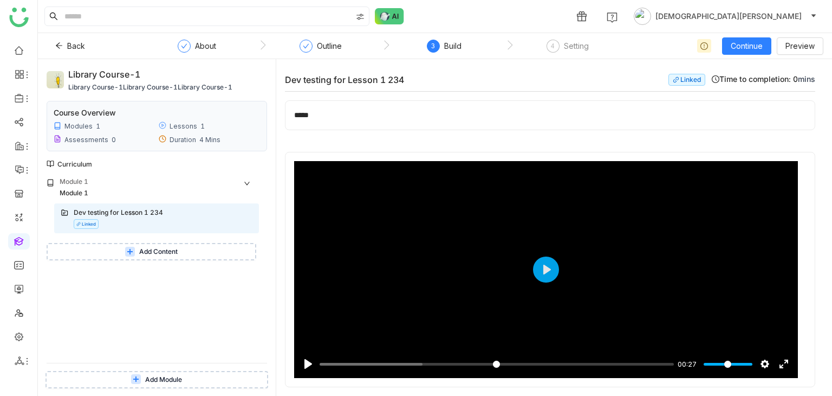
click at [147, 255] on span "Add Content" at bounding box center [158, 252] width 38 height 10
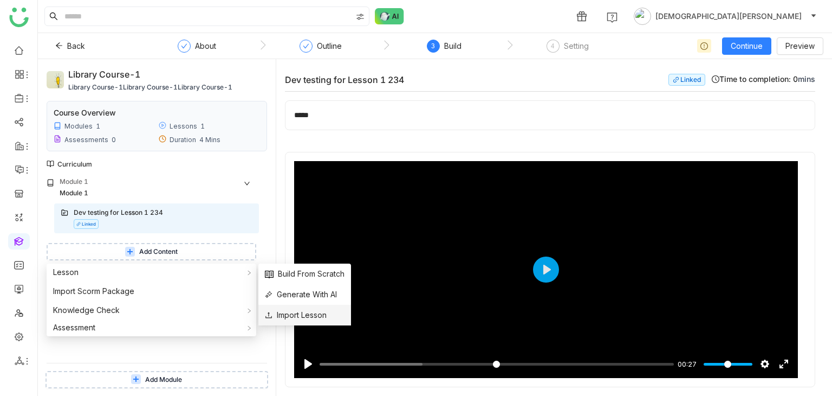
click at [307, 316] on span "Import Lesson" at bounding box center [296, 315] width 62 height 12
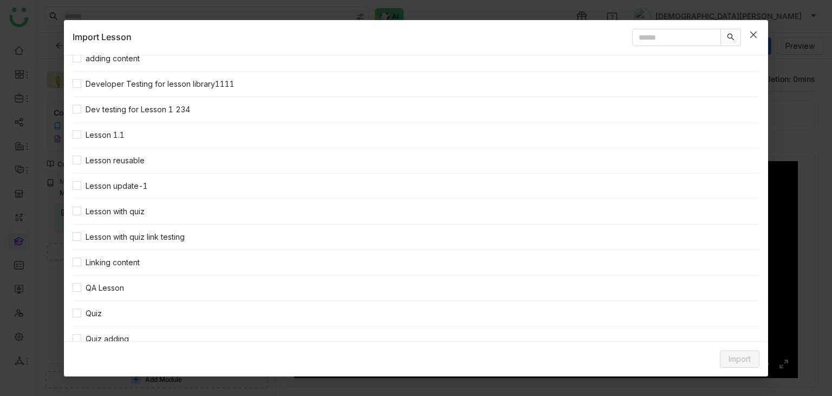
scroll to position [87, 0]
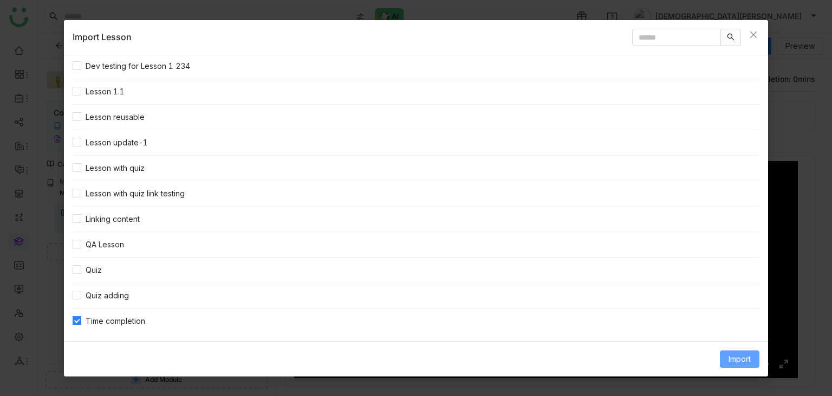
click at [733, 354] on span "Import" at bounding box center [740, 359] width 22 height 12
click at [732, 331] on span "Link Content" at bounding box center [719, 335] width 53 height 12
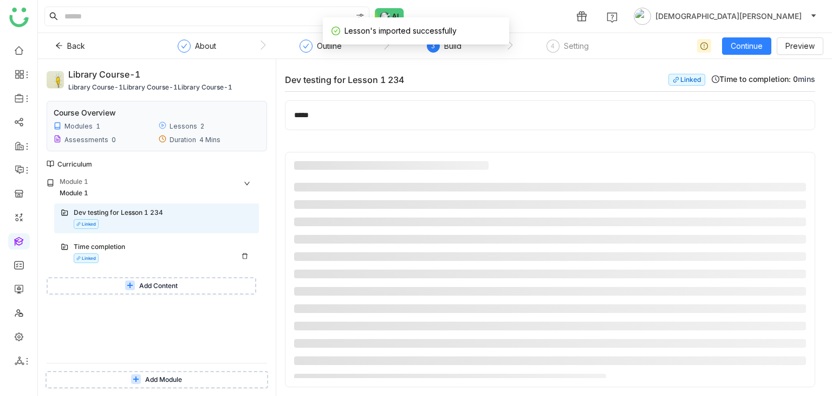
click at [127, 255] on div "Time completion Linked" at bounding box center [163, 252] width 179 height 21
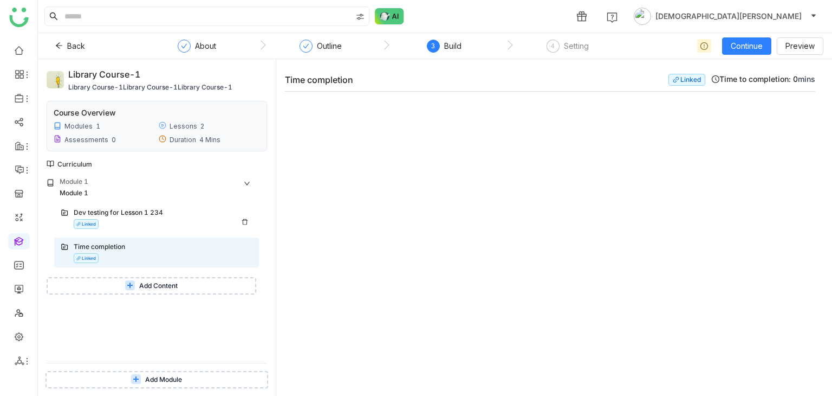
click at [128, 216] on div "Dev testing for Lesson 1 234" at bounding box center [152, 213] width 157 height 10
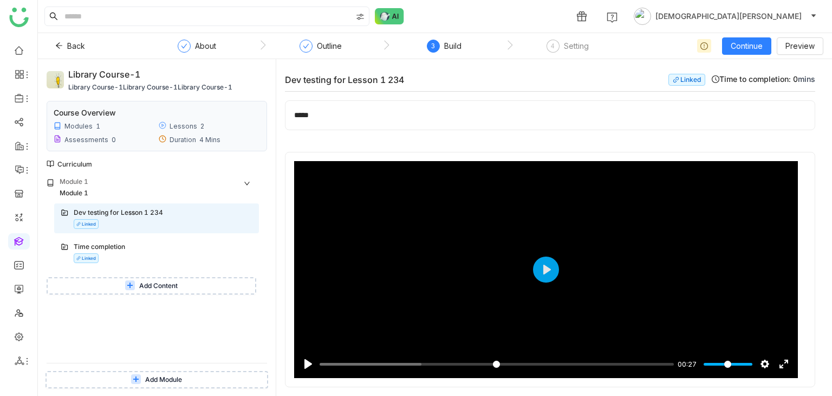
click at [152, 290] on span "Add Content" at bounding box center [158, 286] width 38 height 10
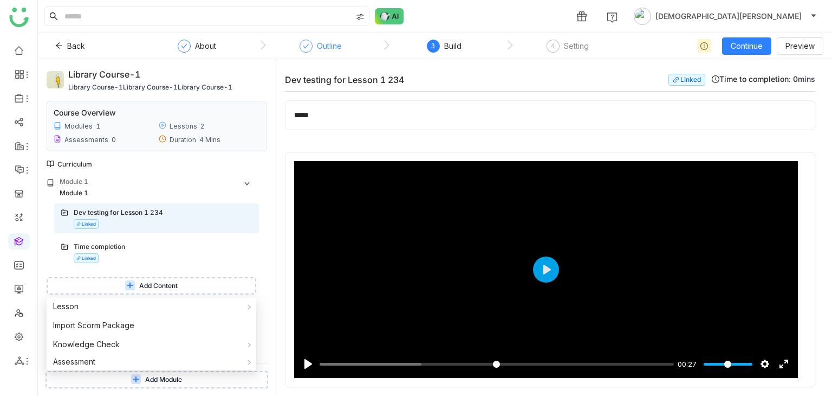
click at [328, 47] on div "Outline" at bounding box center [329, 46] width 25 height 13
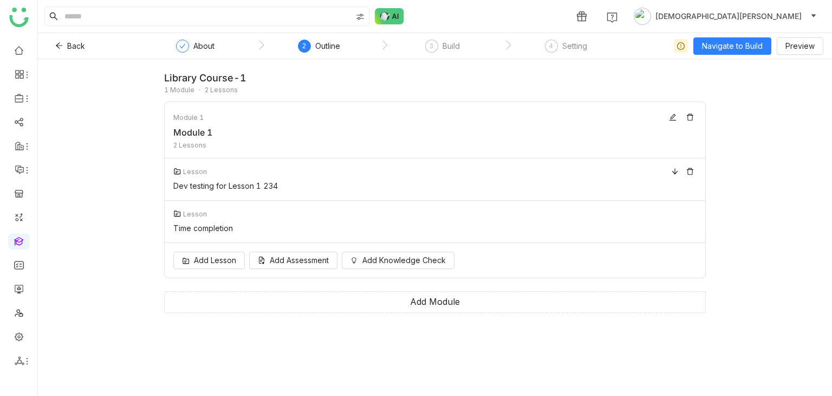
click at [283, 185] on div "Dev testing for Lesson 1 234" at bounding box center [431, 185] width 517 height 9
click at [270, 187] on div "Dev testing for Lesson 1 234" at bounding box center [431, 185] width 517 height 9
click at [443, 43] on div "Build" at bounding box center [451, 46] width 17 height 13
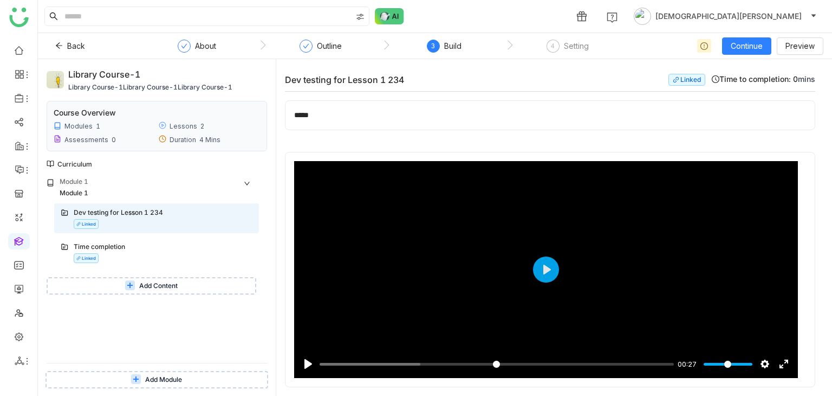
click at [158, 285] on span "Add Content" at bounding box center [158, 286] width 38 height 10
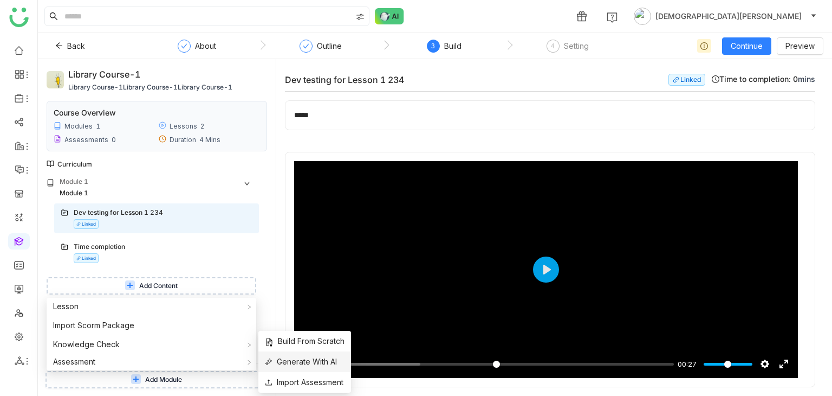
click at [301, 359] on span "Generate With AI" at bounding box center [301, 361] width 72 height 12
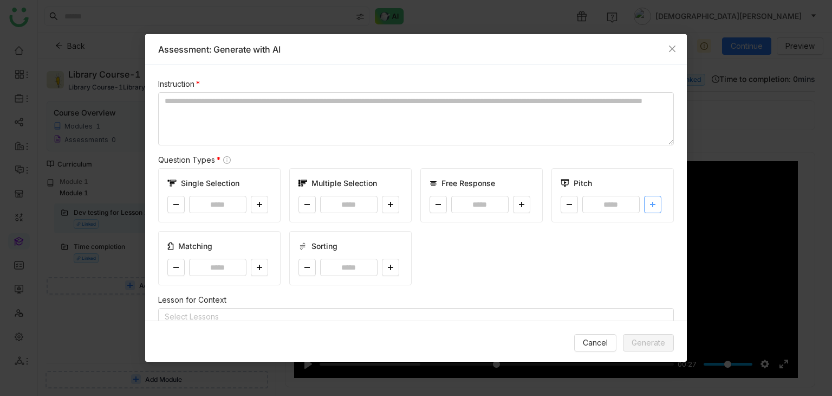
click at [650, 204] on icon at bounding box center [652, 204] width 5 height 1
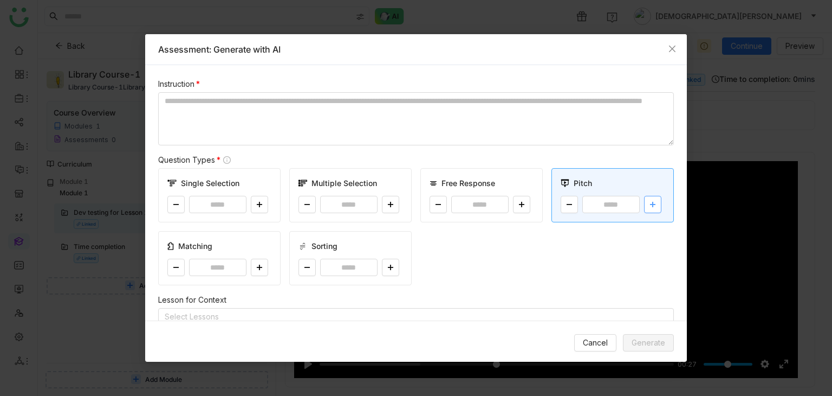
click at [650, 204] on icon at bounding box center [652, 204] width 5 height 1
type input "*"
click at [243, 104] on textarea "To enrich screen reader interactions, please activate Accessibility in Grammarl…" at bounding box center [416, 118] width 516 height 53
type textarea "*"
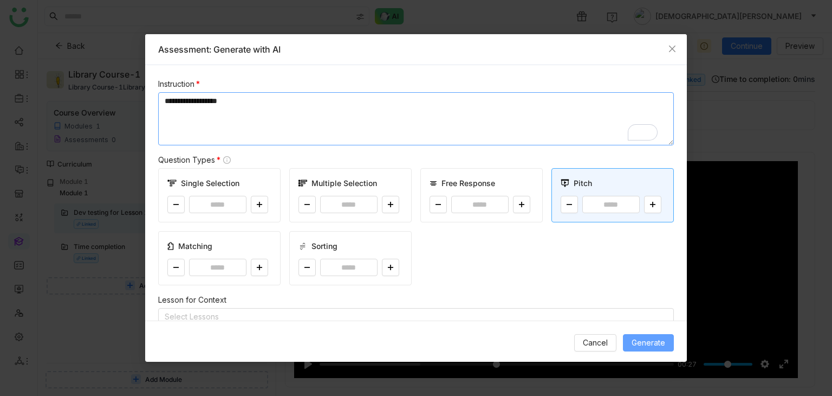
type textarea "**********"
click at [653, 344] on span "Generate" at bounding box center [649, 342] width 34 height 12
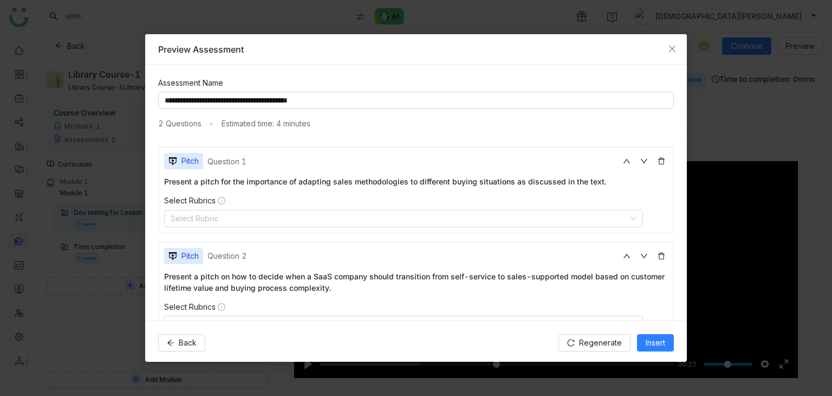
scroll to position [30, 0]
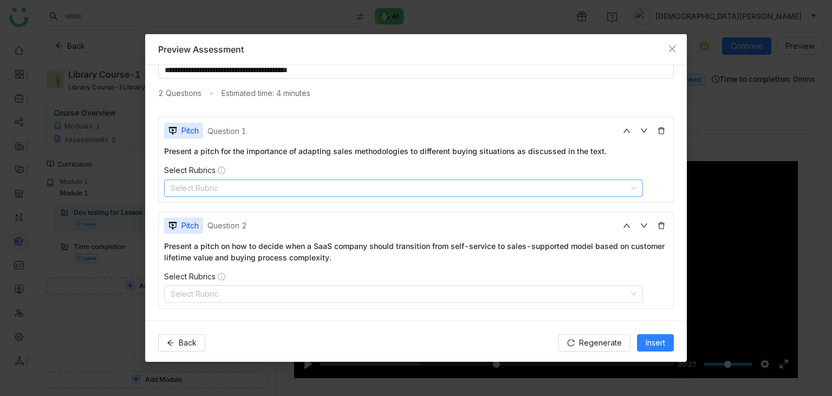
click at [403, 189] on nz-select-top-control "Select Rubric" at bounding box center [403, 187] width 479 height 17
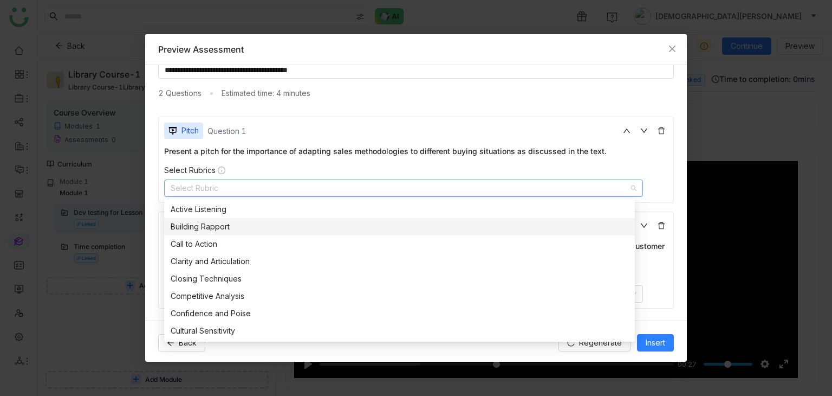
click at [264, 225] on div "Building Rapport" at bounding box center [400, 227] width 458 height 12
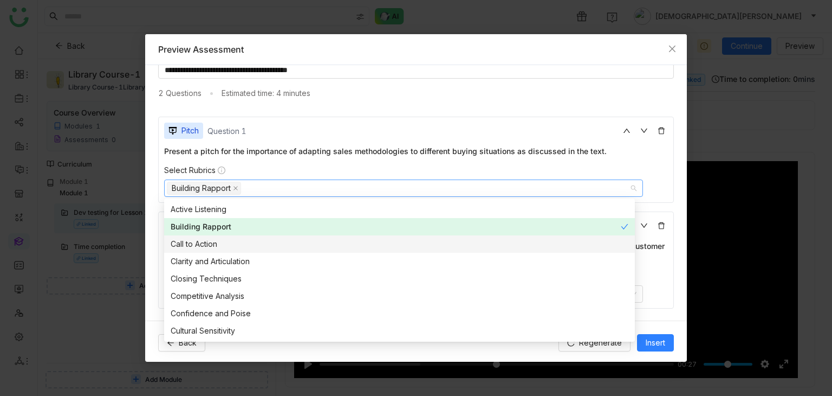
click at [248, 245] on div "Call to Action" at bounding box center [400, 244] width 458 height 12
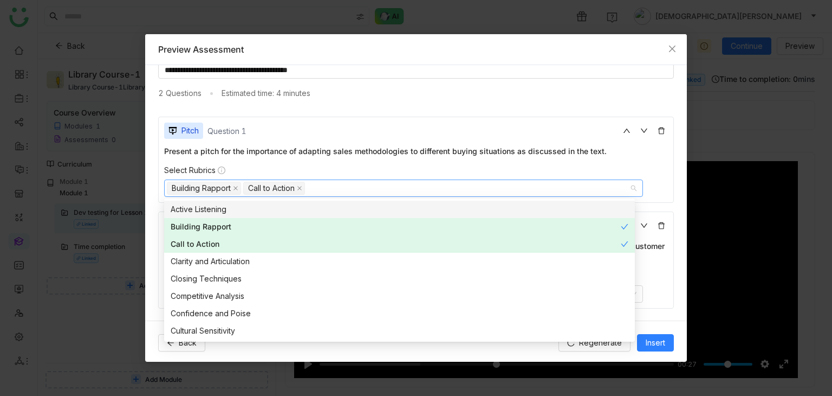
click at [374, 144] on div "Pitch Question 1 Present a pitch for the importance of adapting sales methodolo…" at bounding box center [416, 159] width 516 height 86
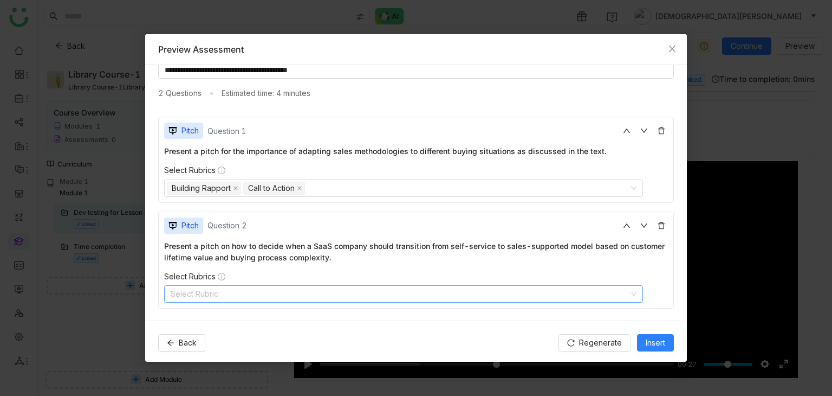
click at [232, 288] on nz-select-top-control "Select Rubric" at bounding box center [403, 293] width 479 height 17
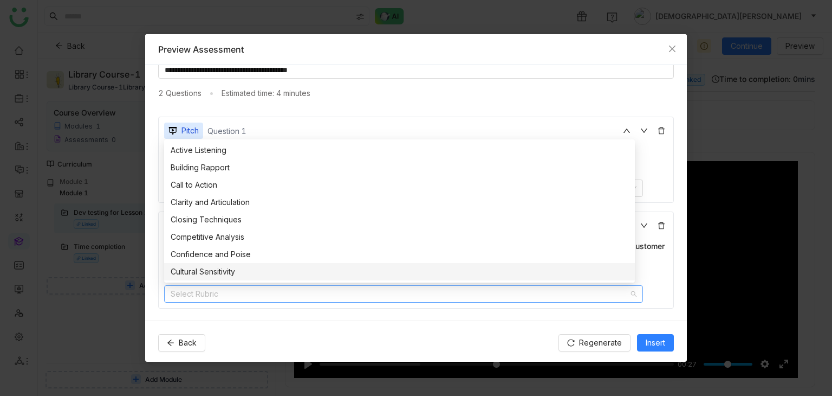
click at [234, 263] on nz-option-item "Cultural Sensitivity" at bounding box center [399, 271] width 471 height 17
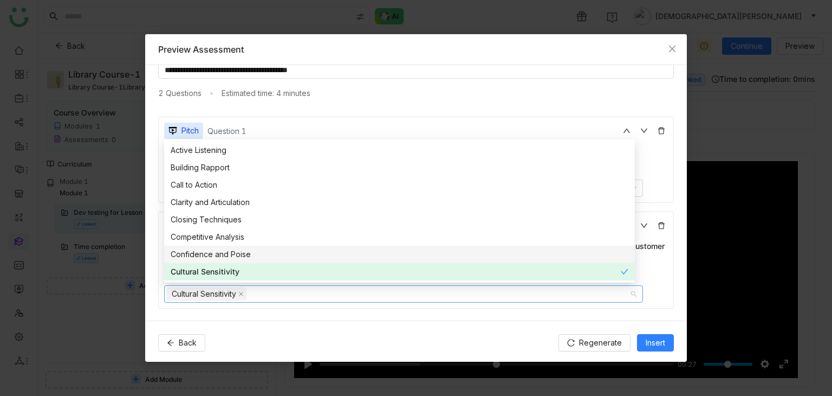
click at [251, 254] on div "Confidence and Poise" at bounding box center [400, 254] width 458 height 12
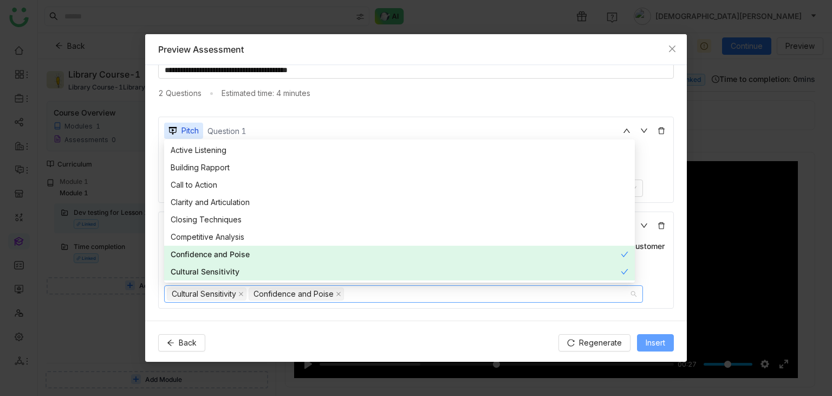
click at [653, 340] on span "Insert" at bounding box center [656, 342] width 20 height 12
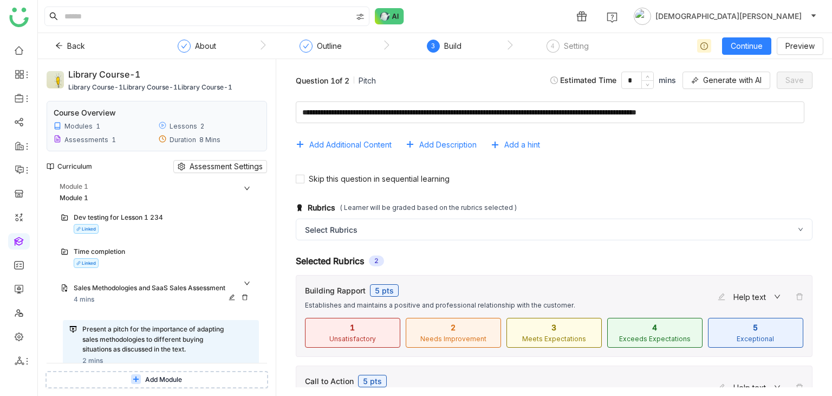
scroll to position [130, 0]
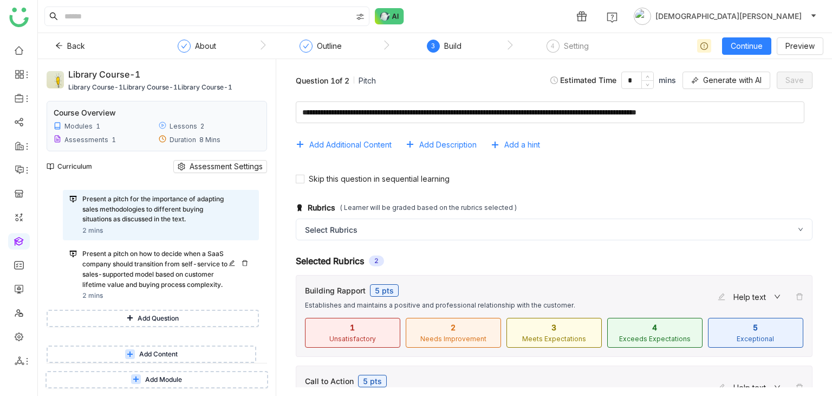
click at [155, 281] on div "Present a pitch on how to decide when a SaaS company should transition from sel…" at bounding box center [157, 269] width 150 height 41
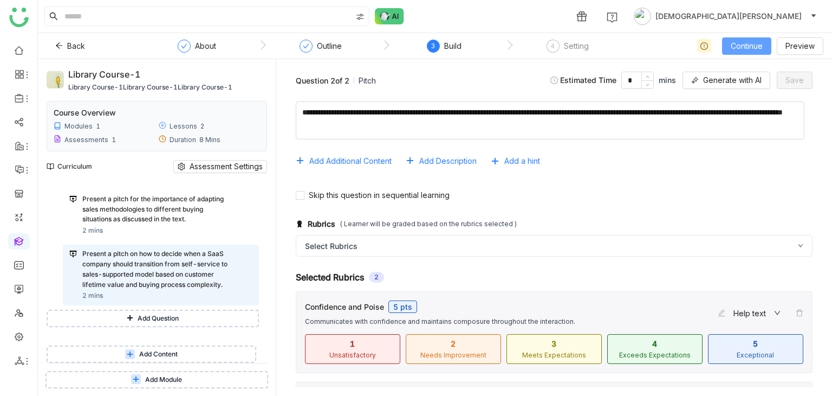
click at [743, 46] on span "Continue" at bounding box center [747, 46] width 32 height 12
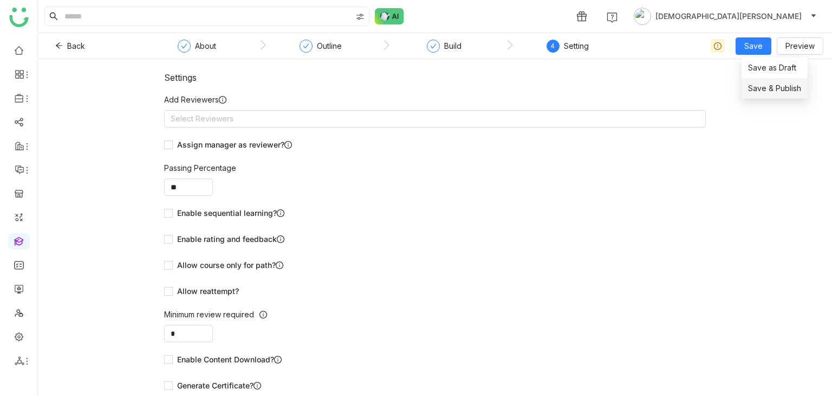
click at [767, 83] on span "Save & Publish" at bounding box center [774, 88] width 53 height 12
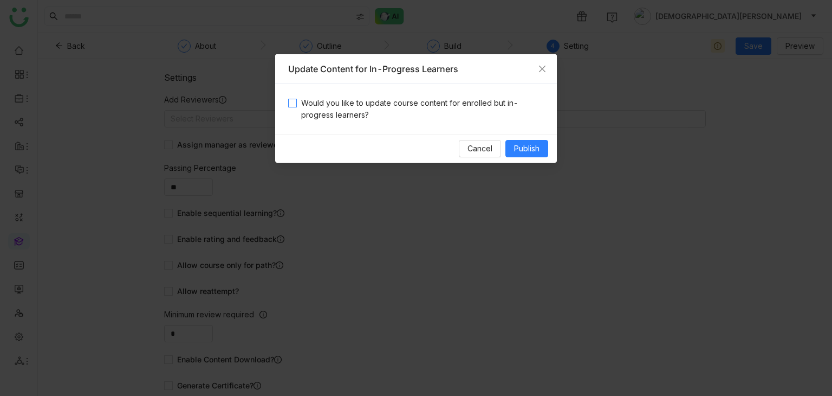
click at [333, 96] on div "Would you like to update course content for enrolled but in-progress learners?" at bounding box center [416, 109] width 282 height 50
click at [329, 105] on span "Would you like to update course content for enrolled but in-progress learners?" at bounding box center [420, 109] width 247 height 24
click at [530, 146] on span "Publish" at bounding box center [526, 148] width 25 height 12
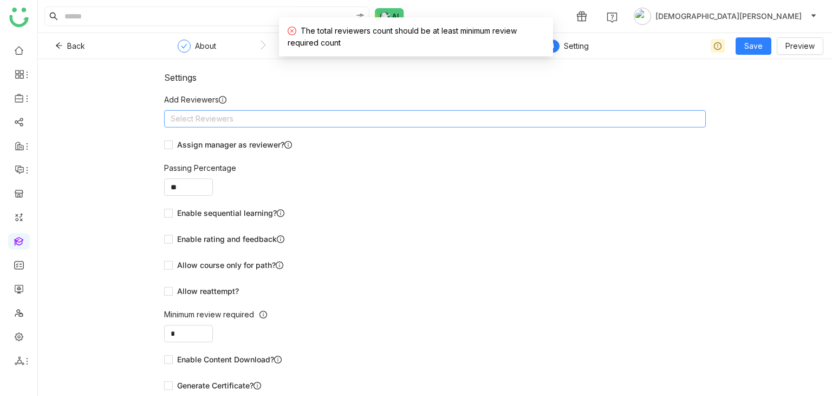
click at [275, 118] on nz-select-top-control "Select Reviewers" at bounding box center [435, 118] width 542 height 17
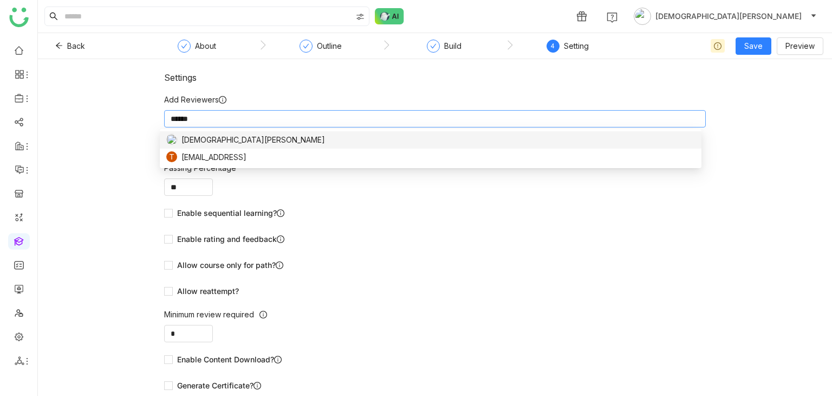
type input "******"
click at [230, 135] on span "[DEMOGRAPHIC_DATA][PERSON_NAME]" at bounding box center [254, 140] width 144 height 12
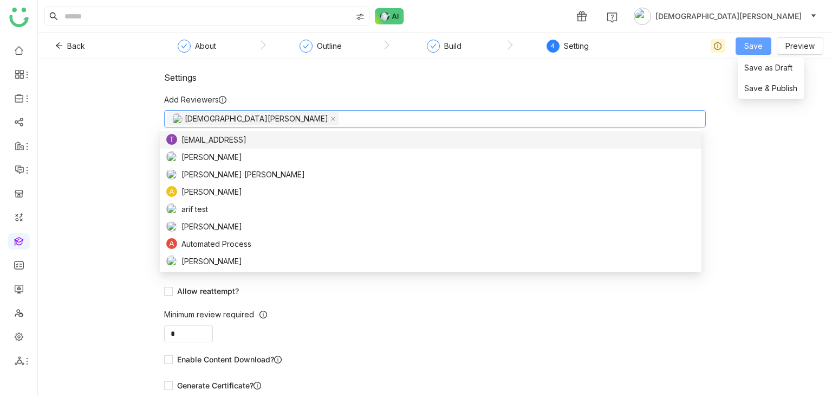
click at [746, 46] on button "Save" at bounding box center [754, 45] width 36 height 17
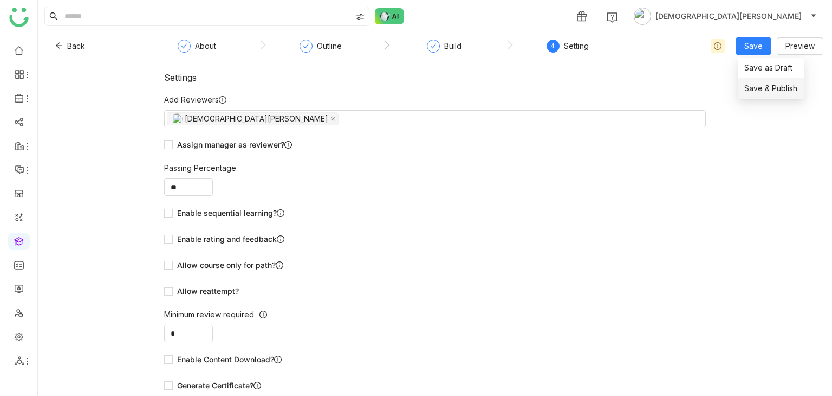
click at [753, 85] on span "Save & Publish" at bounding box center [770, 88] width 53 height 12
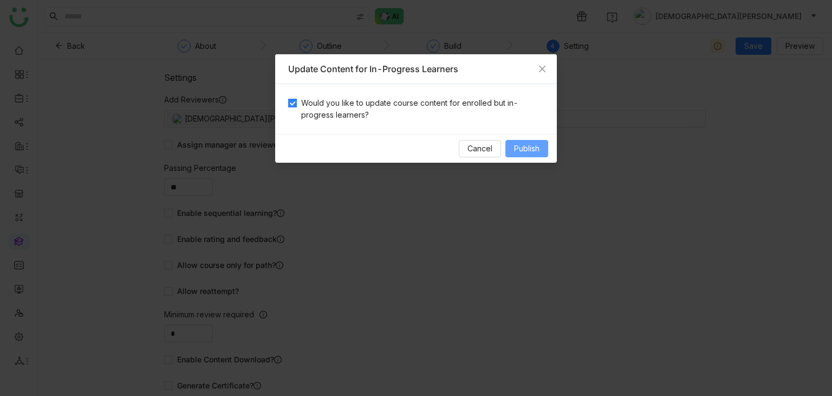
click at [528, 155] on button "Publish" at bounding box center [527, 148] width 43 height 17
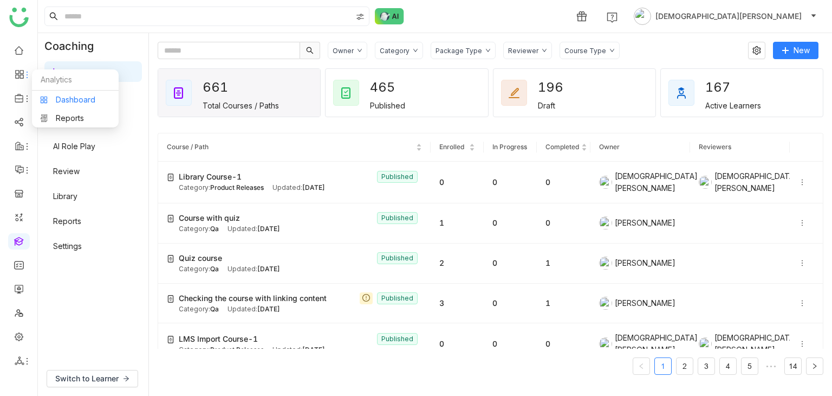
click at [69, 97] on link "Dashboard" at bounding box center [75, 100] width 70 height 8
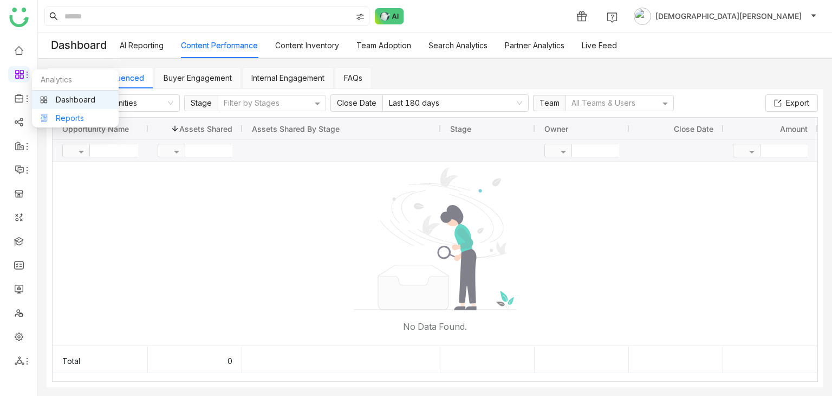
click at [73, 118] on link "Reports" at bounding box center [75, 118] width 70 height 8
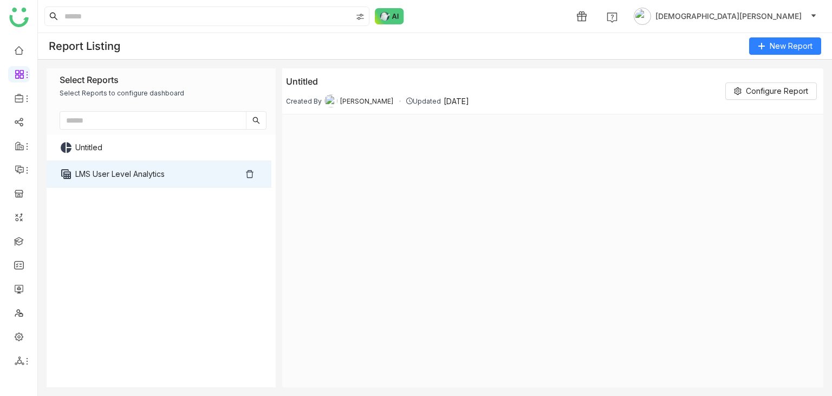
click at [134, 179] on link "LMS User Level Analytics" at bounding box center [158, 174] width 166 height 26
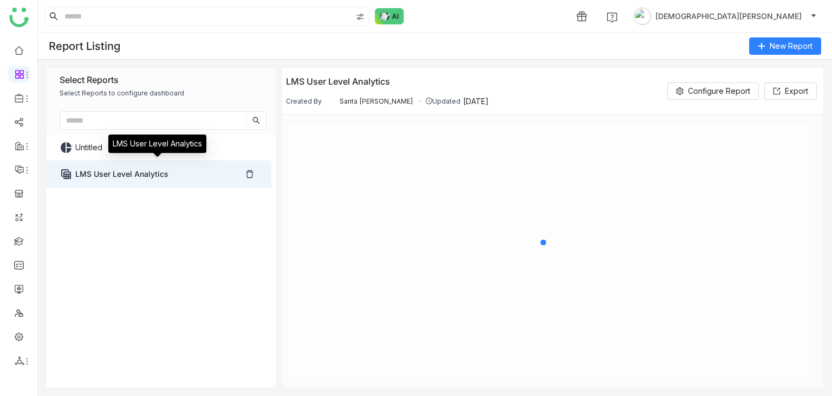
click at [134, 179] on link "LMS User Level Analytics" at bounding box center [158, 174] width 166 height 26
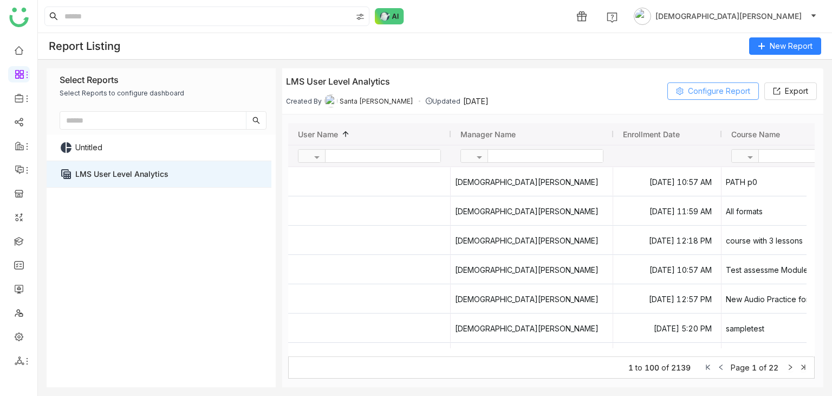
click at [700, 90] on span "Configure Report" at bounding box center [719, 91] width 62 height 16
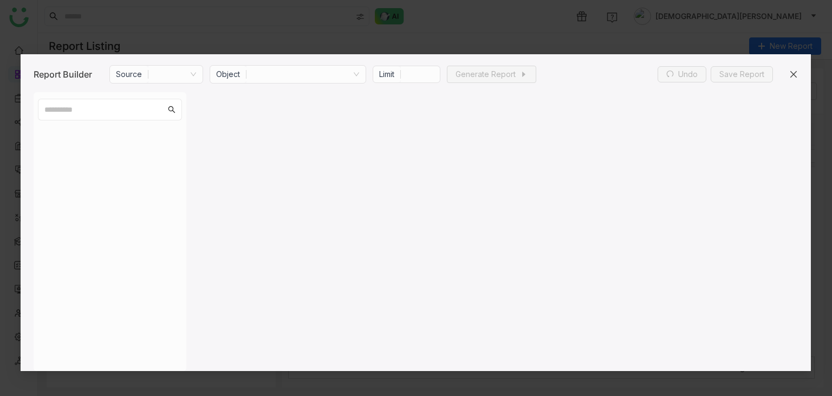
type input "***"
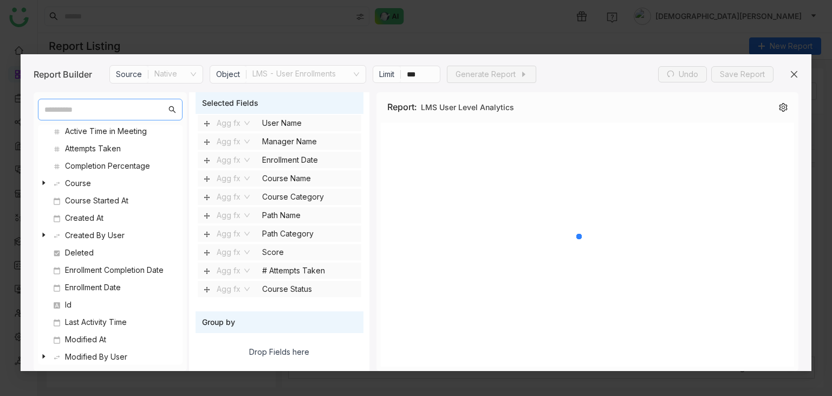
click at [78, 112] on input "text" at bounding box center [104, 109] width 121 height 16
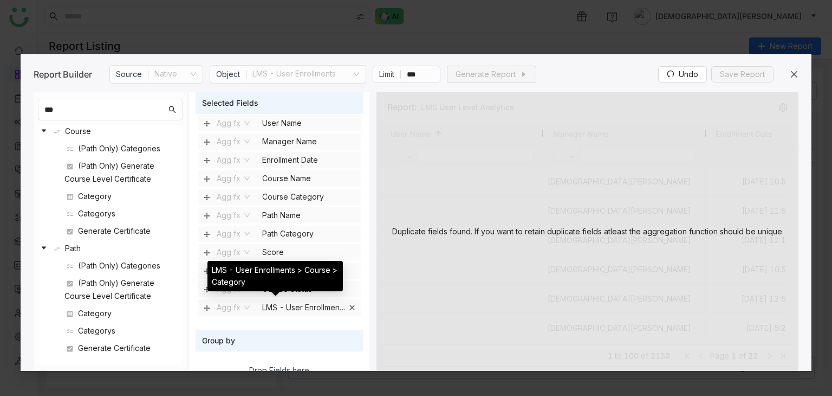
click at [349, 308] on icon at bounding box center [352, 307] width 7 height 7
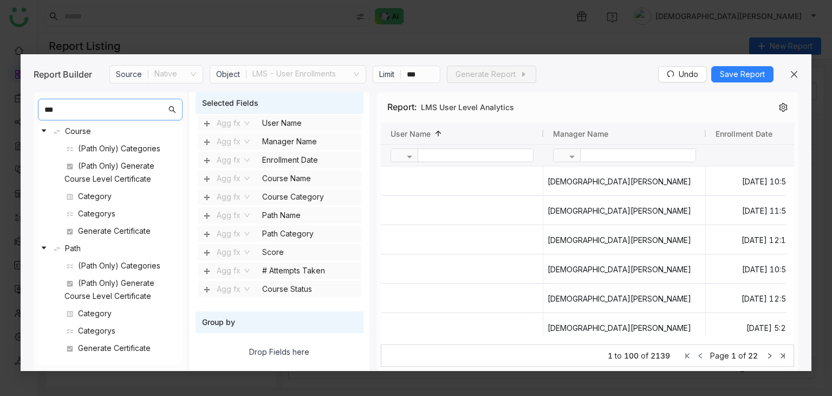
click at [81, 107] on input "***" at bounding box center [104, 109] width 121 height 16
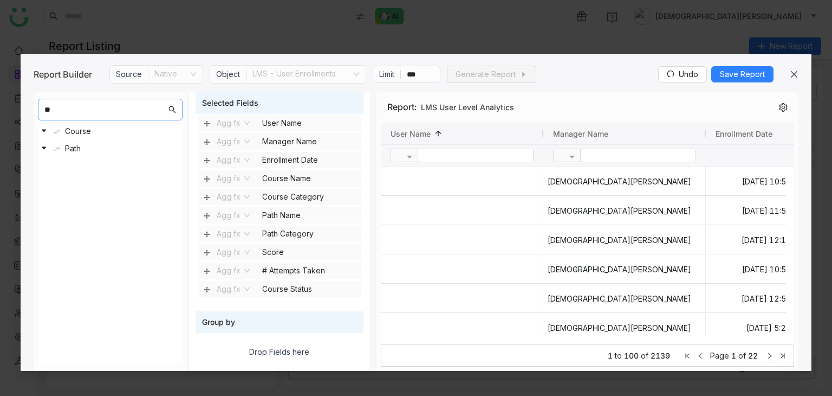
type input "*"
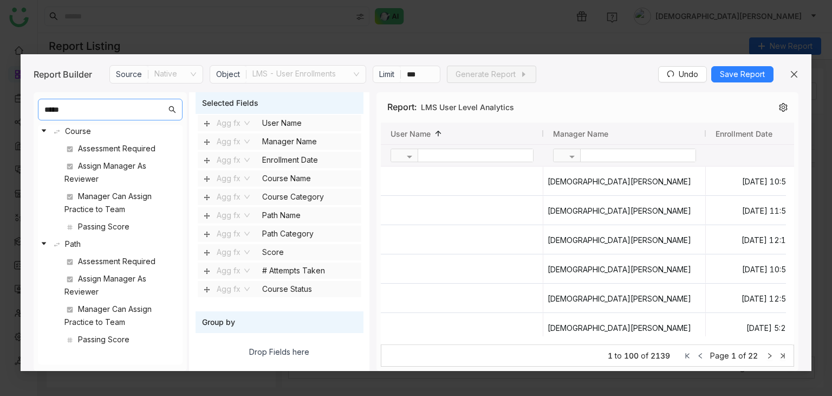
type input "******"
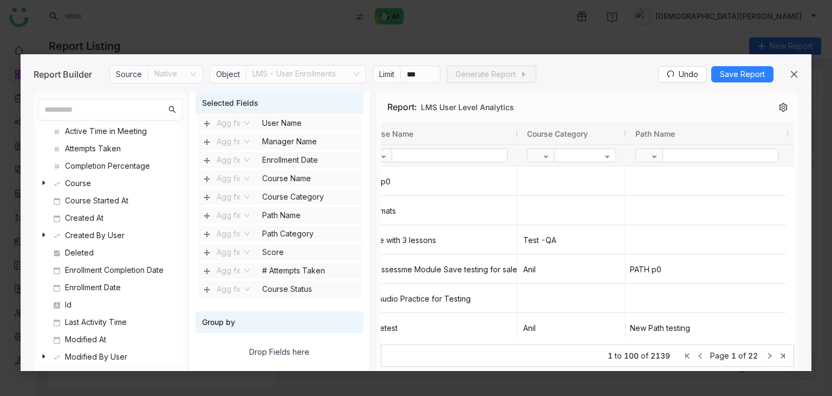
click at [795, 81] on div at bounding box center [794, 74] width 9 height 17
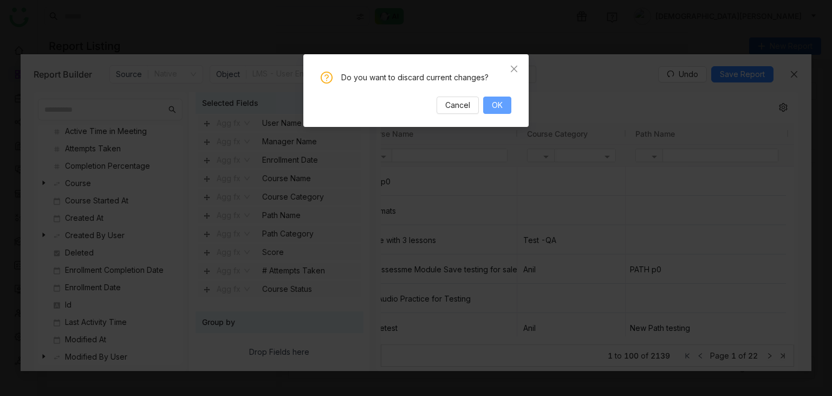
click at [498, 100] on span "OK" at bounding box center [497, 105] width 11 height 12
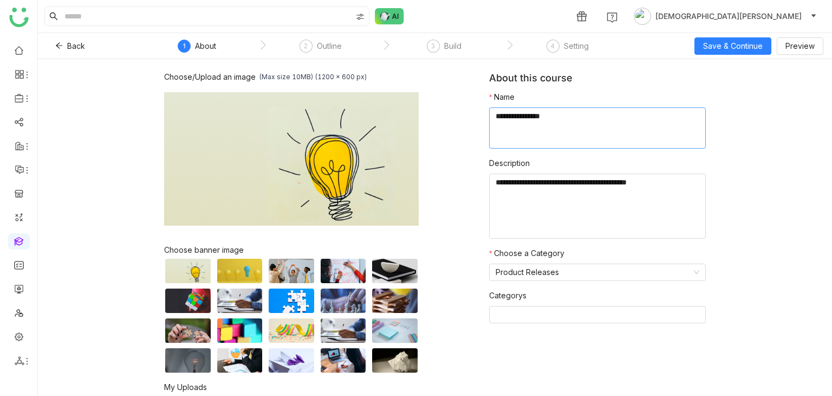
click at [532, 118] on textarea at bounding box center [597, 127] width 217 height 41
click at [19, 239] on link at bounding box center [19, 240] width 10 height 9
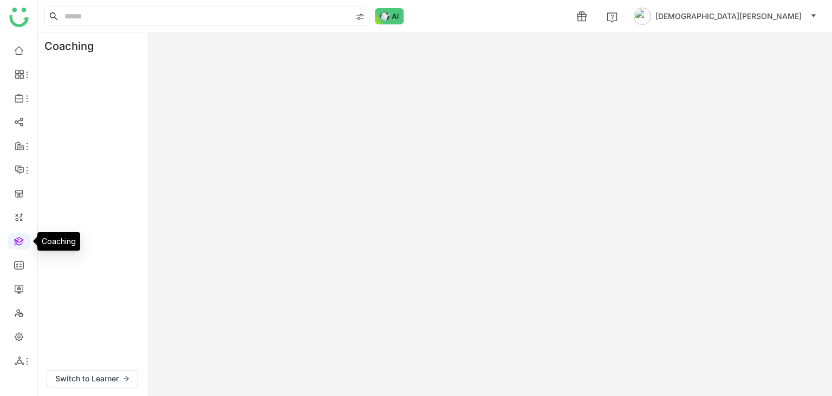
click at [19, 239] on link at bounding box center [19, 240] width 10 height 9
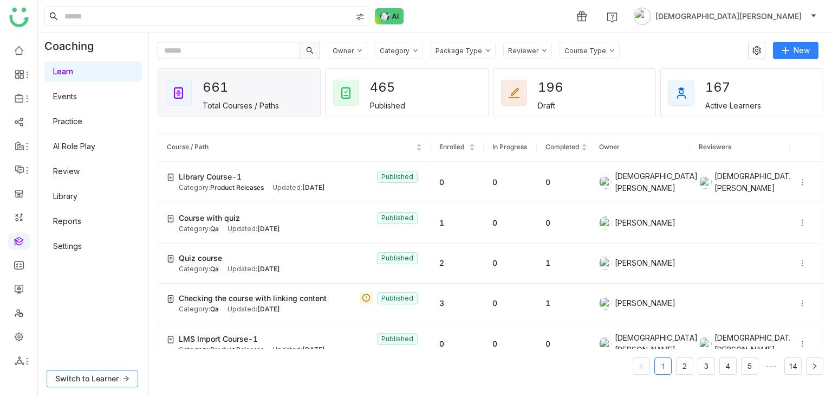
click at [82, 374] on span "Switch to Learner" at bounding box center [86, 378] width 63 height 12
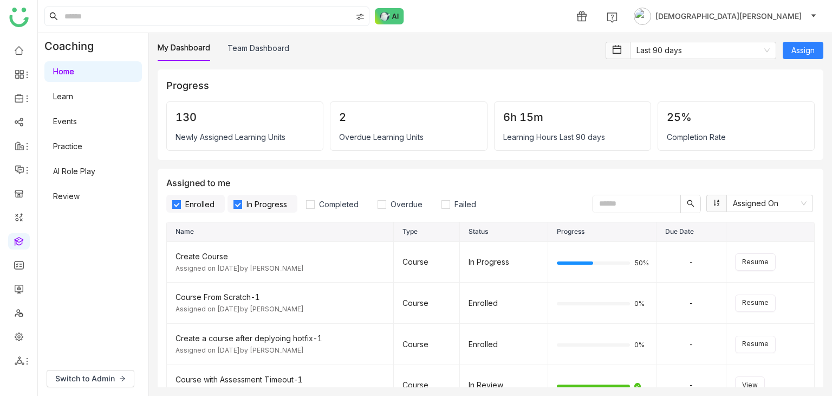
click at [73, 99] on link "Learn" at bounding box center [63, 96] width 20 height 9
click at [71, 98] on link "Learn" at bounding box center [63, 96] width 20 height 9
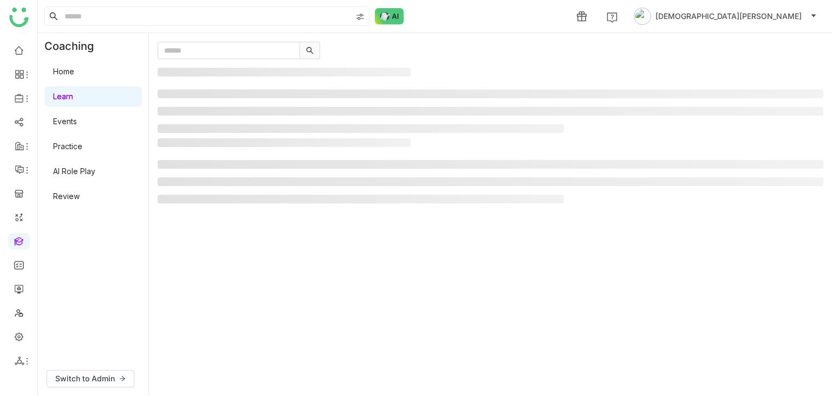
click at [71, 98] on link "Learn" at bounding box center [63, 96] width 20 height 9
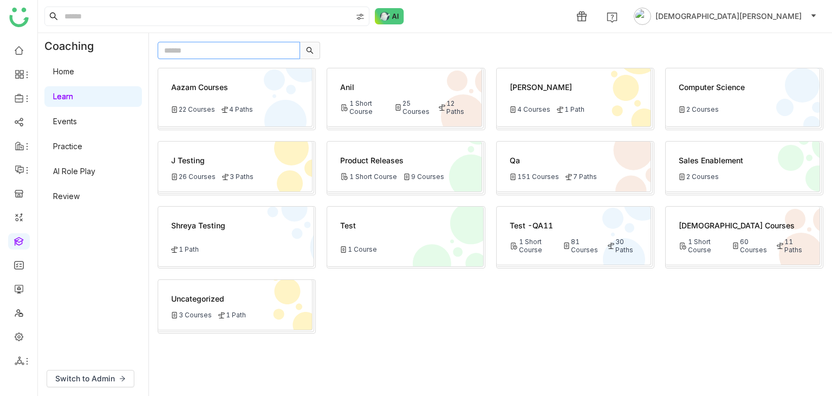
paste input "**********"
click at [192, 51] on input "text" at bounding box center [229, 50] width 142 height 17
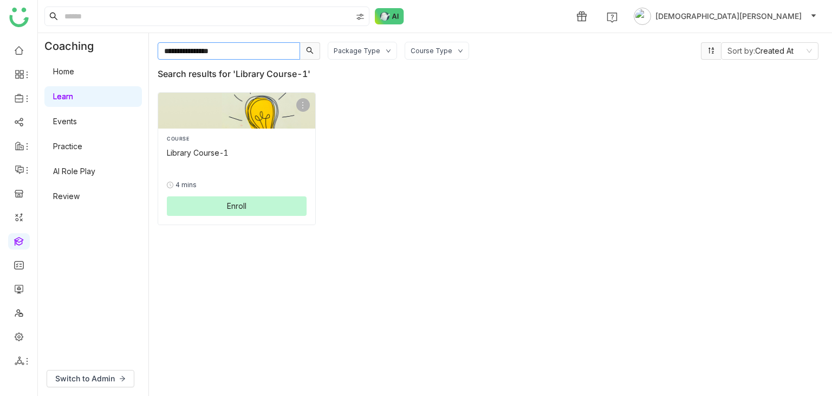
type input "**********"
click at [250, 209] on button "Enroll" at bounding box center [237, 206] width 140 height 20
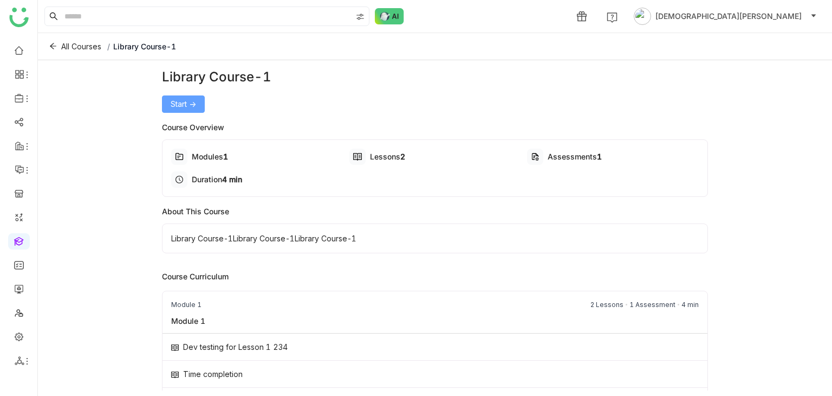
click at [183, 99] on span "Start ->" at bounding box center [183, 104] width 25 height 12
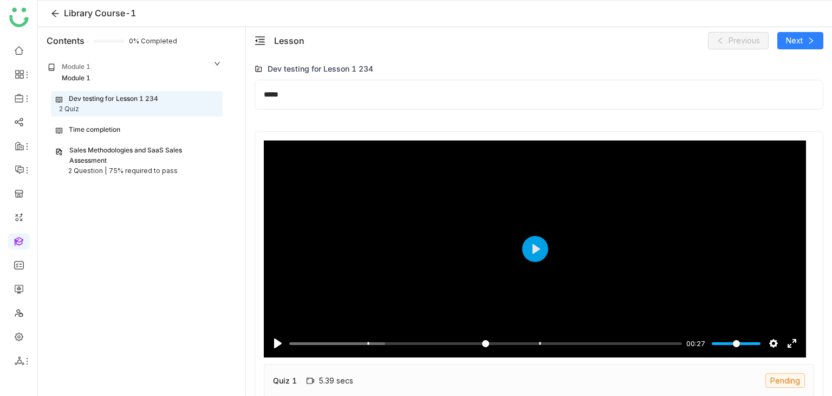
click at [101, 166] on div "2 Question |" at bounding box center [87, 171] width 38 height 10
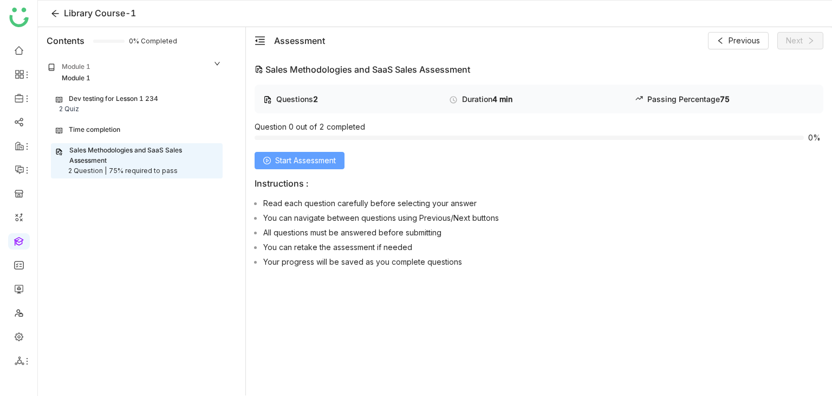
click at [296, 167] on button "Start Assessment" at bounding box center [300, 160] width 90 height 17
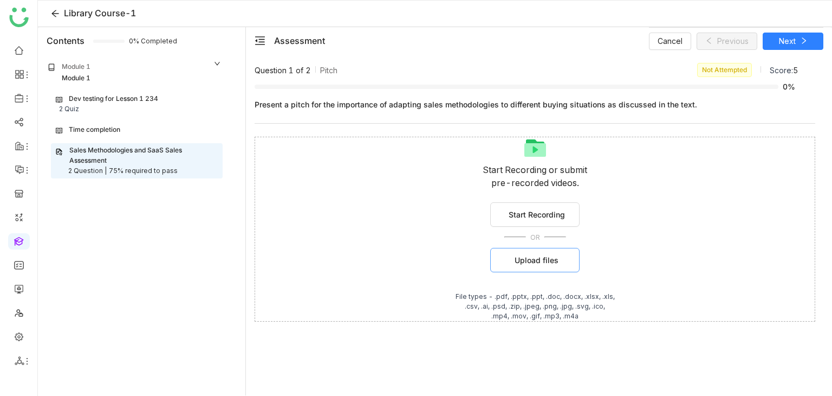
click at [540, 267] on button "Upload files" at bounding box center [534, 260] width 89 height 24
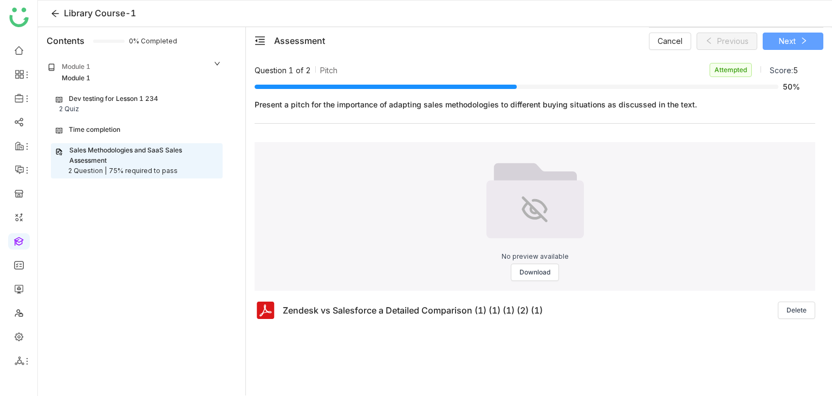
click at [782, 40] on span "Next" at bounding box center [787, 41] width 17 height 12
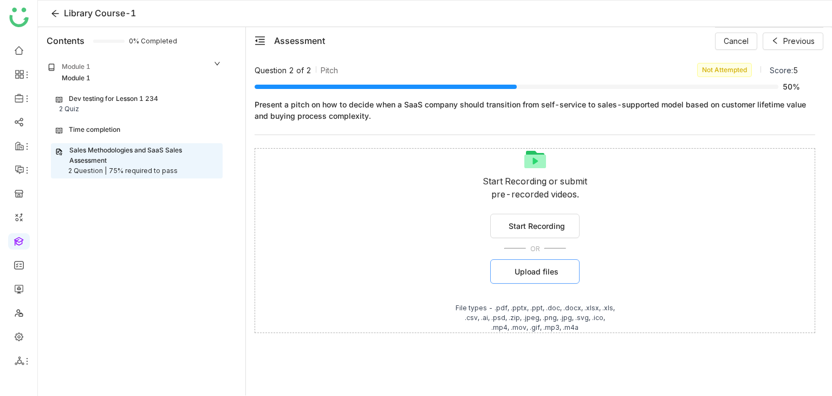
click at [530, 277] on button "Upload files" at bounding box center [534, 271] width 89 height 24
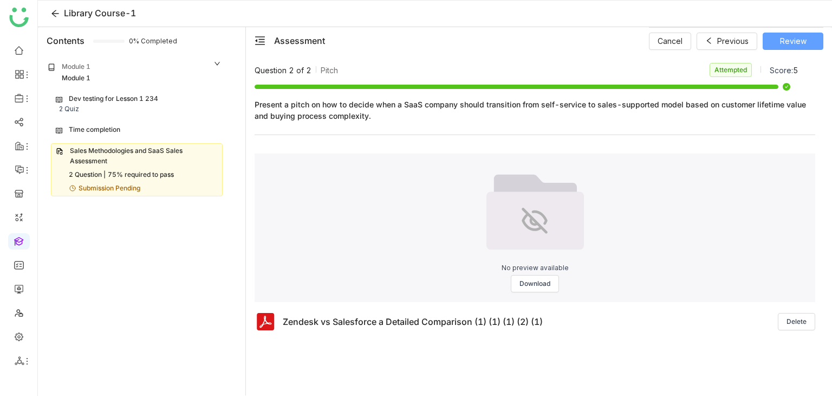
click at [793, 41] on span "Review" at bounding box center [793, 41] width 27 height 12
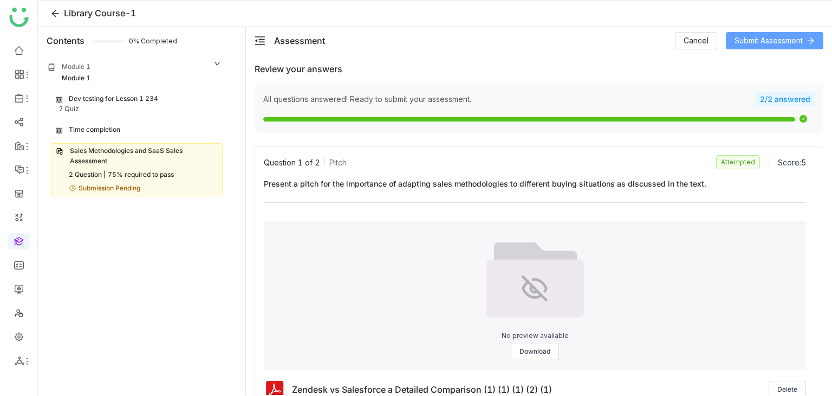
click at [774, 40] on span "Submit Assessment" at bounding box center [769, 41] width 68 height 12
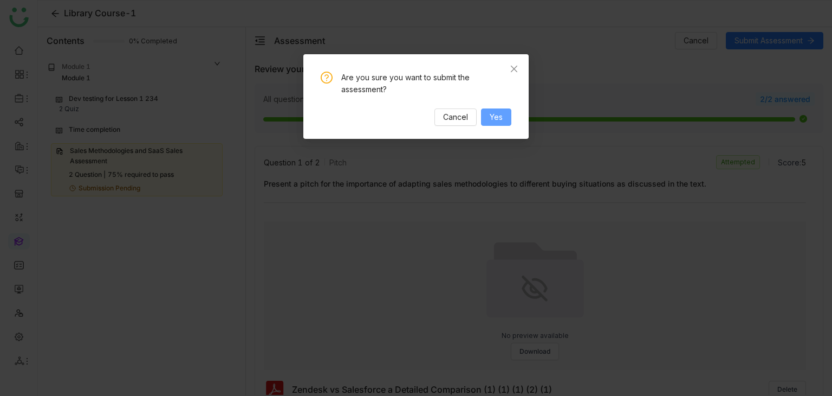
click at [501, 113] on span "Yes" at bounding box center [496, 117] width 13 height 12
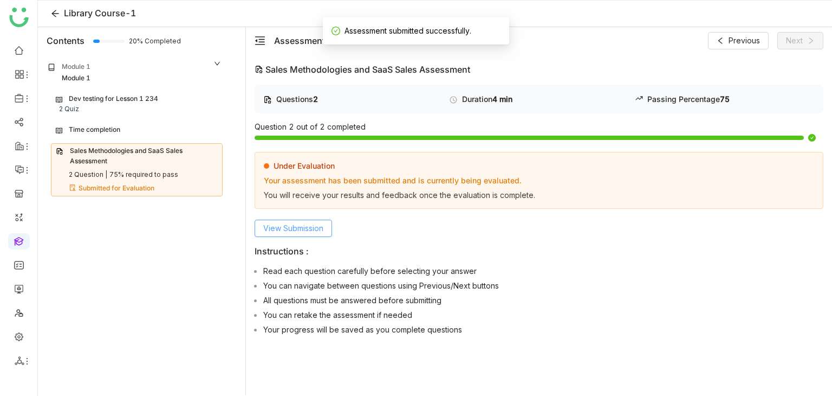
click at [286, 222] on span "View Submission" at bounding box center [293, 228] width 60 height 12
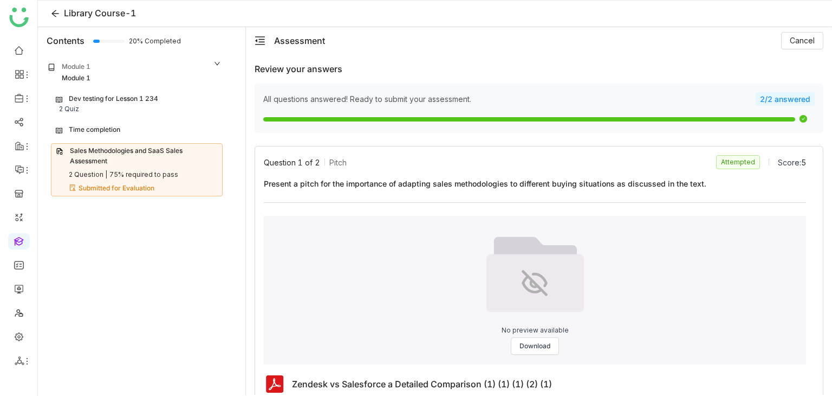
scroll to position [295, 0]
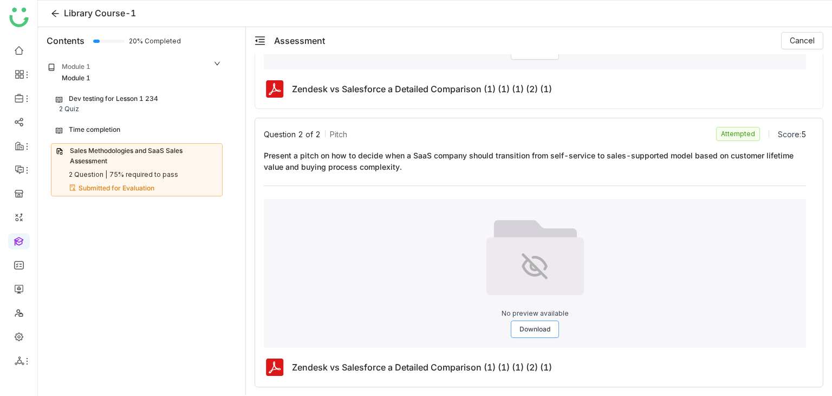
click at [537, 327] on span "Download" at bounding box center [535, 329] width 31 height 10
click at [21, 239] on link at bounding box center [19, 240] width 10 height 9
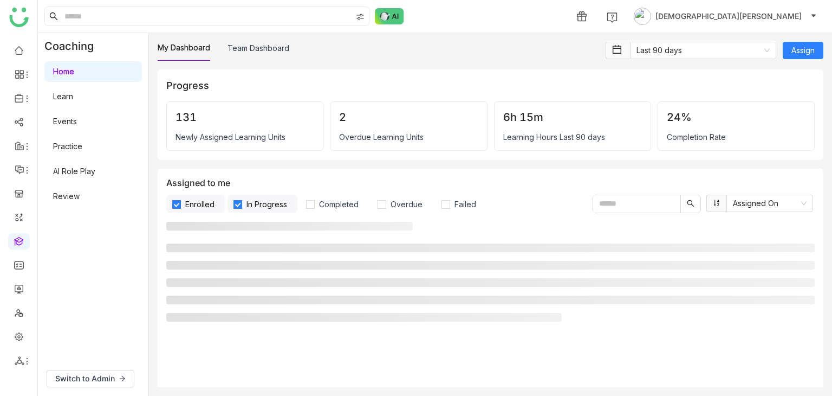
click at [68, 191] on link "Review" at bounding box center [66, 195] width 27 height 9
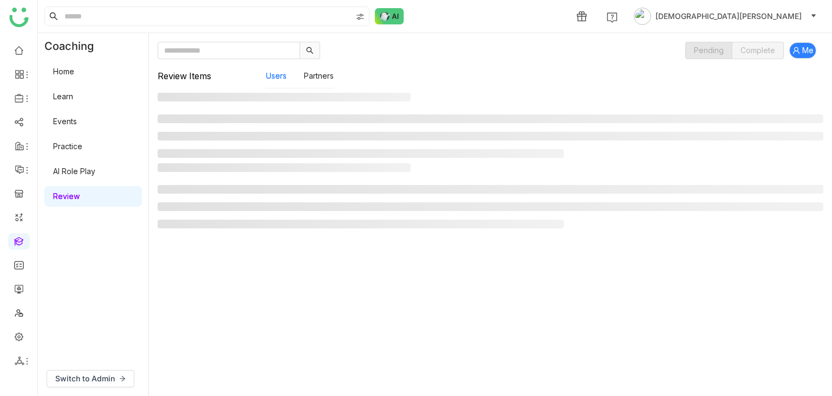
click at [68, 191] on link "Review" at bounding box center [66, 195] width 27 height 9
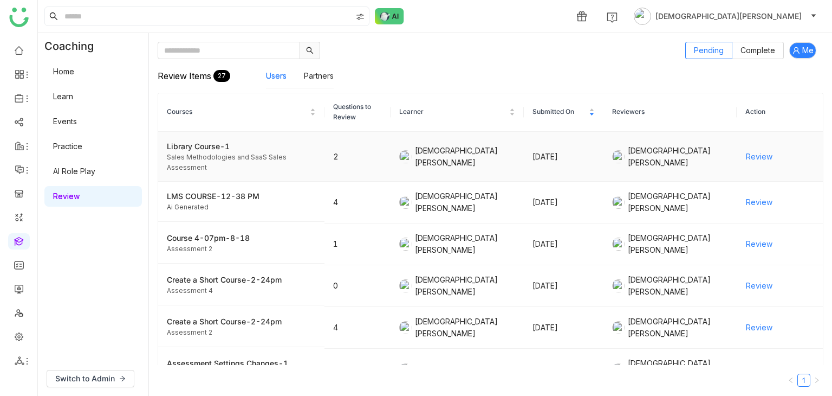
click at [759, 155] on span "Review" at bounding box center [759, 157] width 27 height 12
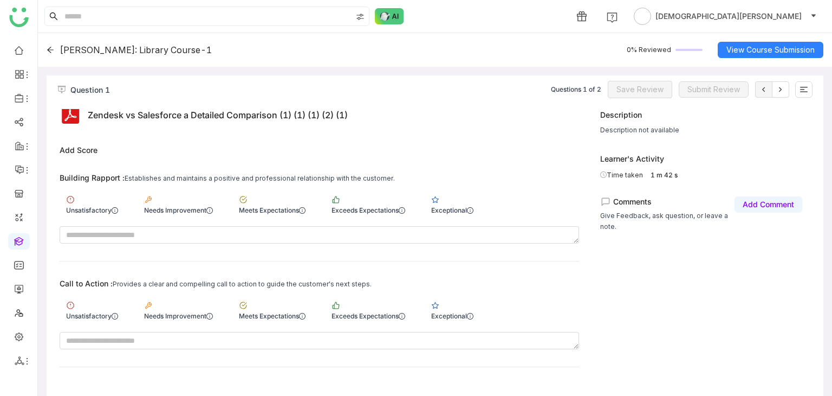
scroll to position [221, 0]
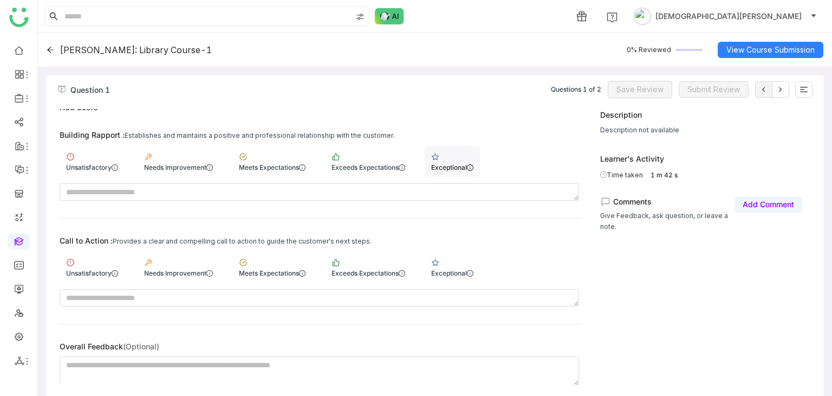
click at [453, 172] on div "Exceptional" at bounding box center [452, 161] width 55 height 31
click at [452, 264] on div "Exceptional" at bounding box center [452, 266] width 55 height 31
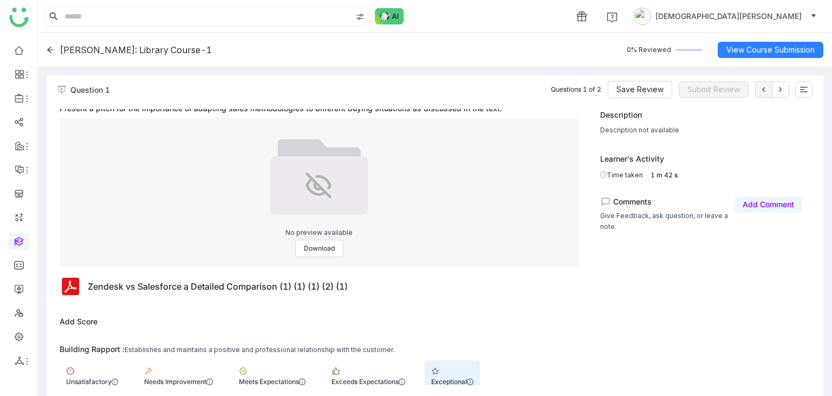
scroll to position [0, 0]
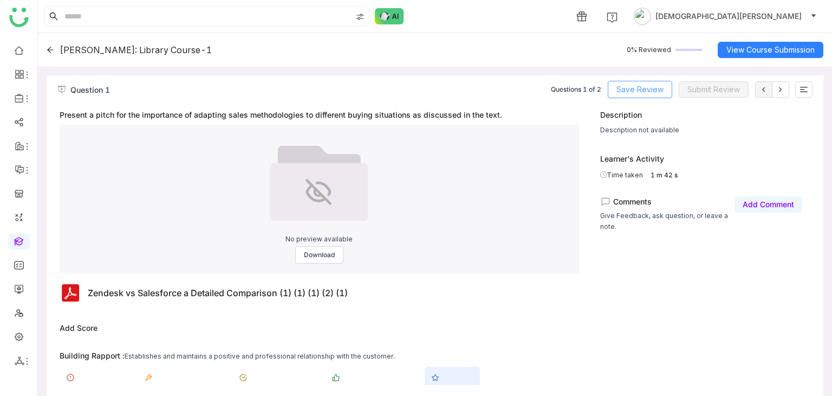
click at [635, 92] on span "Save Review" at bounding box center [640, 89] width 47 height 12
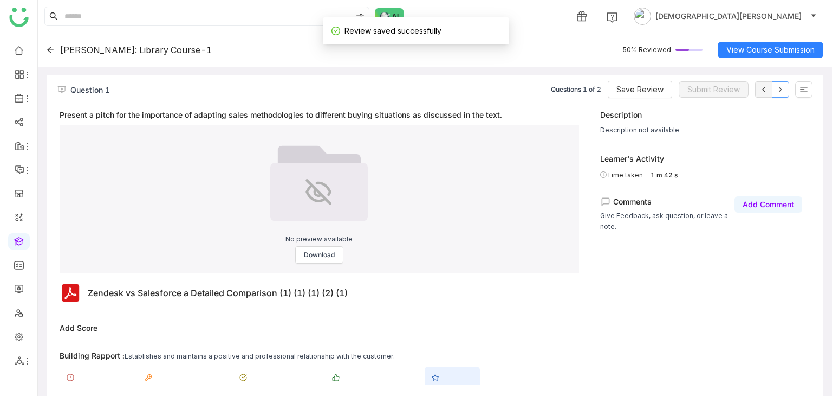
click at [780, 87] on icon at bounding box center [780, 89] width 9 height 9
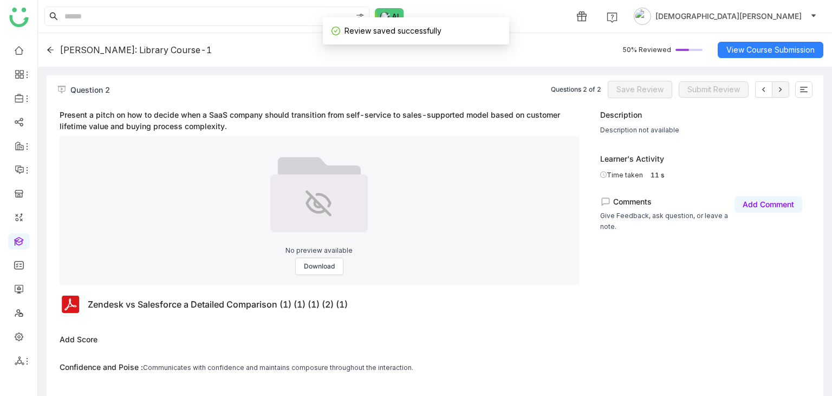
scroll to position [232, 0]
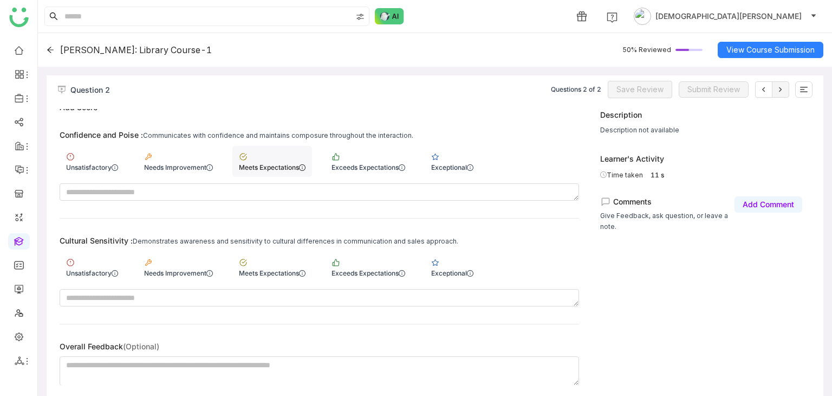
click at [293, 166] on div "Meets Expectations" at bounding box center [272, 167] width 67 height 8
click at [270, 267] on div "Meets Expectations" at bounding box center [272, 266] width 80 height 31
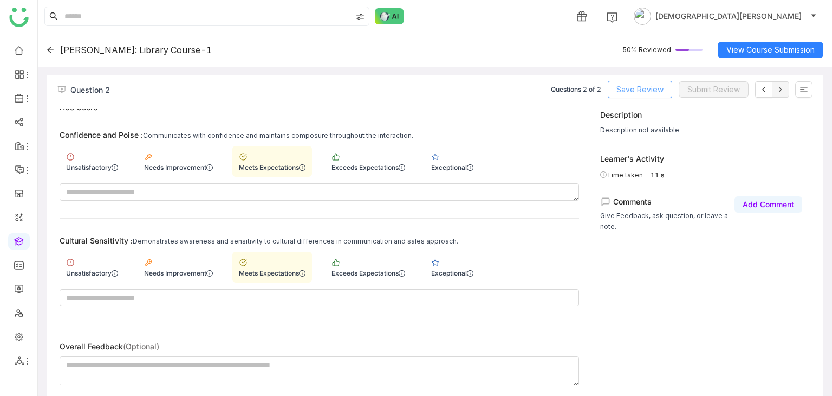
click at [644, 87] on span "Save Review" at bounding box center [640, 89] width 47 height 12
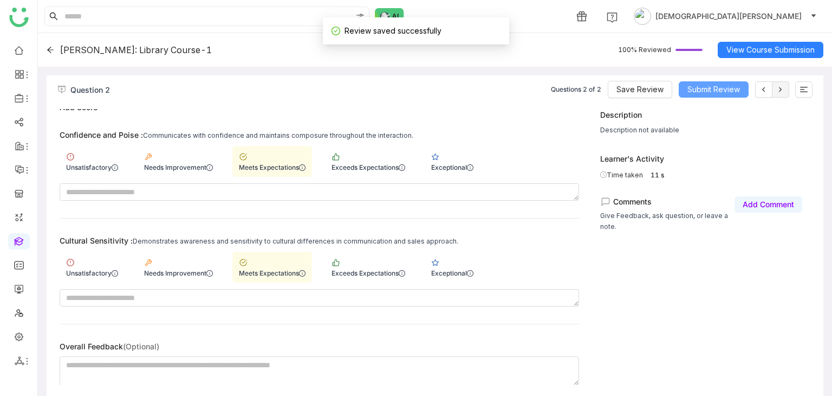
click at [722, 85] on span "Submit Review" at bounding box center [714, 89] width 53 height 12
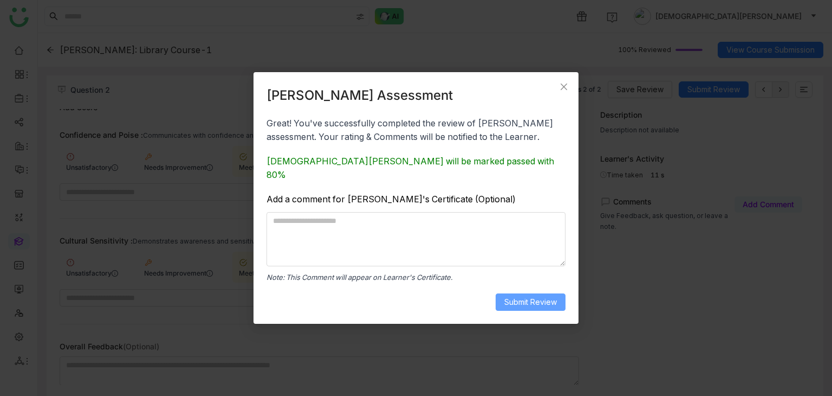
click at [526, 299] on span "Submit Review" at bounding box center [530, 302] width 53 height 12
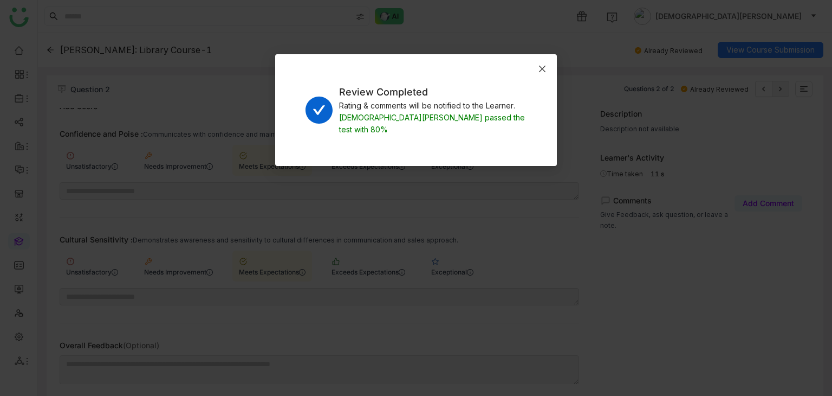
click at [537, 63] on span "Close" at bounding box center [542, 68] width 29 height 29
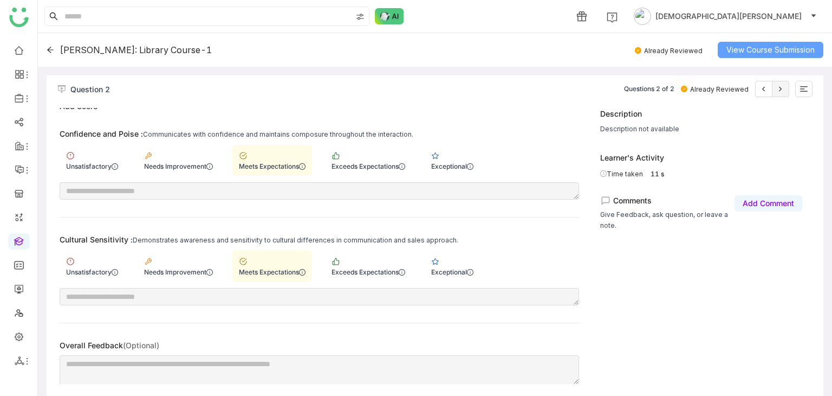
click at [747, 47] on span "View Course Submission" at bounding box center [771, 50] width 88 height 12
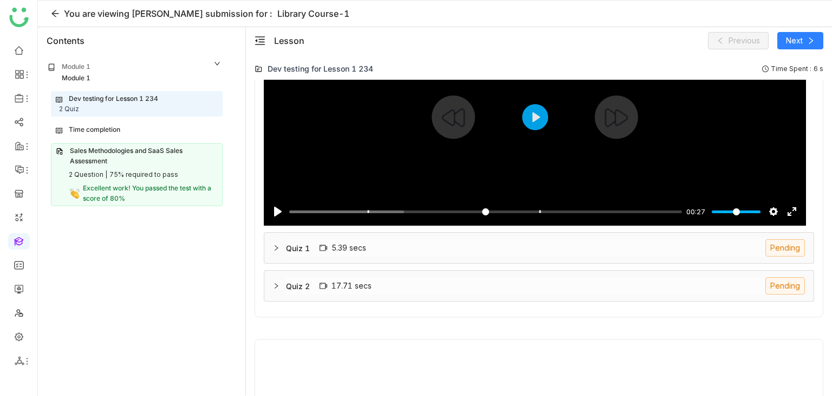
scroll to position [199, 0]
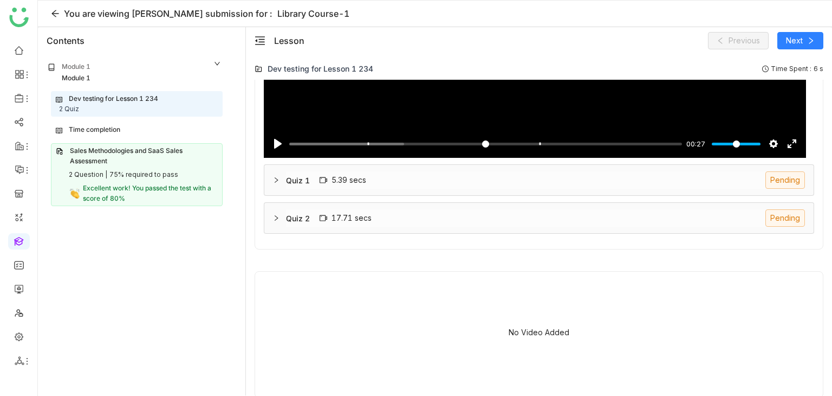
click at [147, 184] on span "Excellent work! You passed the test with a score of 80%" at bounding box center [147, 193] width 128 height 18
click at [152, 176] on div "75% required to pass" at bounding box center [143, 175] width 69 height 10
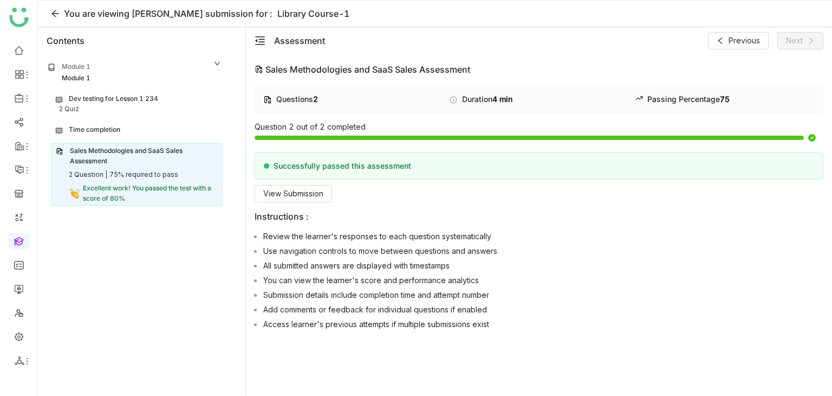
click at [152, 176] on div "75% required to pass" at bounding box center [143, 175] width 69 height 10
click at [315, 198] on span "View Submission" at bounding box center [293, 193] width 60 height 12
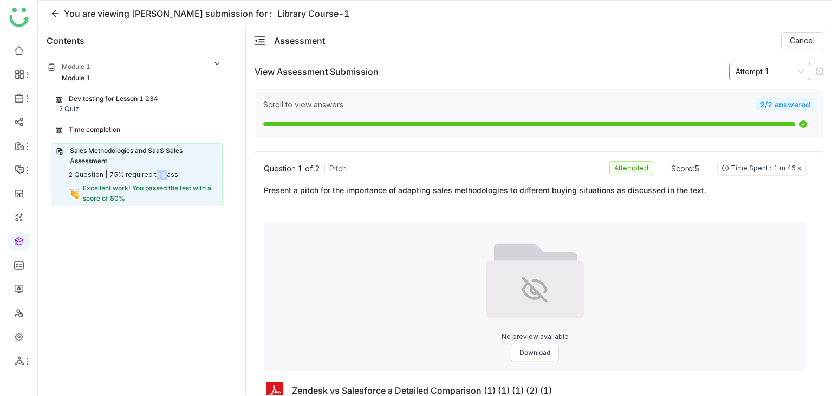
click at [752, 73] on nz-select-item "Attempt 1" at bounding box center [770, 71] width 68 height 16
click at [761, 74] on nz-select-item "Attempt 1" at bounding box center [770, 71] width 68 height 16
